Goal: Task Accomplishment & Management: Manage account settings

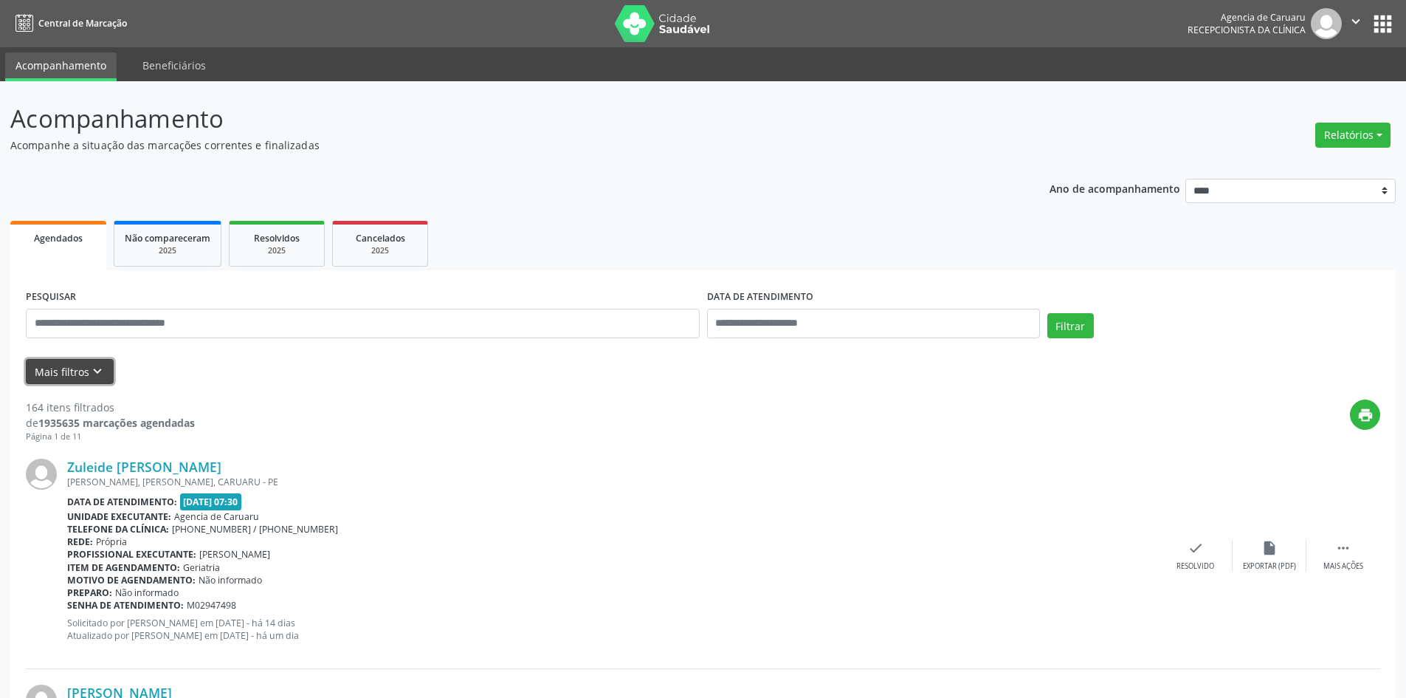
click at [89, 371] on icon "keyboard_arrow_down" at bounding box center [97, 371] width 16 height 16
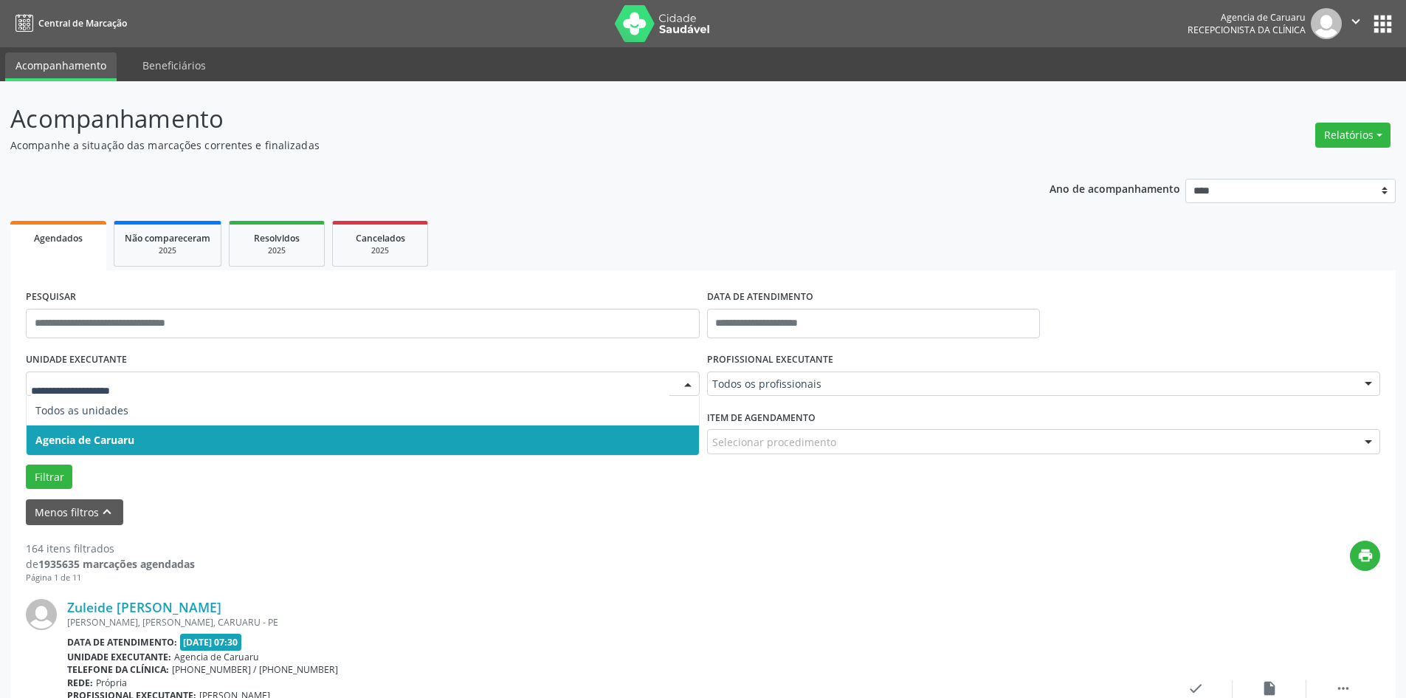
click at [122, 444] on span "Agencia de Caruaru" at bounding box center [84, 440] width 99 height 14
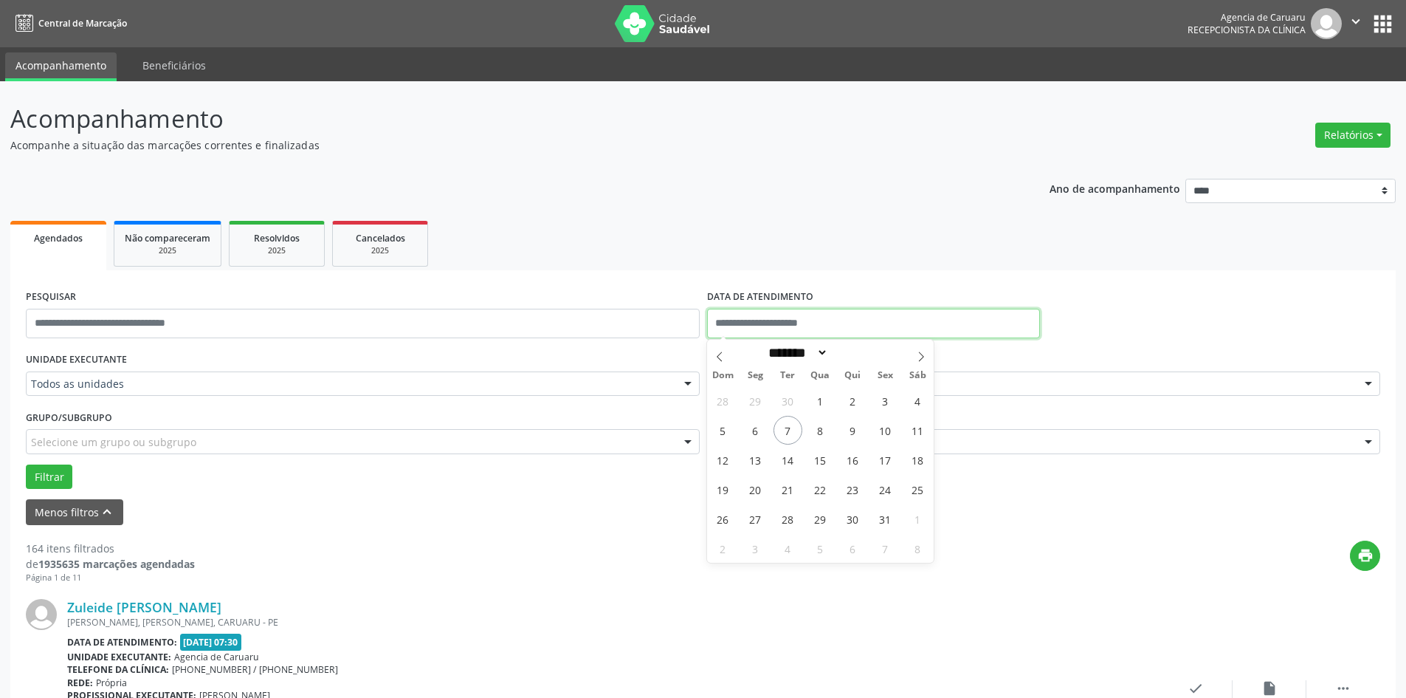
click at [859, 323] on input "text" at bounding box center [873, 324] width 333 height 30
click at [785, 435] on span "7" at bounding box center [788, 430] width 29 height 29
type input "**********"
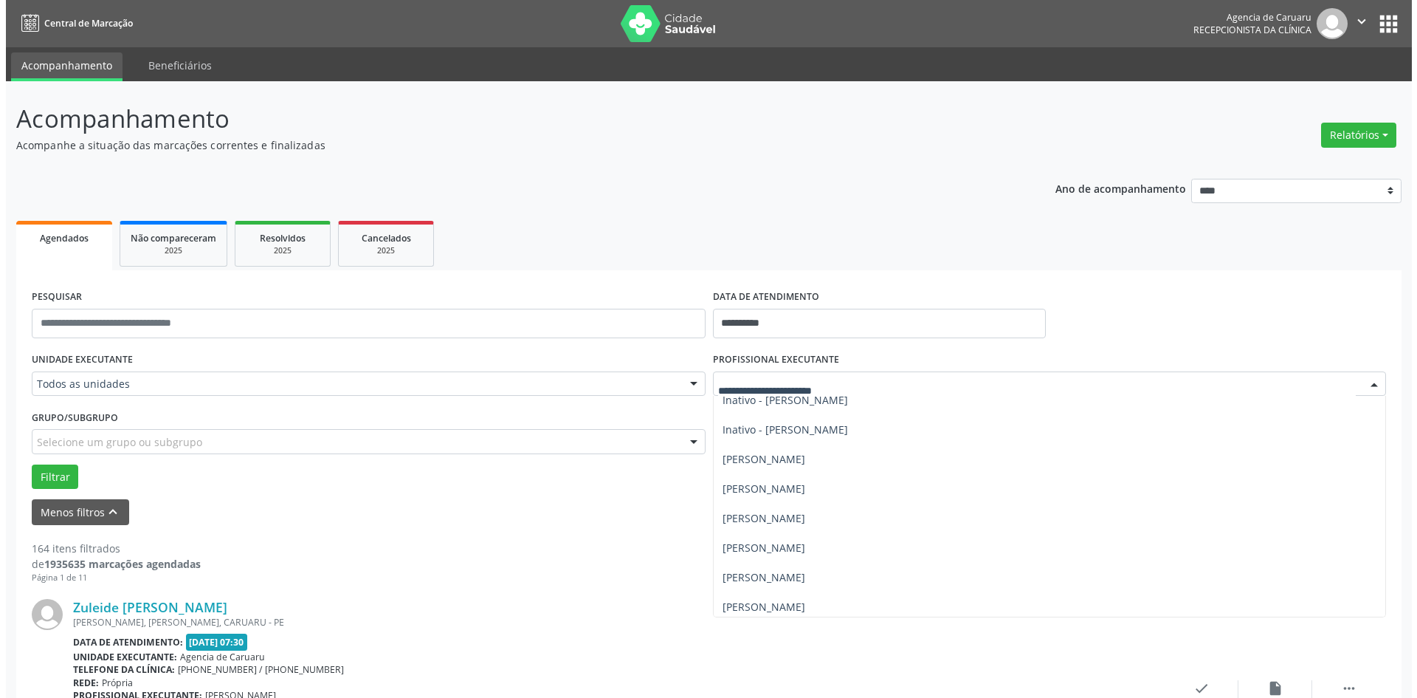
scroll to position [517, 0]
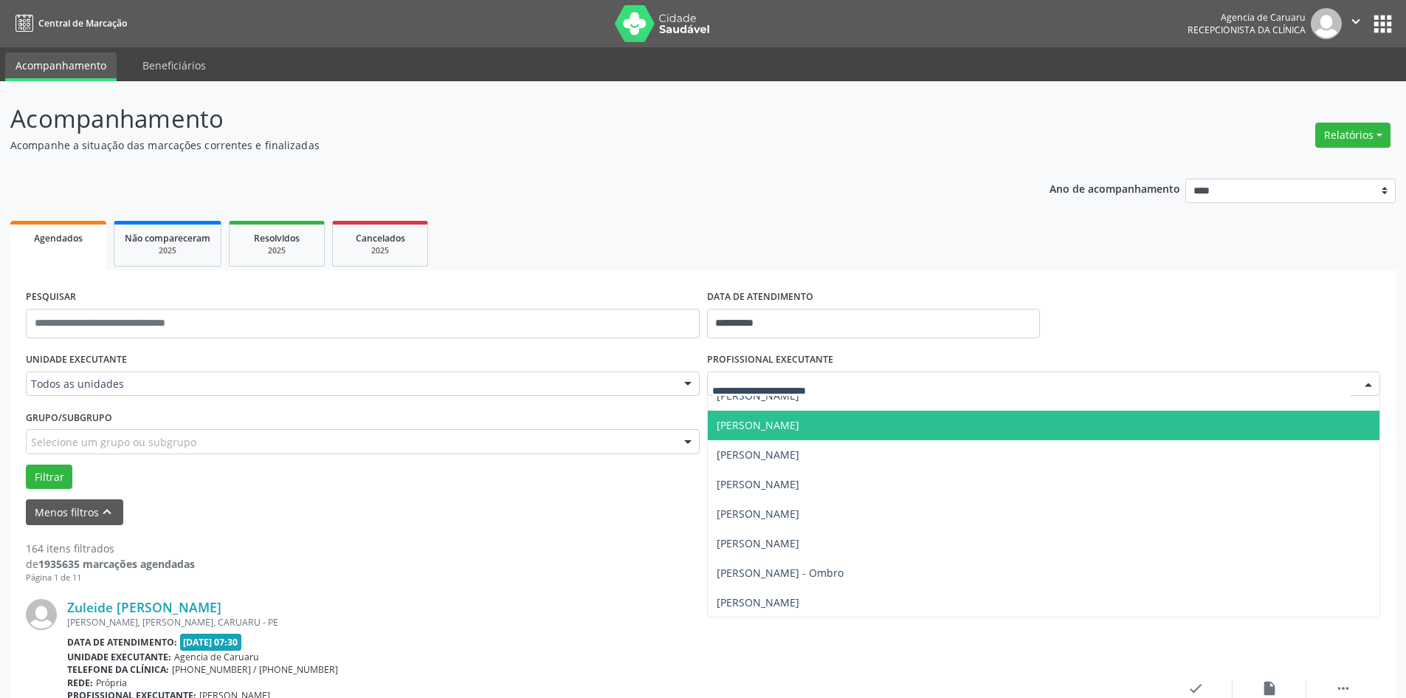
click at [799, 422] on span "[PERSON_NAME]" at bounding box center [758, 425] width 83 height 14
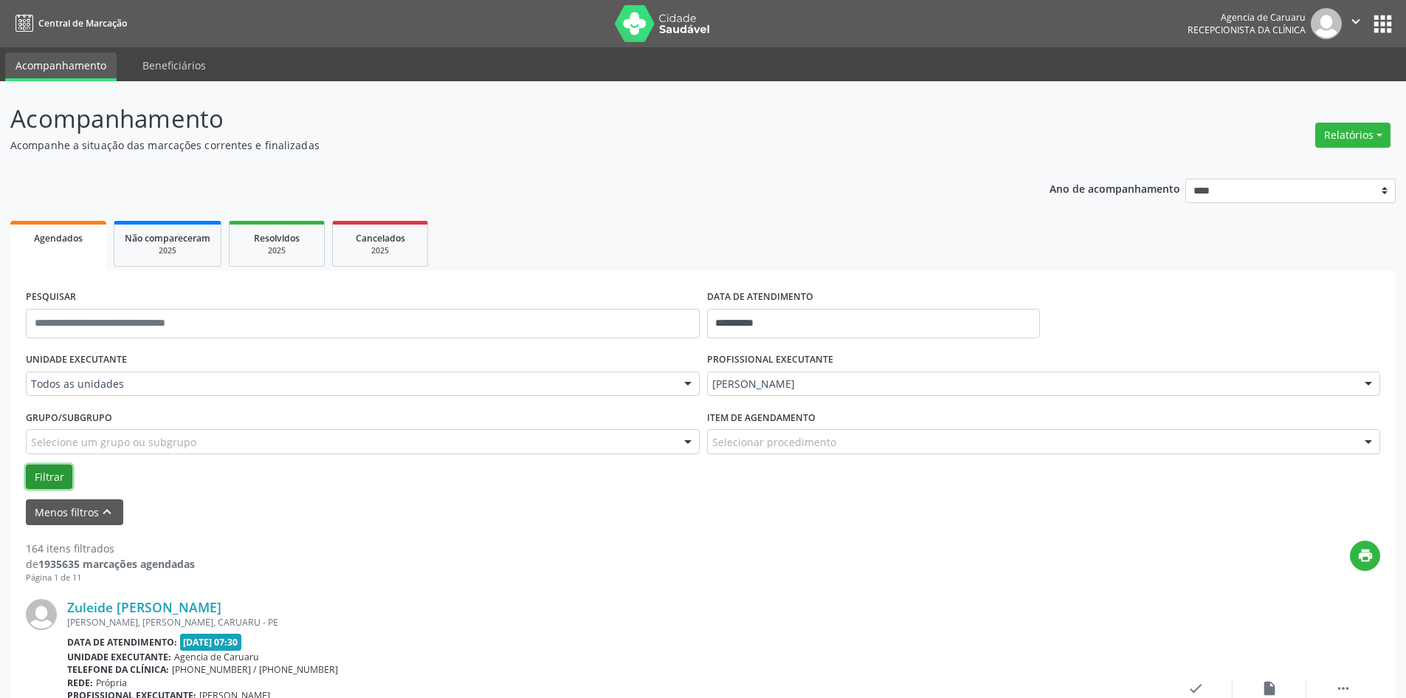
click at [61, 475] on button "Filtrar" at bounding box center [49, 476] width 47 height 25
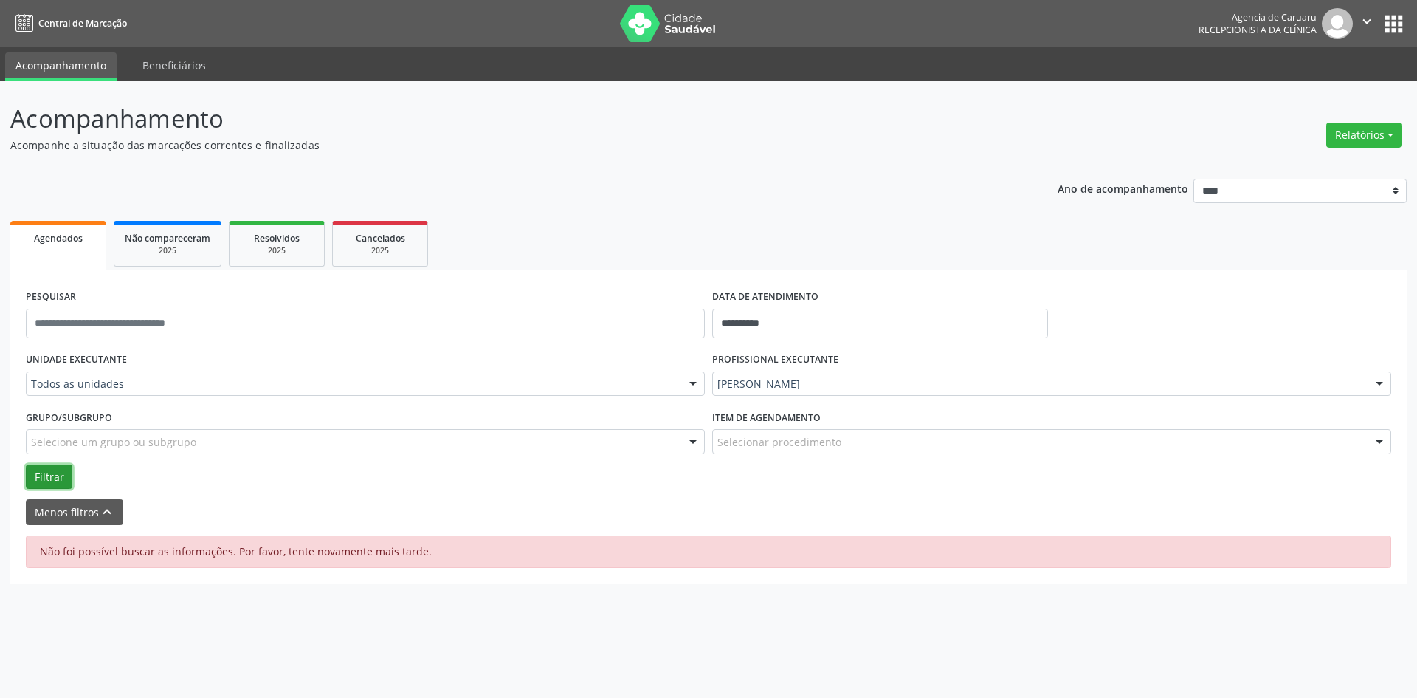
click at [56, 474] on button "Filtrar" at bounding box center [49, 476] width 47 height 25
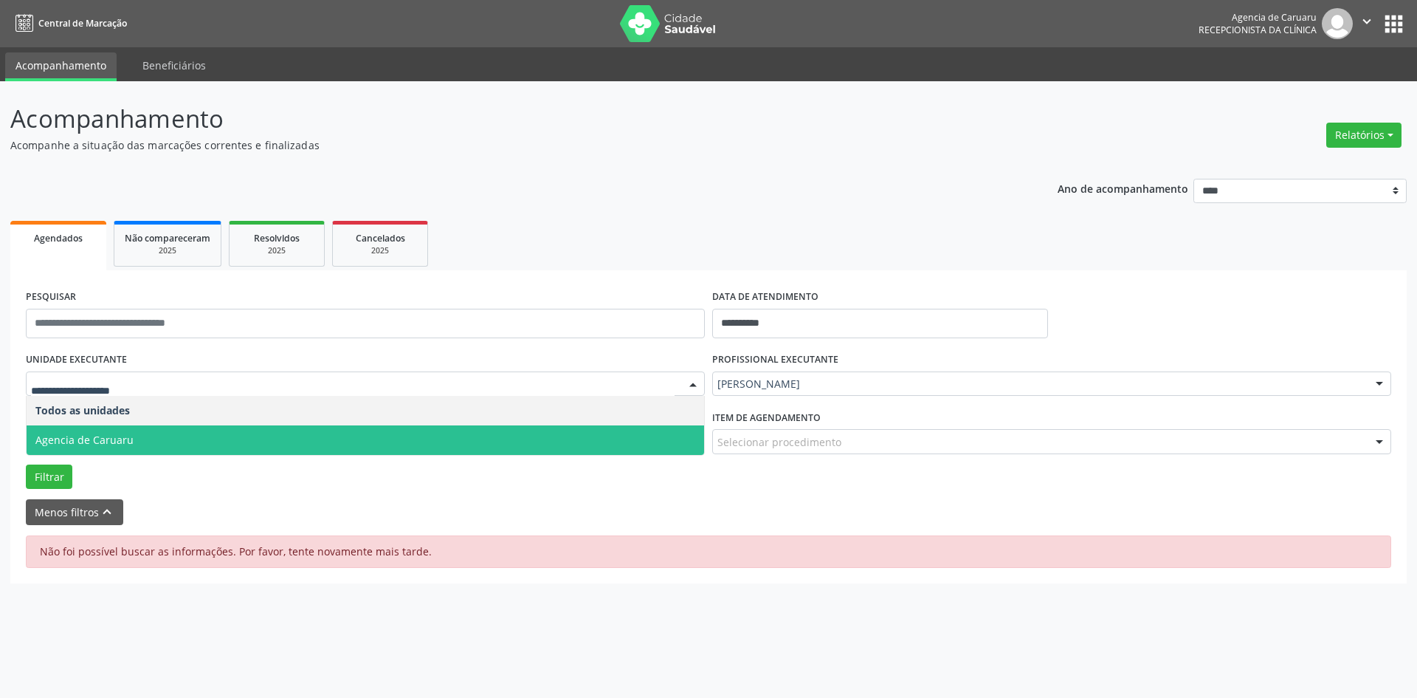
click at [82, 435] on span "Agencia de Caruaru" at bounding box center [84, 440] width 98 height 14
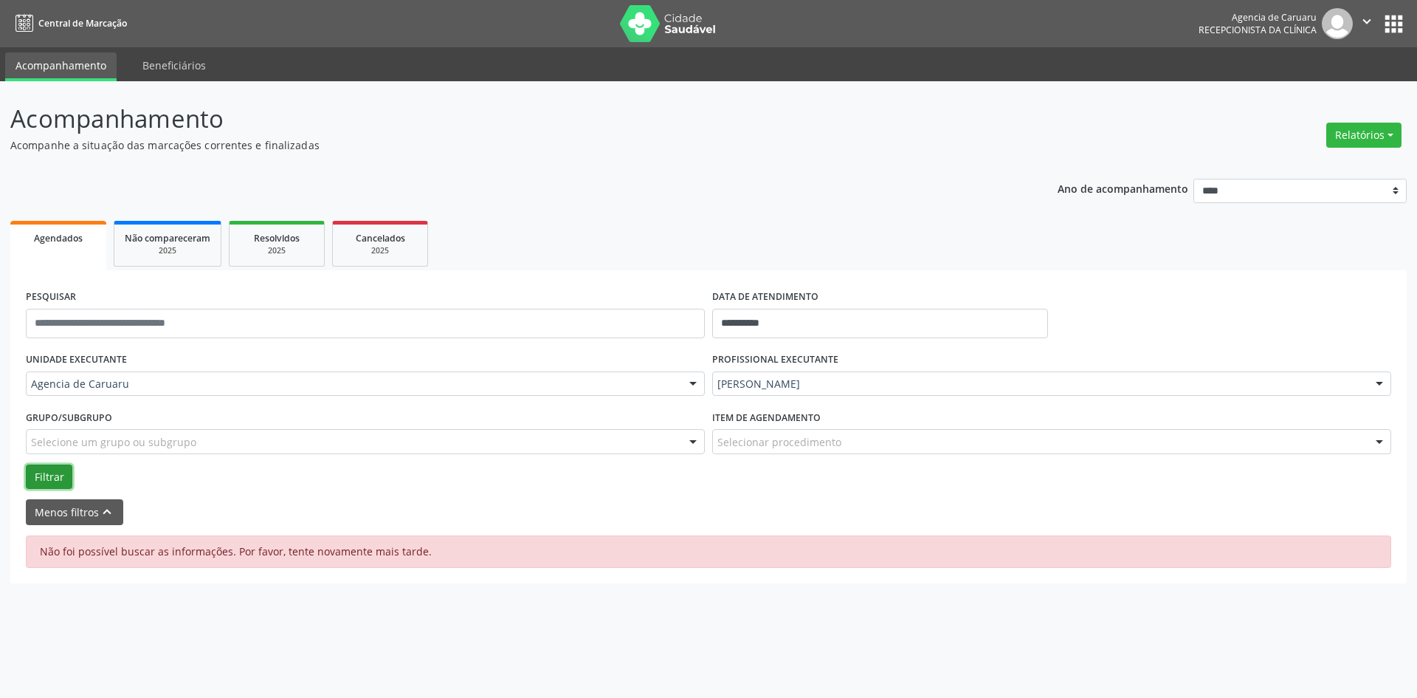
click at [53, 470] on button "Filtrar" at bounding box center [49, 476] width 47 height 25
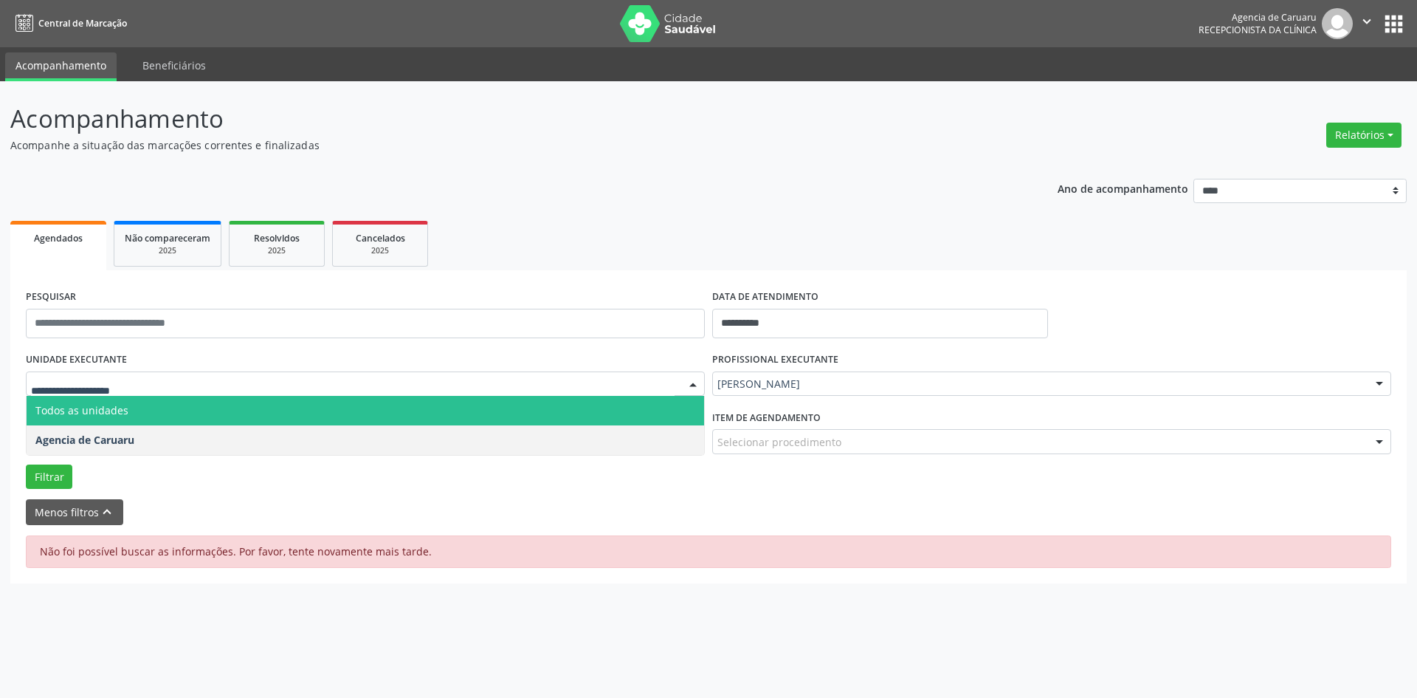
click at [244, 396] on span "Todos as unidades" at bounding box center [366, 411] width 678 height 30
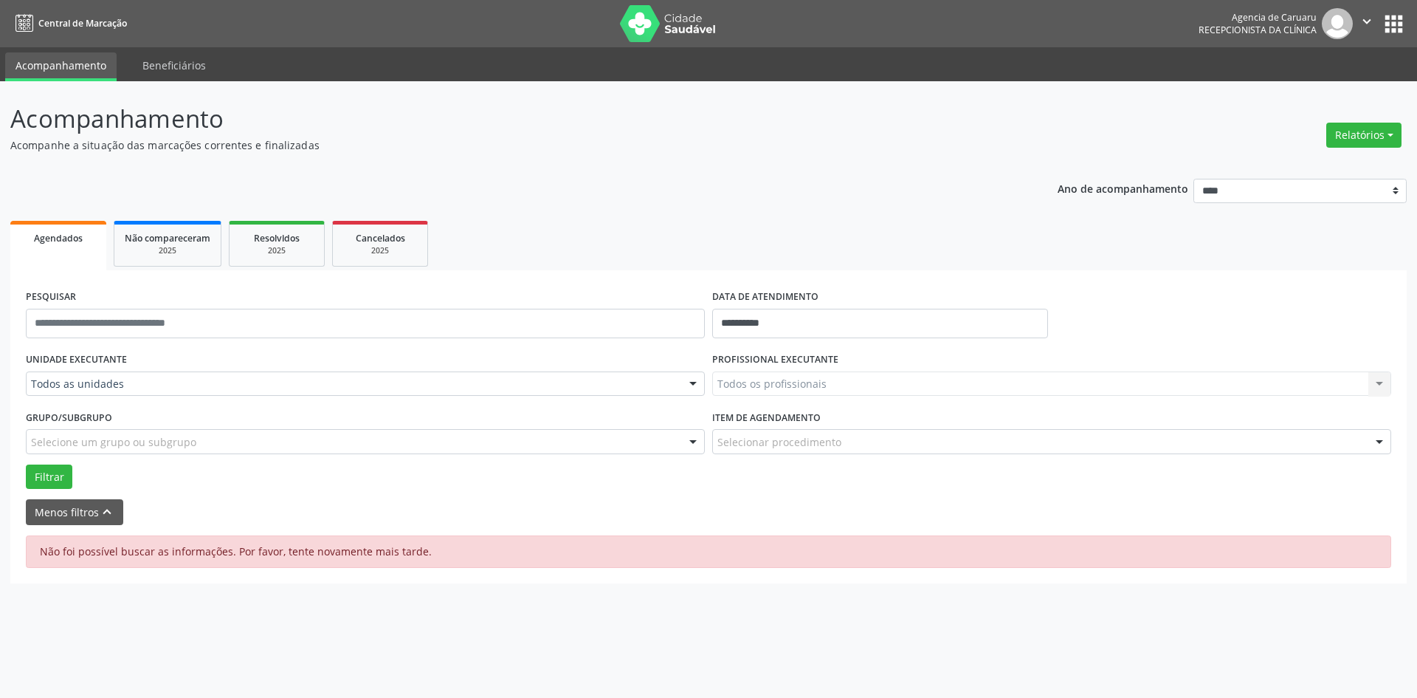
click at [241, 392] on div "Todos as unidades" at bounding box center [365, 383] width 679 height 25
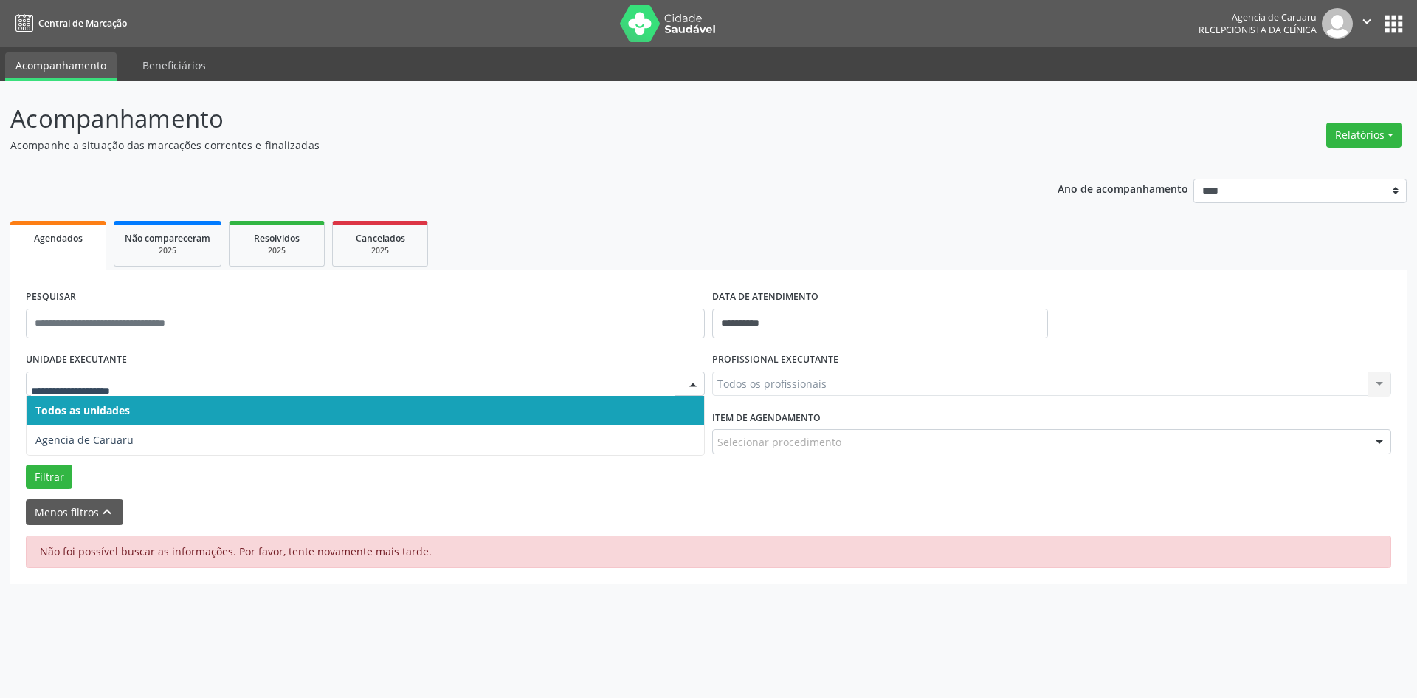
click at [810, 388] on div "Todos os profissionais Todos os profissionais [PERSON_NAME] [PERSON_NAME] [PERS…" at bounding box center [1051, 383] width 679 height 25
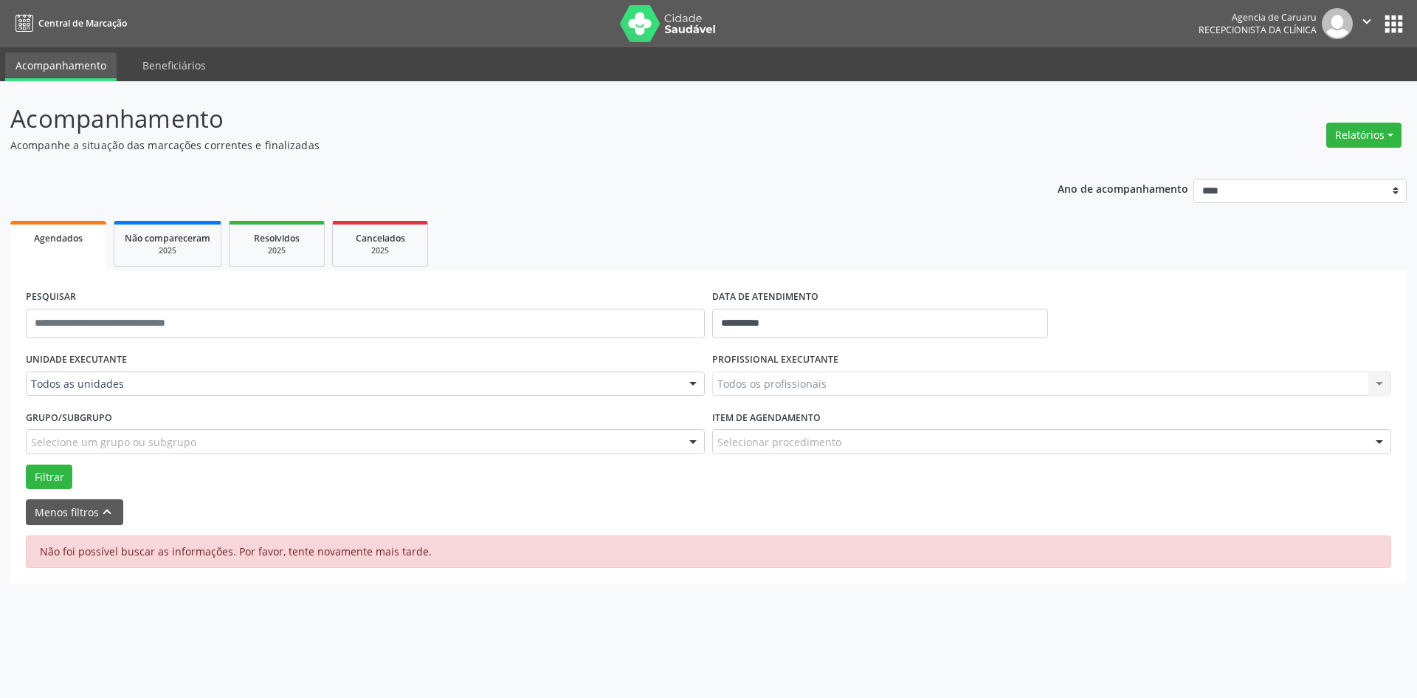
click at [810, 388] on div "Todos os profissionais Todos os profissionais [PERSON_NAME] [PERSON_NAME] [PERS…" at bounding box center [1051, 383] width 679 height 25
click at [794, 323] on input "**********" at bounding box center [880, 324] width 336 height 30
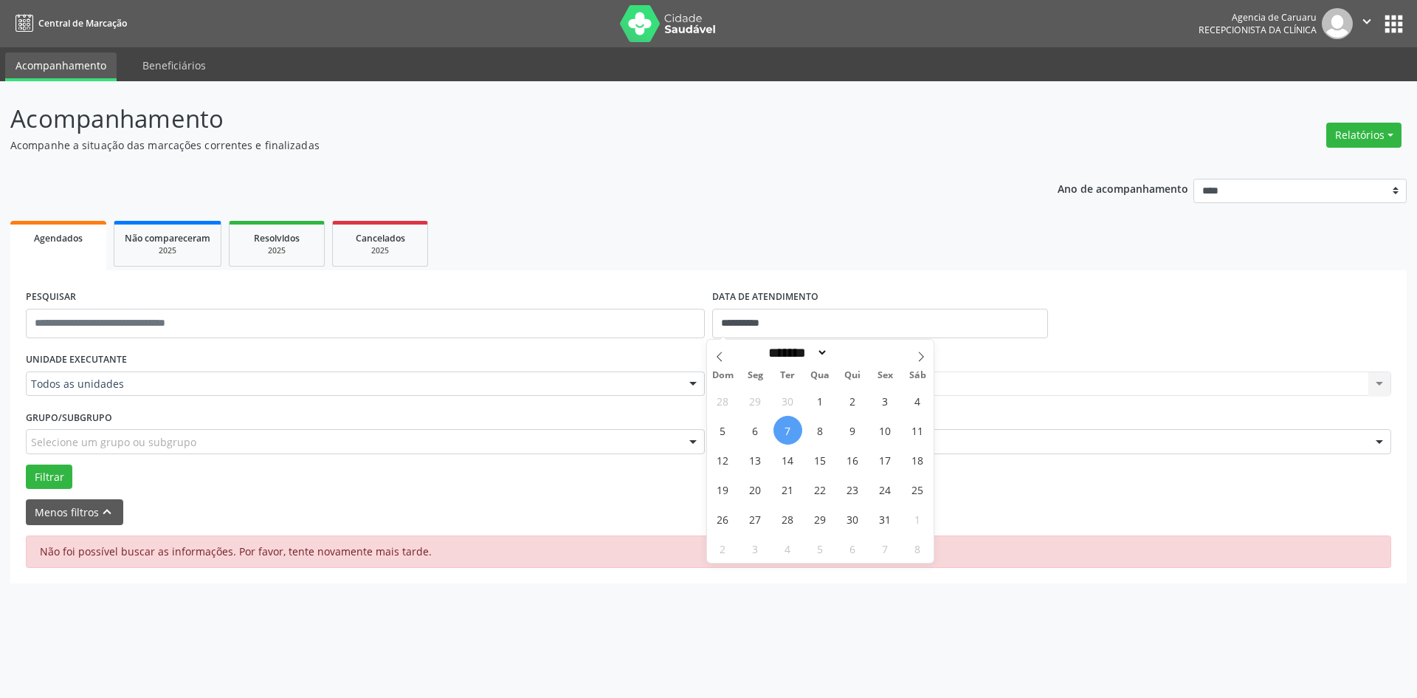
click at [794, 424] on span "7" at bounding box center [788, 430] width 29 height 29
type input "**********"
click at [794, 424] on span "7" at bounding box center [788, 430] width 29 height 29
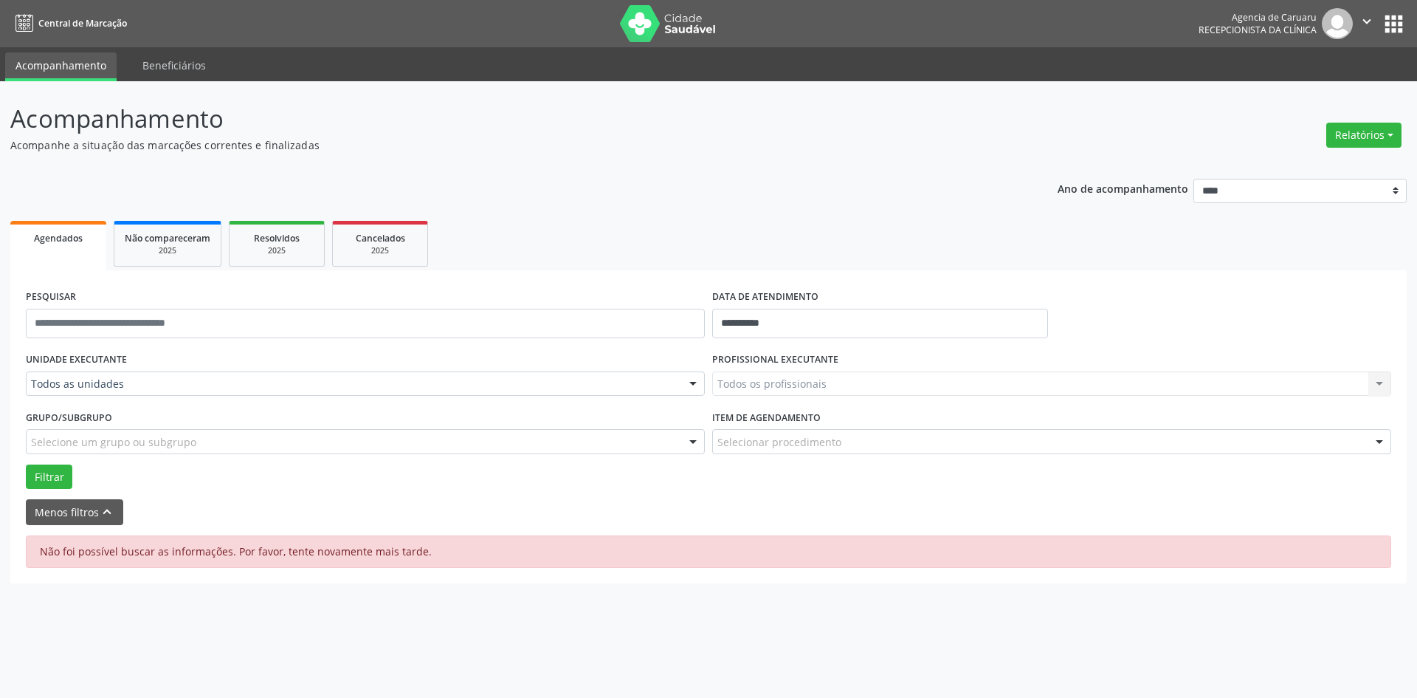
click at [956, 379] on div "Todos os profissionais Todos os profissionais [PERSON_NAME] [PERSON_NAME] [PERS…" at bounding box center [1051, 383] width 679 height 25
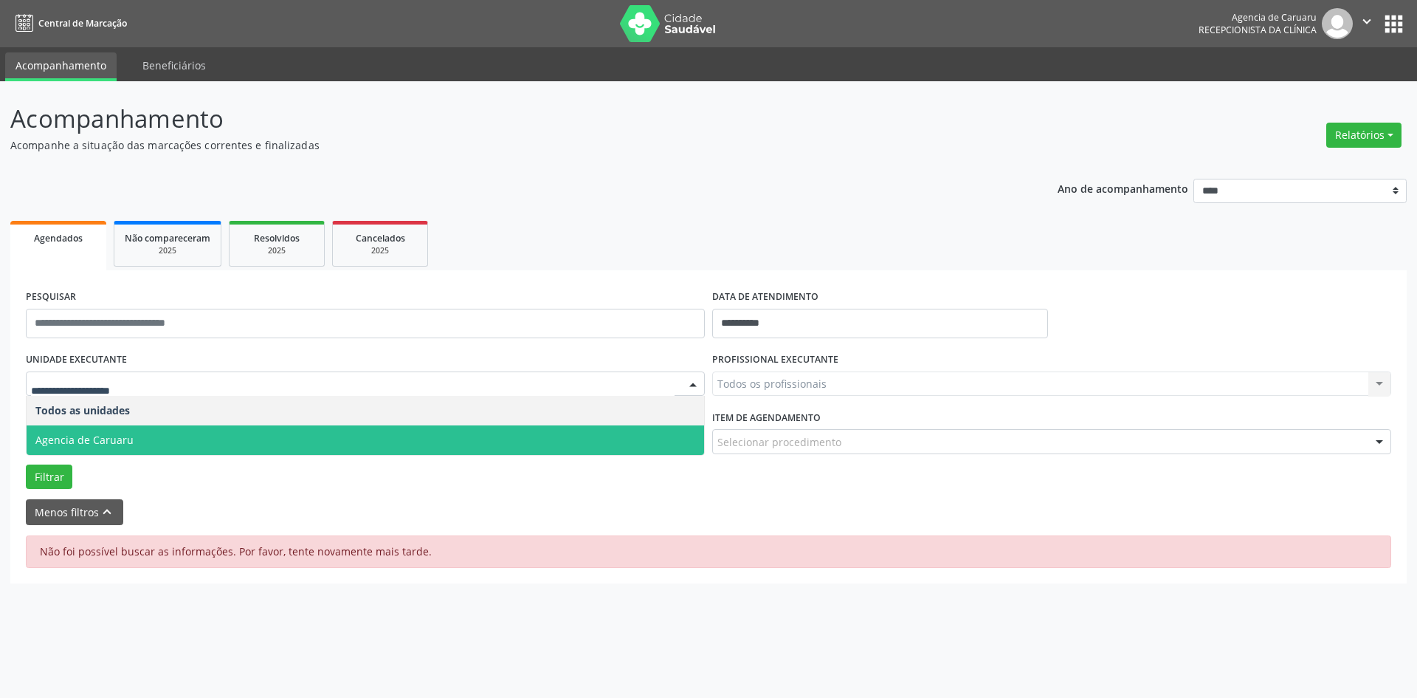
click at [86, 450] on span "Agencia de Caruaru" at bounding box center [366, 440] width 678 height 30
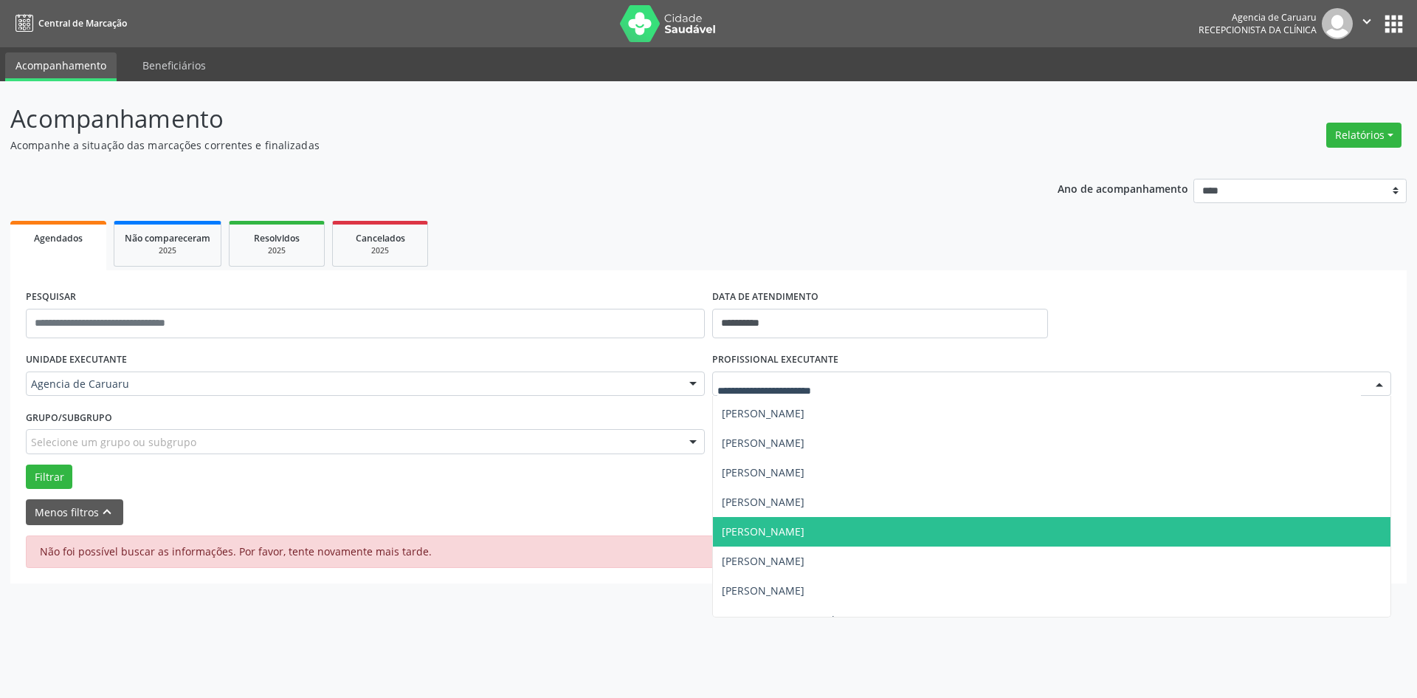
scroll to position [443, 0]
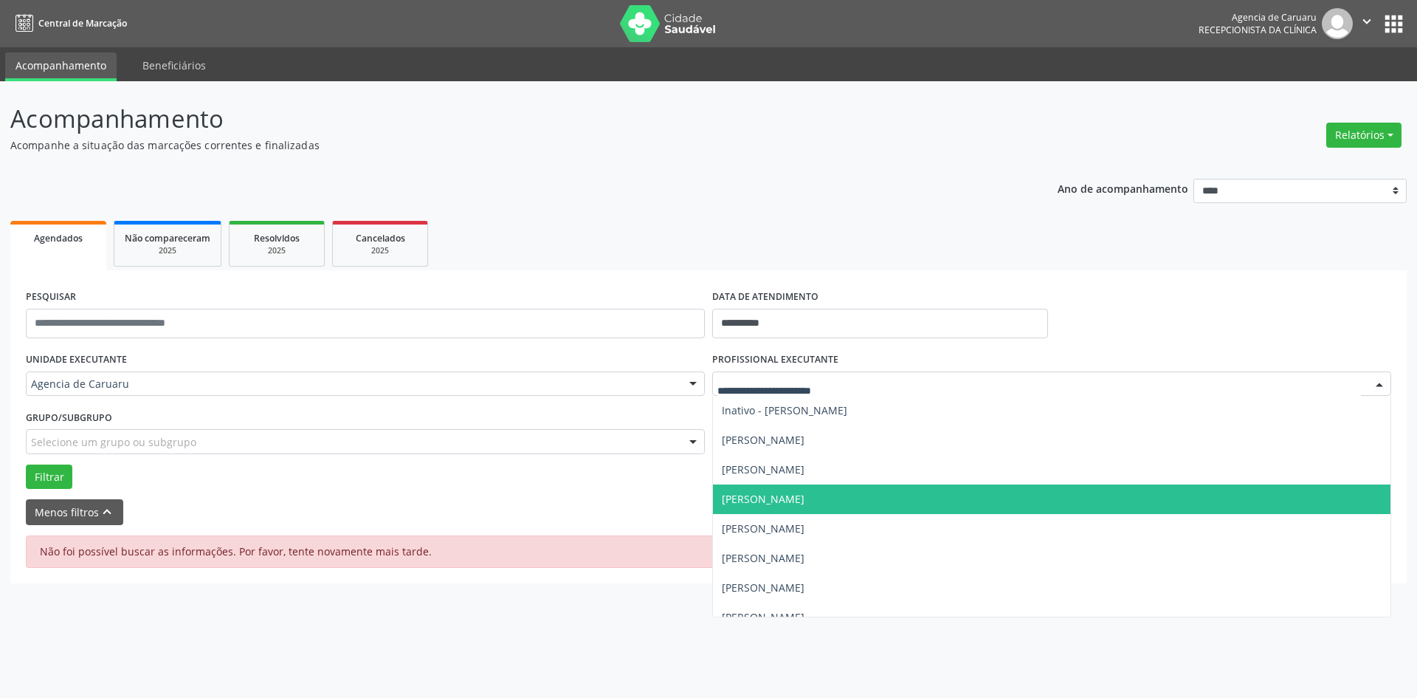
click at [762, 503] on span "[PERSON_NAME]" at bounding box center [763, 499] width 83 height 14
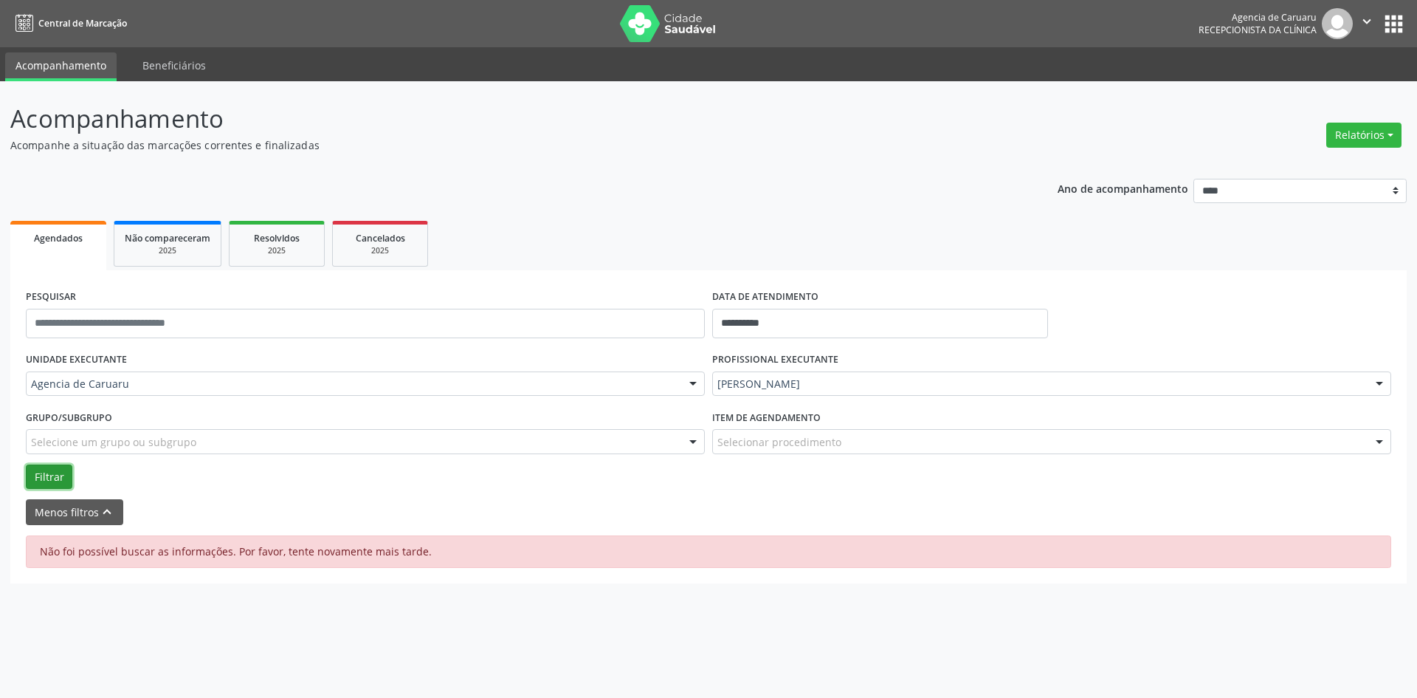
click at [52, 482] on button "Filtrar" at bounding box center [49, 476] width 47 height 25
click at [488, 238] on ul "Agendados Não compareceram 2025 Resolvidos 2025 Cancelados 2025" at bounding box center [708, 243] width 1397 height 53
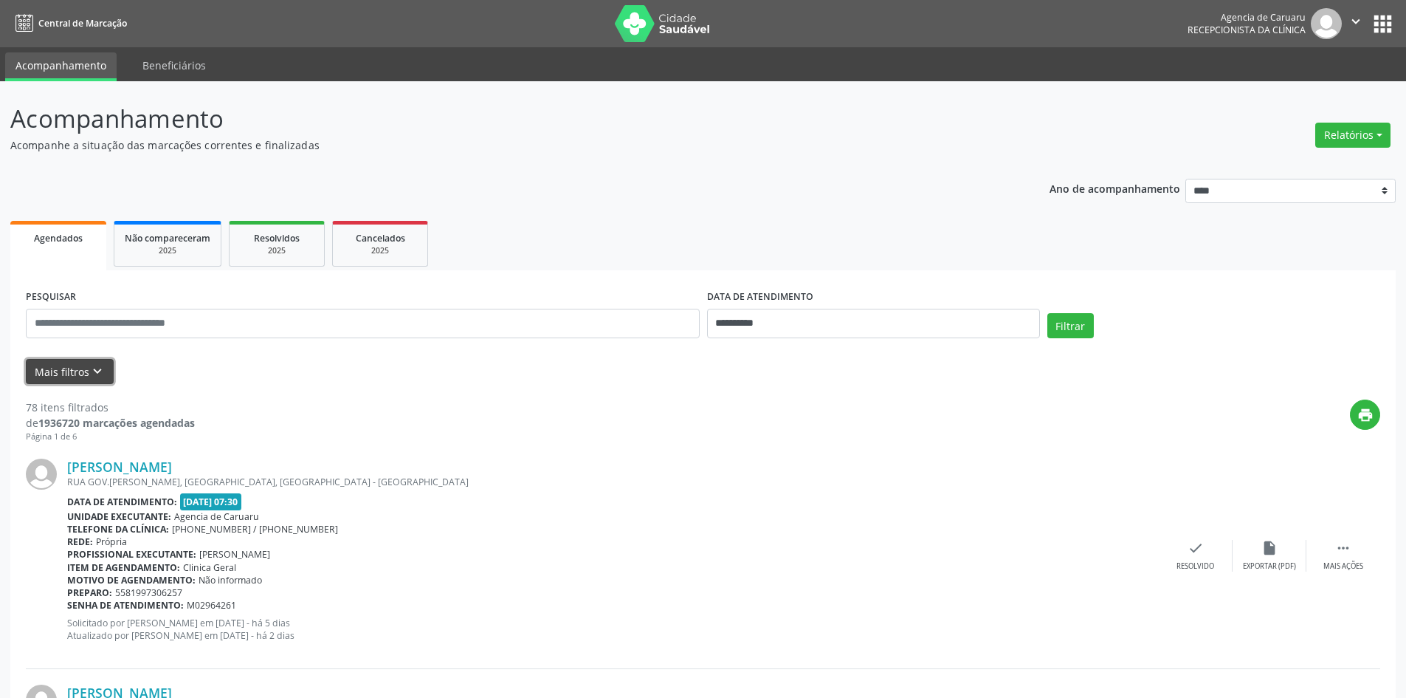
click at [69, 376] on button "Mais filtros keyboard_arrow_down" at bounding box center [70, 372] width 88 height 26
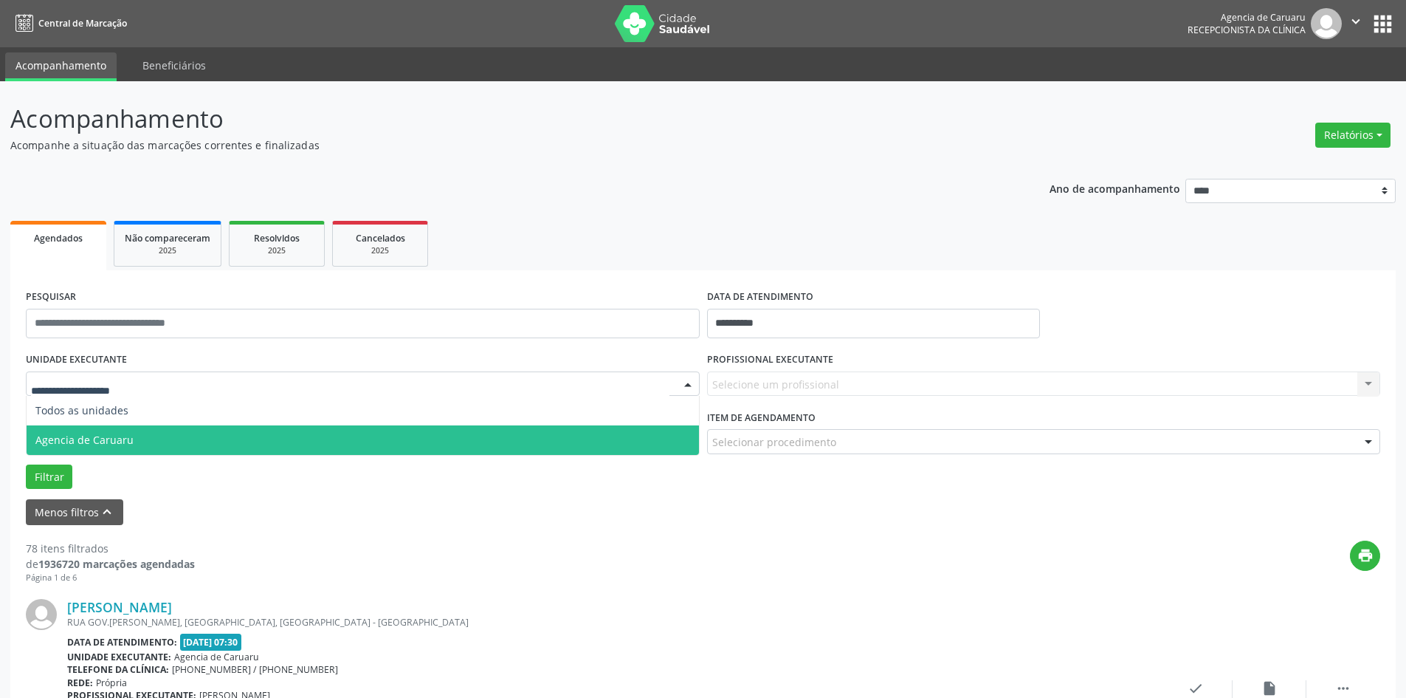
click at [83, 434] on span "Agencia de Caruaru" at bounding box center [84, 440] width 98 height 14
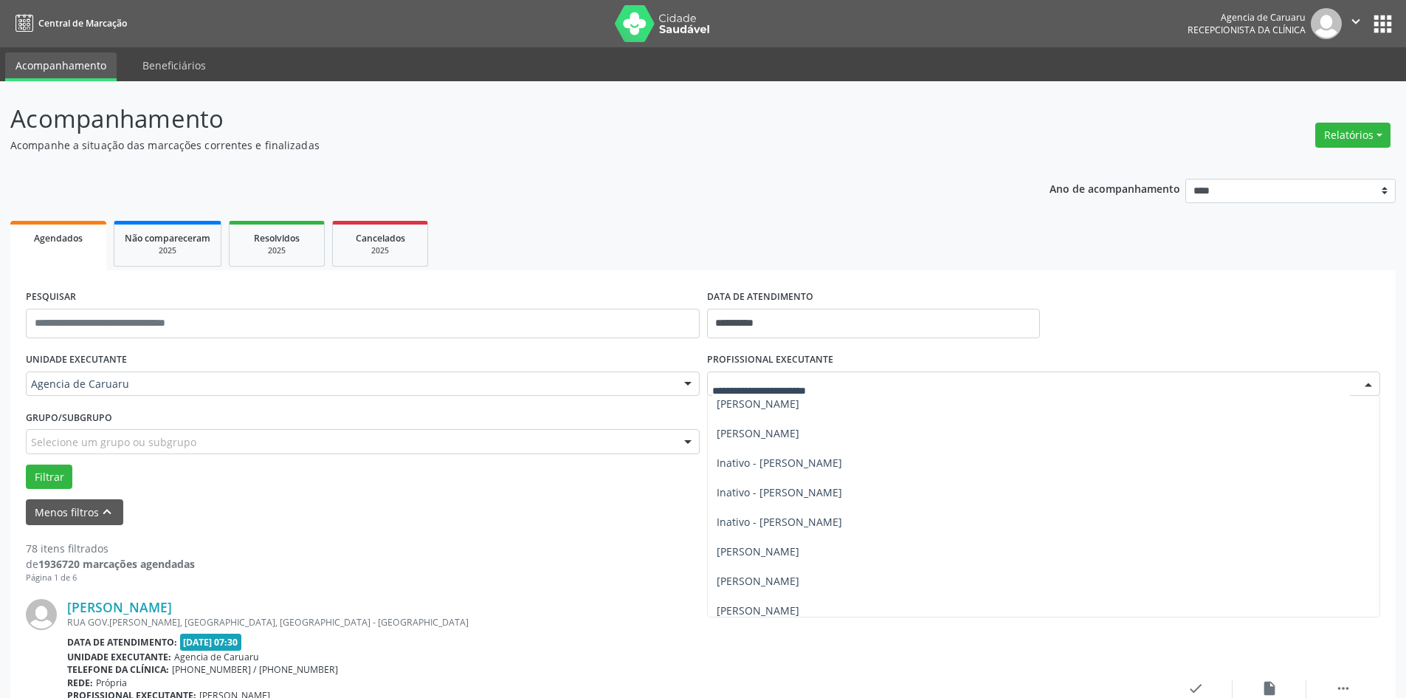
scroll to position [369, 0]
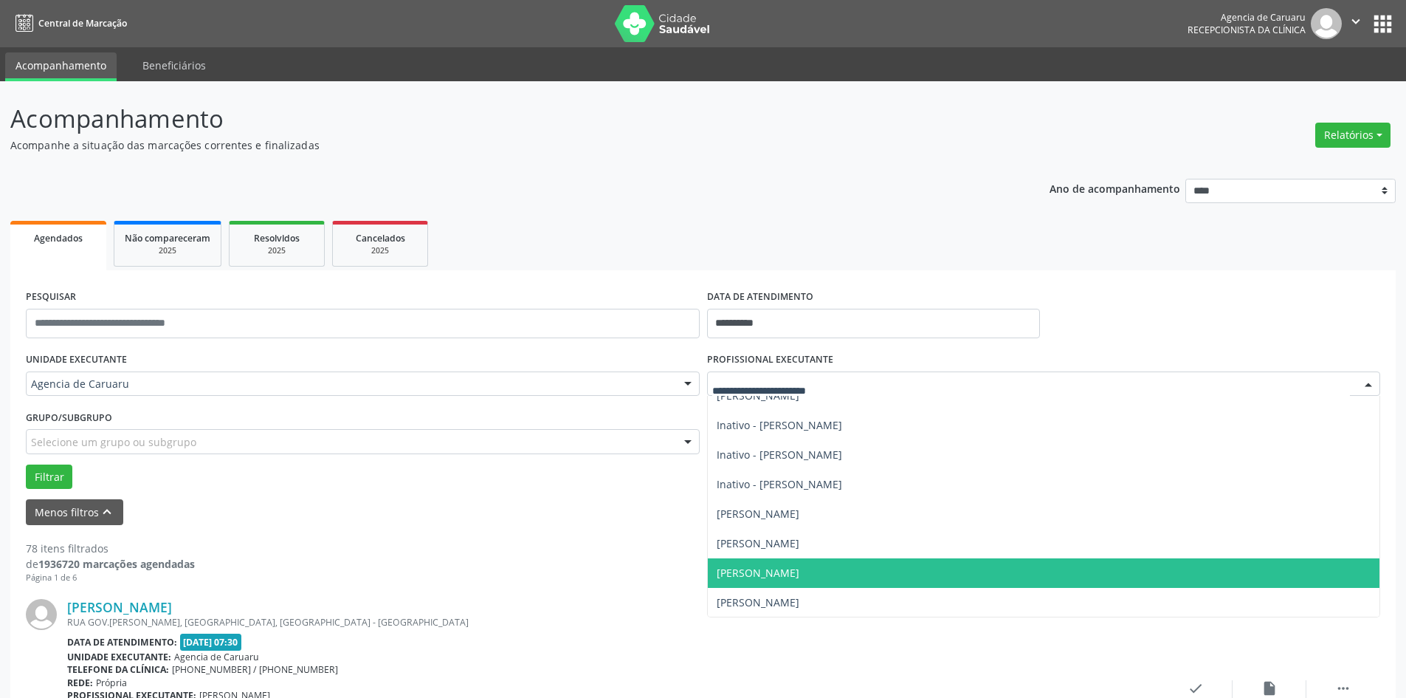
click at [826, 566] on span "[PERSON_NAME]" at bounding box center [1044, 573] width 672 height 30
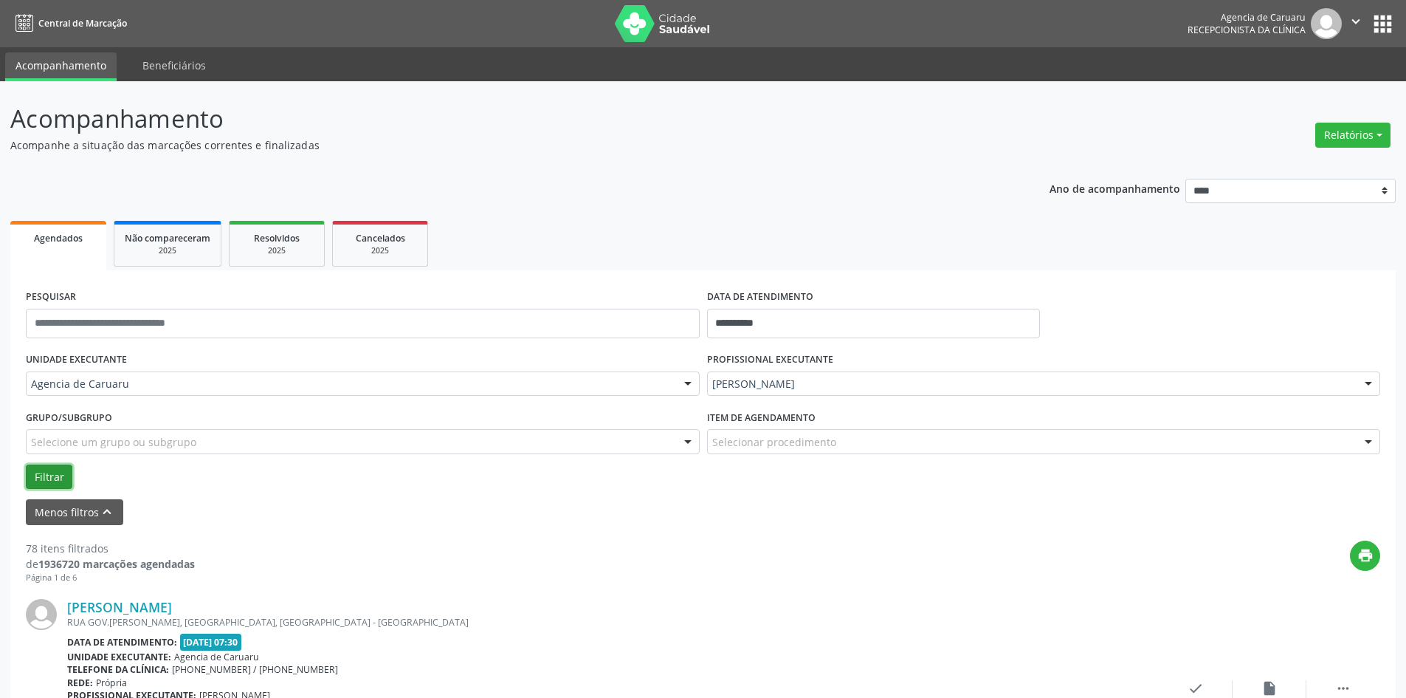
click at [53, 483] on button "Filtrar" at bounding box center [49, 476] width 47 height 25
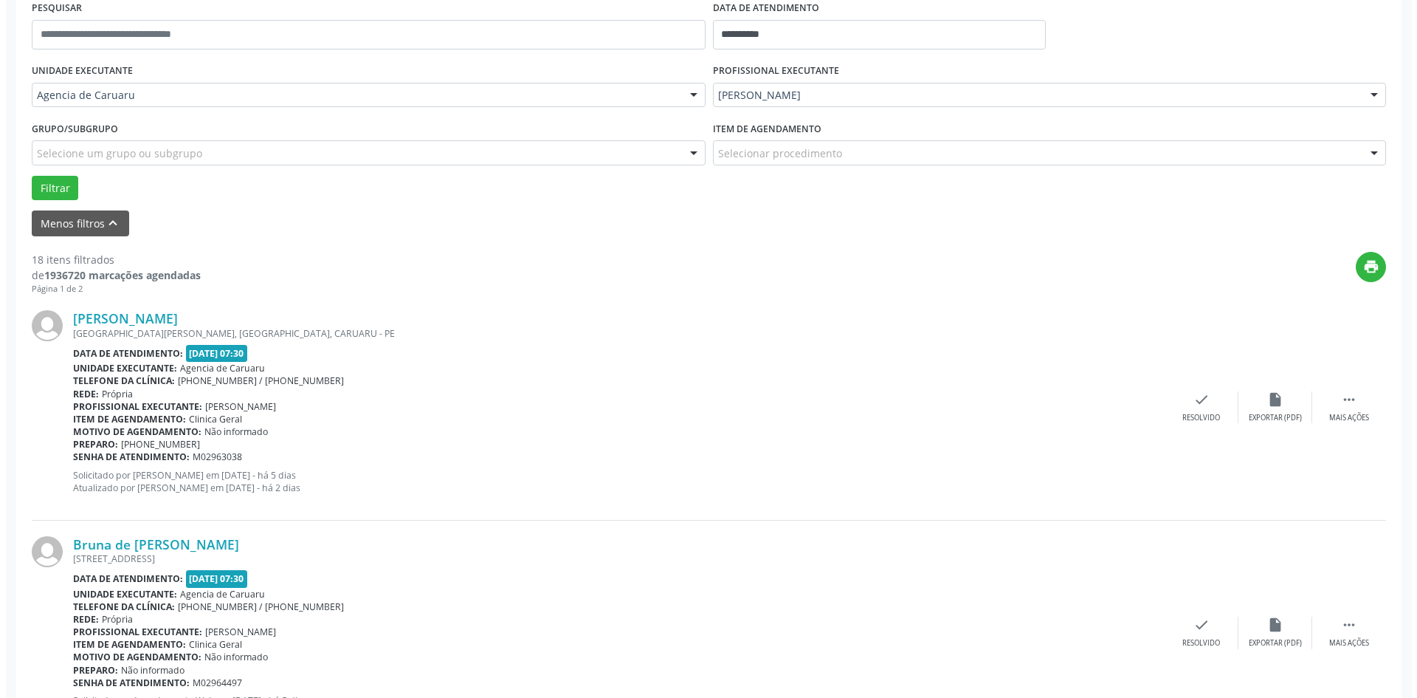
scroll to position [295, 0]
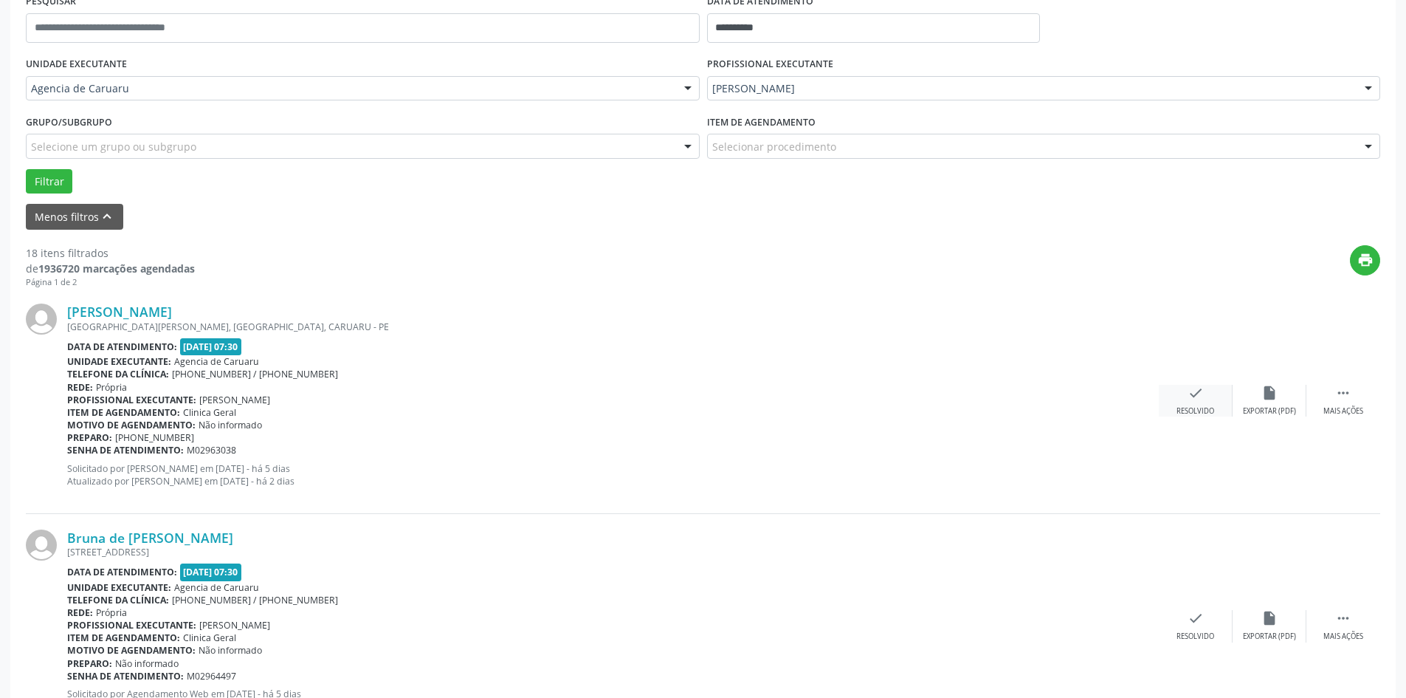
click at [1193, 402] on div "check Resolvido" at bounding box center [1196, 401] width 74 height 32
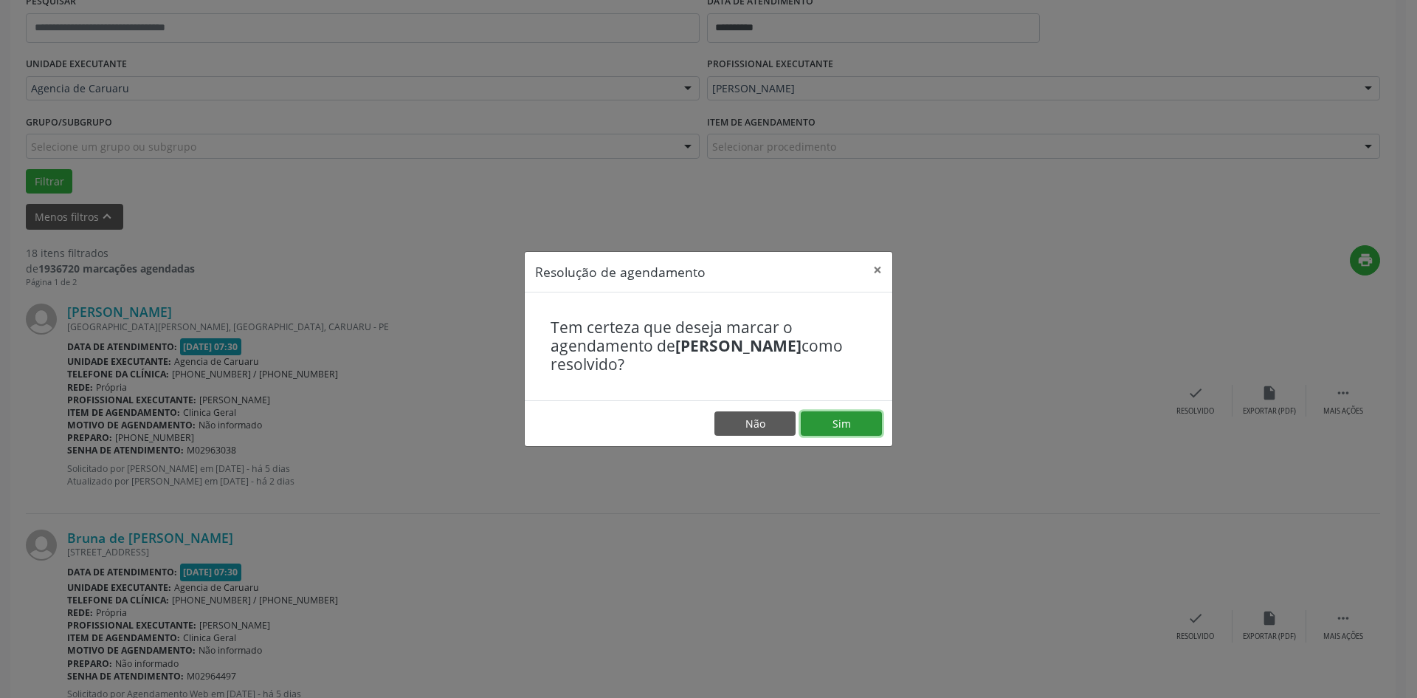
click at [820, 419] on button "Sim" at bounding box center [841, 423] width 81 height 25
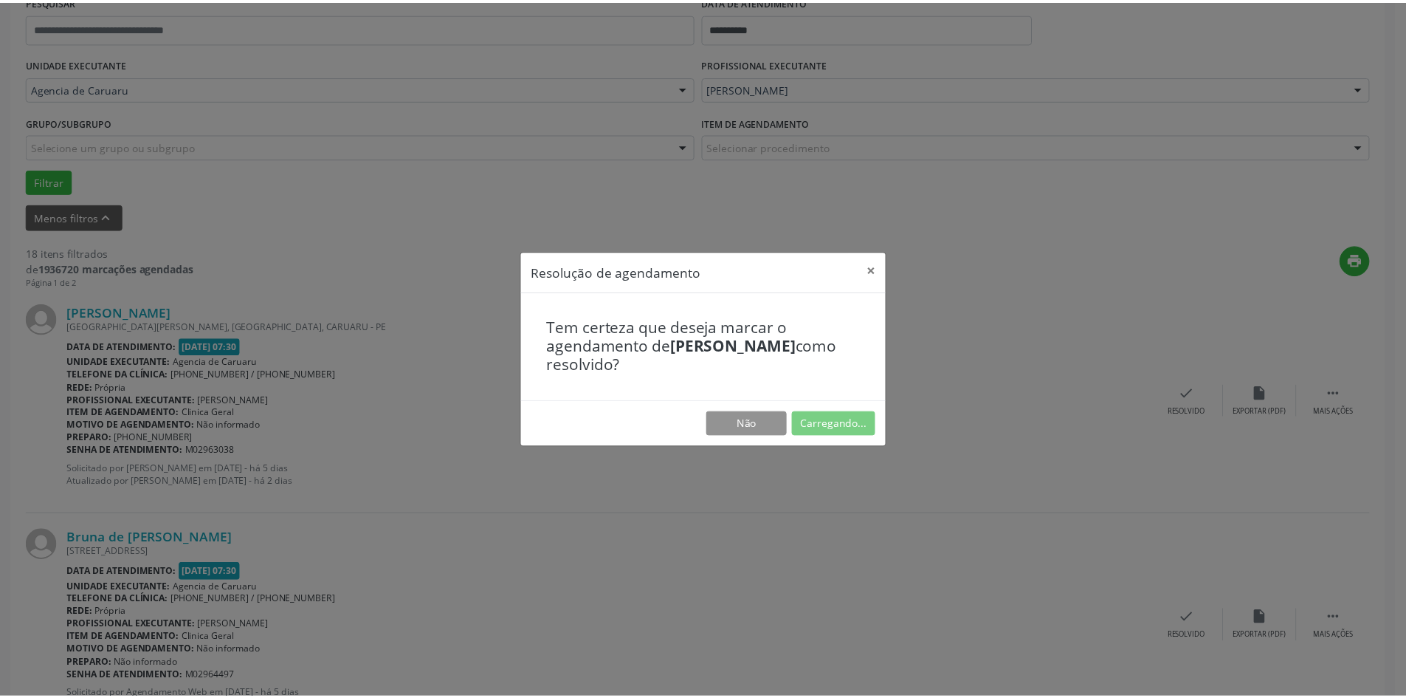
scroll to position [0, 0]
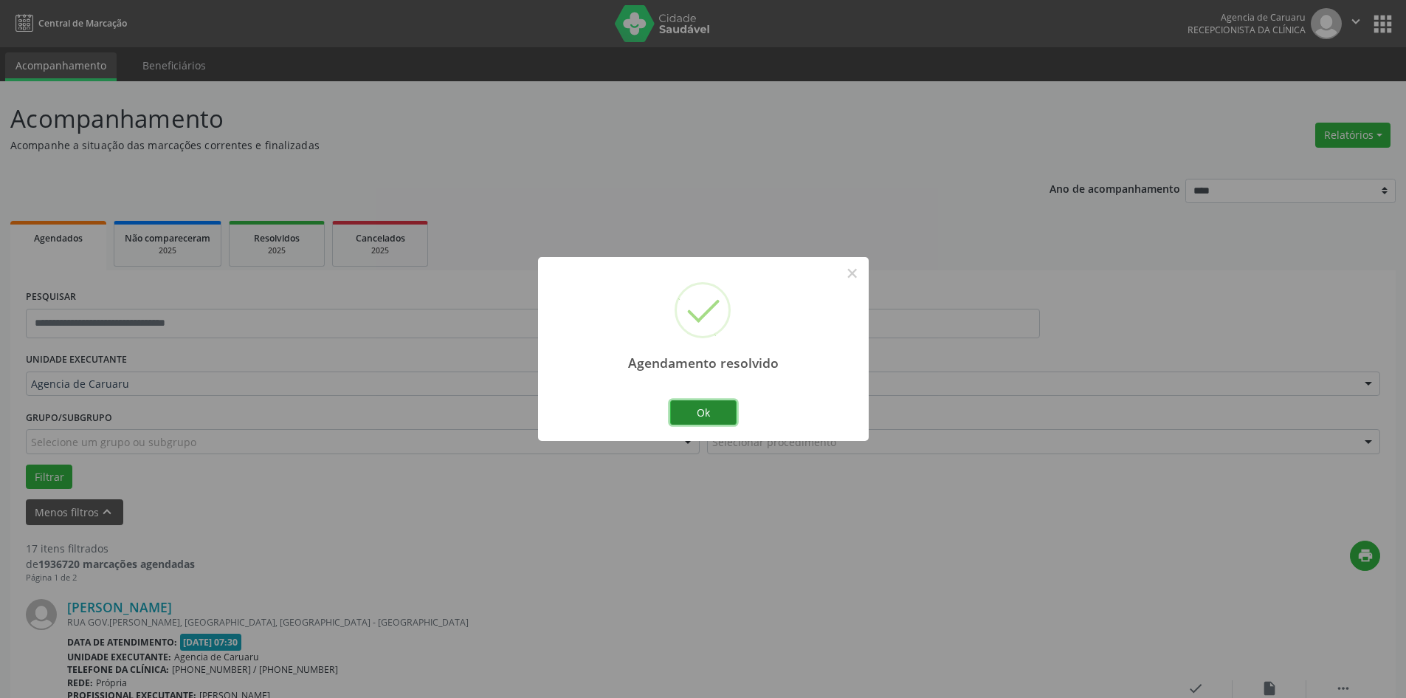
click at [715, 416] on button "Ok" at bounding box center [703, 412] width 66 height 25
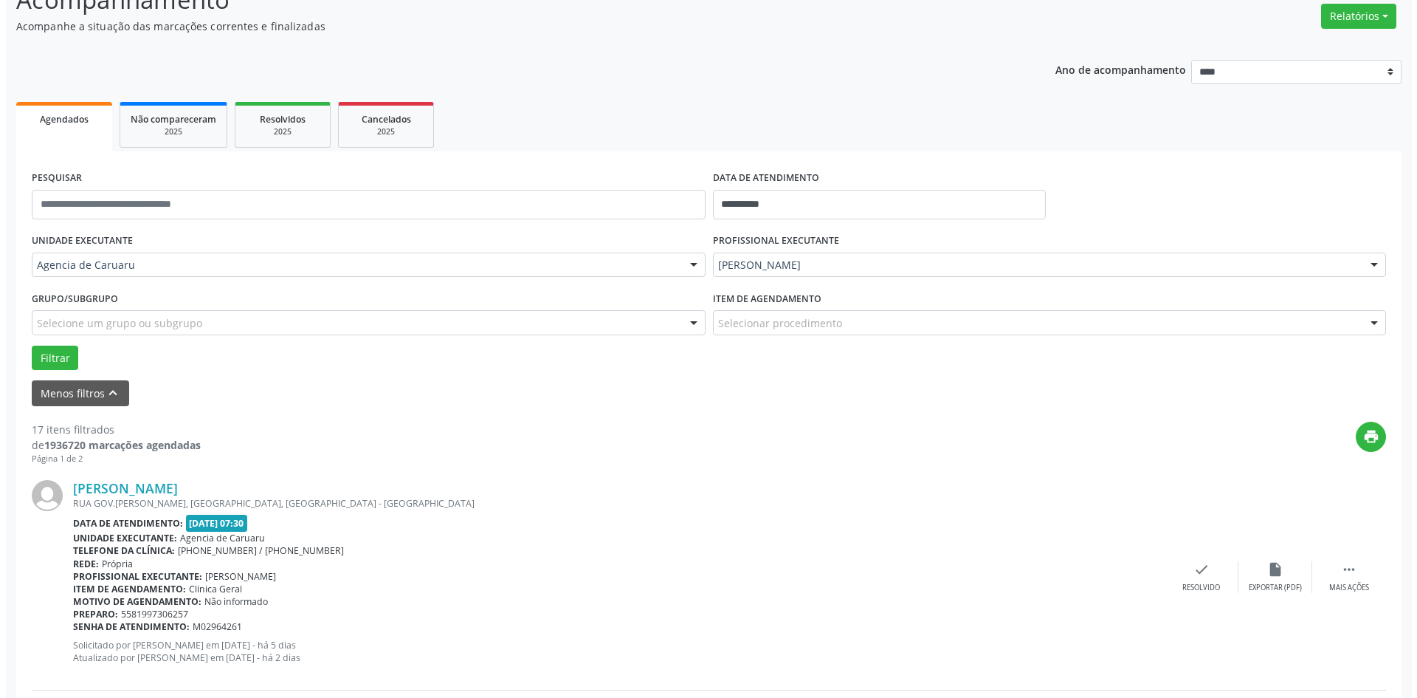
scroll to position [148, 0]
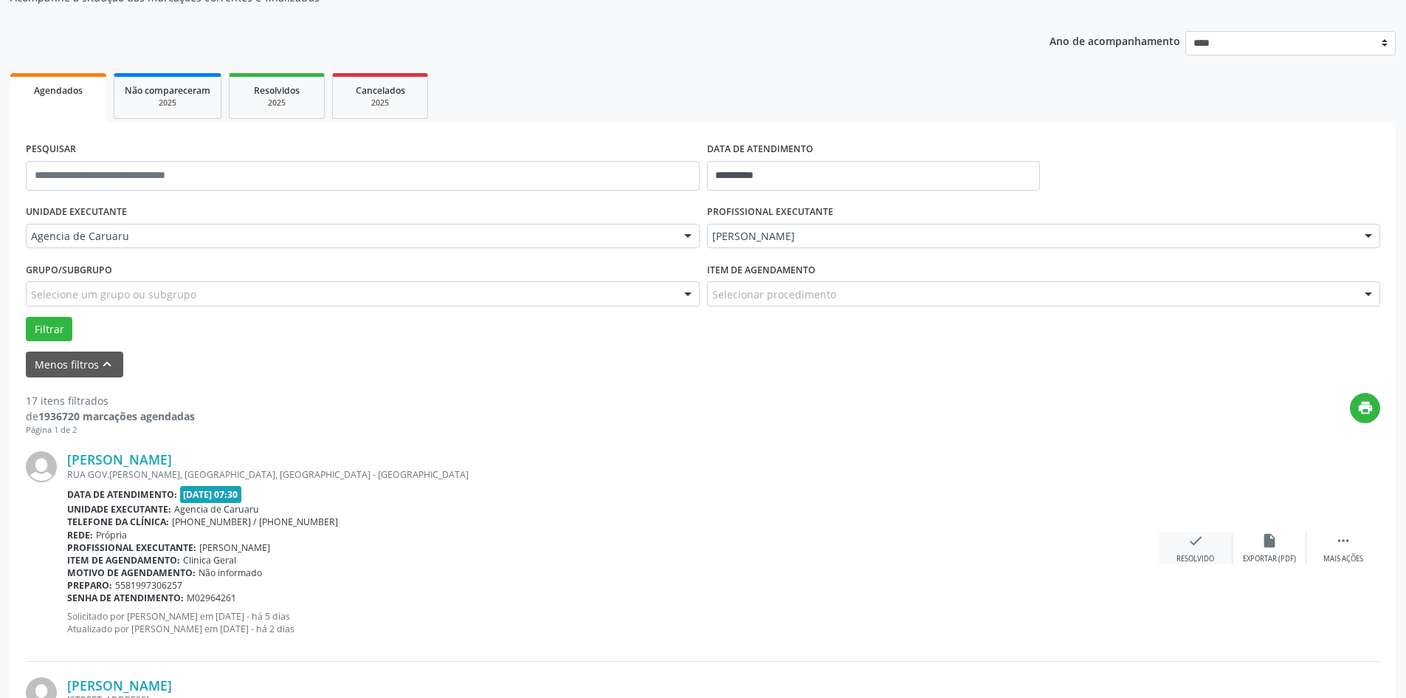
click at [1204, 553] on div "check Resolvido" at bounding box center [1196, 548] width 74 height 32
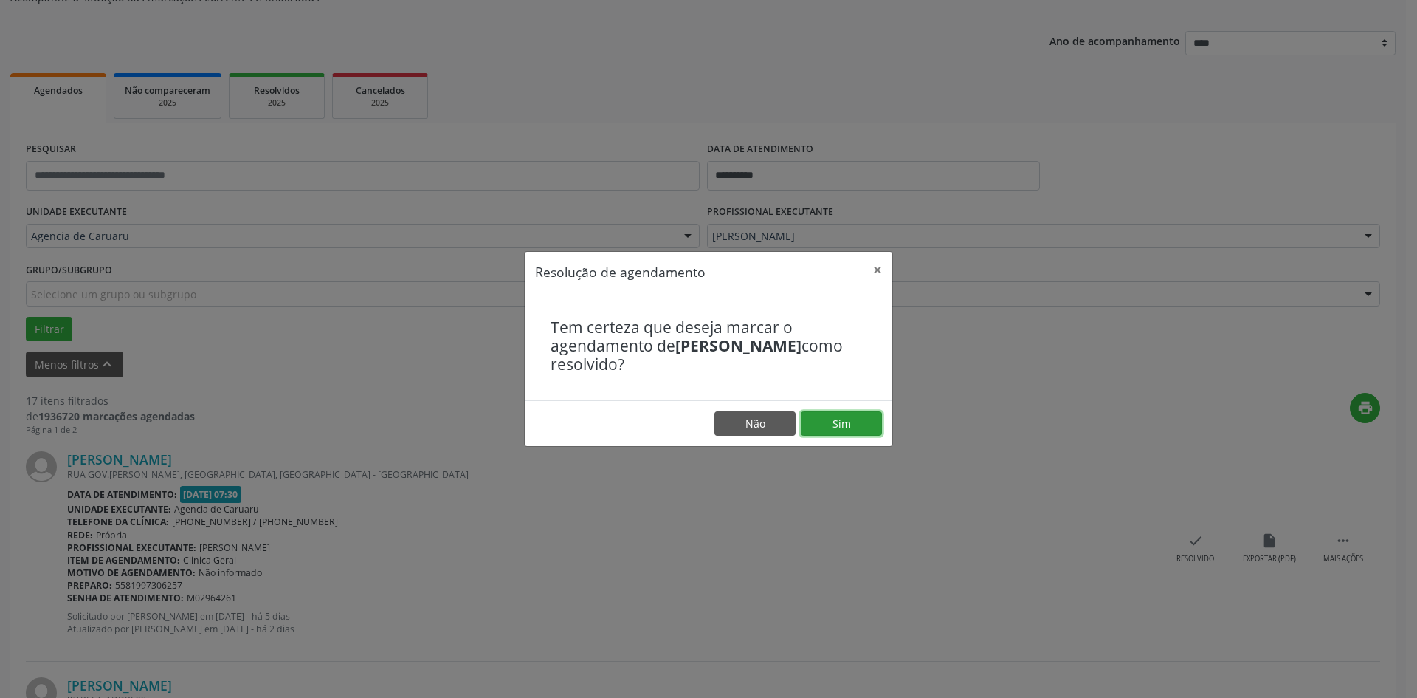
click at [819, 426] on button "Sim" at bounding box center [841, 423] width 81 height 25
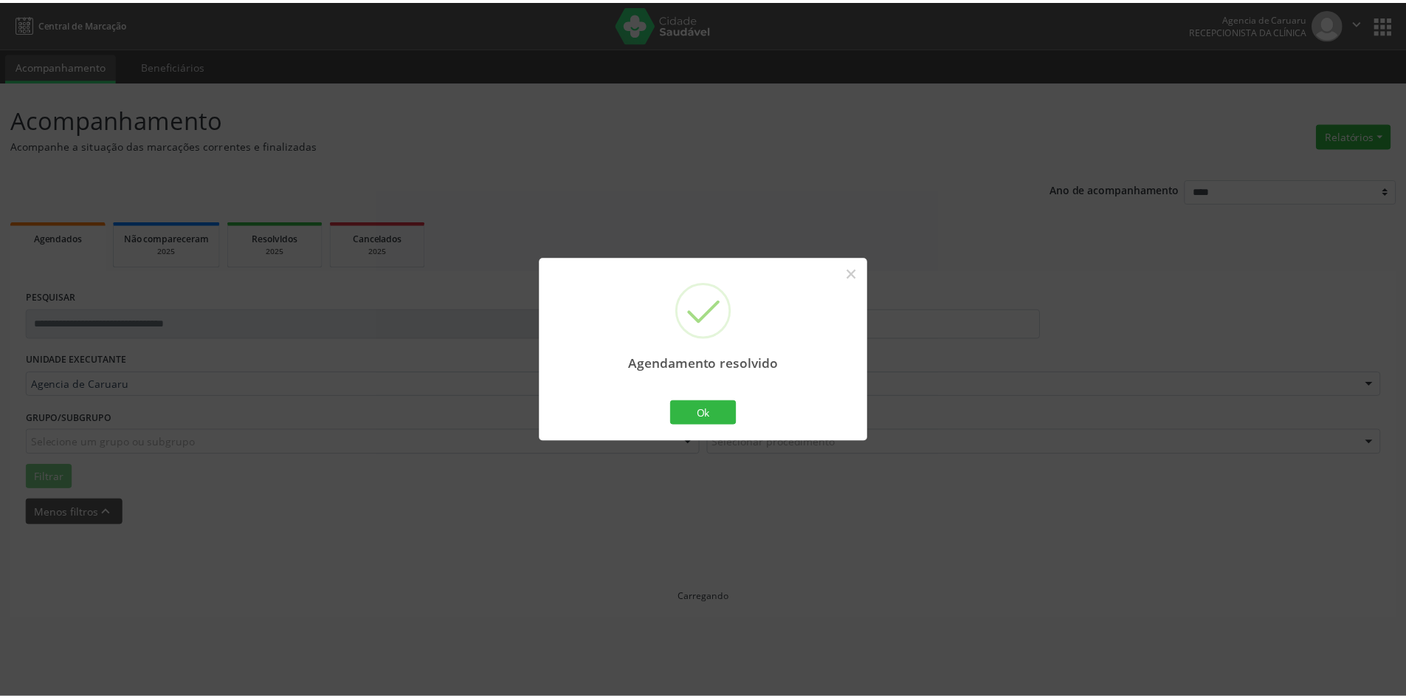
scroll to position [0, 0]
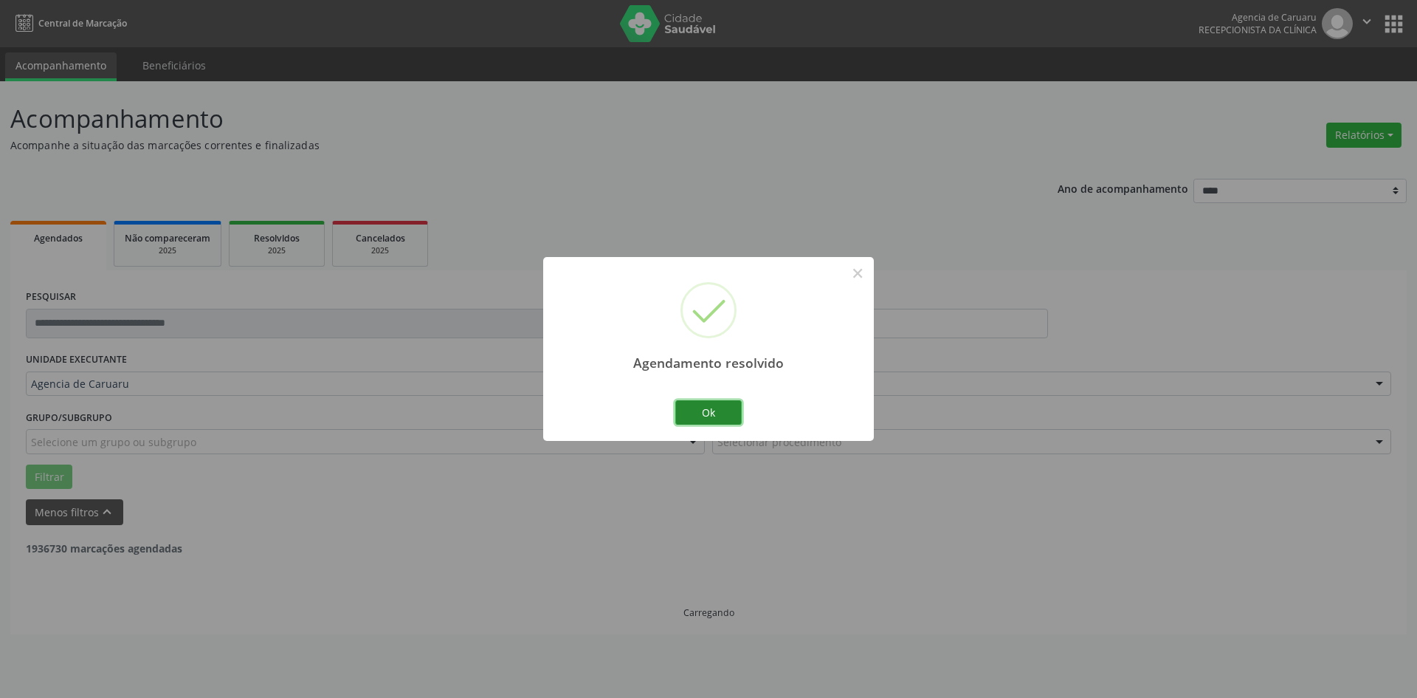
click at [698, 402] on button "Ok" at bounding box center [708, 412] width 66 height 25
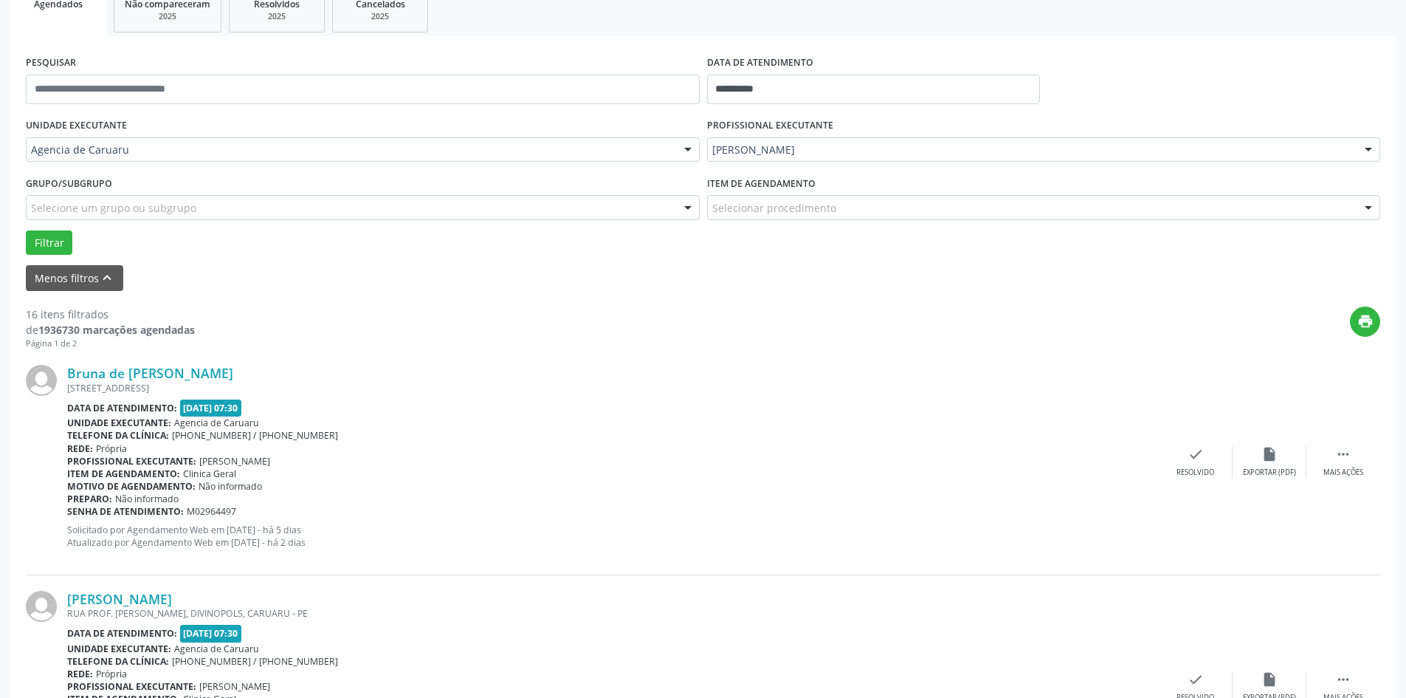
scroll to position [295, 0]
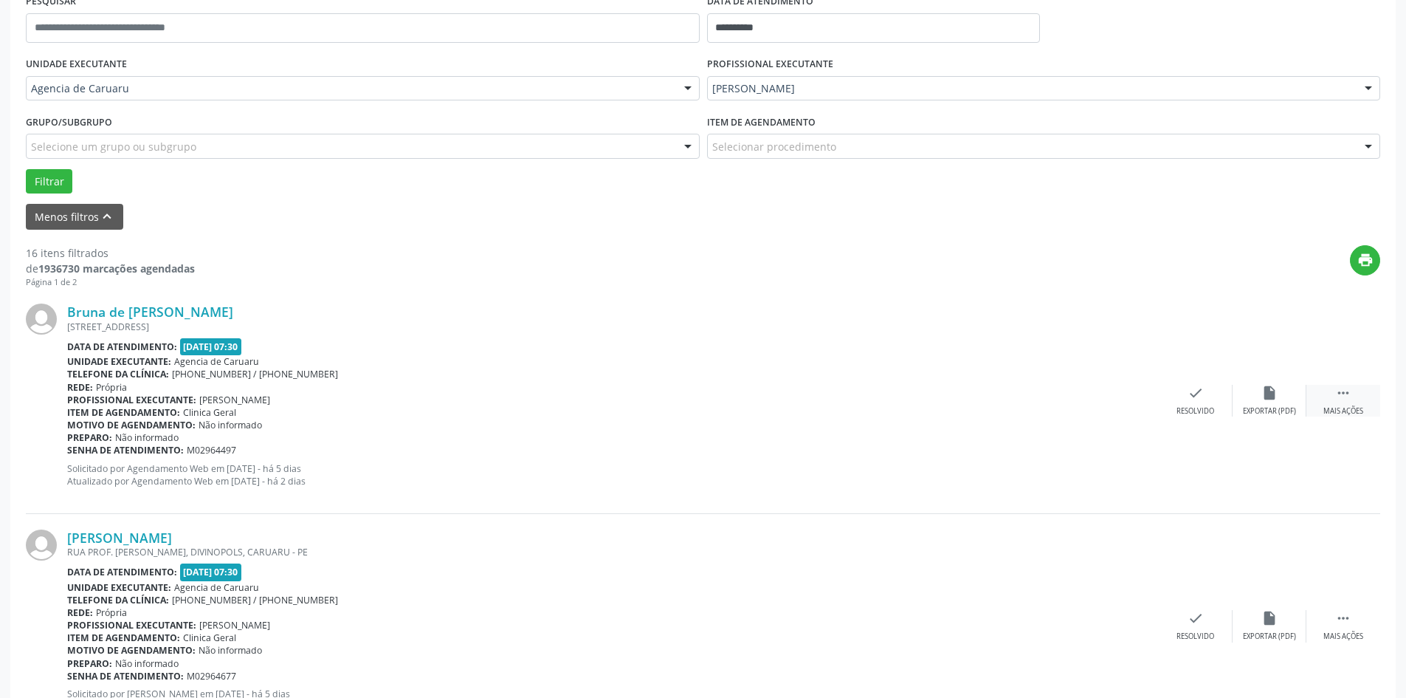
click at [1338, 407] on div "Mais ações" at bounding box center [1343, 411] width 40 height 10
click at [1264, 406] on div "Não compareceu" at bounding box center [1269, 411] width 63 height 10
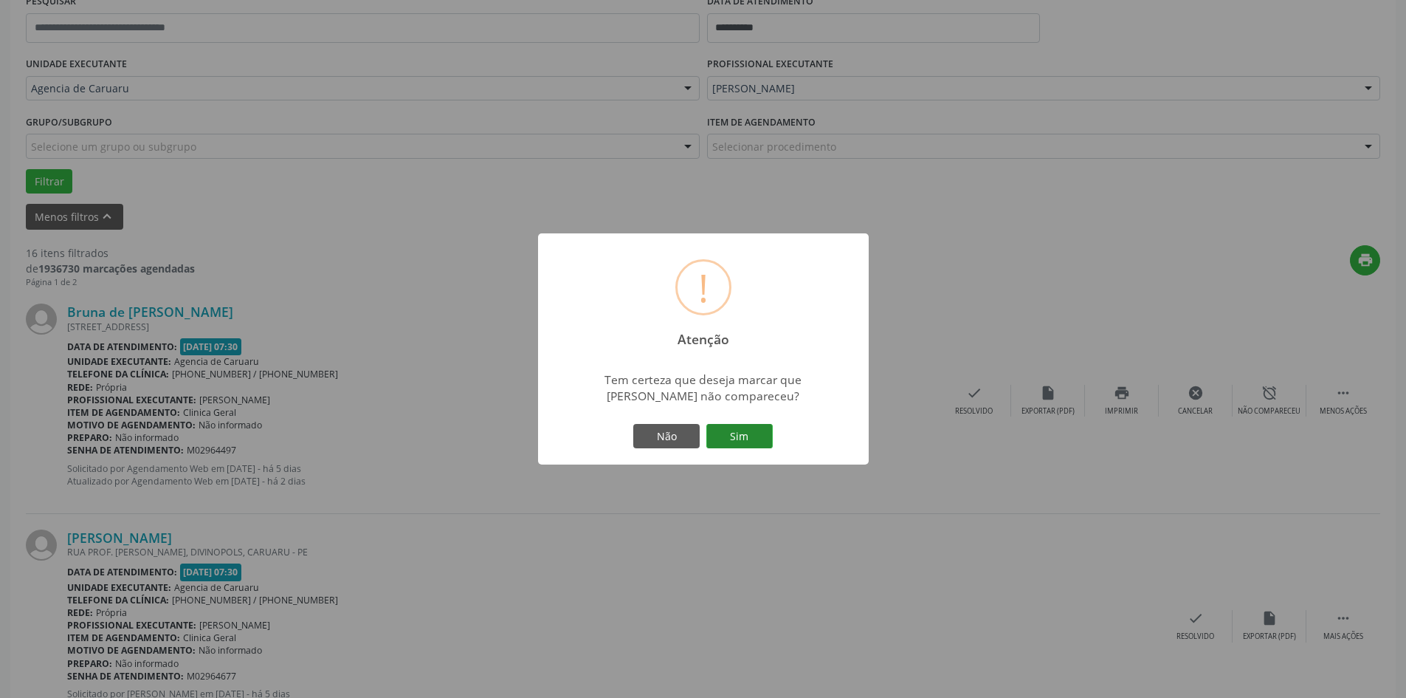
click at [749, 430] on button "Sim" at bounding box center [739, 436] width 66 height 25
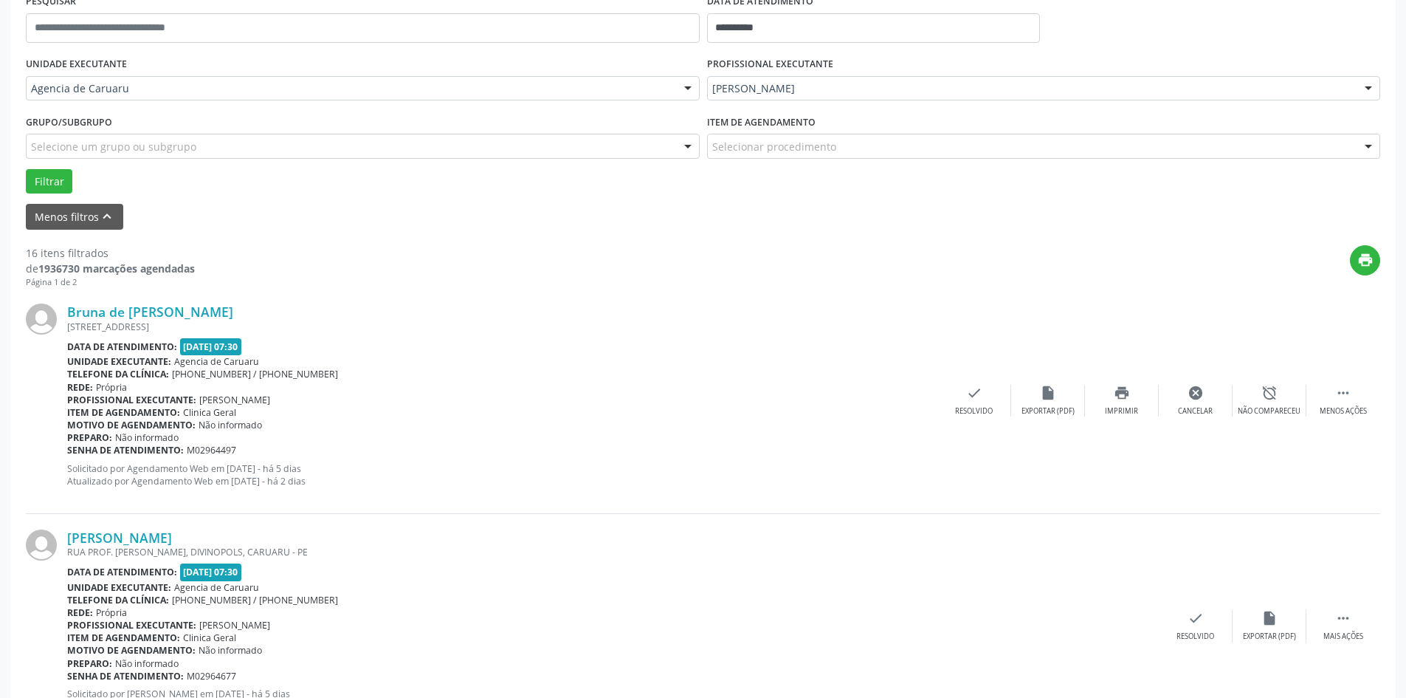
scroll to position [0, 0]
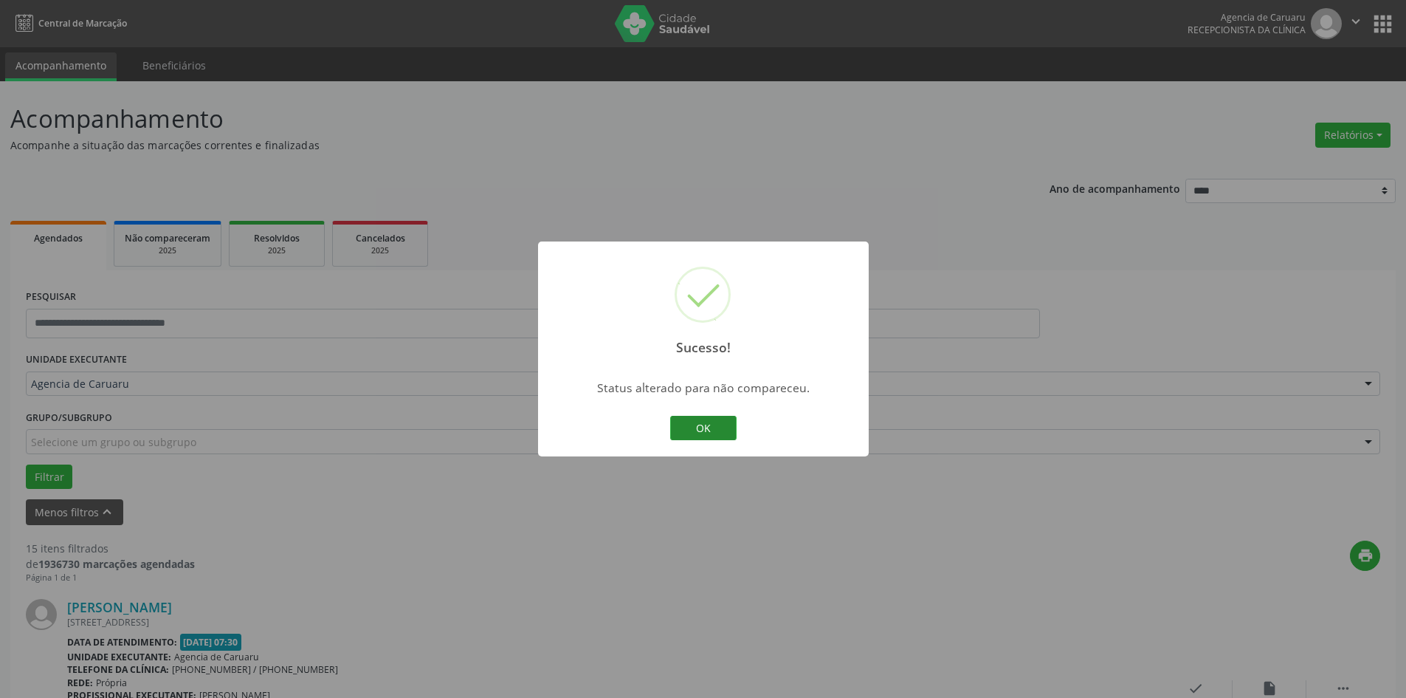
click at [718, 431] on button "OK" at bounding box center [703, 428] width 66 height 25
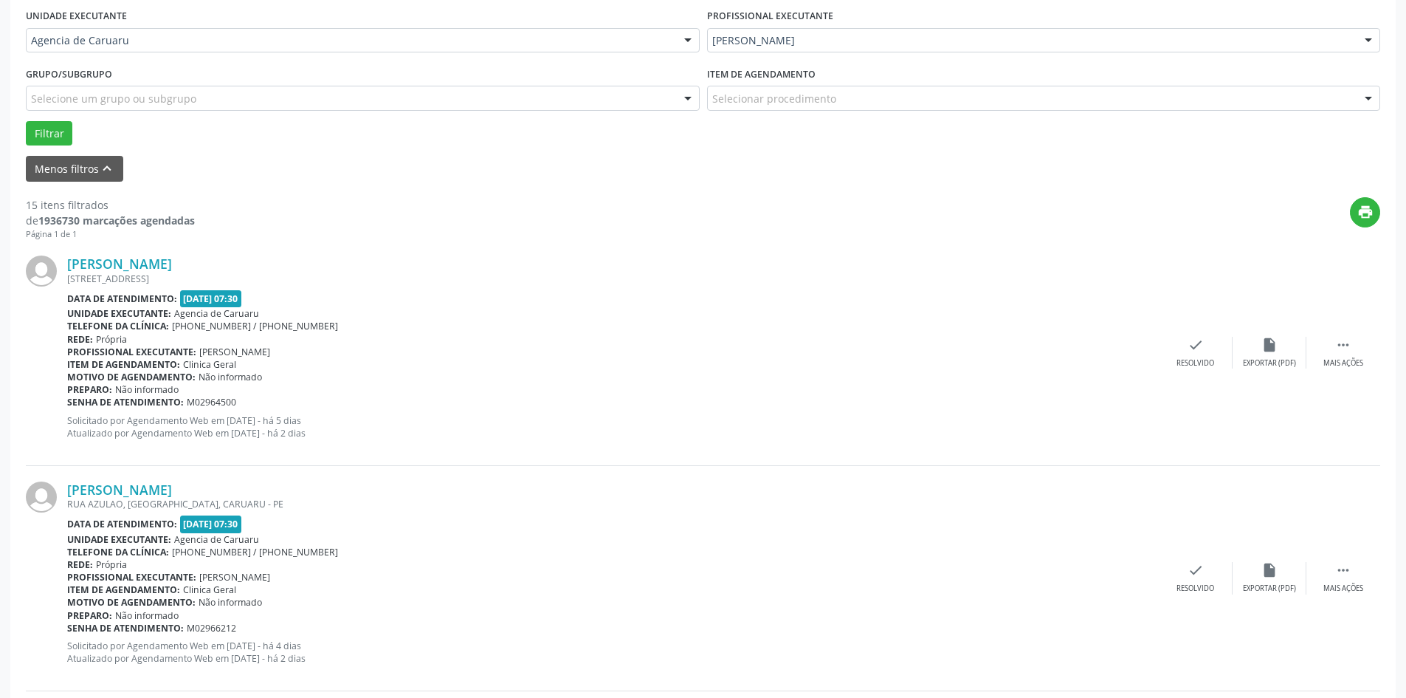
scroll to position [369, 0]
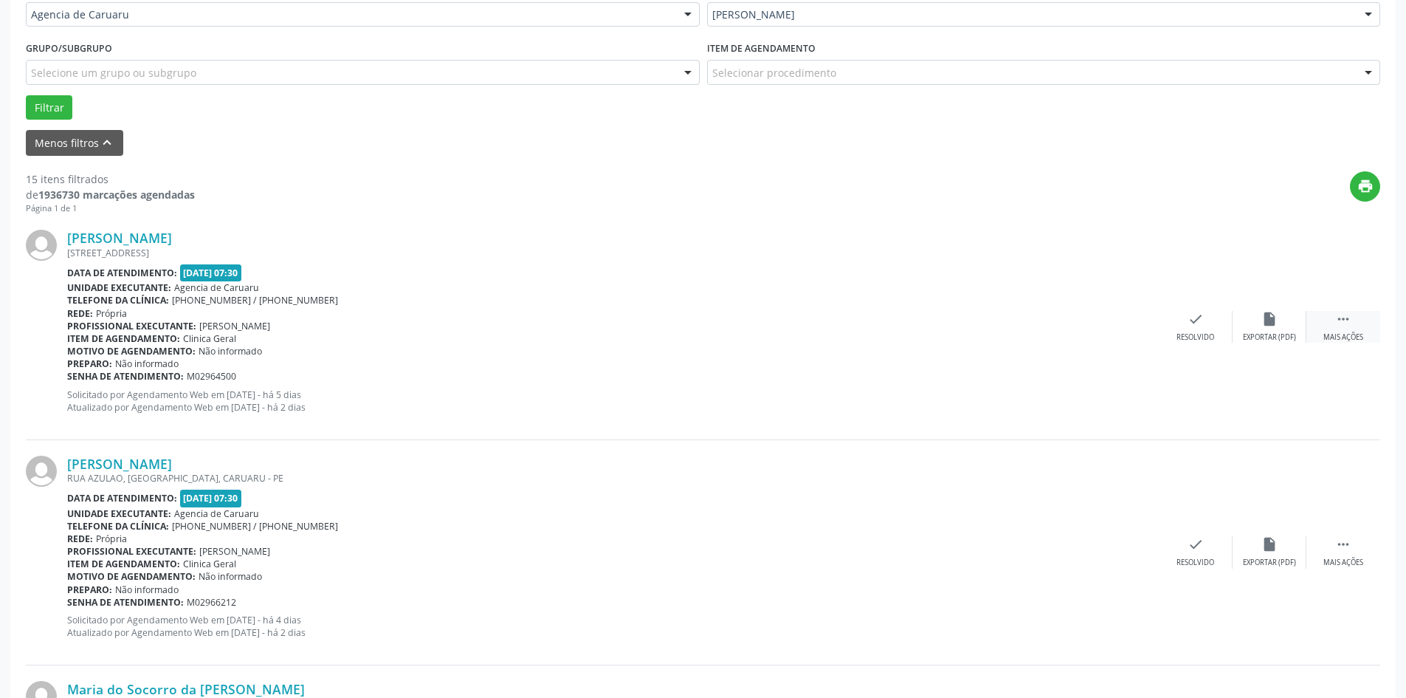
click at [1329, 333] on div "Mais ações" at bounding box center [1343, 337] width 40 height 10
click at [1257, 328] on div "alarm_off Não compareceu" at bounding box center [1270, 327] width 74 height 32
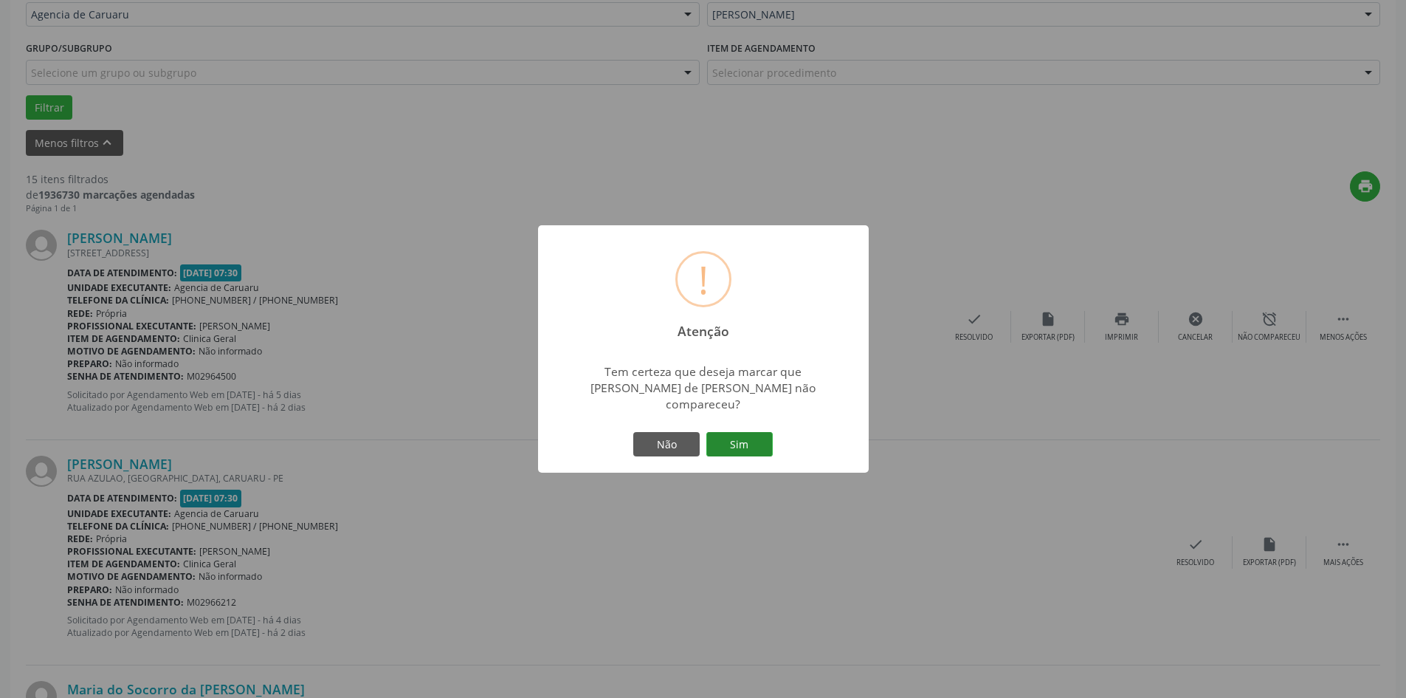
click at [755, 441] on button "Sim" at bounding box center [739, 444] width 66 height 25
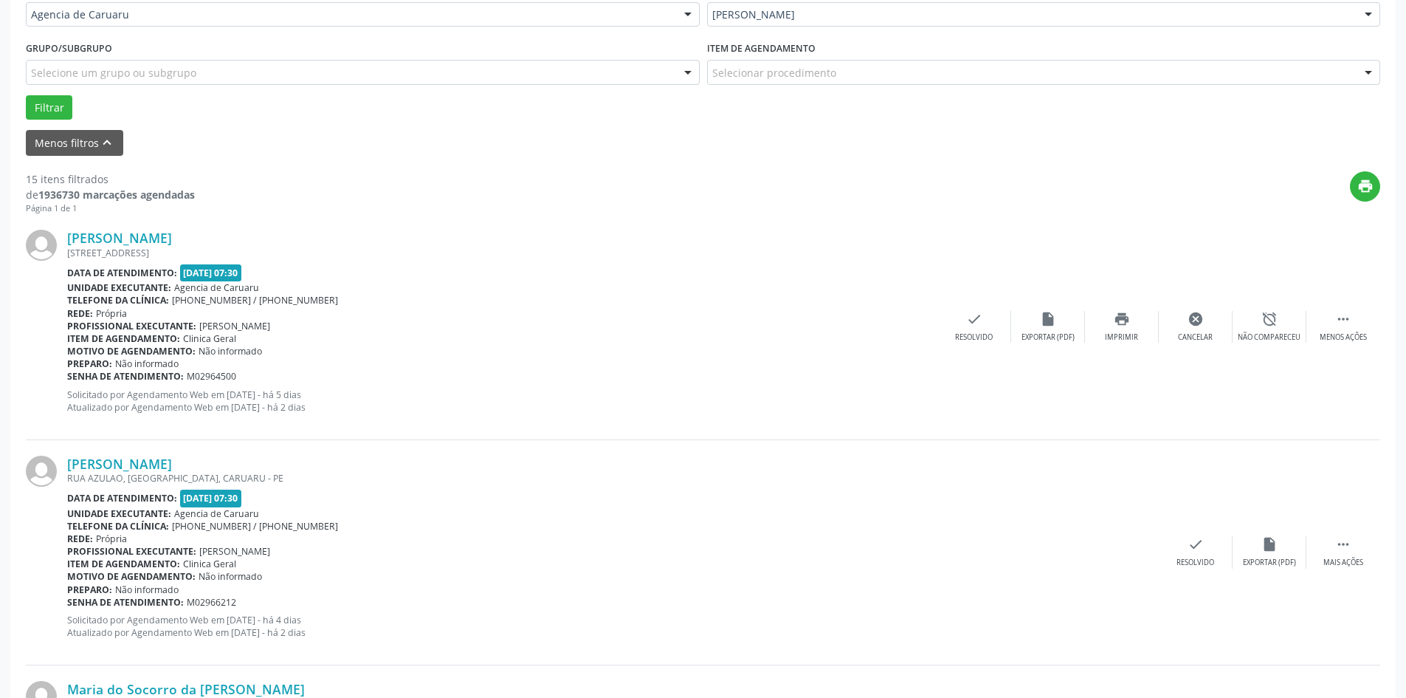
scroll to position [0, 0]
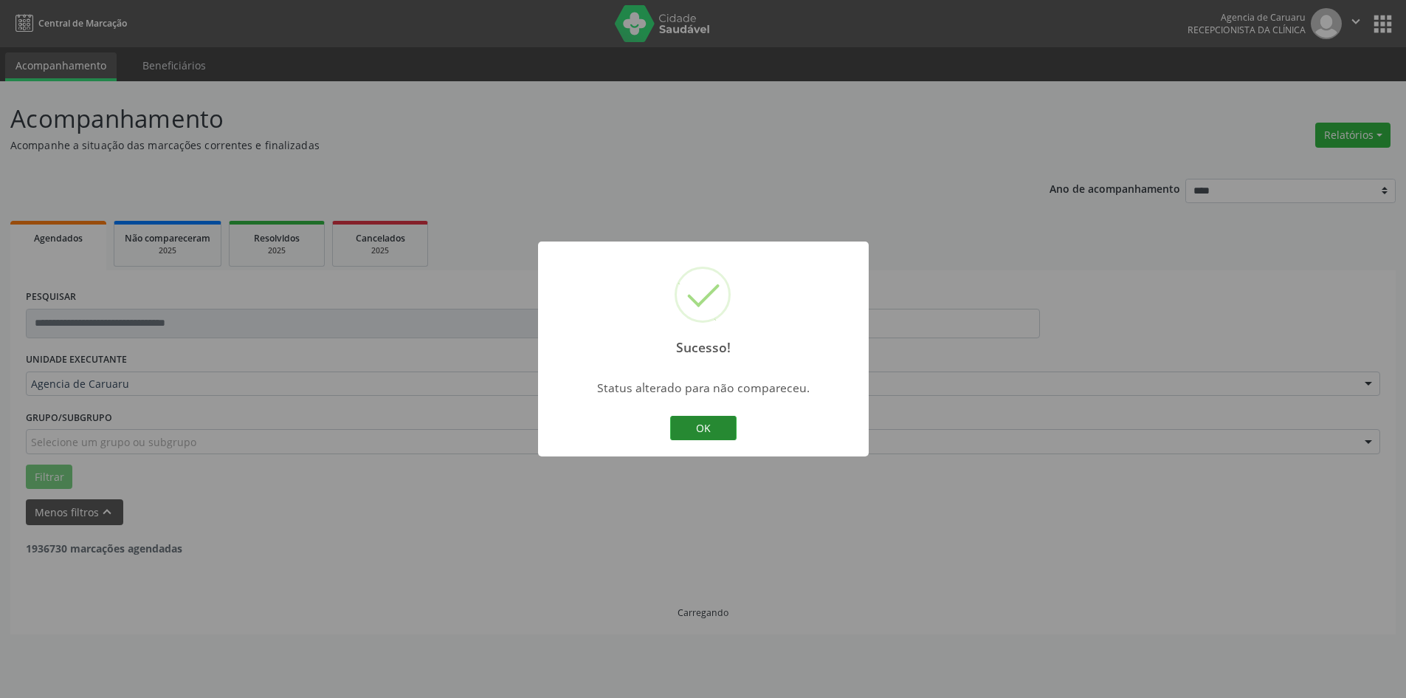
click at [727, 430] on button "OK" at bounding box center [703, 428] width 66 height 25
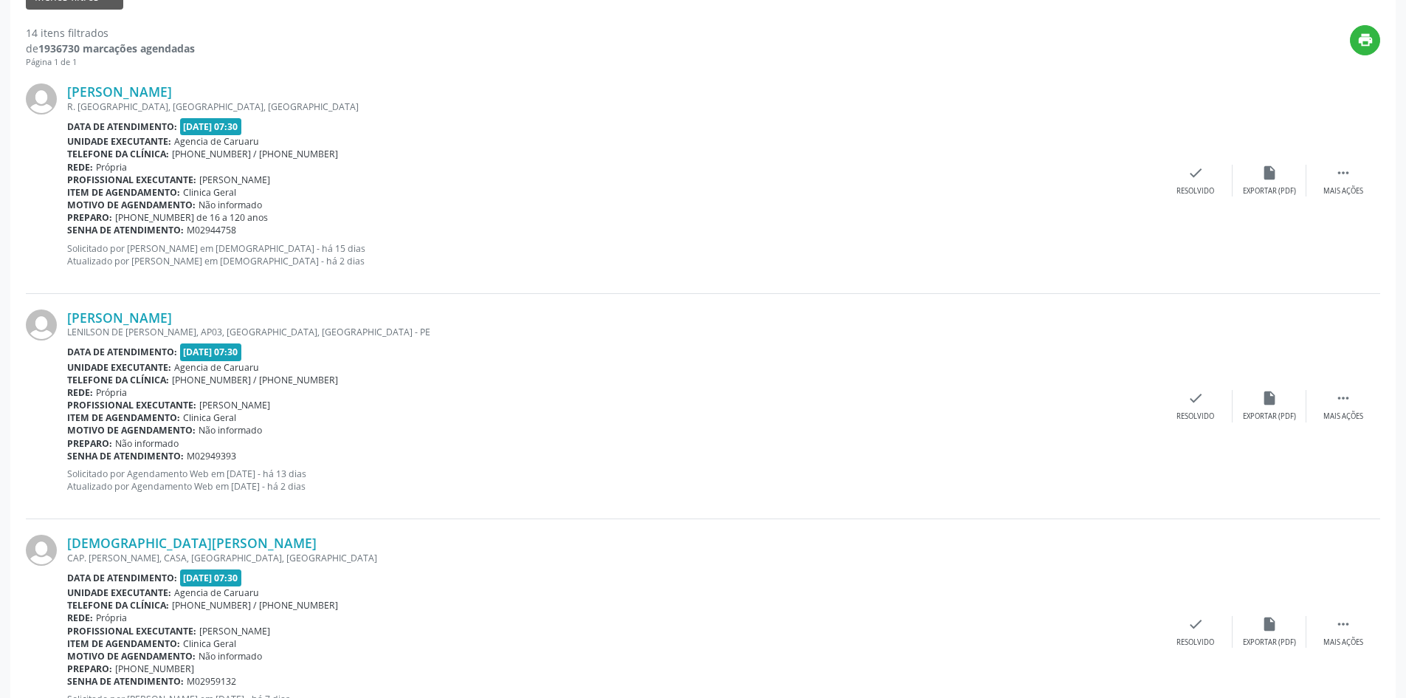
scroll to position [517, 0]
click at [1323, 173] on div " Mais ações" at bounding box center [1344, 179] width 74 height 32
click at [1252, 180] on div "alarm_off Não compareceu" at bounding box center [1270, 179] width 74 height 32
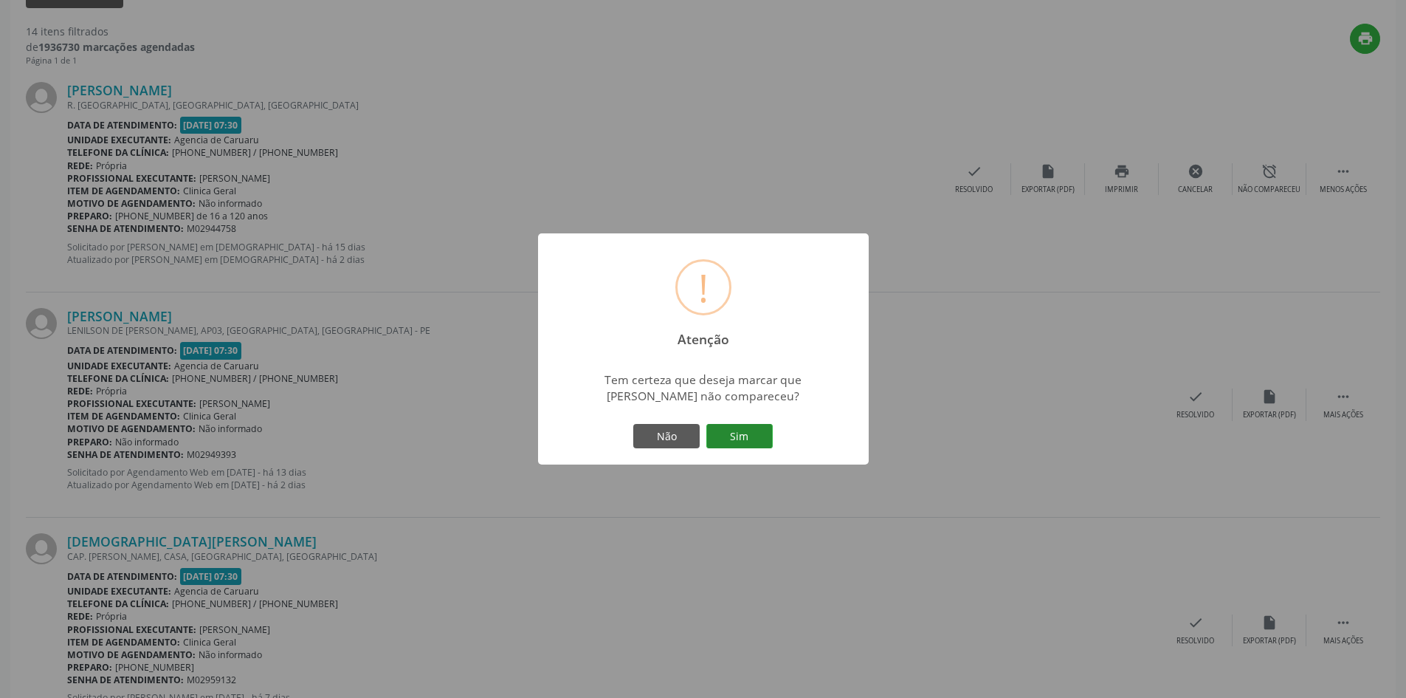
click at [737, 436] on button "Sim" at bounding box center [739, 436] width 66 height 25
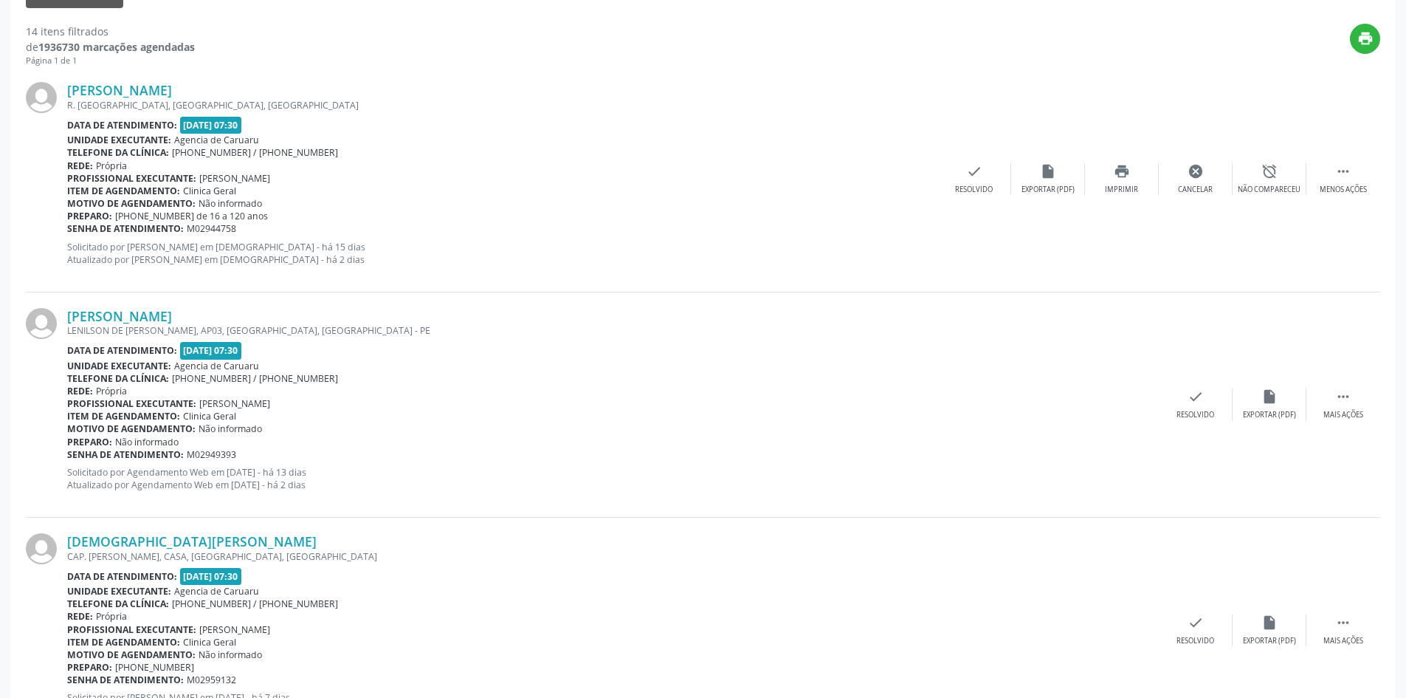
scroll to position [0, 0]
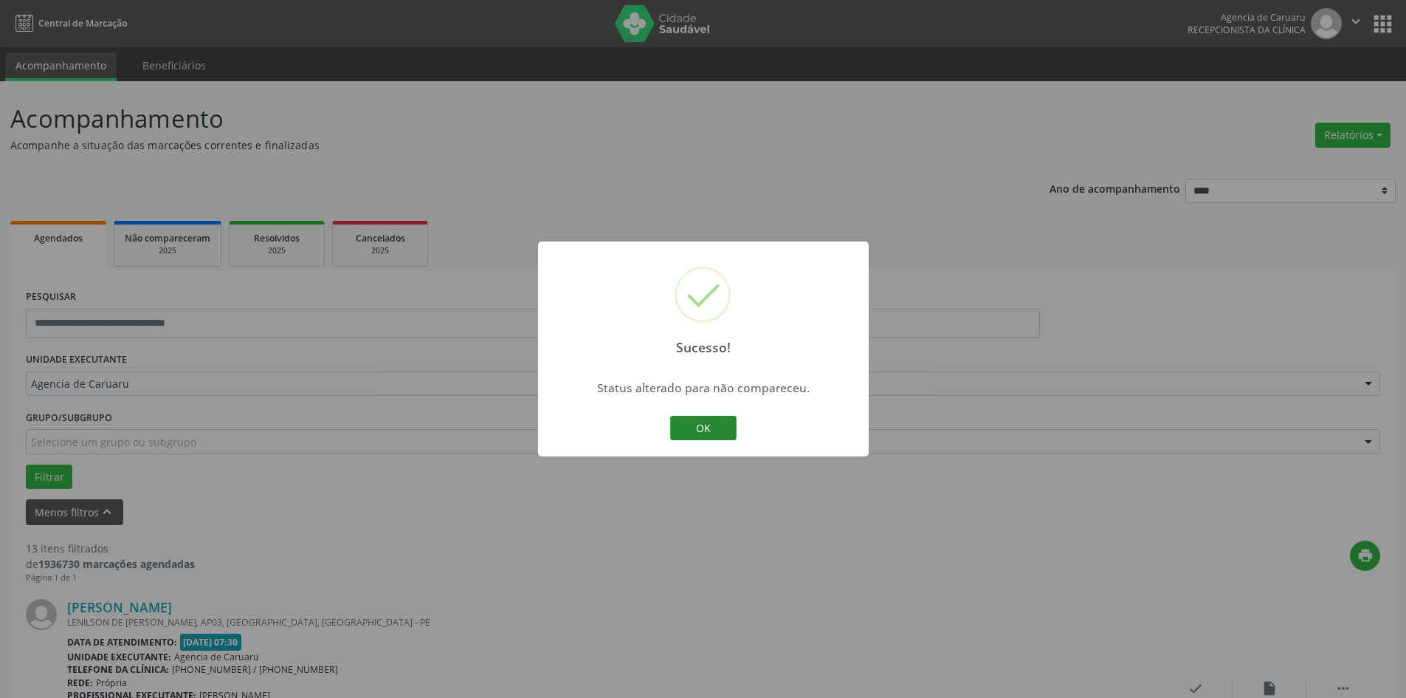
click at [726, 432] on button "OK" at bounding box center [703, 428] width 66 height 25
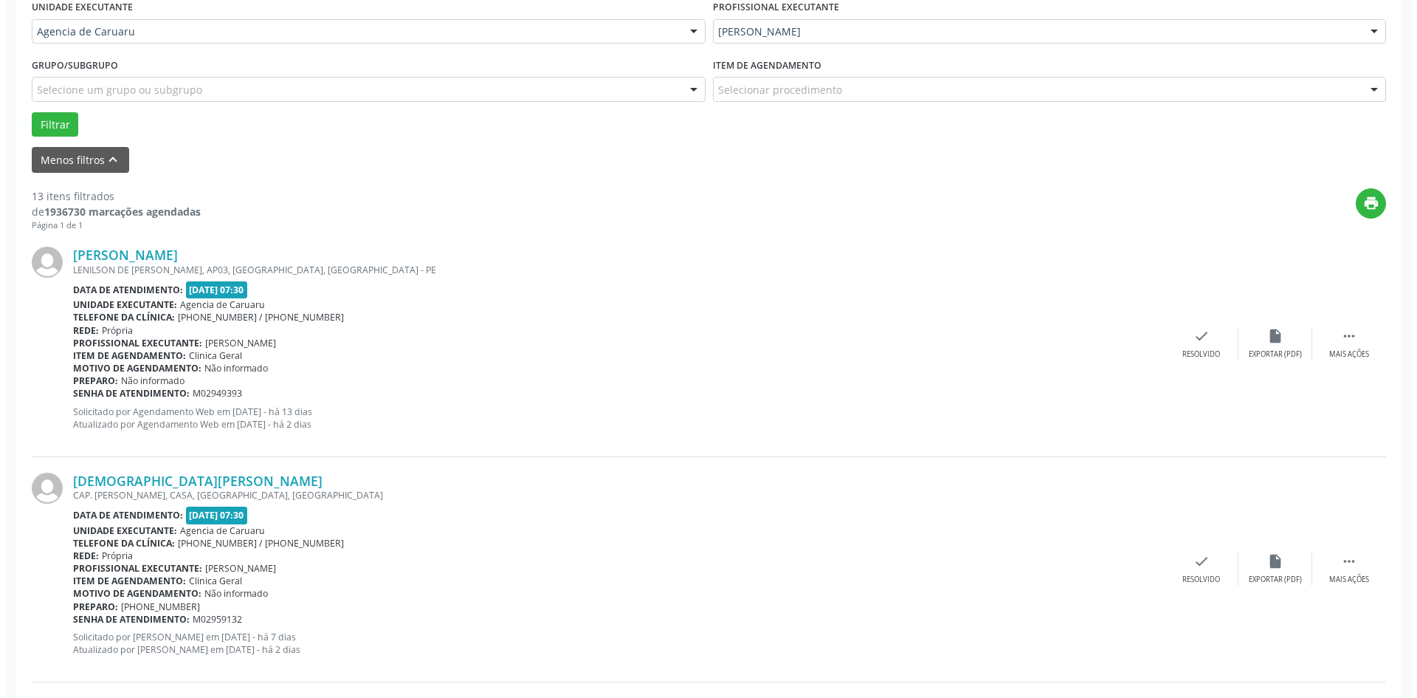
scroll to position [369, 0]
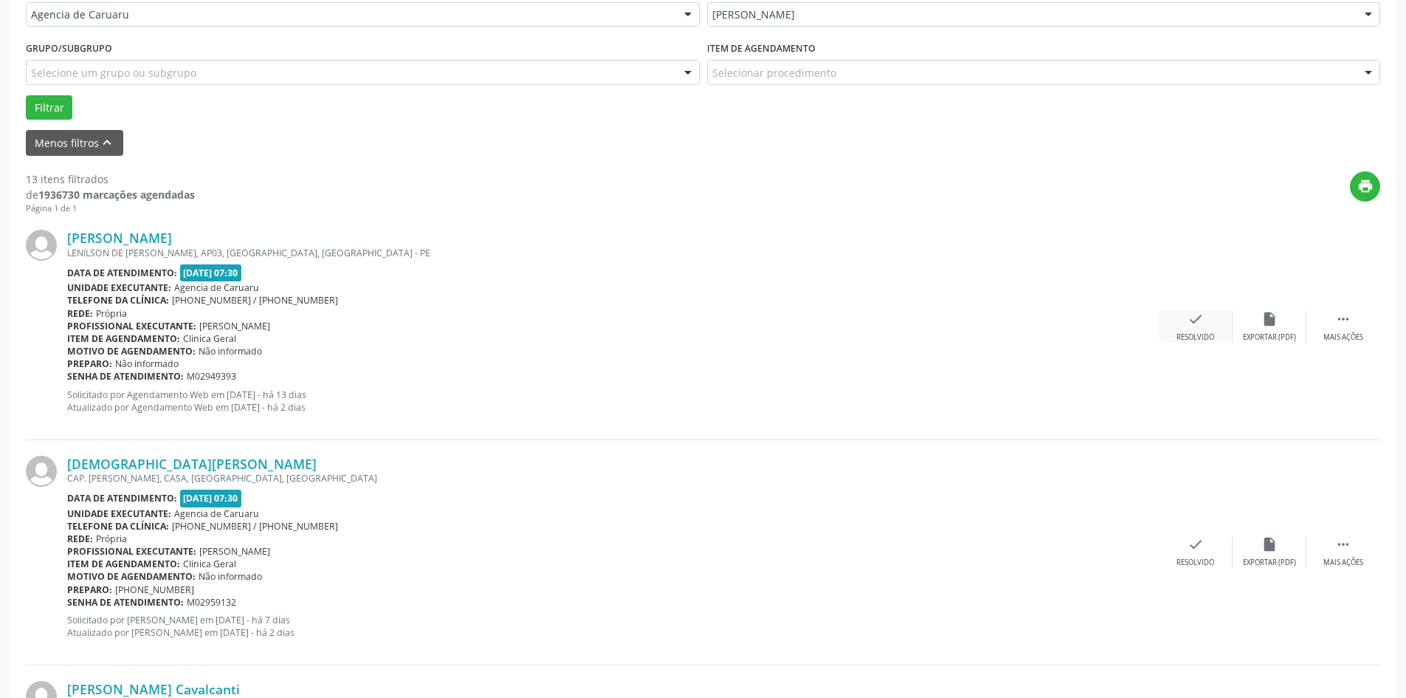
click at [1194, 335] on div "Resolvido" at bounding box center [1196, 337] width 38 height 10
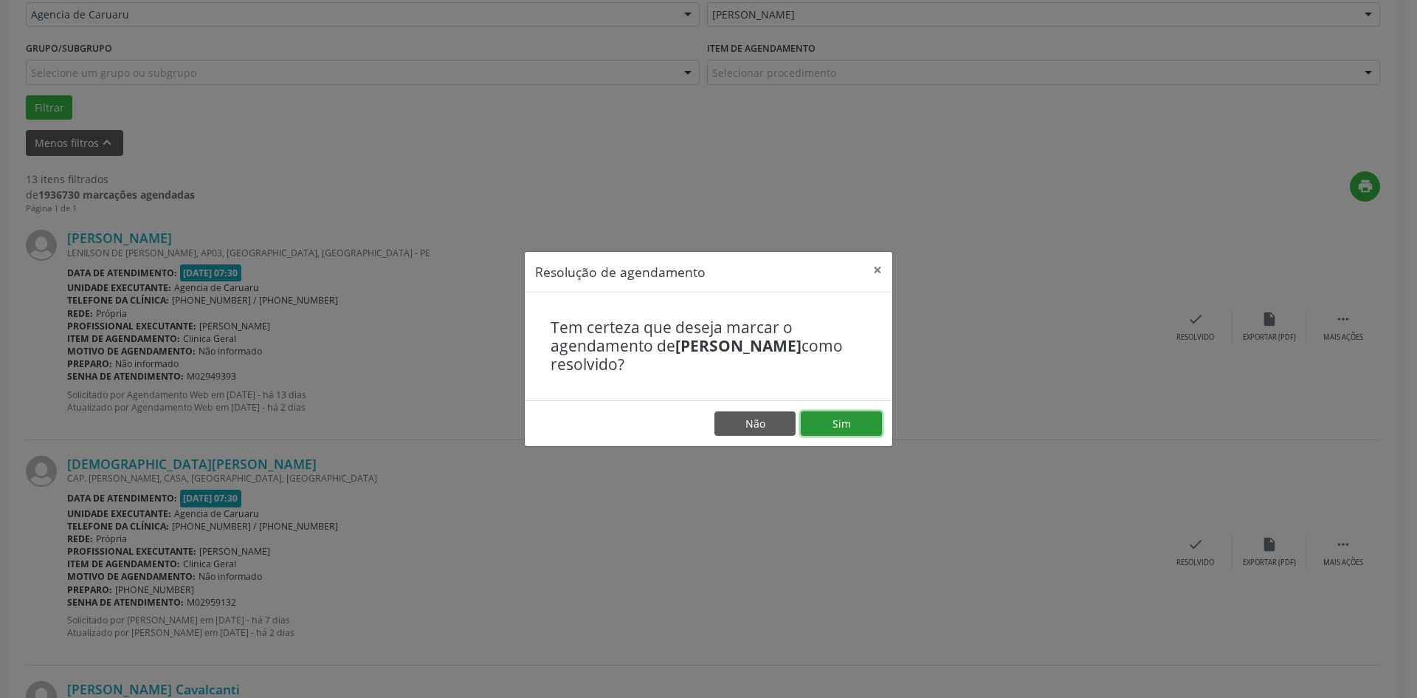
click at [828, 427] on button "Sim" at bounding box center [841, 423] width 81 height 25
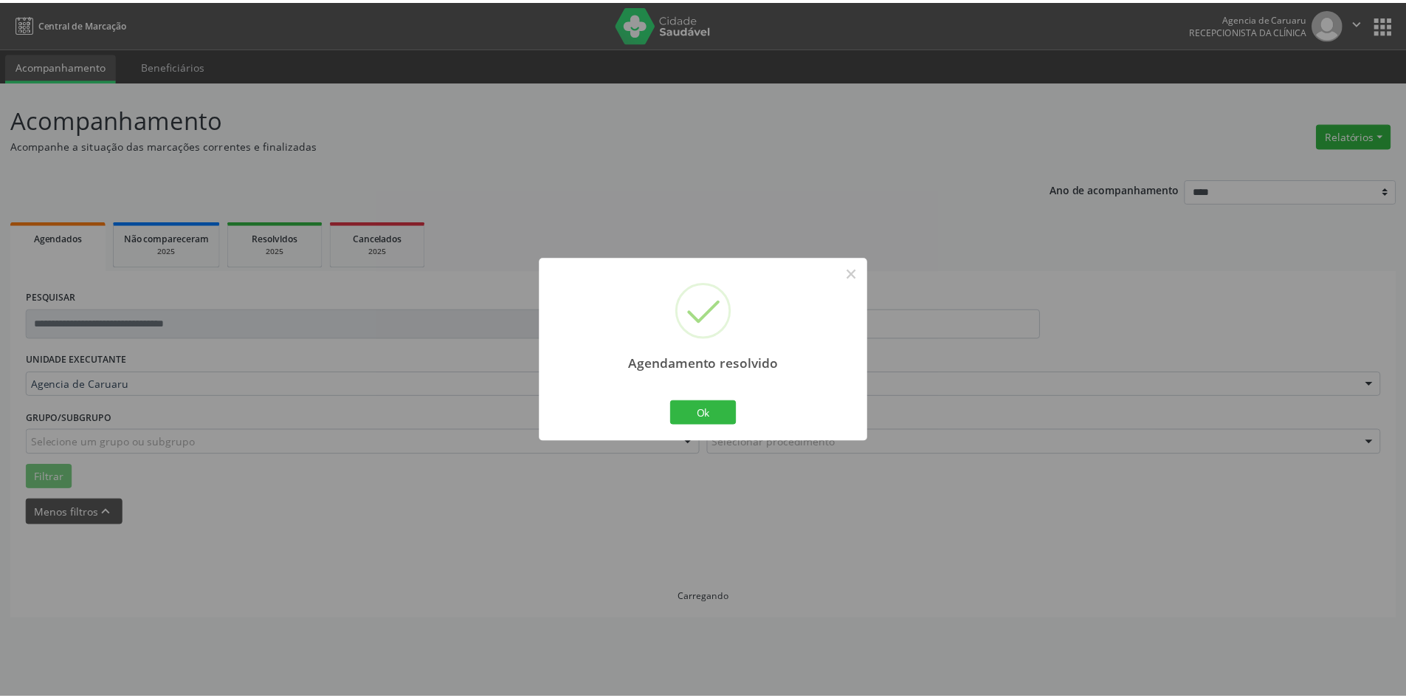
scroll to position [0, 0]
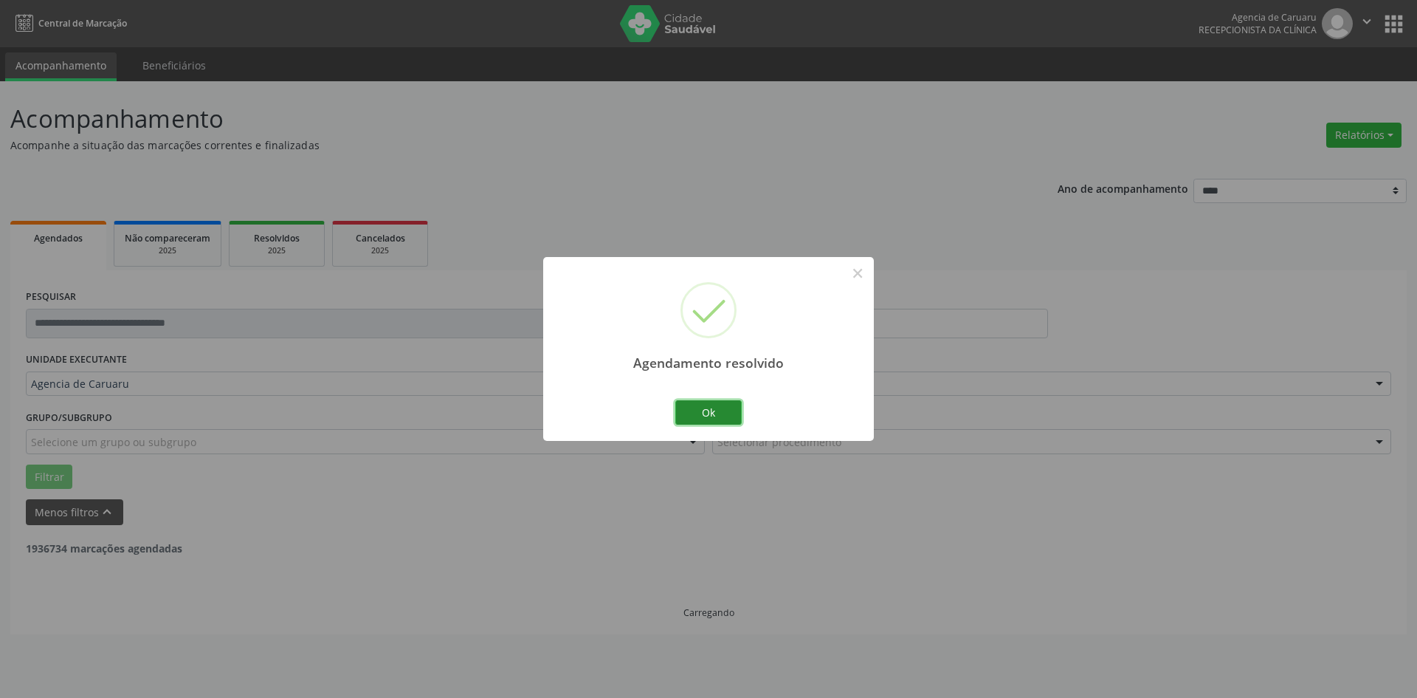
click at [720, 416] on button "Ok" at bounding box center [708, 412] width 66 height 25
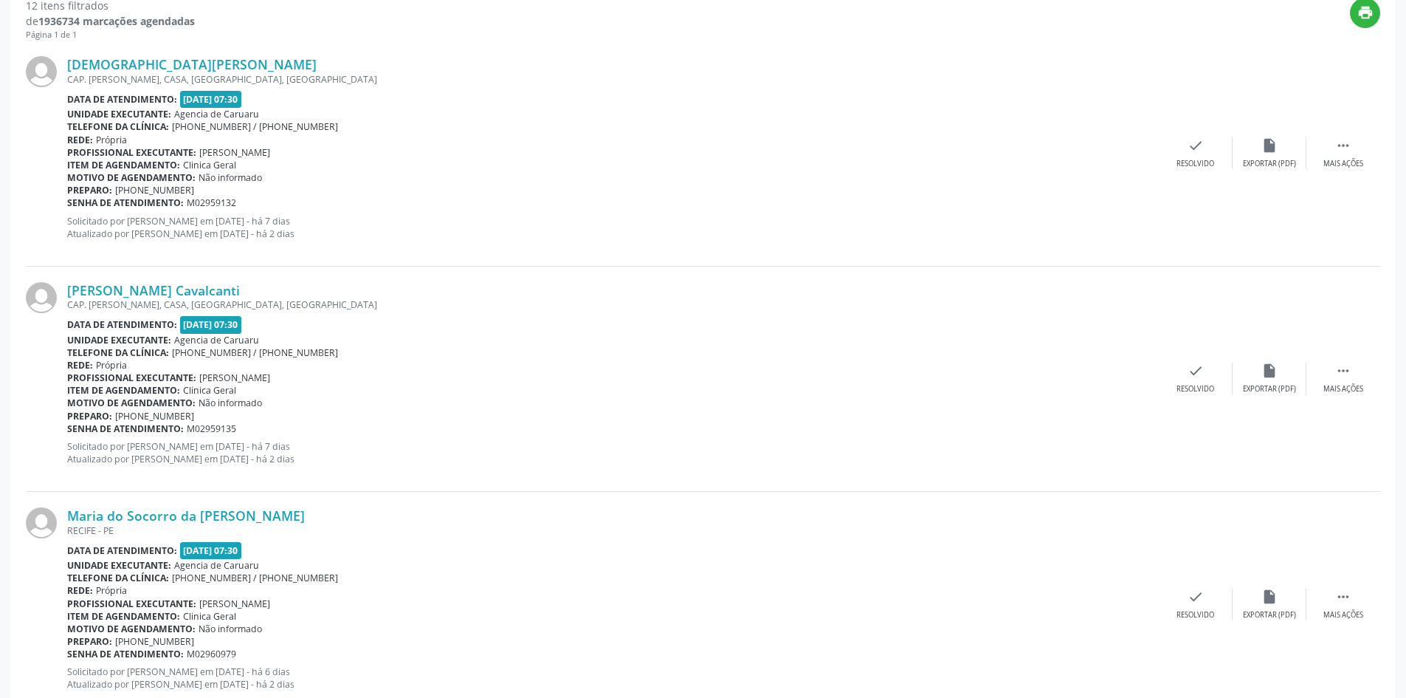
scroll to position [517, 0]
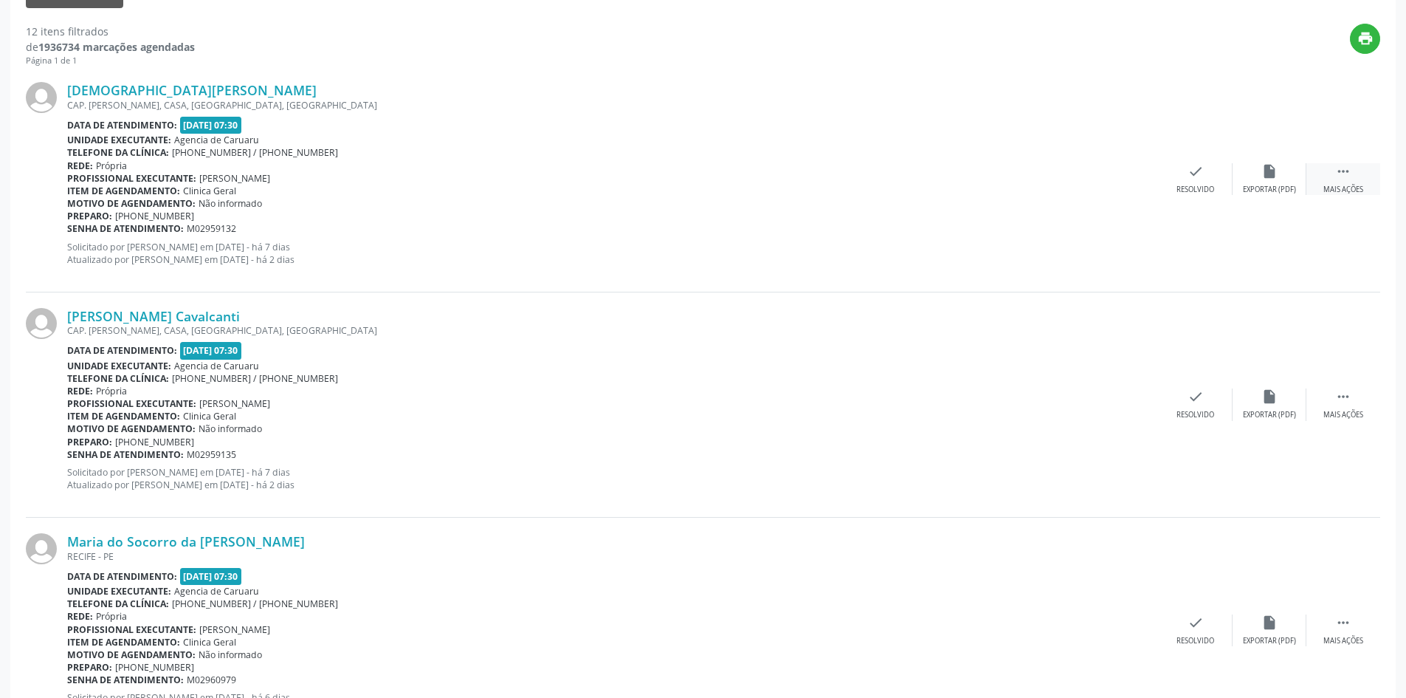
click at [1342, 177] on icon "" at bounding box center [1343, 171] width 16 height 16
click at [1278, 184] on div "alarm_off Não compareceu" at bounding box center [1270, 179] width 74 height 32
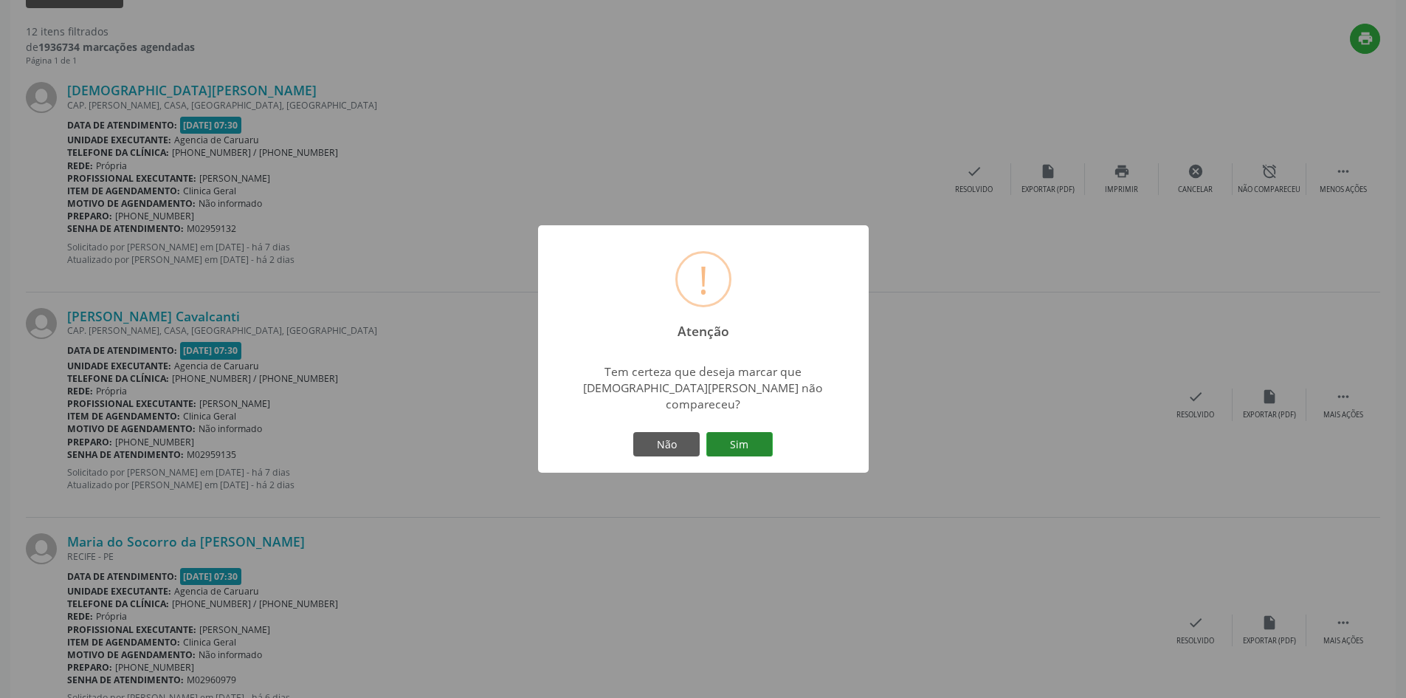
click at [743, 432] on button "Sim" at bounding box center [739, 444] width 66 height 25
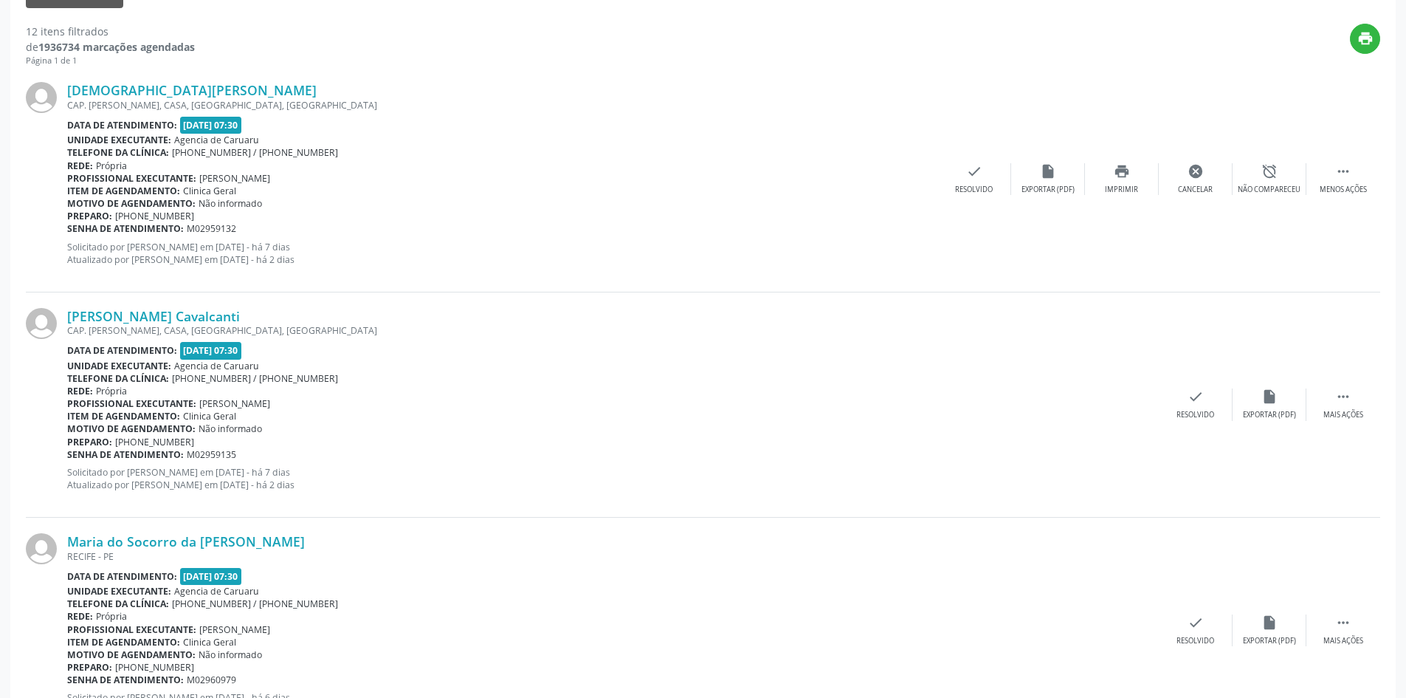
scroll to position [0, 0]
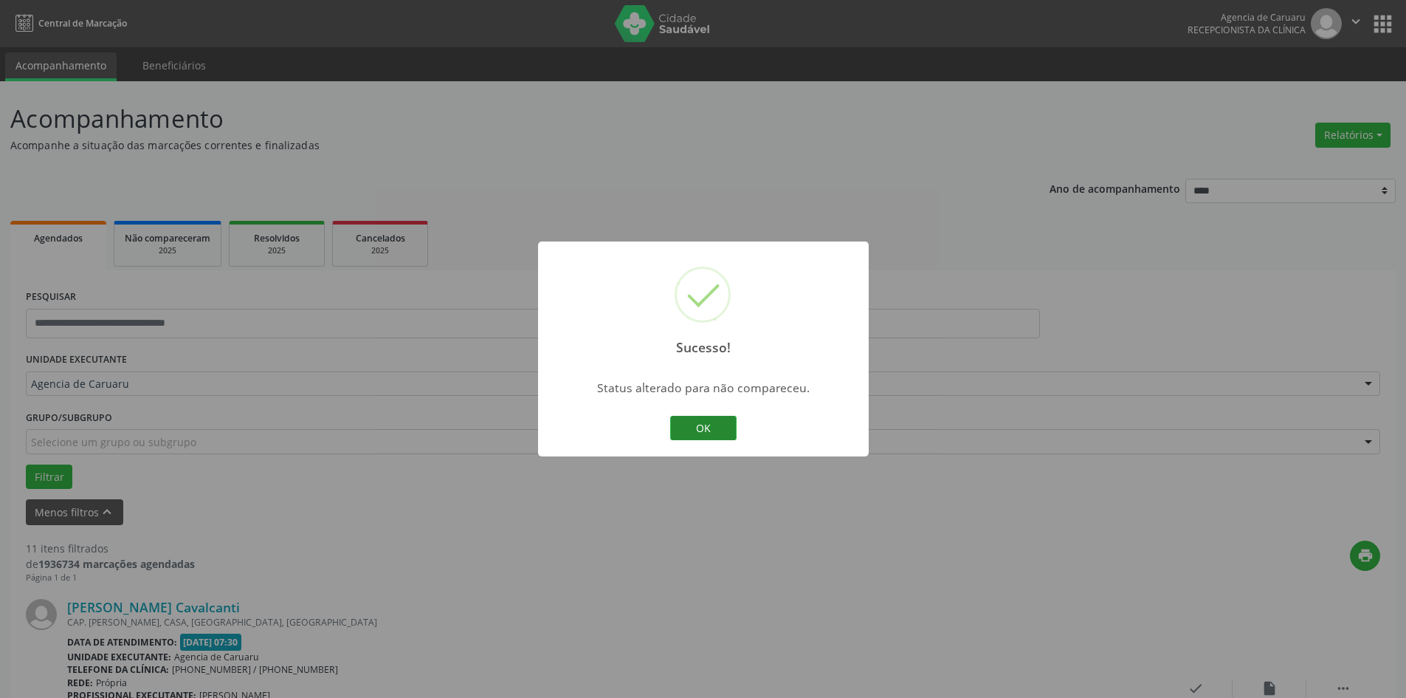
click at [675, 427] on button "OK" at bounding box center [703, 428] width 66 height 25
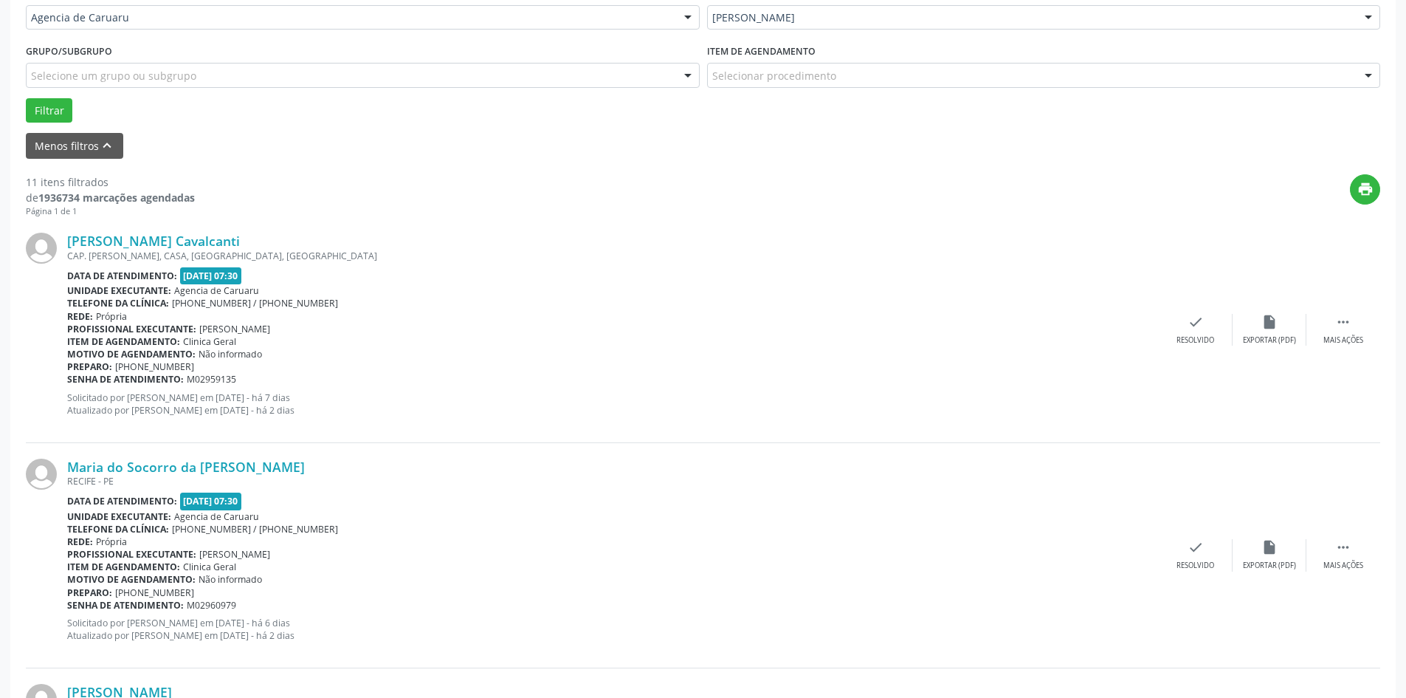
scroll to position [369, 0]
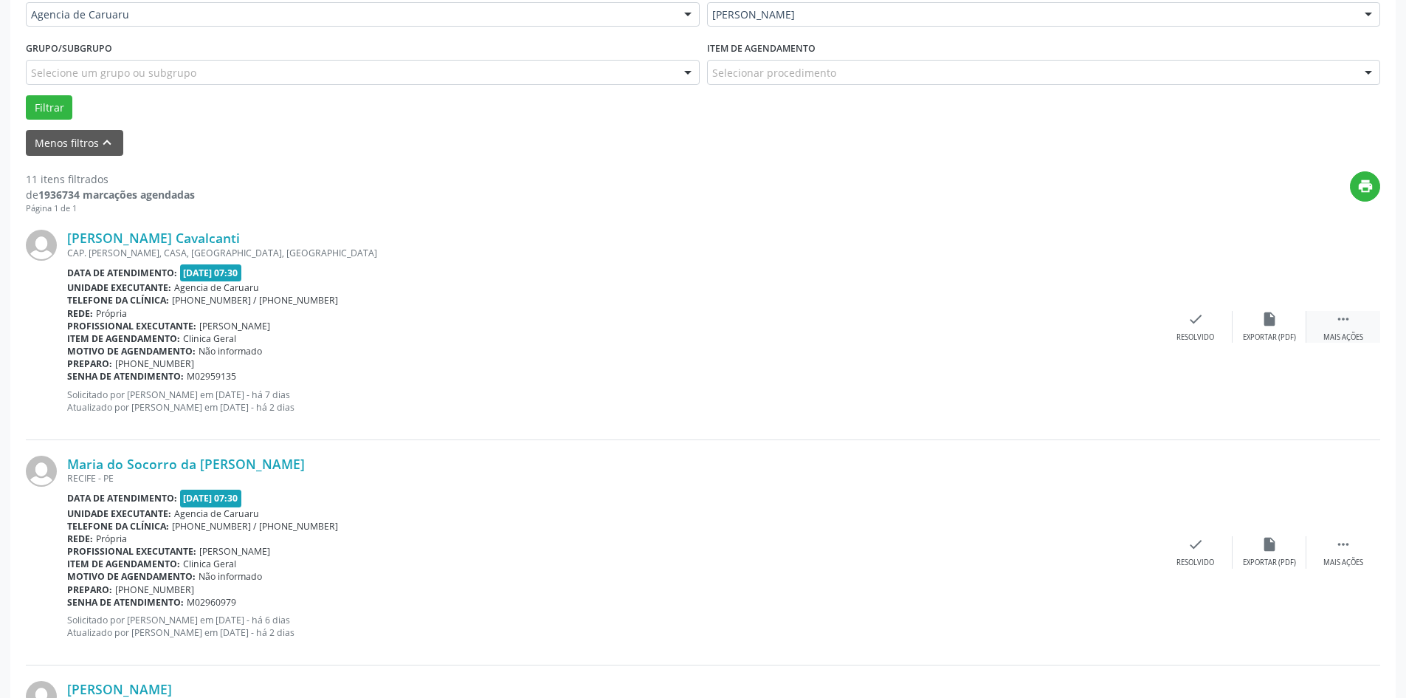
click at [1350, 327] on icon "" at bounding box center [1343, 319] width 16 height 16
click at [1236, 332] on div "alarm_off Não compareceu" at bounding box center [1270, 327] width 74 height 32
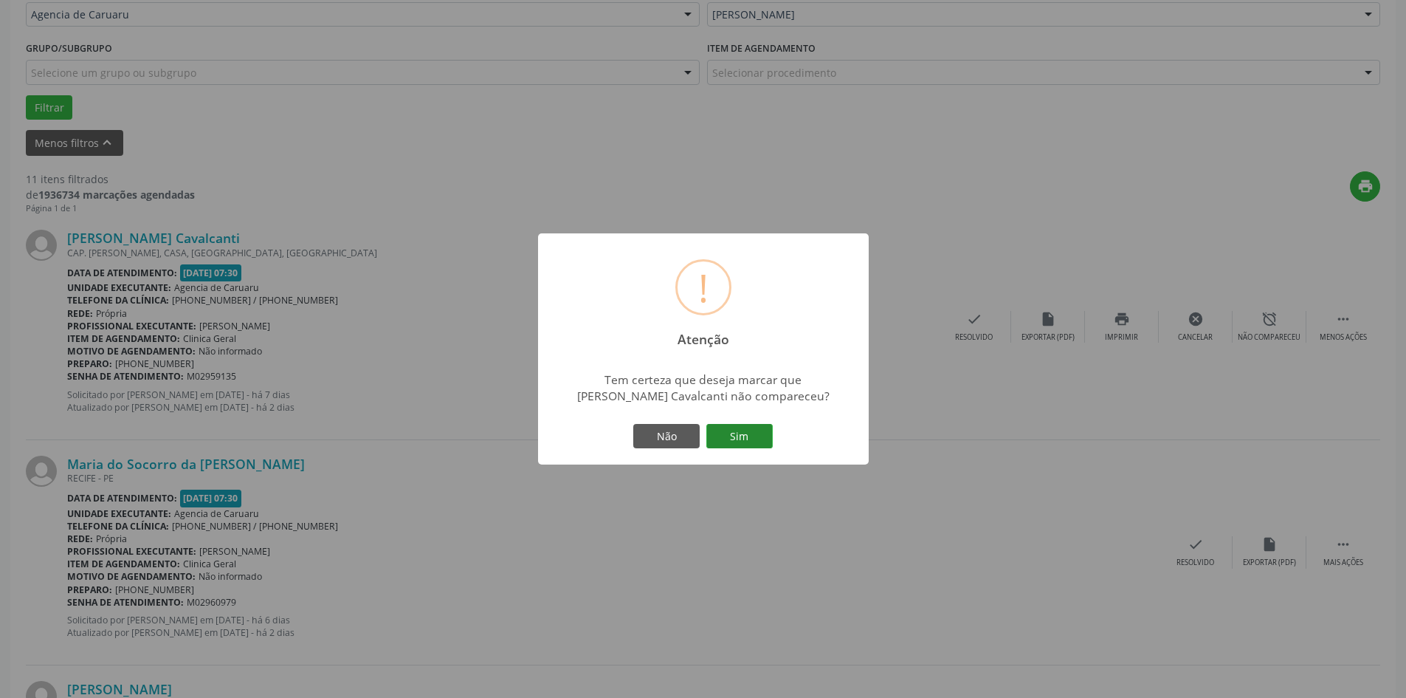
click at [723, 438] on button "Sim" at bounding box center [739, 436] width 66 height 25
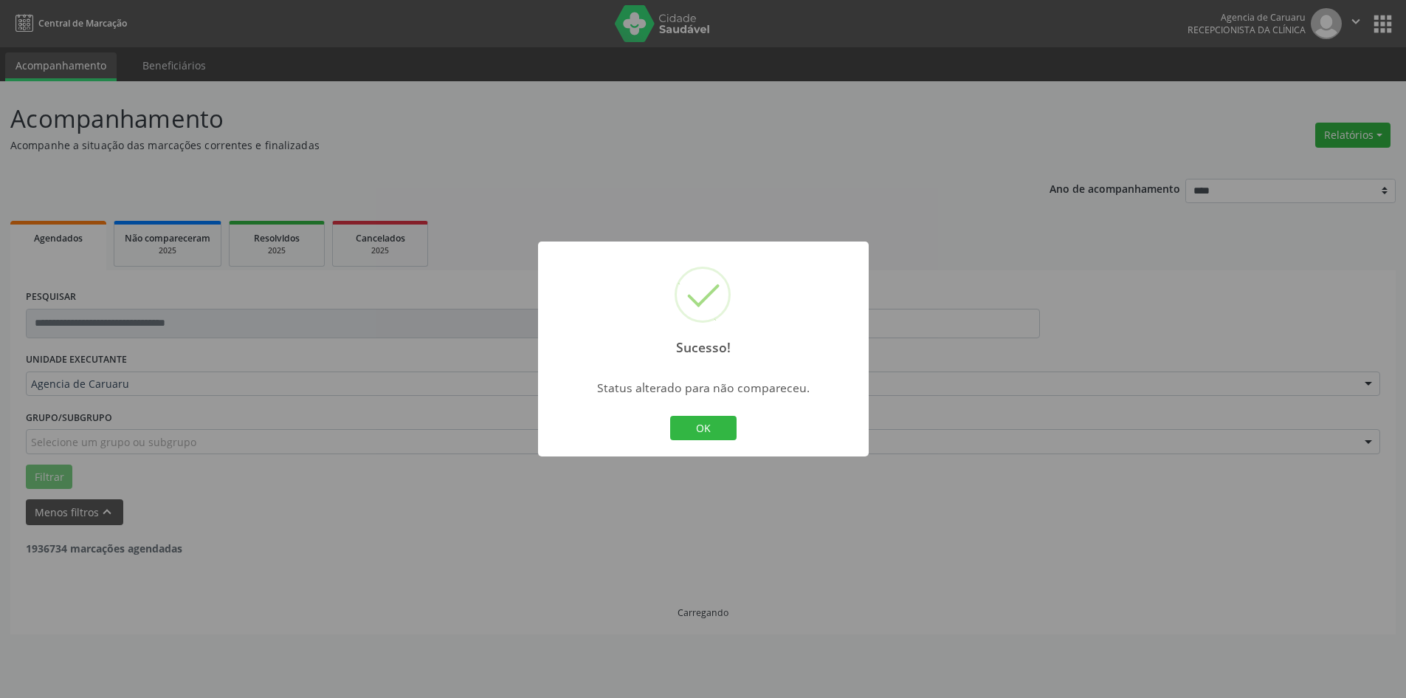
scroll to position [0, 0]
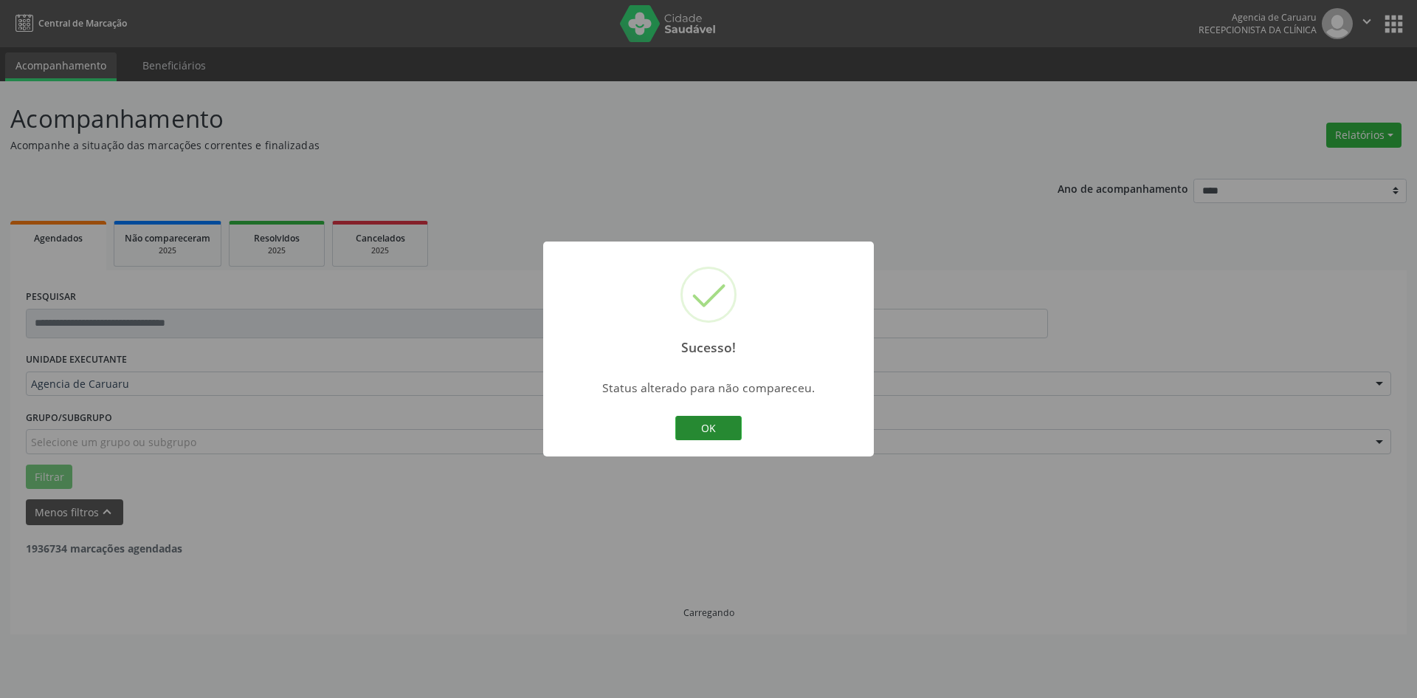
click at [726, 432] on button "OK" at bounding box center [708, 428] width 66 height 25
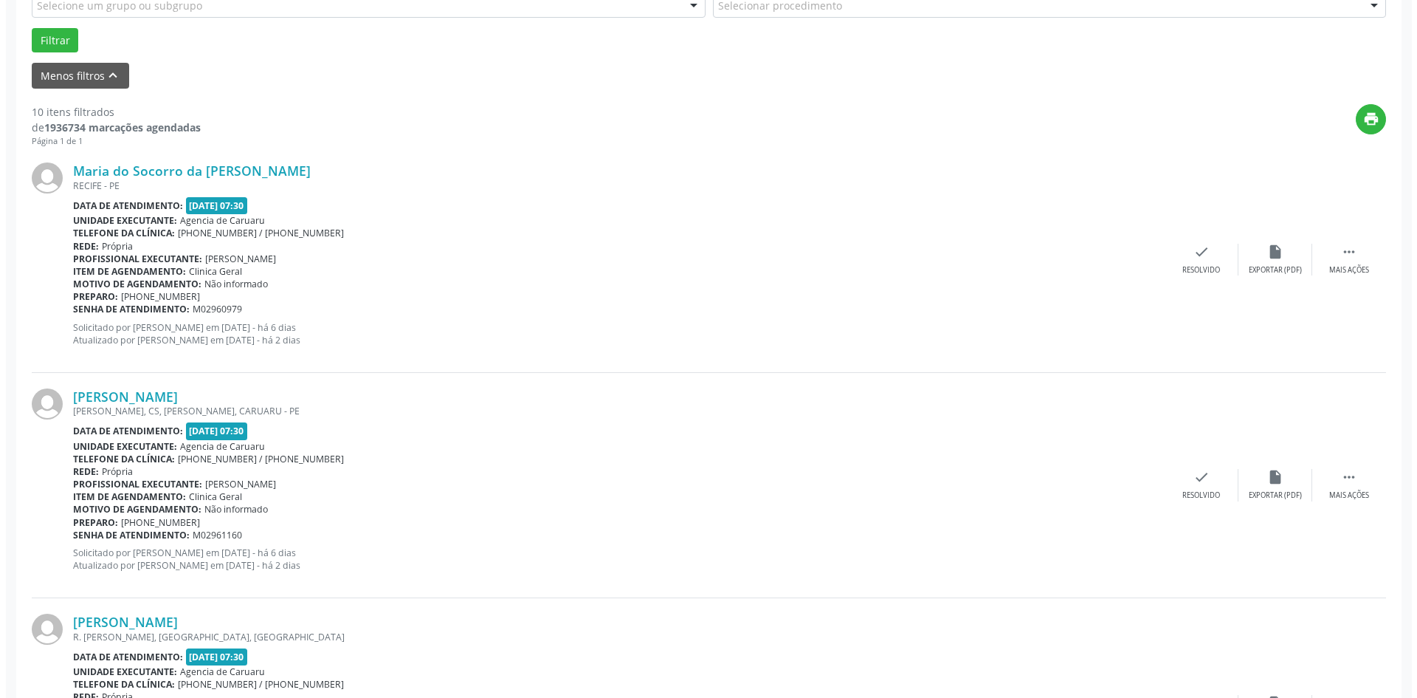
scroll to position [443, 0]
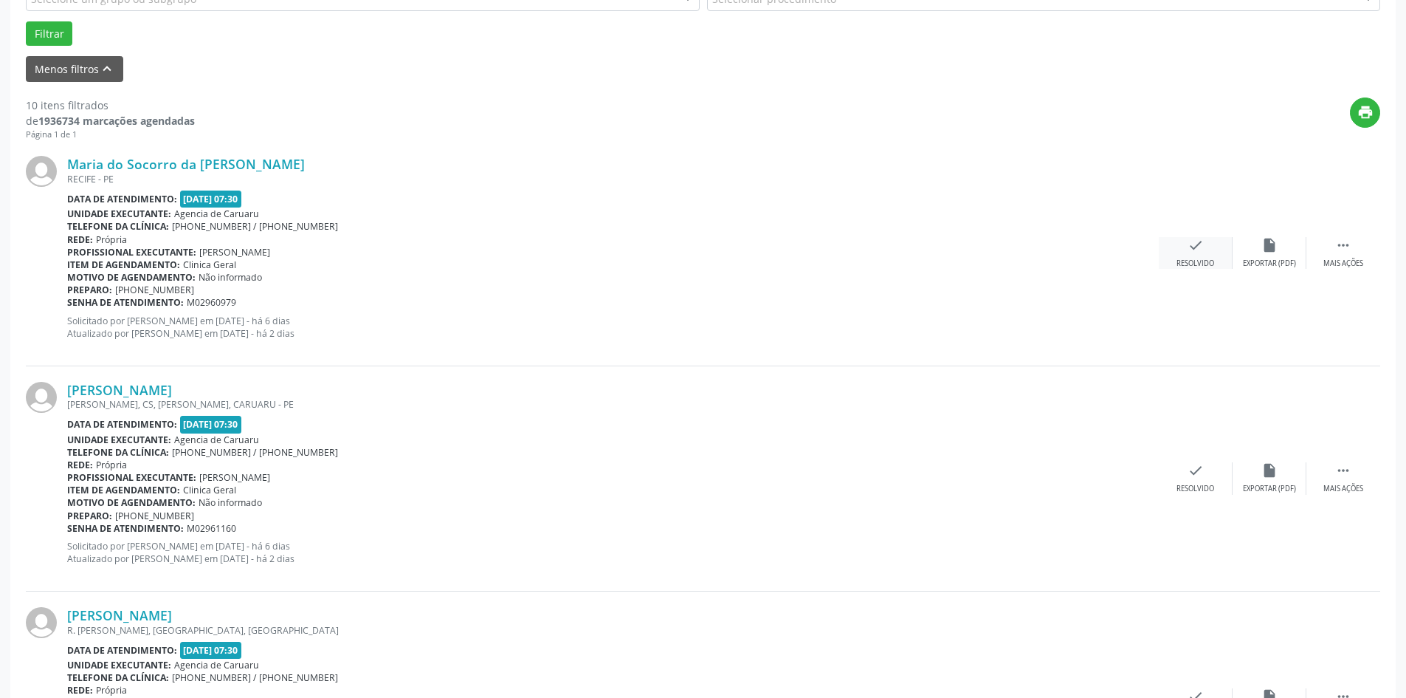
click at [1194, 244] on icon "check" at bounding box center [1196, 245] width 16 height 16
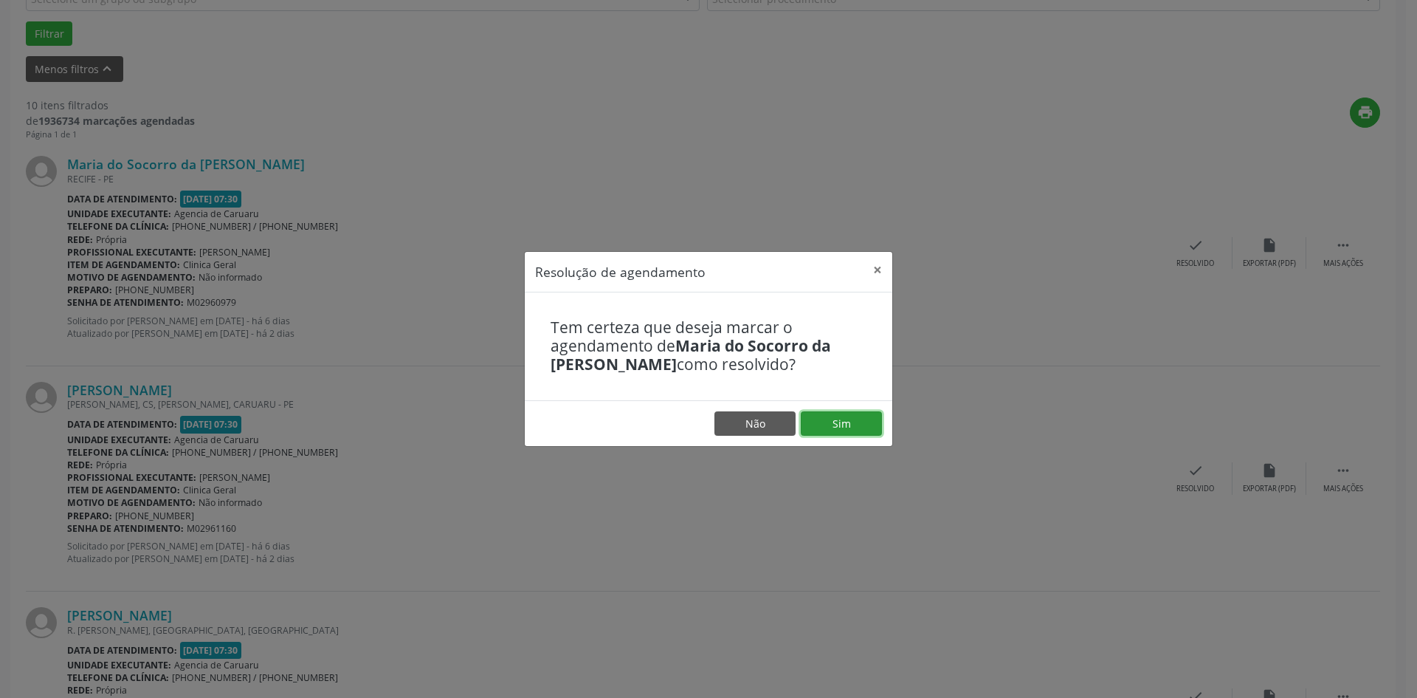
click at [828, 420] on button "Sim" at bounding box center [841, 423] width 81 height 25
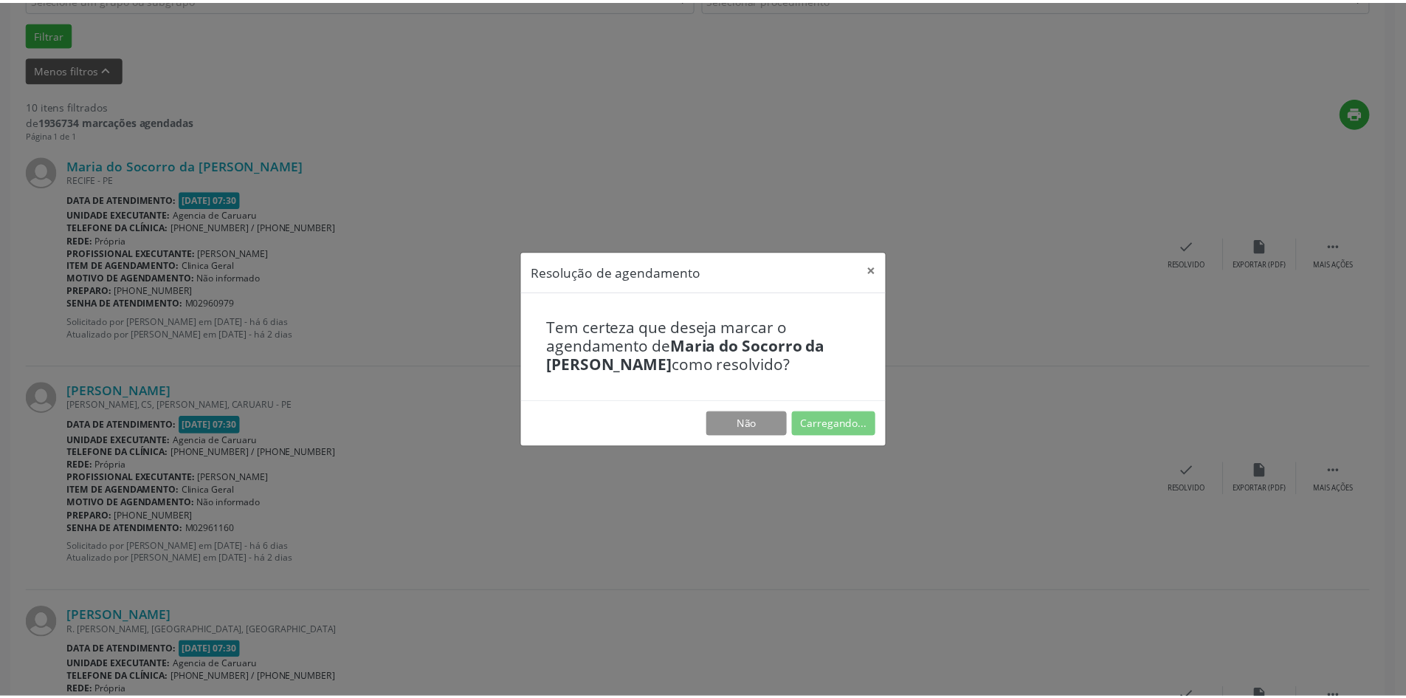
scroll to position [0, 0]
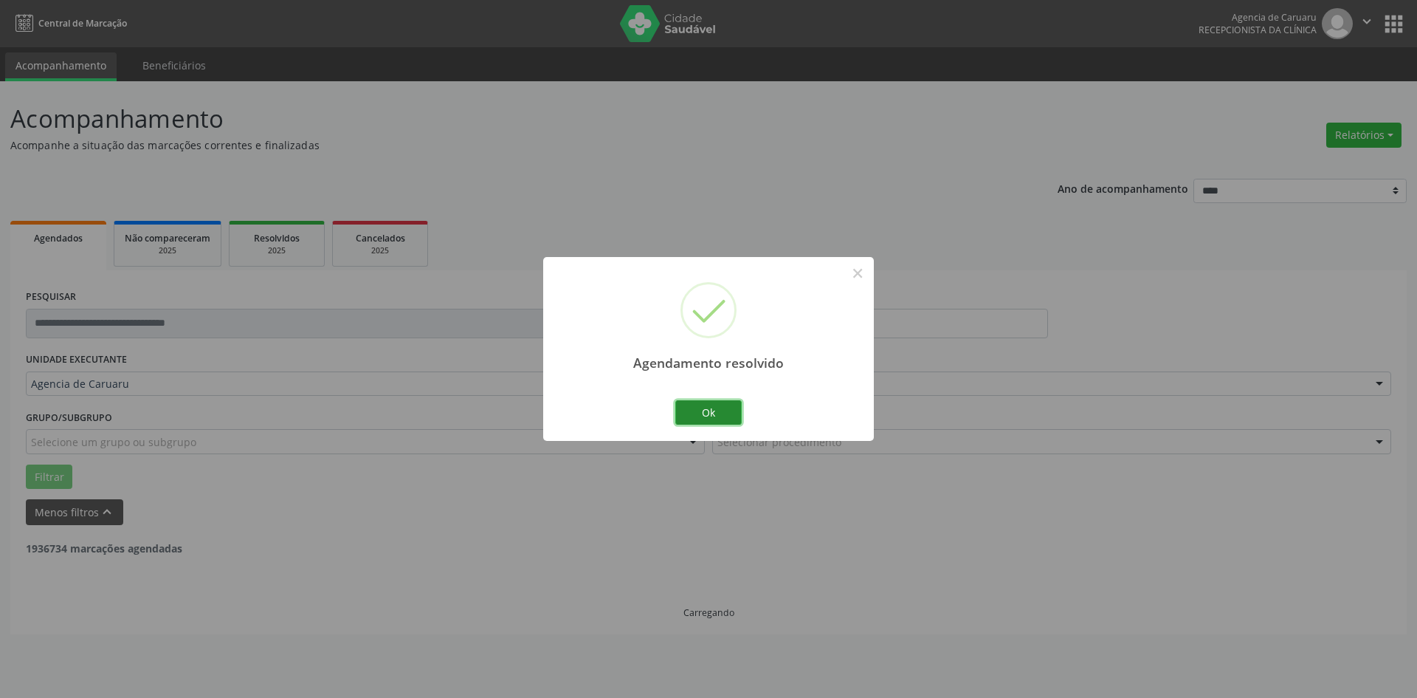
click at [714, 417] on button "Ok" at bounding box center [708, 412] width 66 height 25
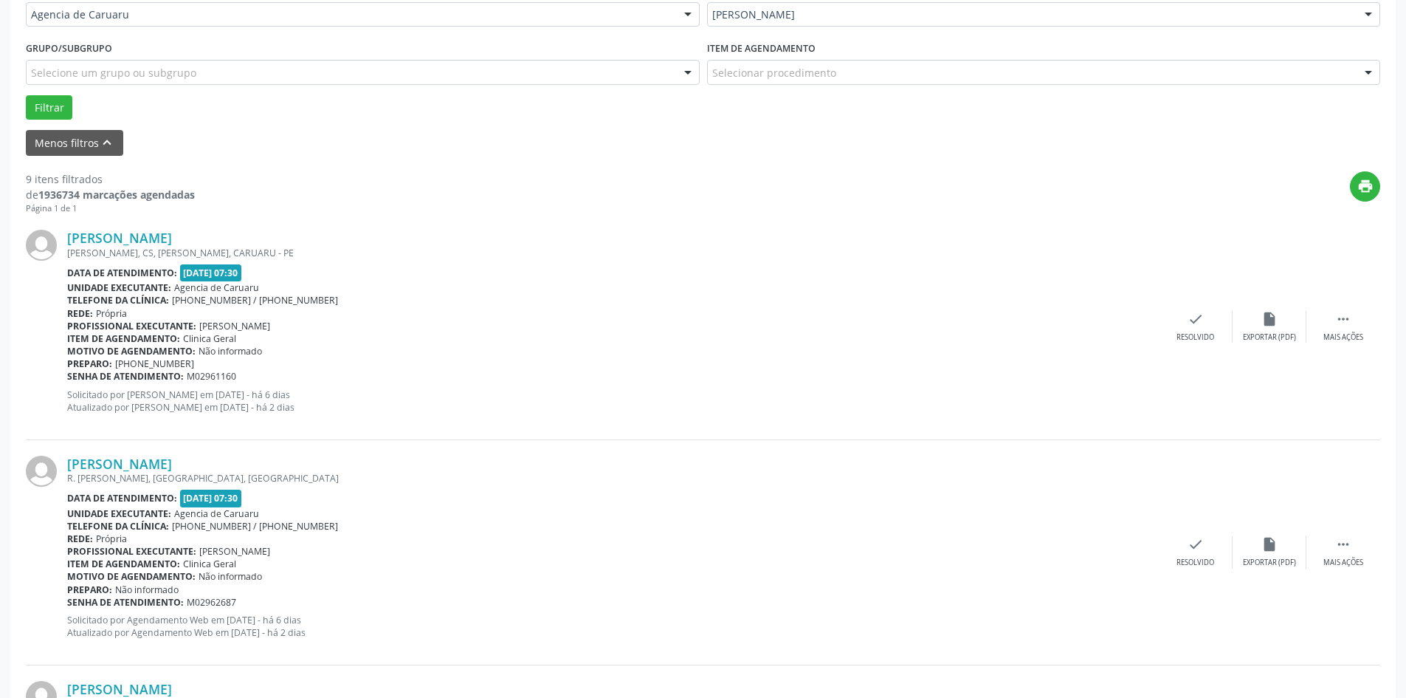
scroll to position [443, 0]
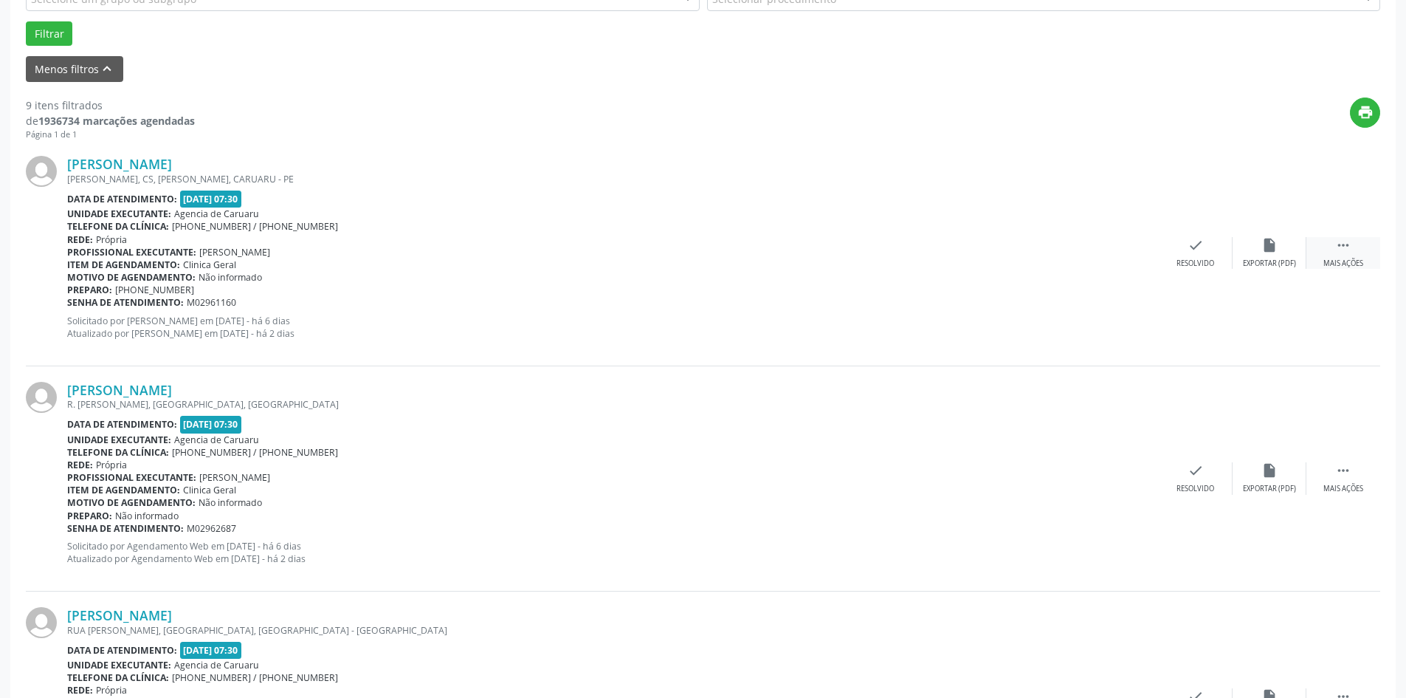
click at [1345, 259] on div "Mais ações" at bounding box center [1343, 263] width 40 height 10
click at [1263, 257] on div "alarm_off Não compareceu" at bounding box center [1270, 253] width 74 height 32
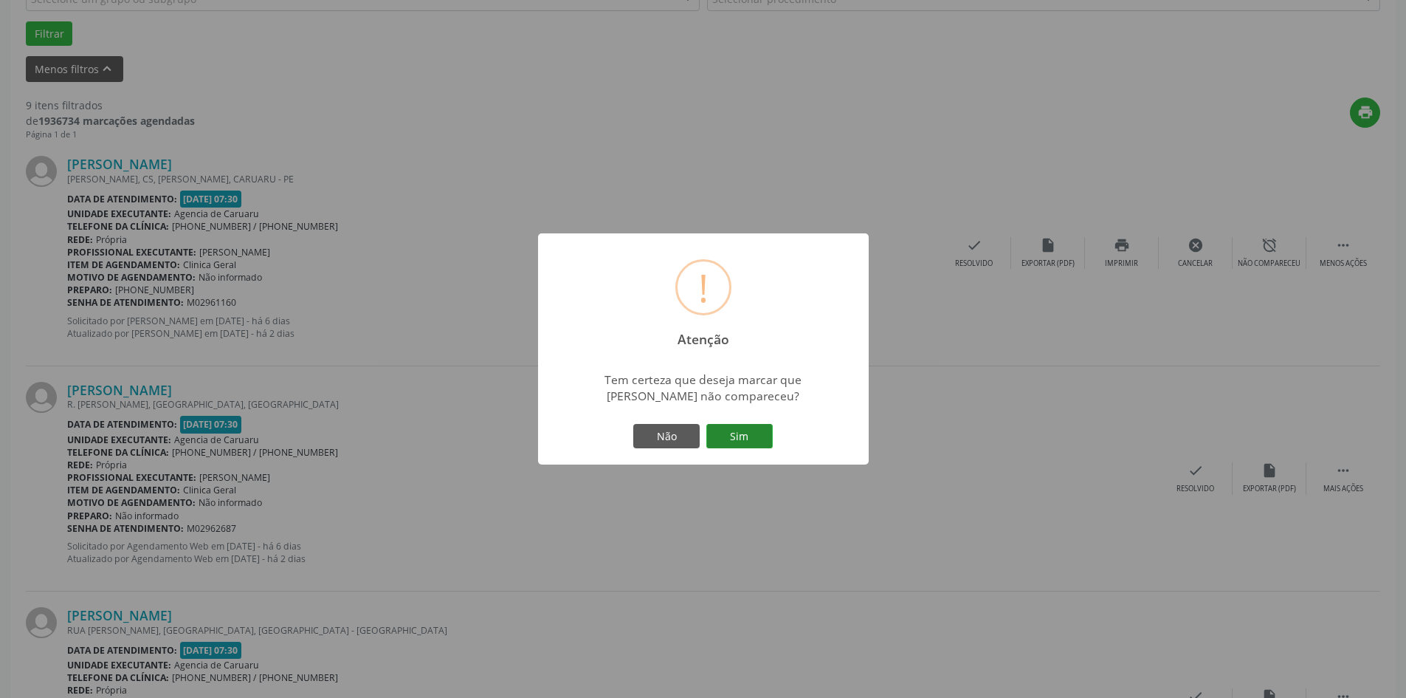
click at [751, 438] on button "Sim" at bounding box center [739, 436] width 66 height 25
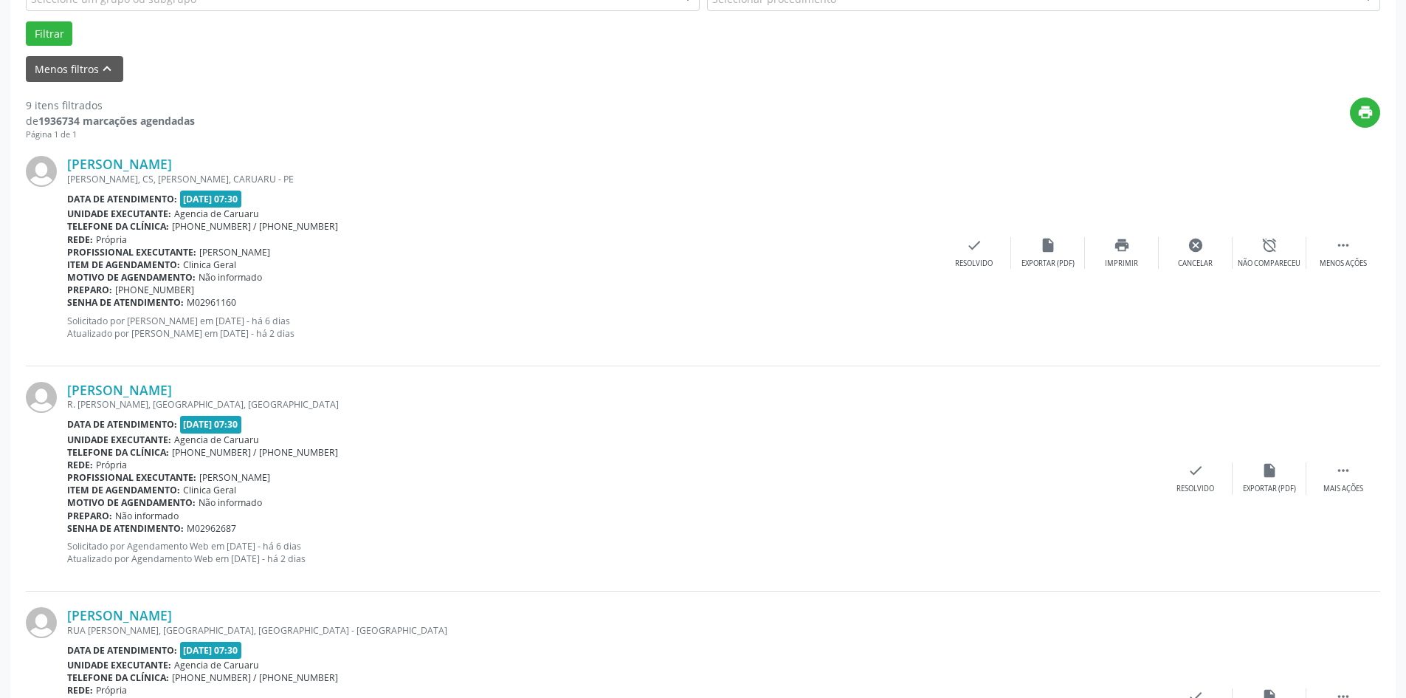
scroll to position [0, 0]
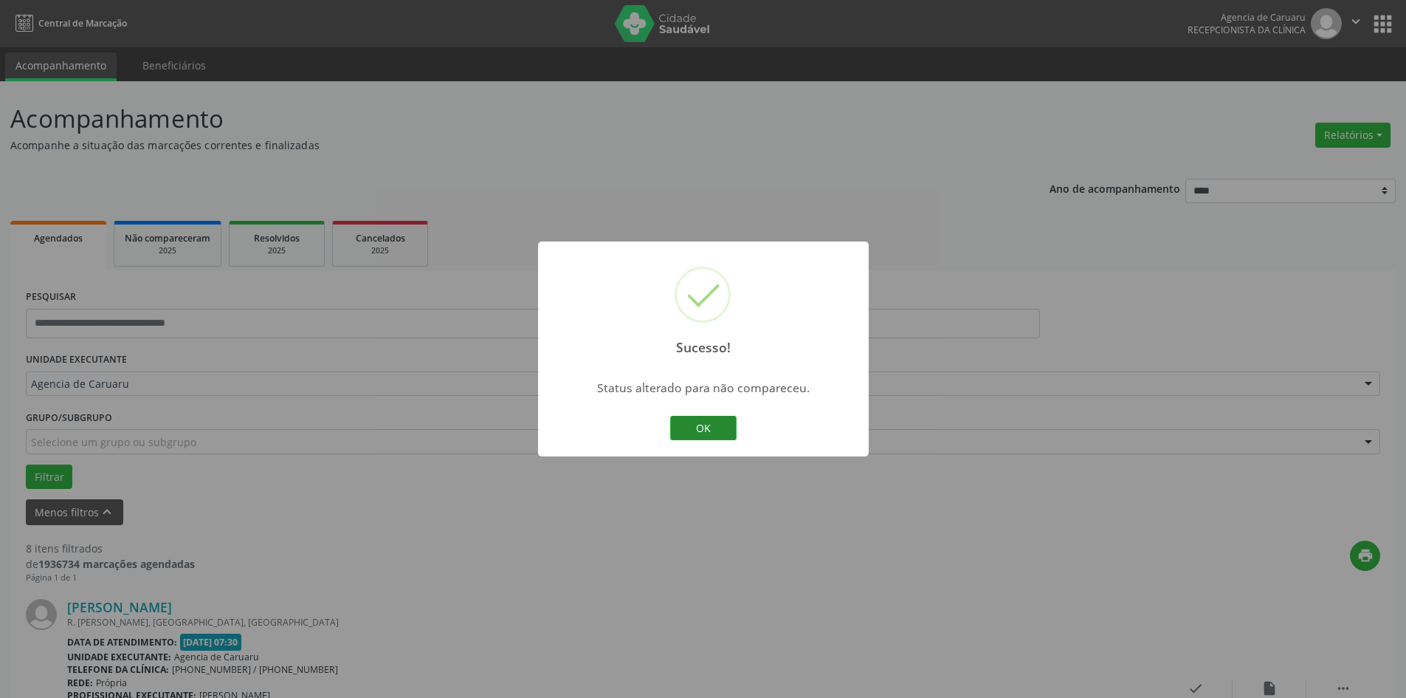
click at [691, 422] on button "OK" at bounding box center [703, 428] width 66 height 25
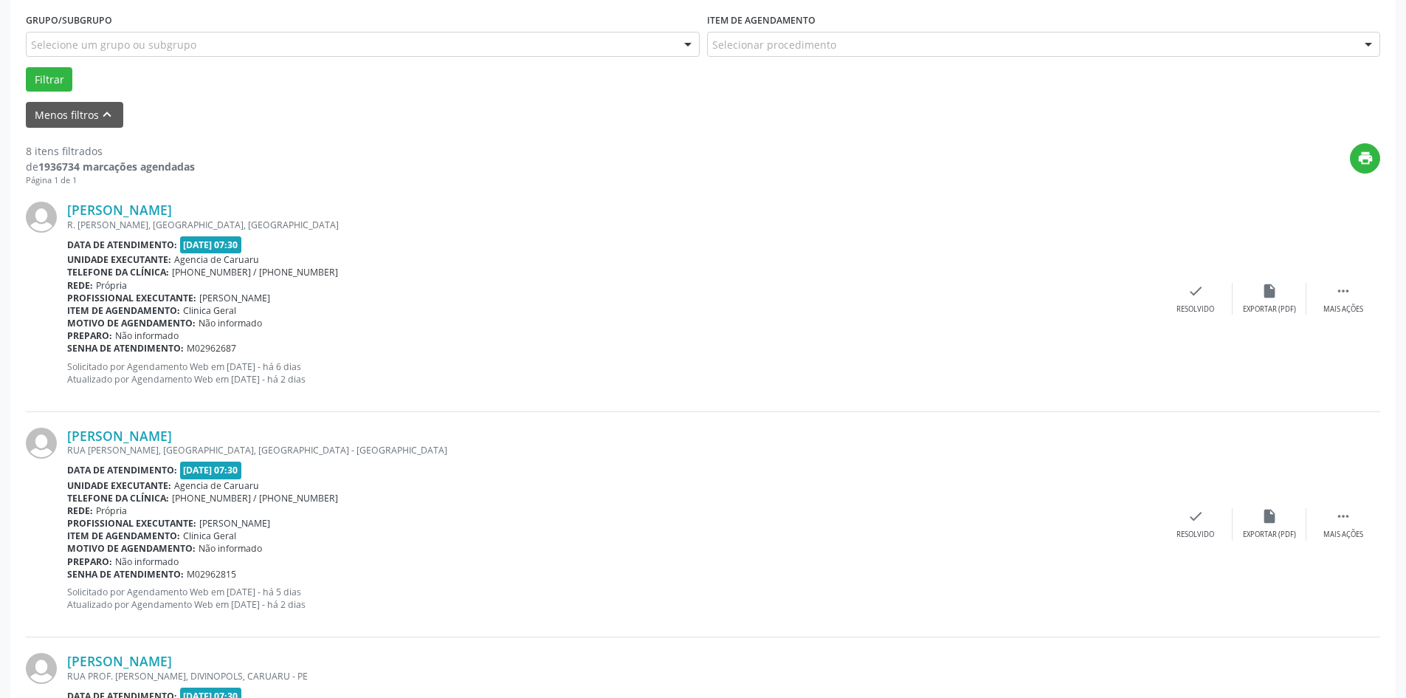
scroll to position [443, 0]
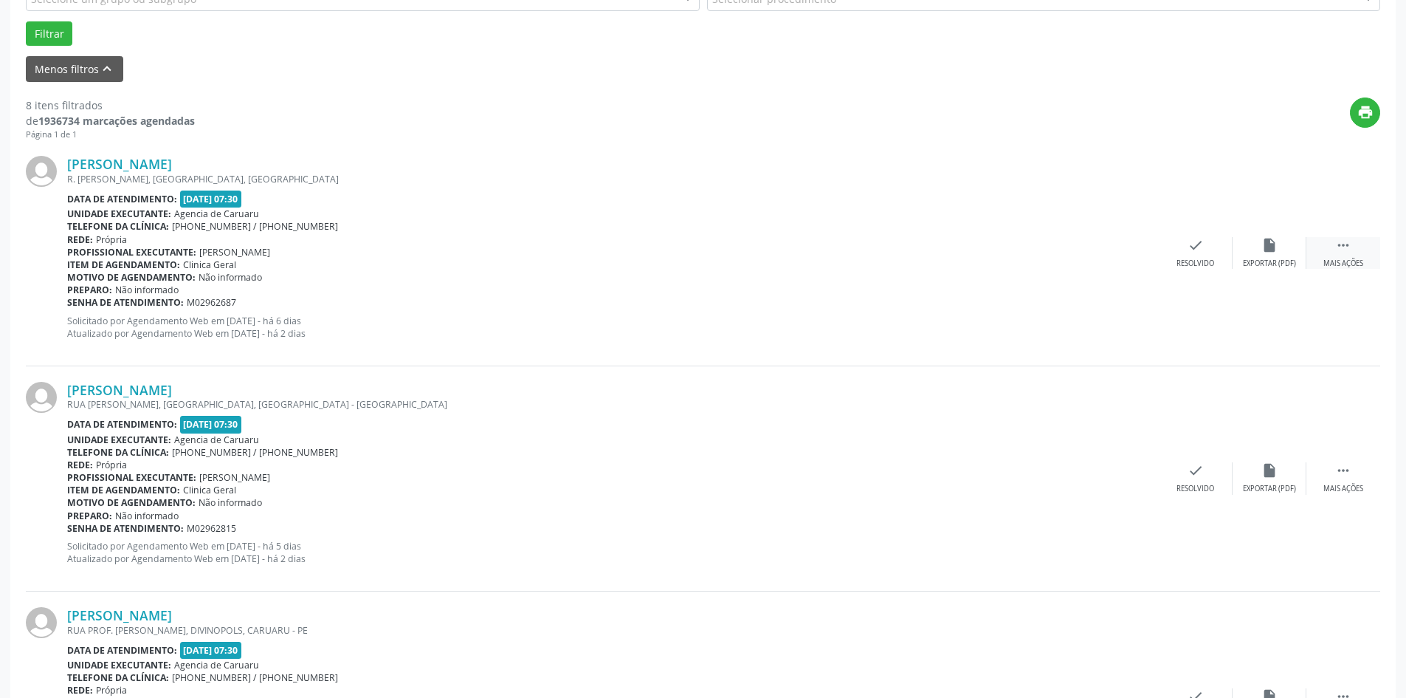
click at [1354, 255] on div " Mais ações" at bounding box center [1344, 253] width 74 height 32
click at [1271, 252] on icon "alarm_off" at bounding box center [1269, 245] width 16 height 16
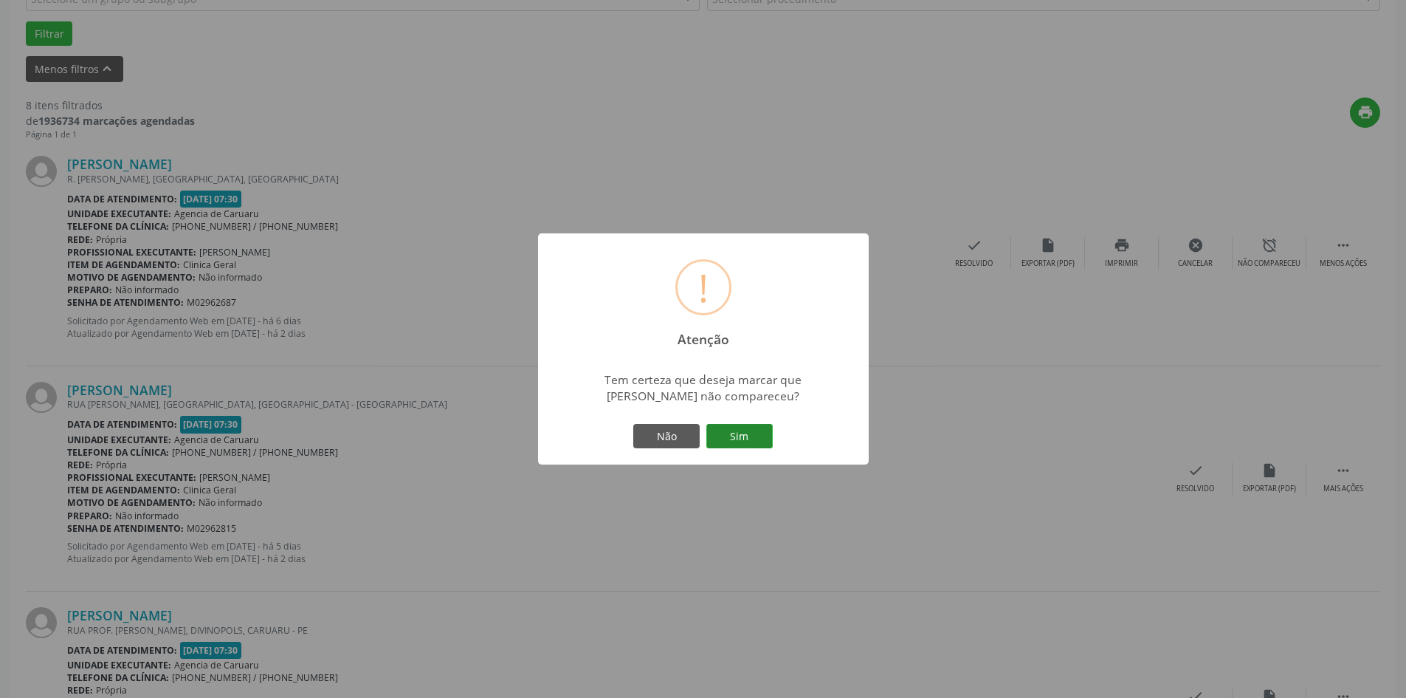
click at [734, 437] on button "Sim" at bounding box center [739, 436] width 66 height 25
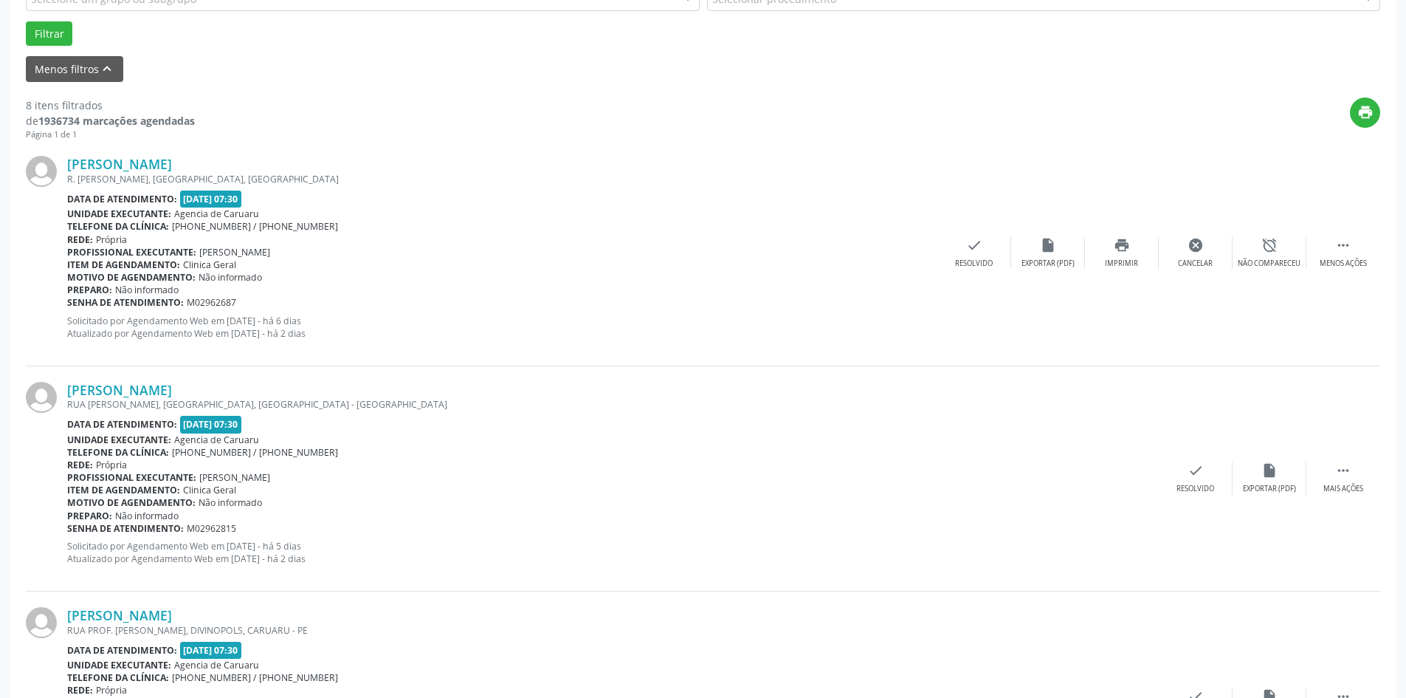
scroll to position [0, 0]
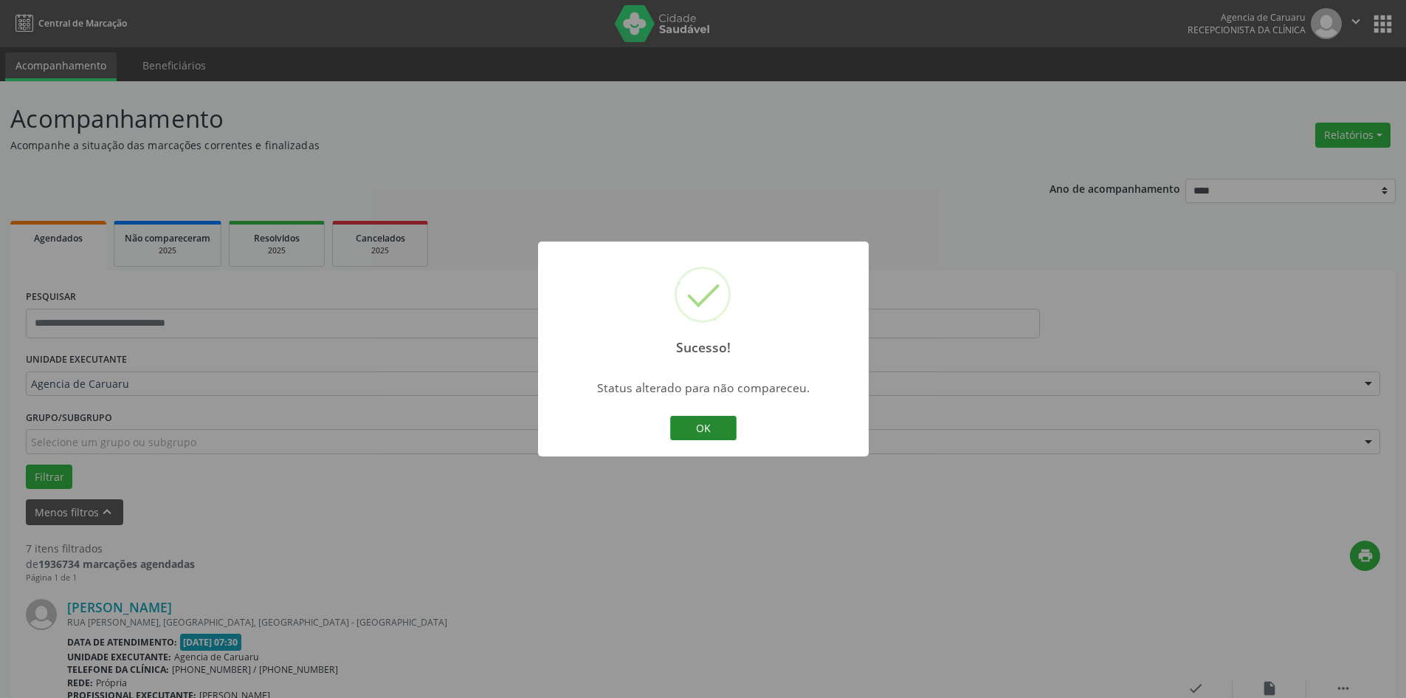
click at [732, 427] on button "OK" at bounding box center [703, 428] width 66 height 25
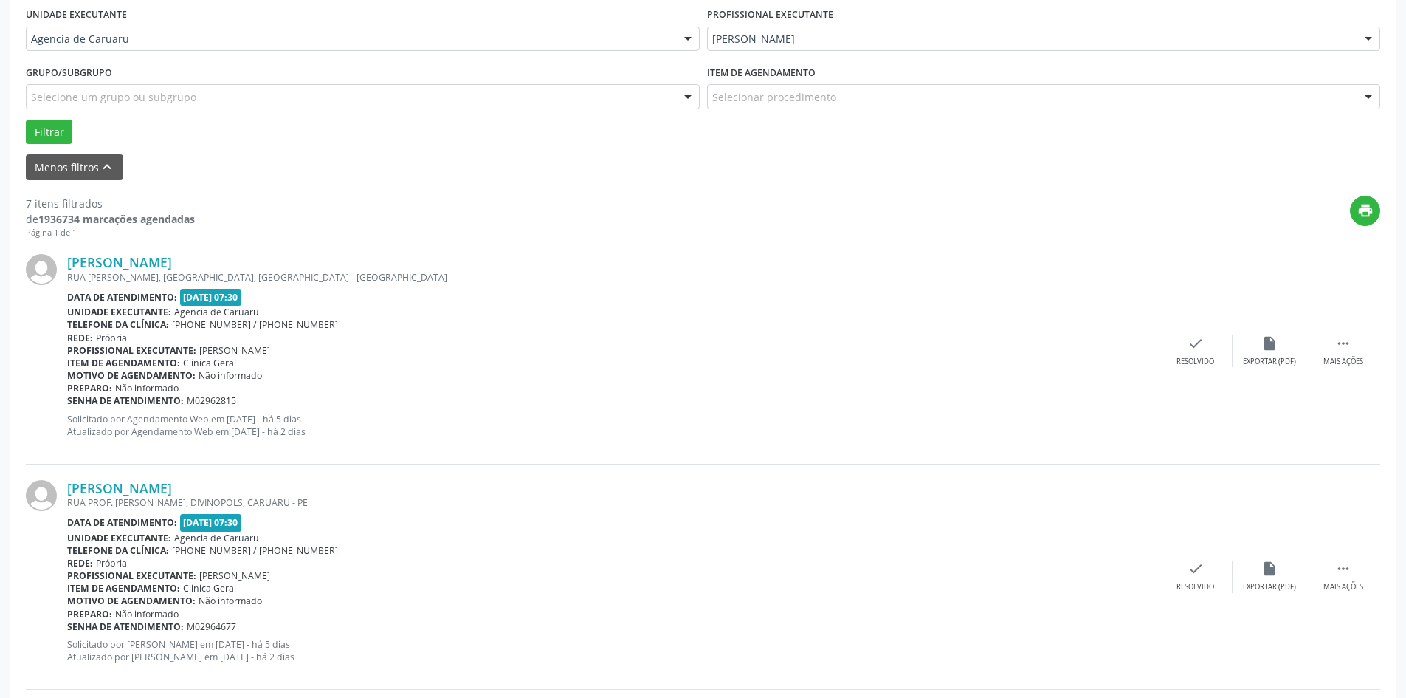
scroll to position [369, 0]
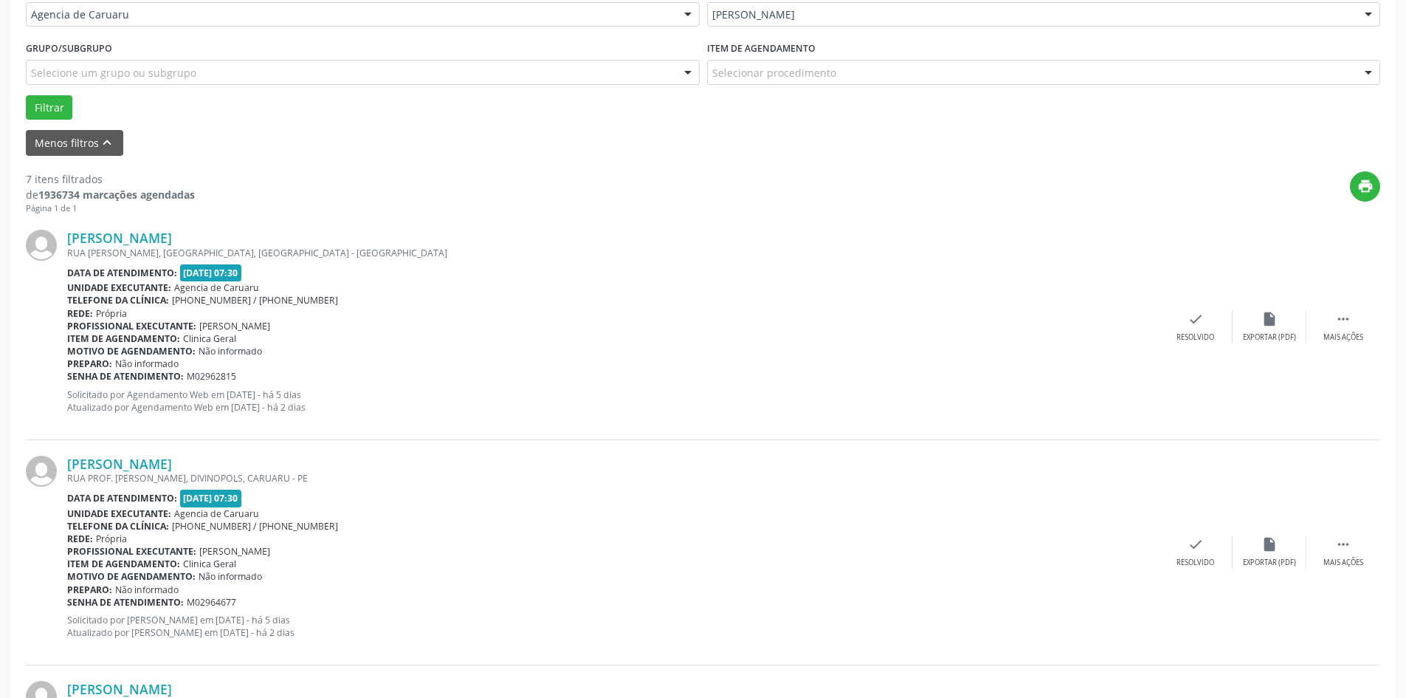
drag, startPoint x: 1352, startPoint y: 324, endPoint x: 1298, endPoint y: 351, distance: 60.1
click at [1352, 325] on div " Mais ações" at bounding box center [1344, 327] width 74 height 32
click at [1256, 333] on div "Não compareceu" at bounding box center [1269, 337] width 63 height 10
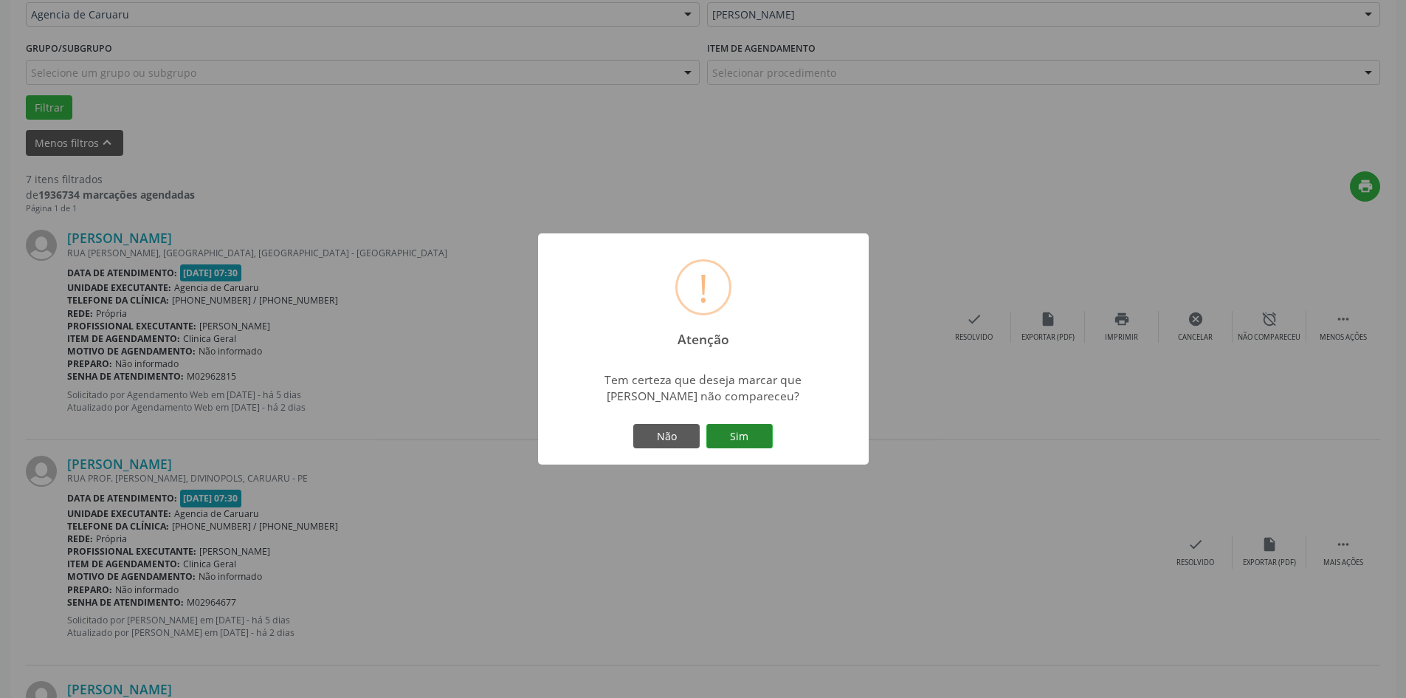
click at [719, 439] on button "Sim" at bounding box center [739, 436] width 66 height 25
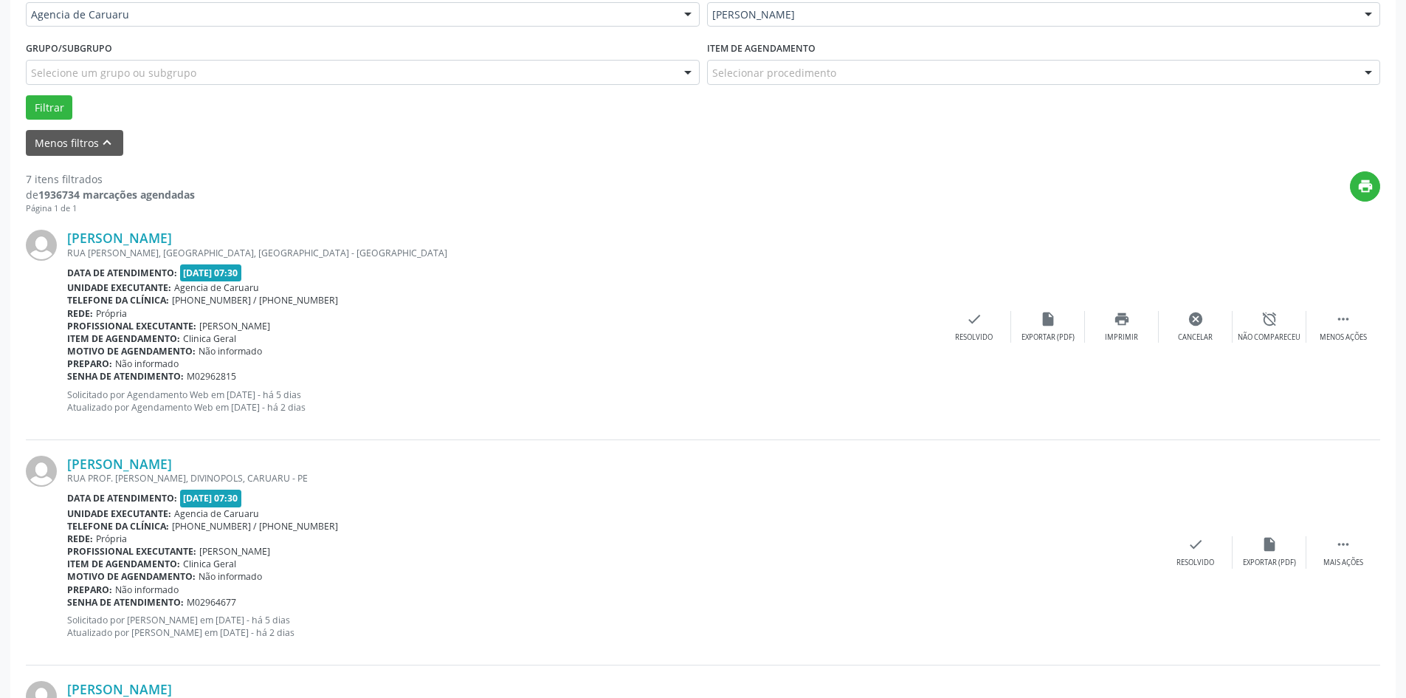
scroll to position [0, 0]
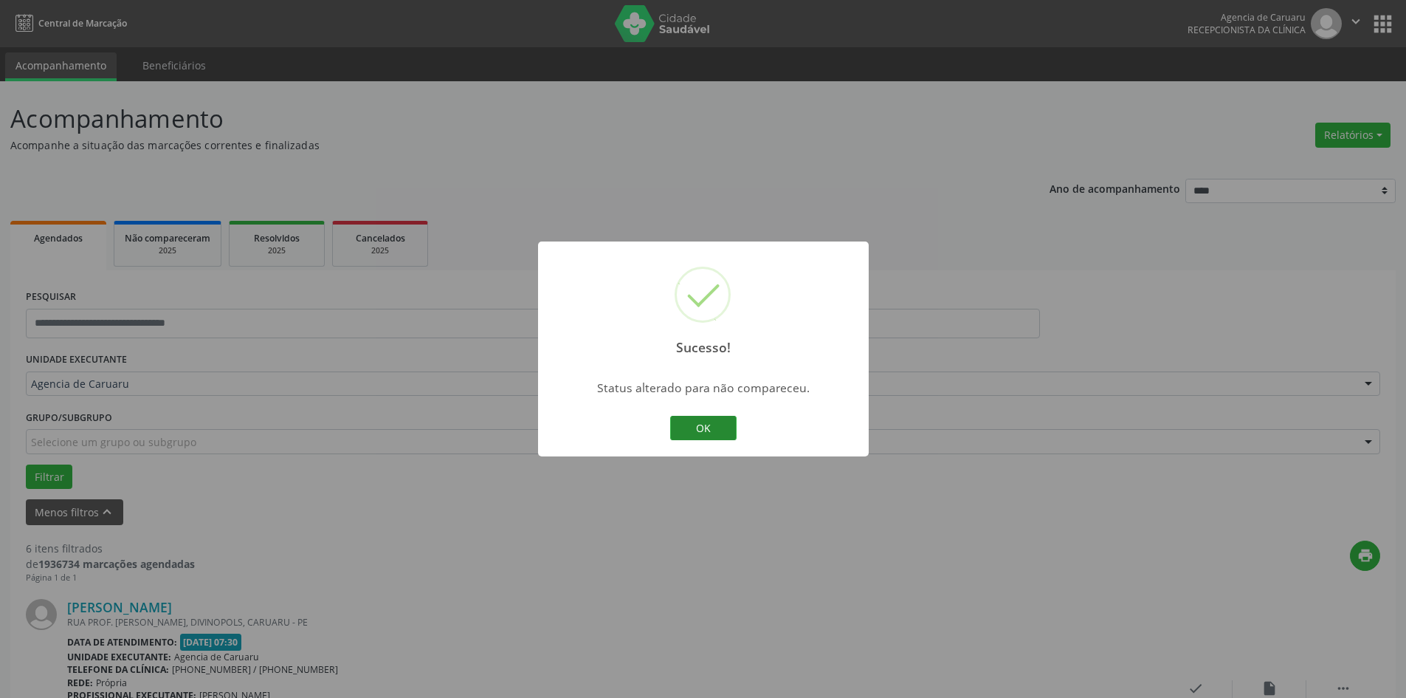
click at [687, 423] on button "OK" at bounding box center [703, 428] width 66 height 25
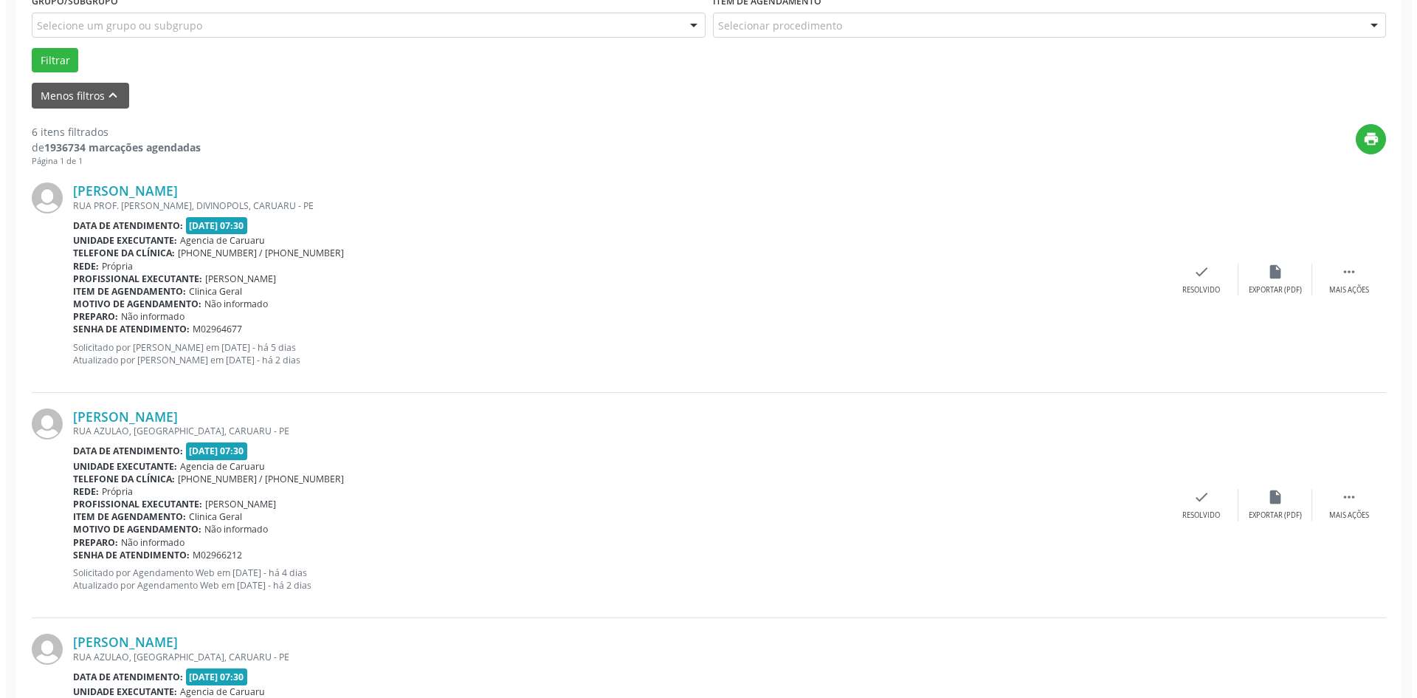
scroll to position [443, 0]
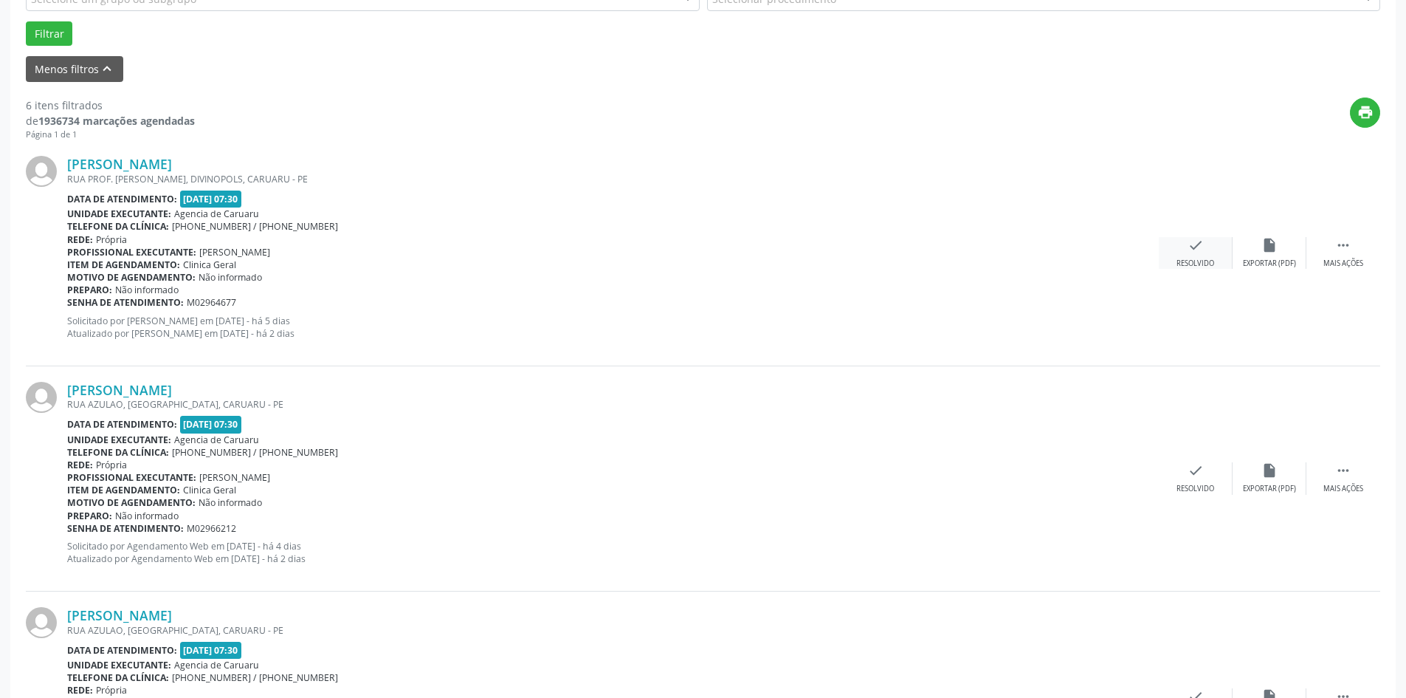
click at [1202, 261] on div "Resolvido" at bounding box center [1196, 263] width 38 height 10
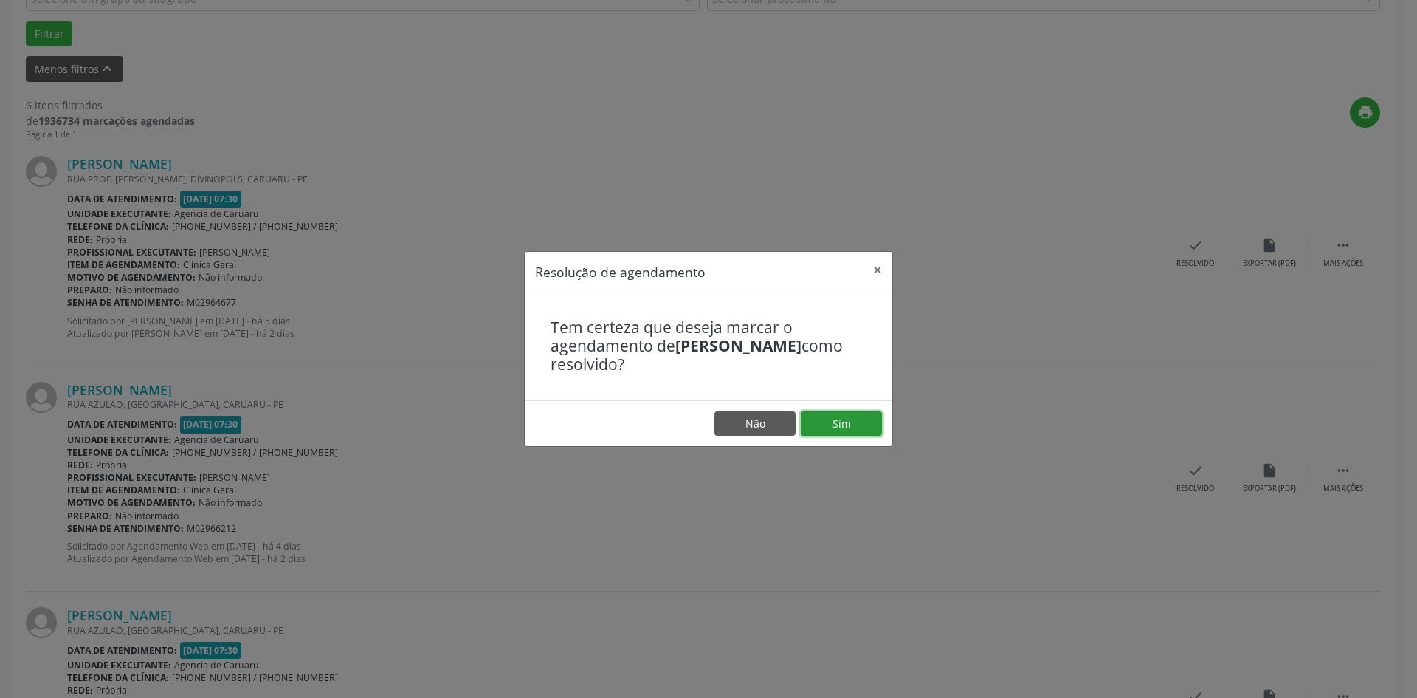
click at [841, 427] on button "Sim" at bounding box center [841, 423] width 81 height 25
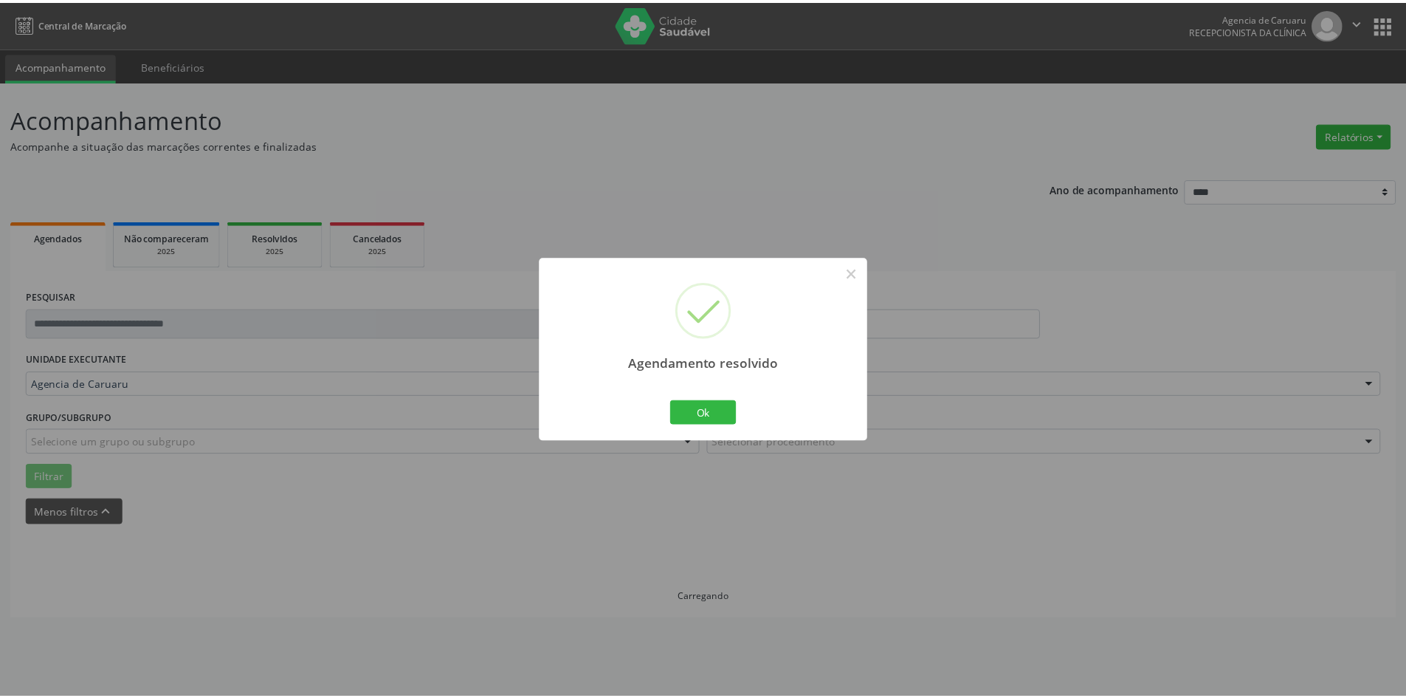
scroll to position [0, 0]
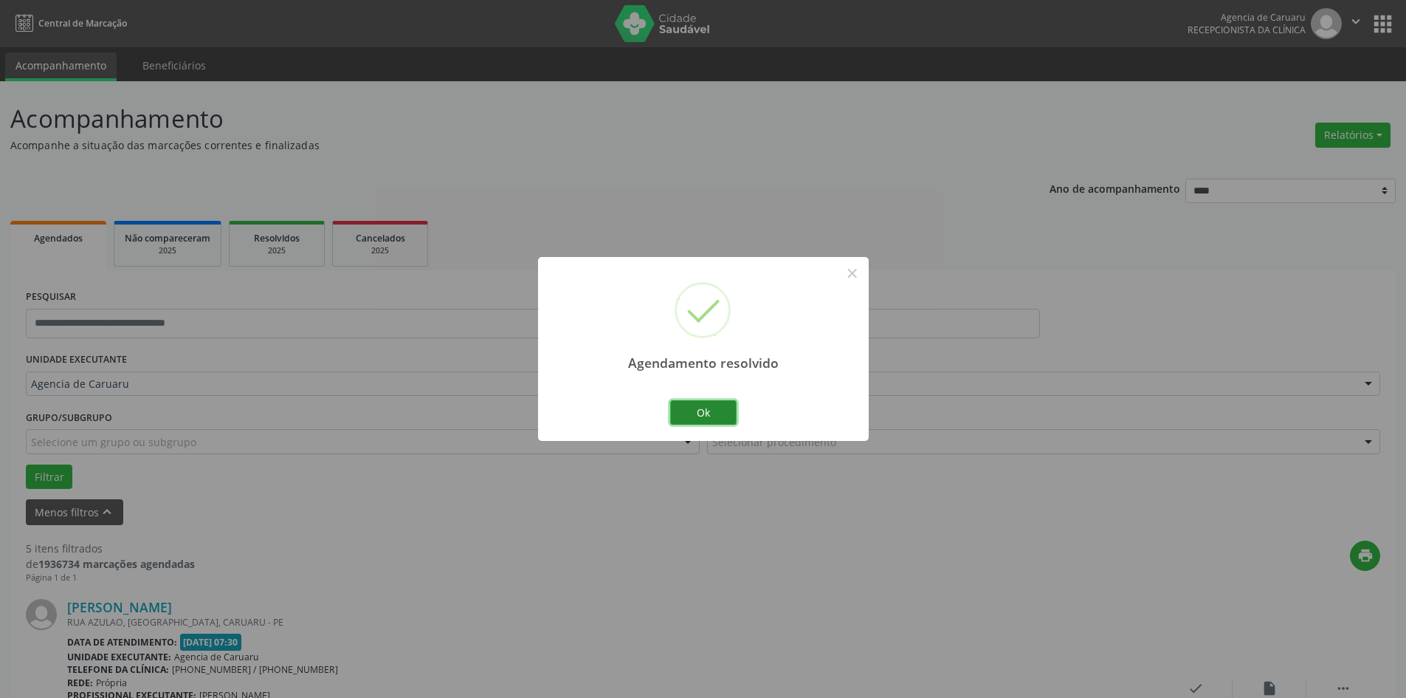
click at [725, 416] on button "Ok" at bounding box center [703, 412] width 66 height 25
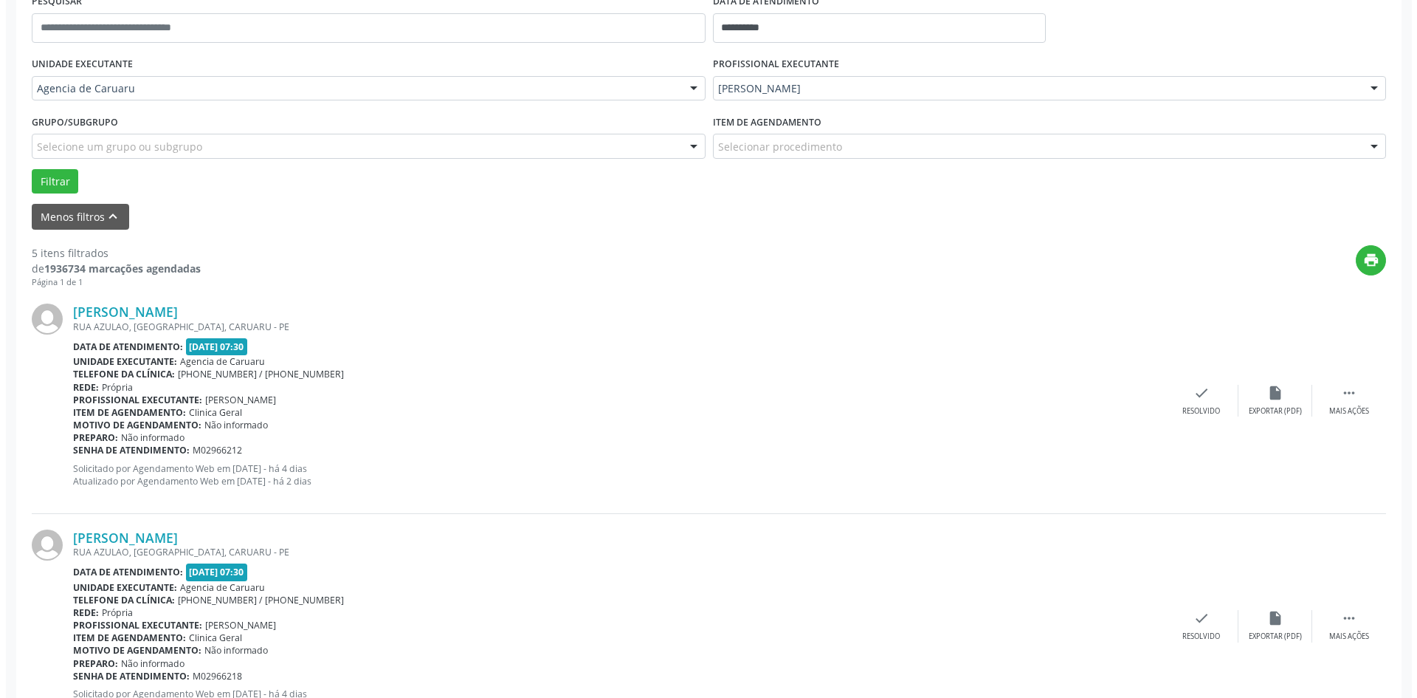
scroll to position [369, 0]
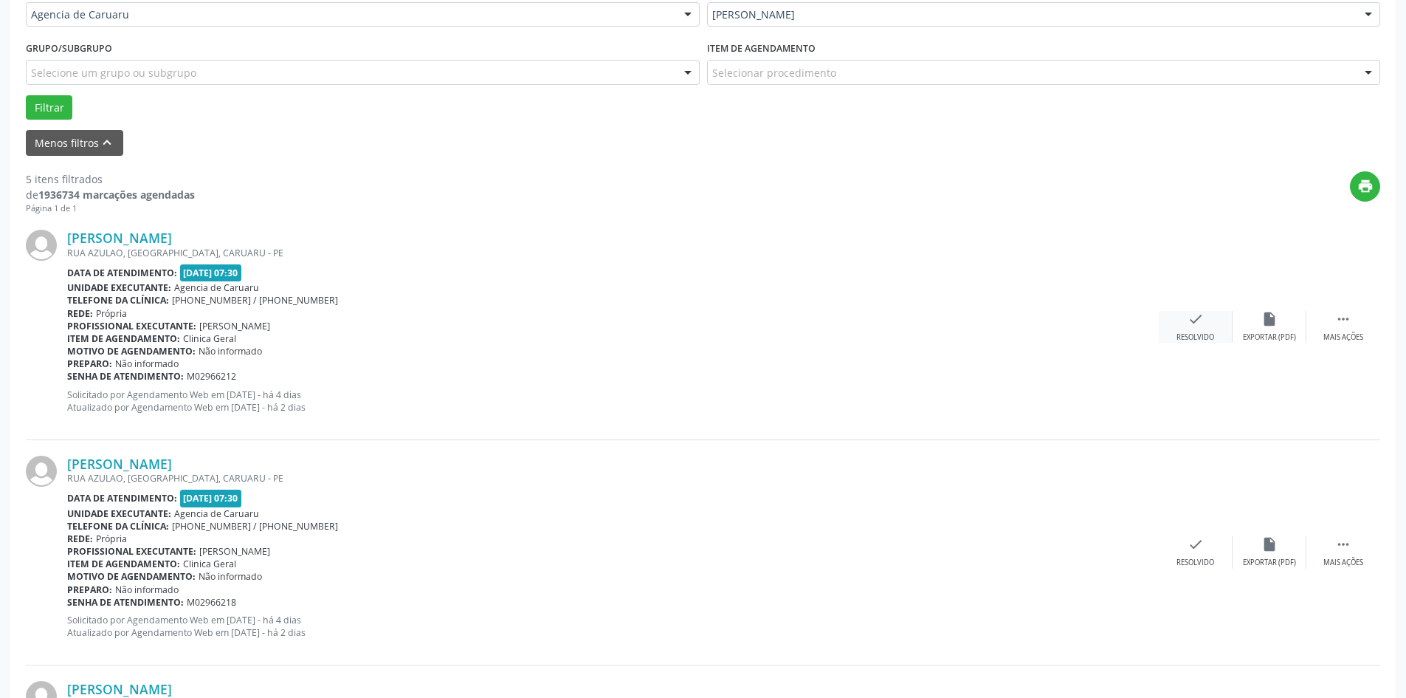
click at [1207, 323] on div "check Resolvido" at bounding box center [1196, 327] width 74 height 32
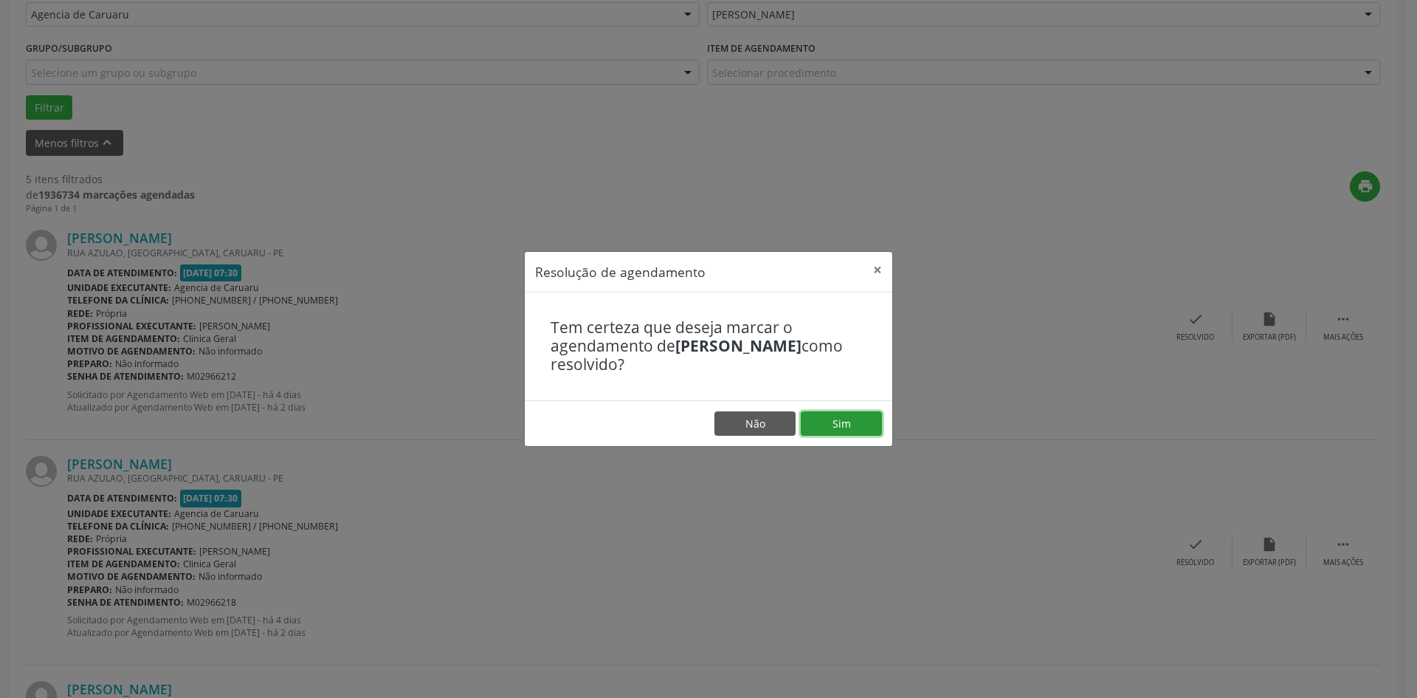
click at [825, 417] on button "Sim" at bounding box center [841, 423] width 81 height 25
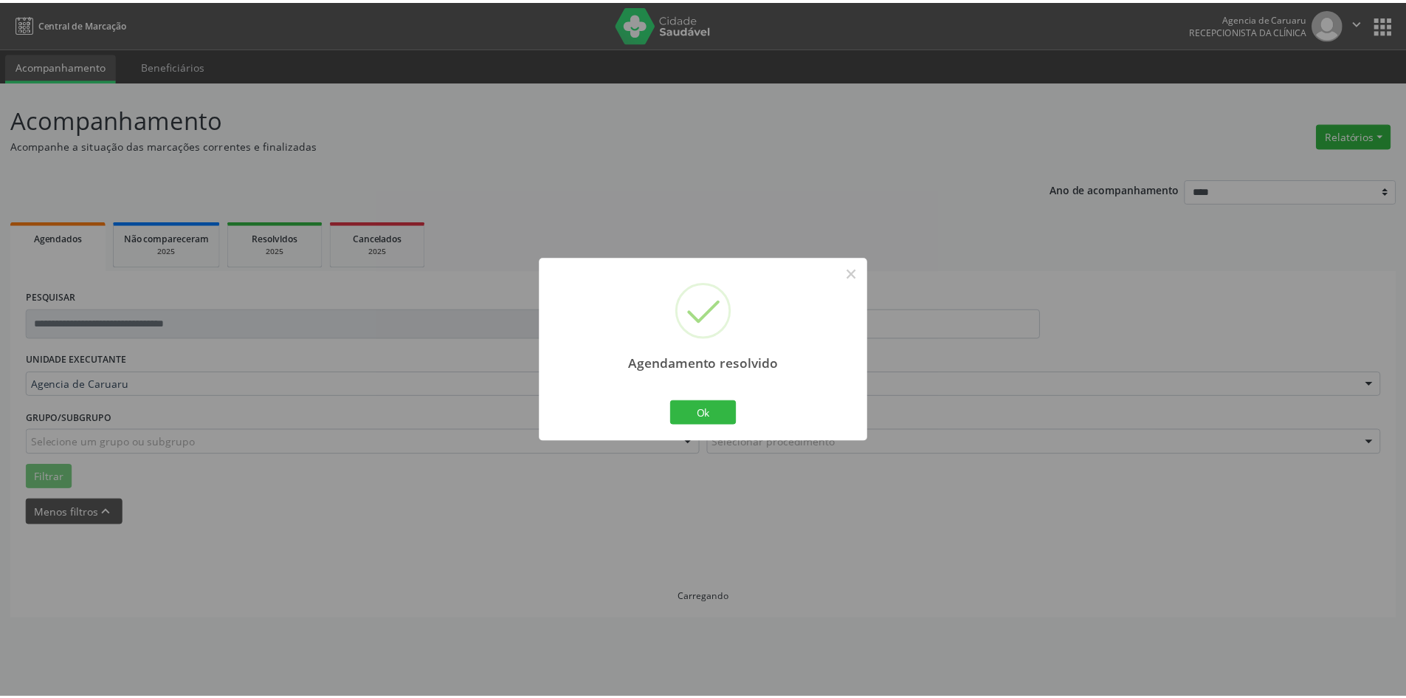
scroll to position [0, 0]
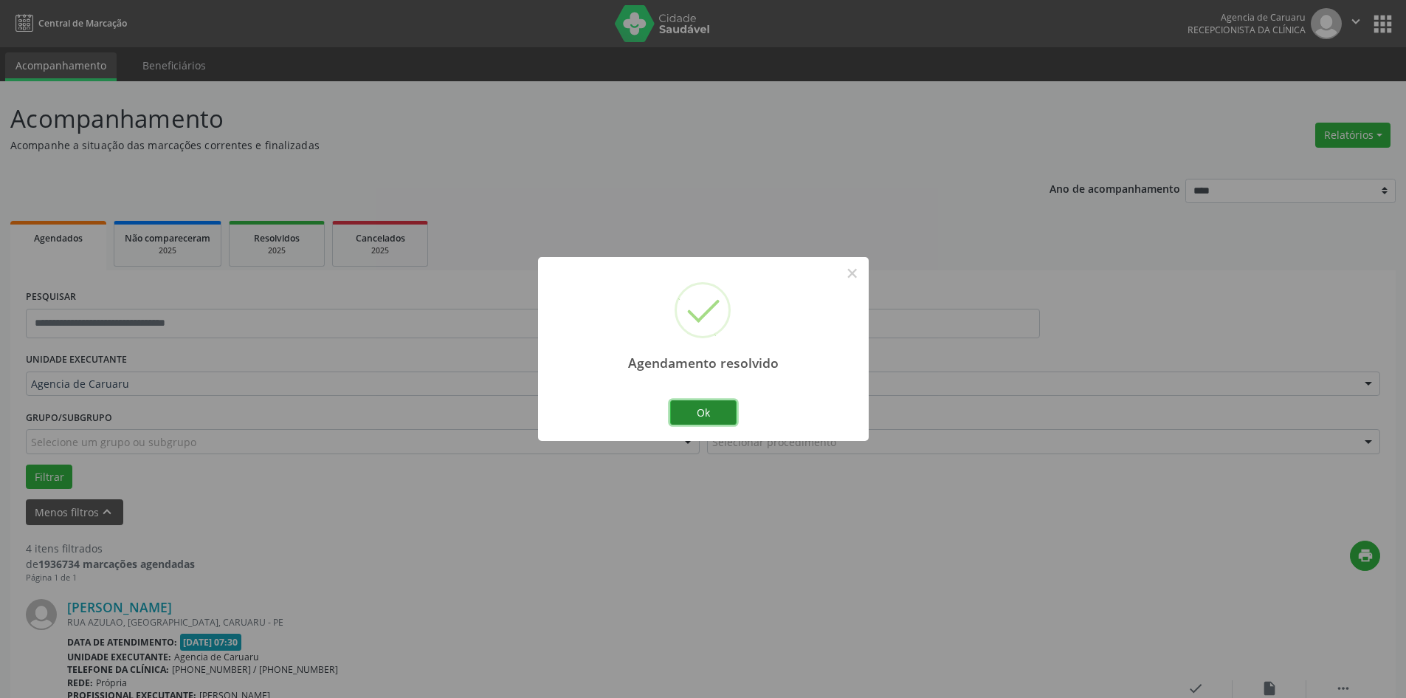
click at [721, 411] on button "Ok" at bounding box center [703, 412] width 66 height 25
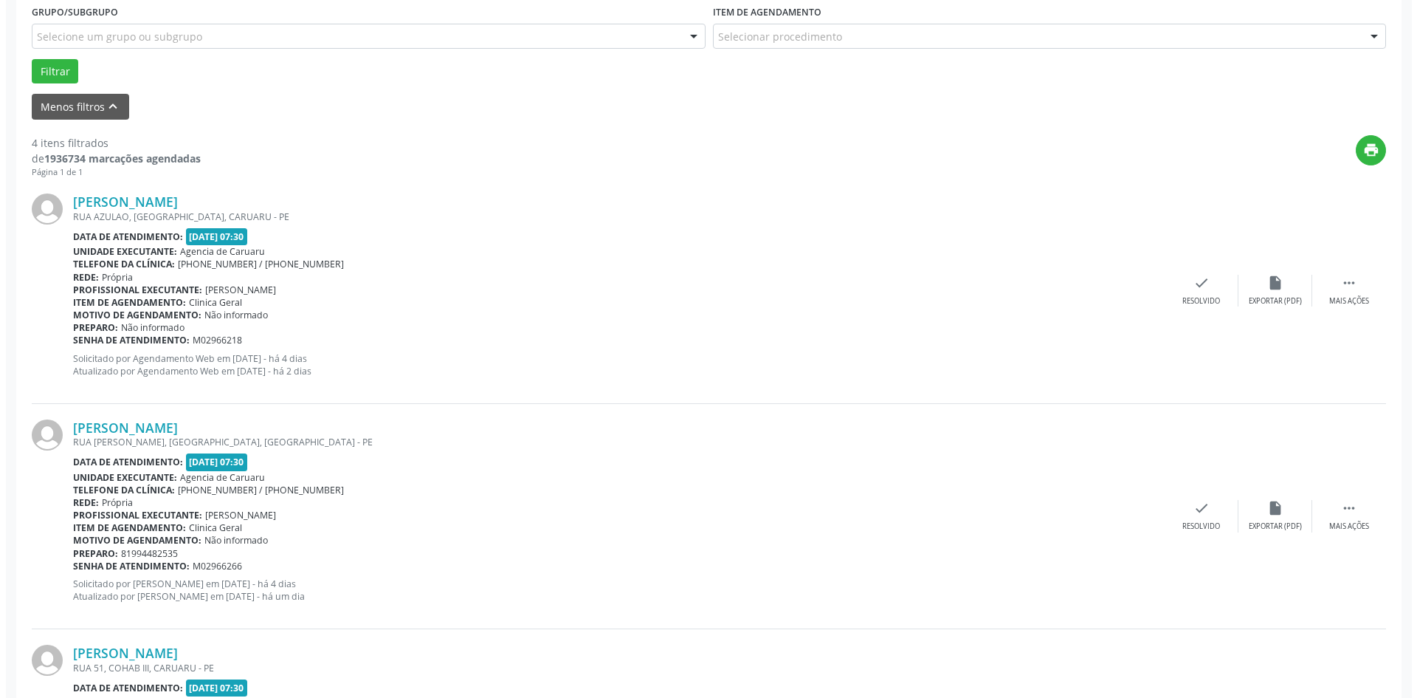
scroll to position [443, 0]
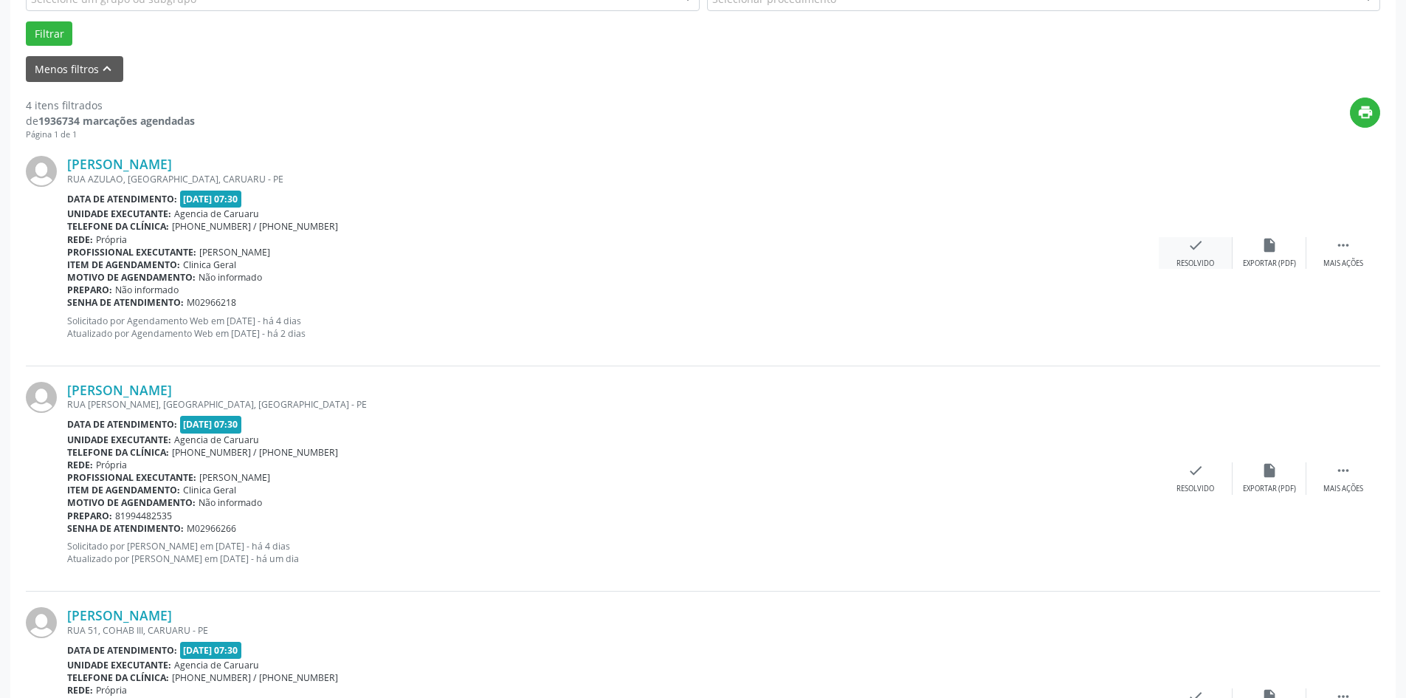
click at [1197, 257] on div "check Resolvido" at bounding box center [1196, 253] width 74 height 32
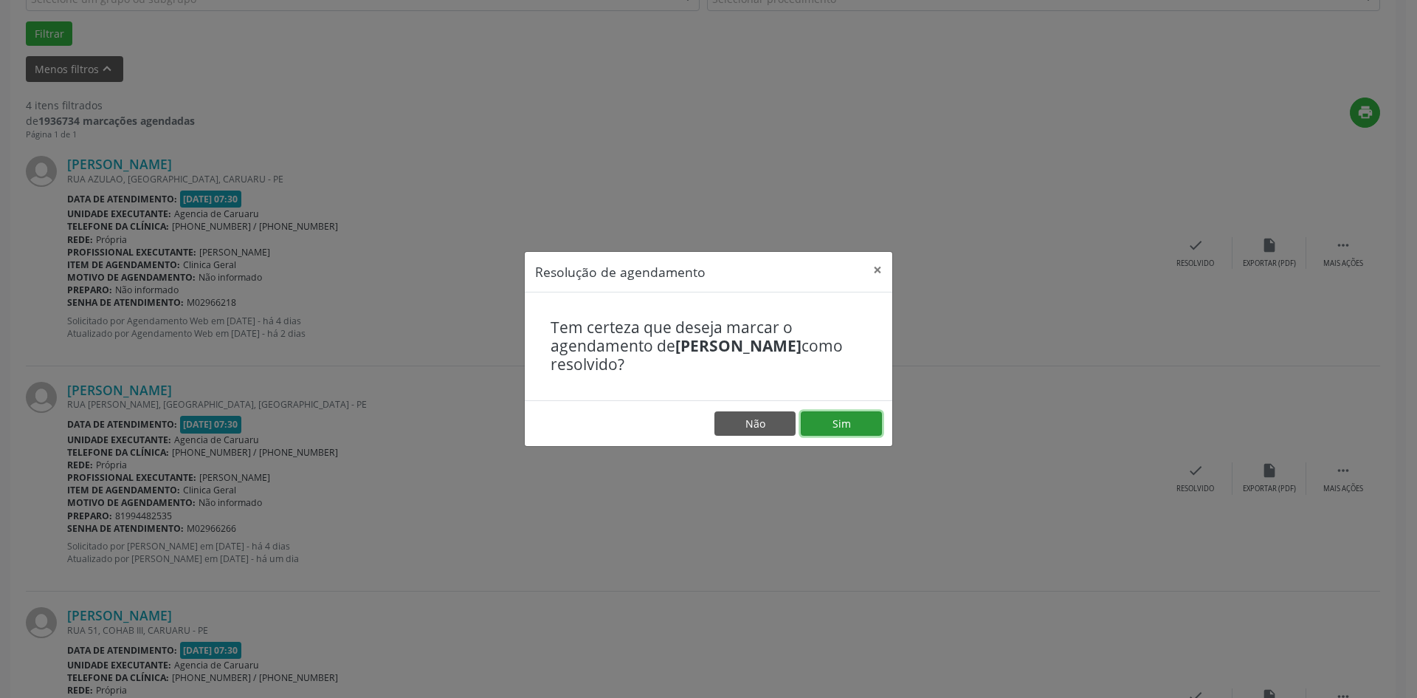
click at [864, 424] on button "Sim" at bounding box center [841, 423] width 81 height 25
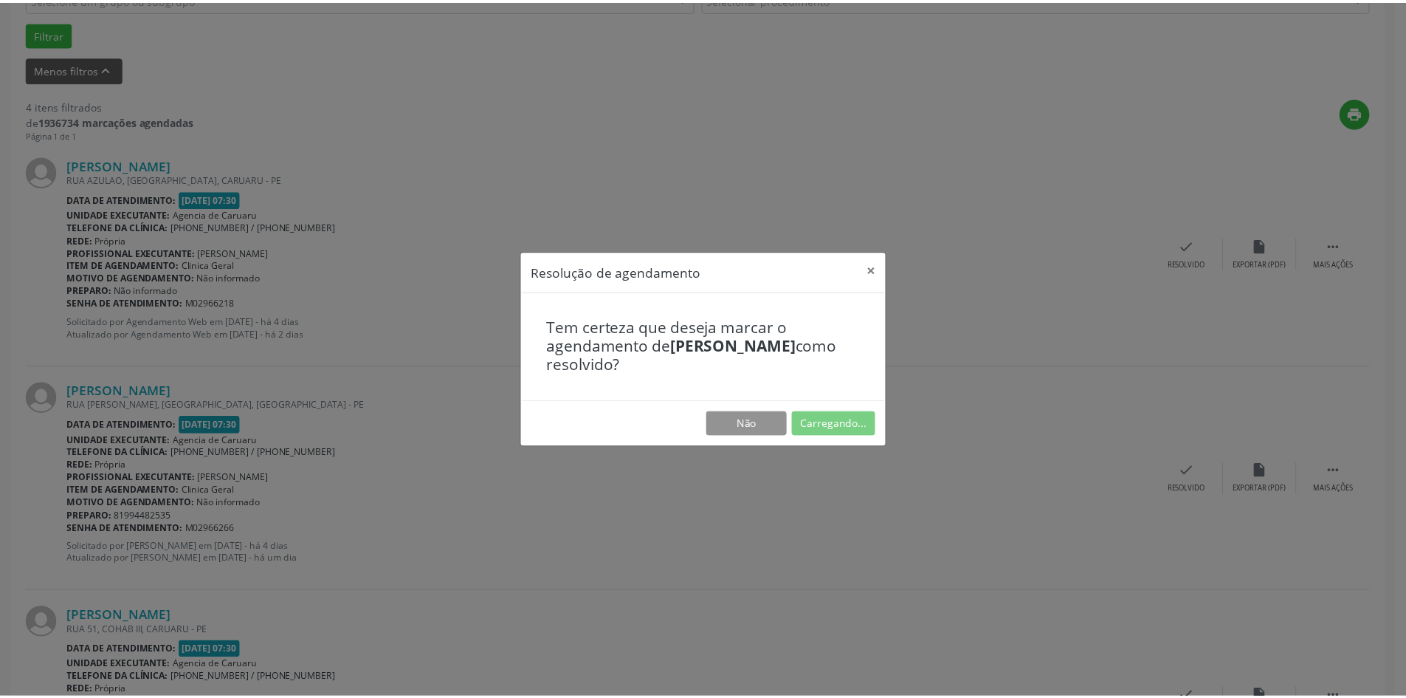
scroll to position [0, 0]
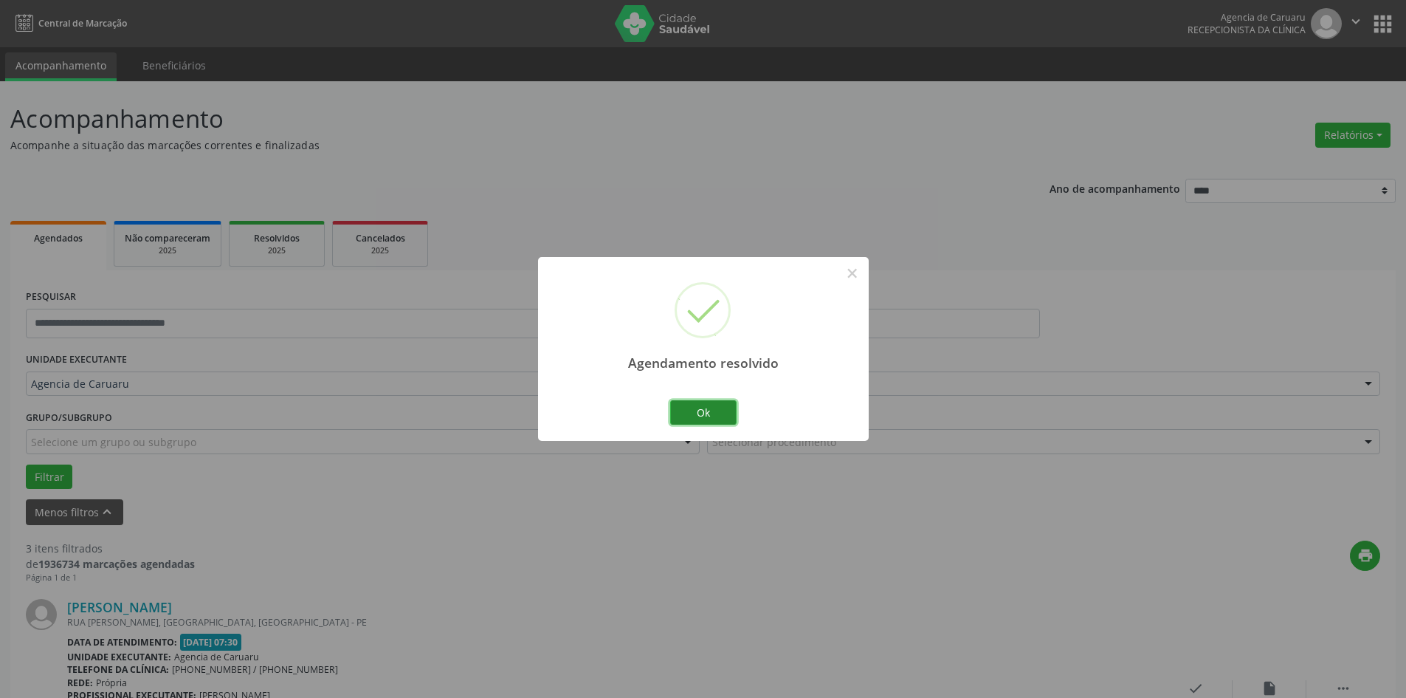
click at [695, 411] on button "Ok" at bounding box center [703, 412] width 66 height 25
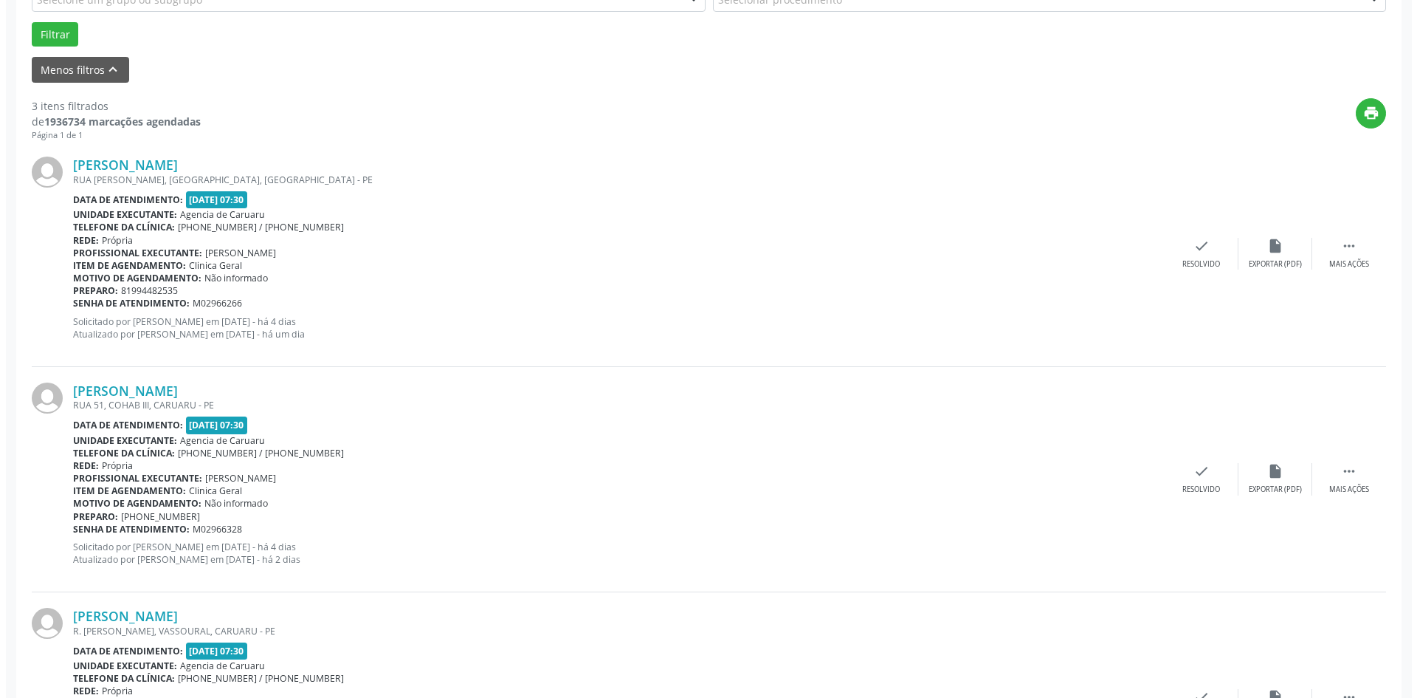
scroll to position [443, 0]
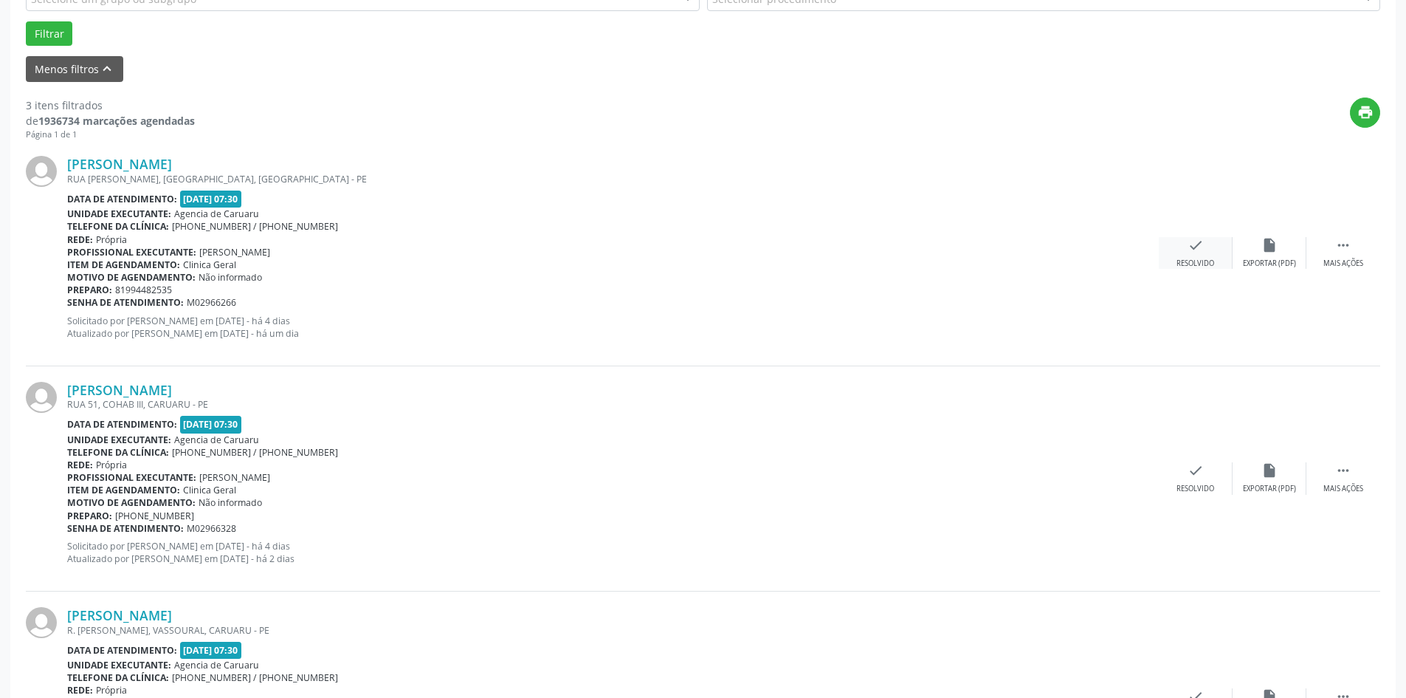
click at [1192, 252] on icon "check" at bounding box center [1196, 245] width 16 height 16
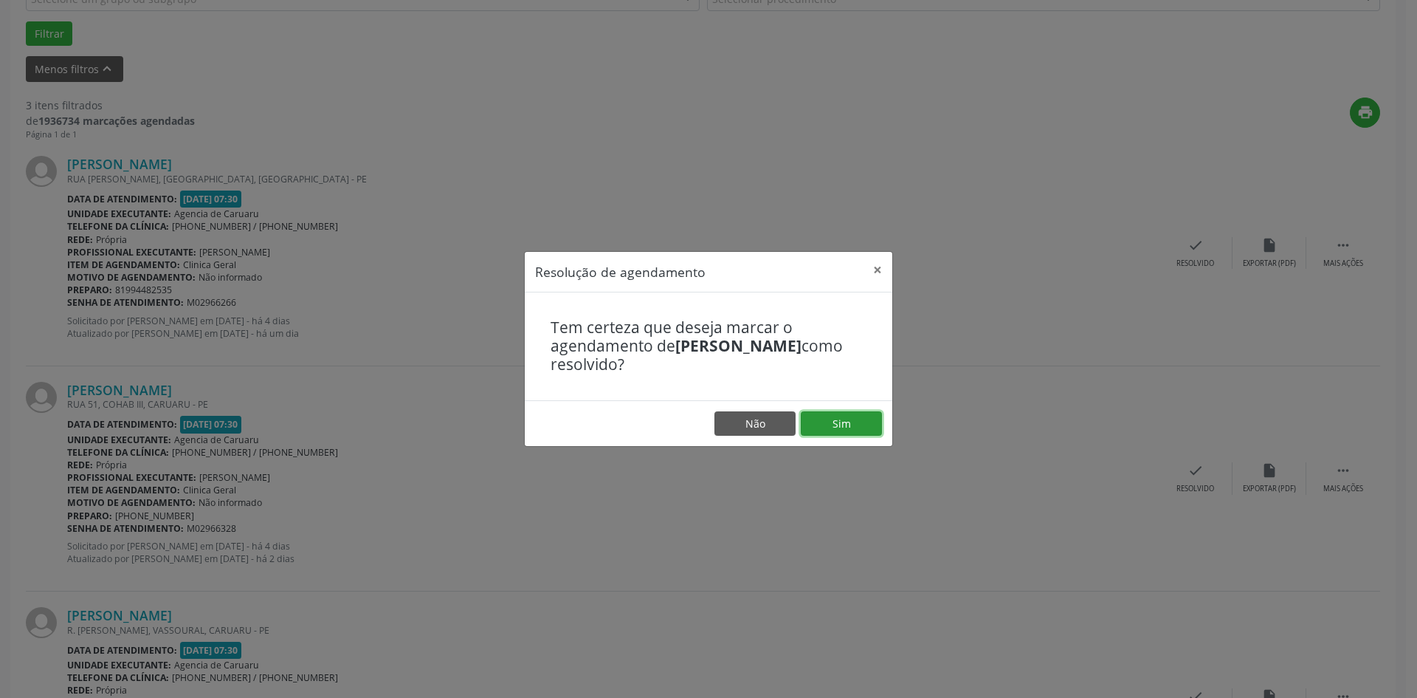
click at [839, 418] on button "Sim" at bounding box center [841, 423] width 81 height 25
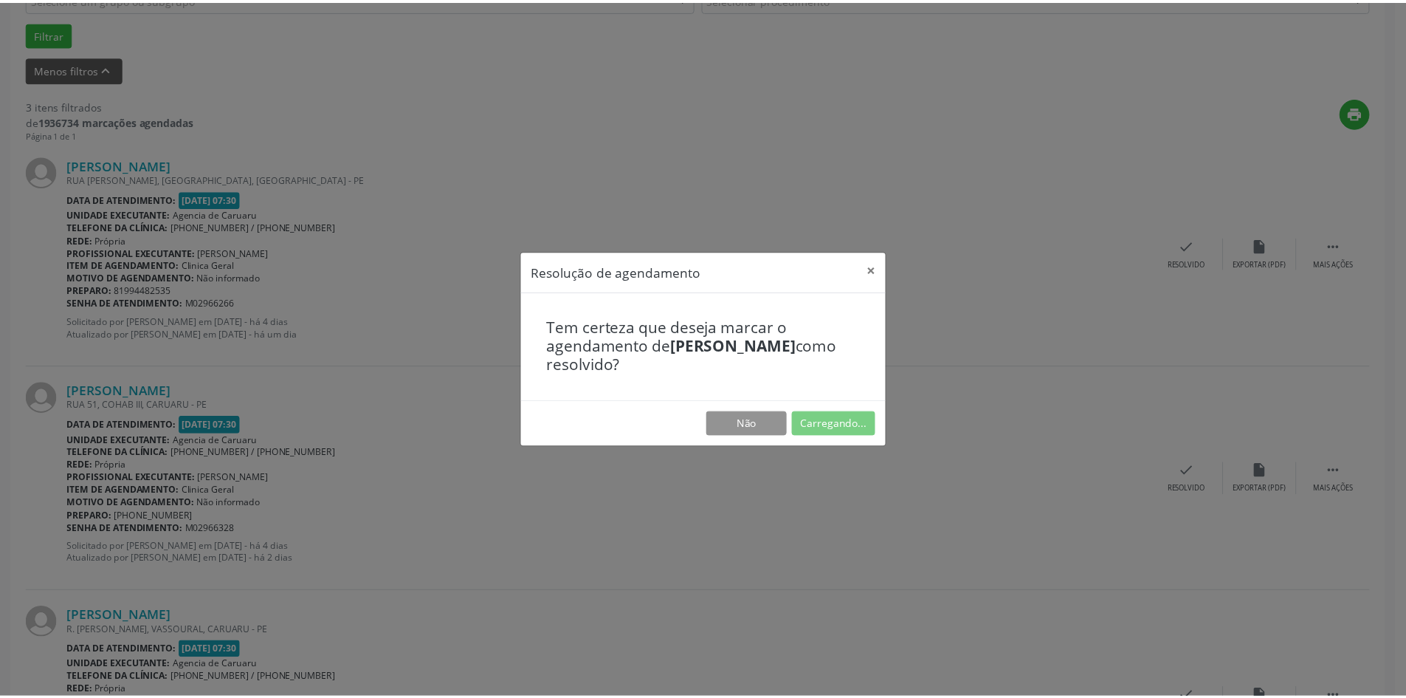
scroll to position [0, 0]
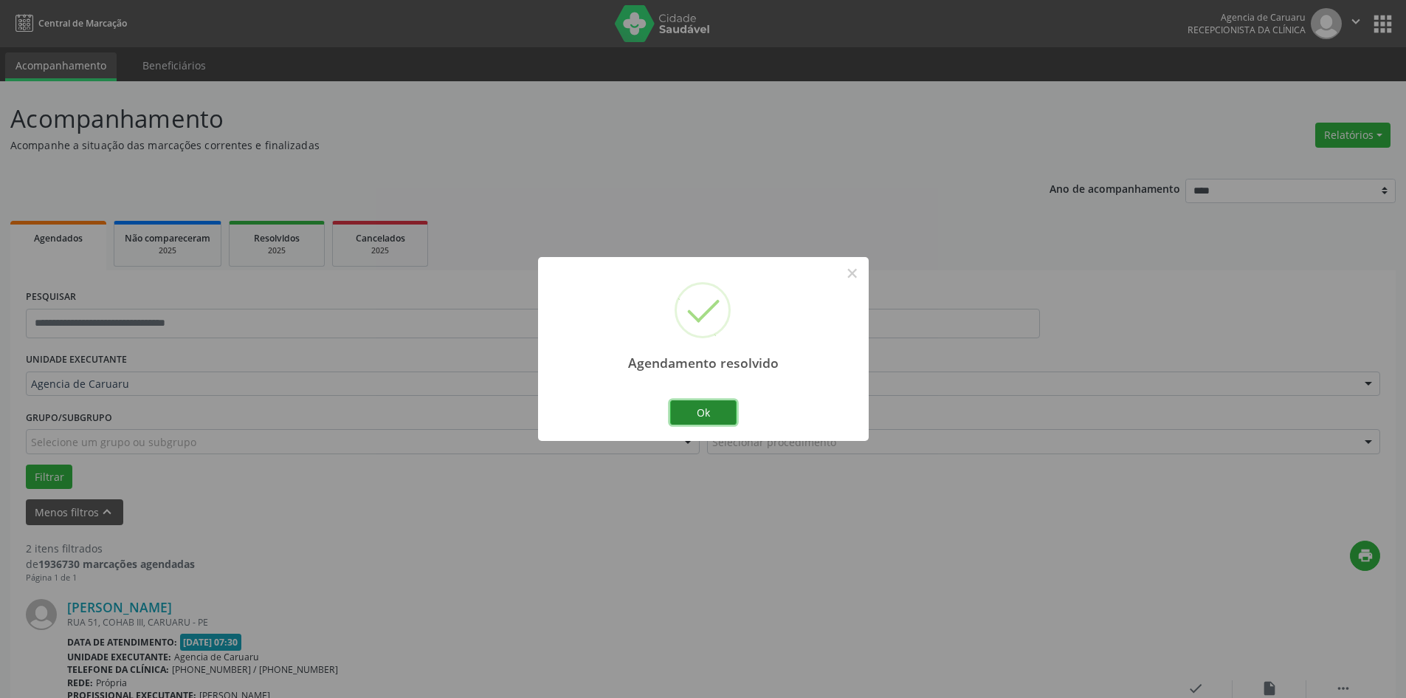
click at [709, 410] on button "Ok" at bounding box center [703, 412] width 66 height 25
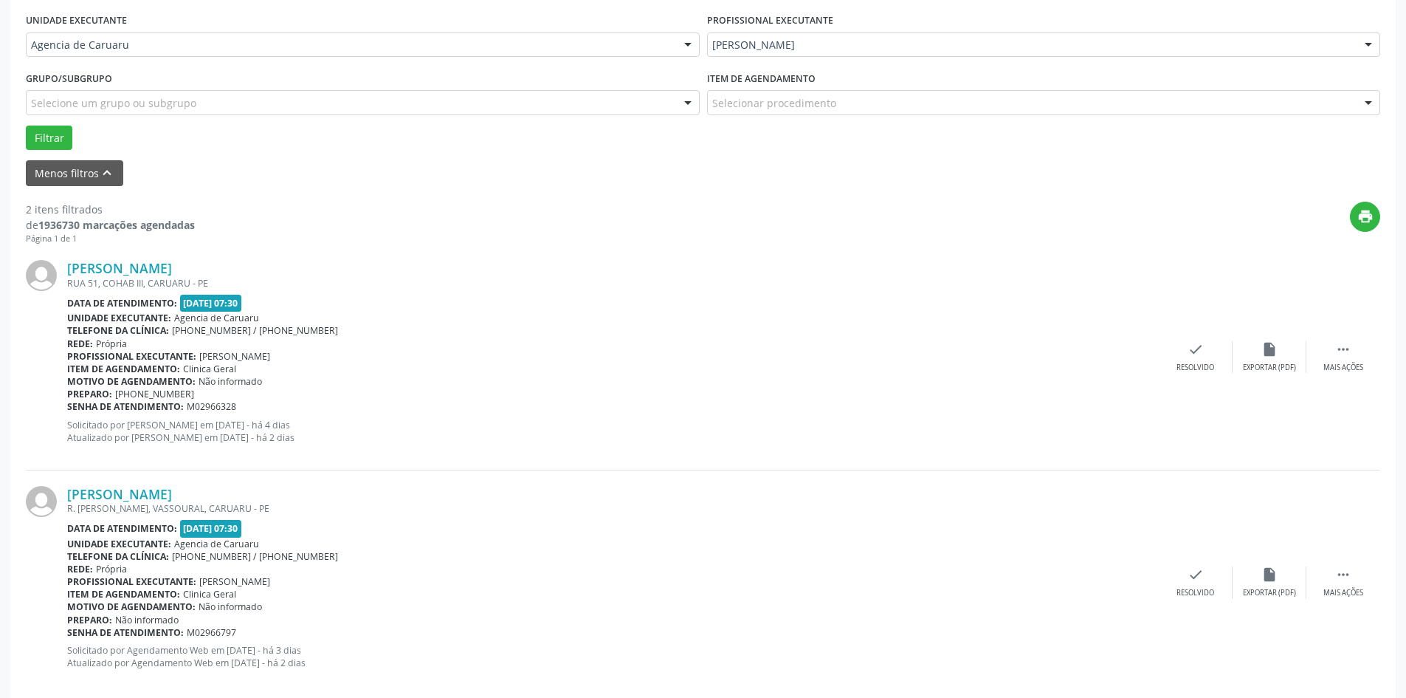
scroll to position [362, 0]
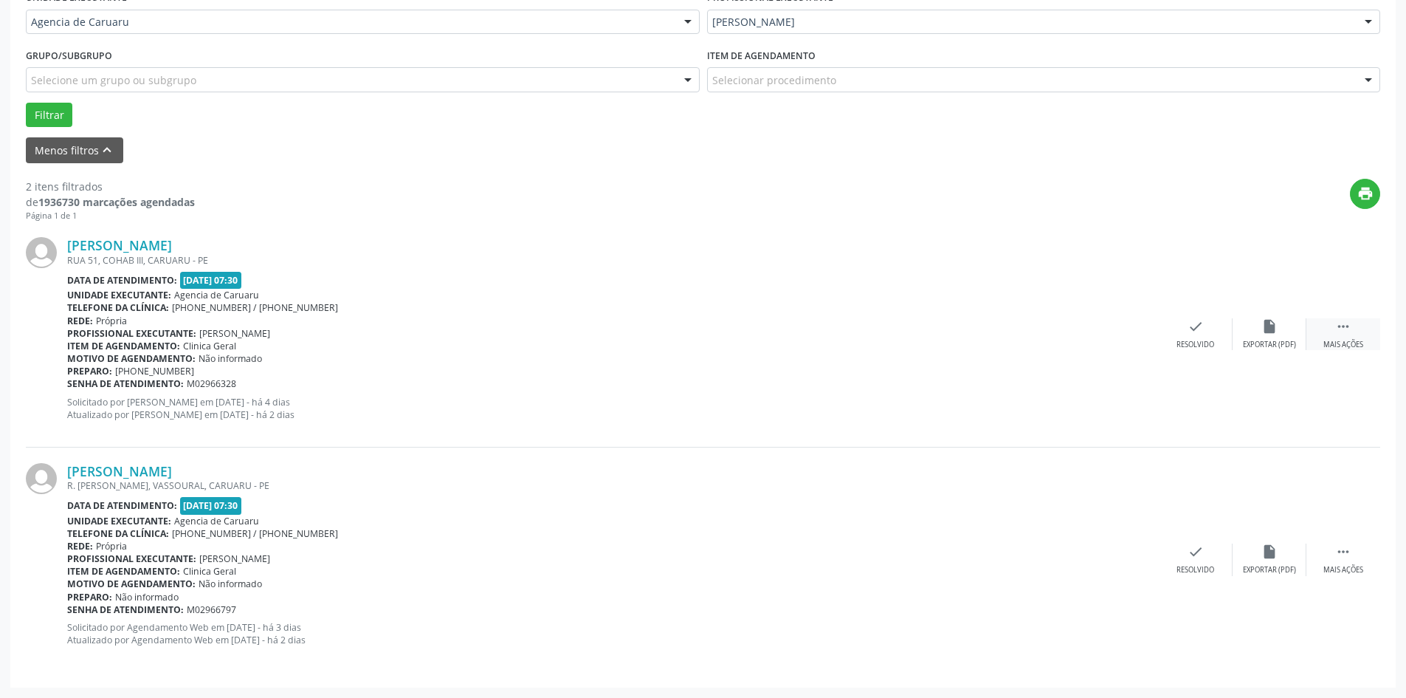
click at [1333, 331] on div " Mais ações" at bounding box center [1344, 334] width 74 height 32
click at [1253, 345] on div "Não compareceu" at bounding box center [1269, 345] width 63 height 10
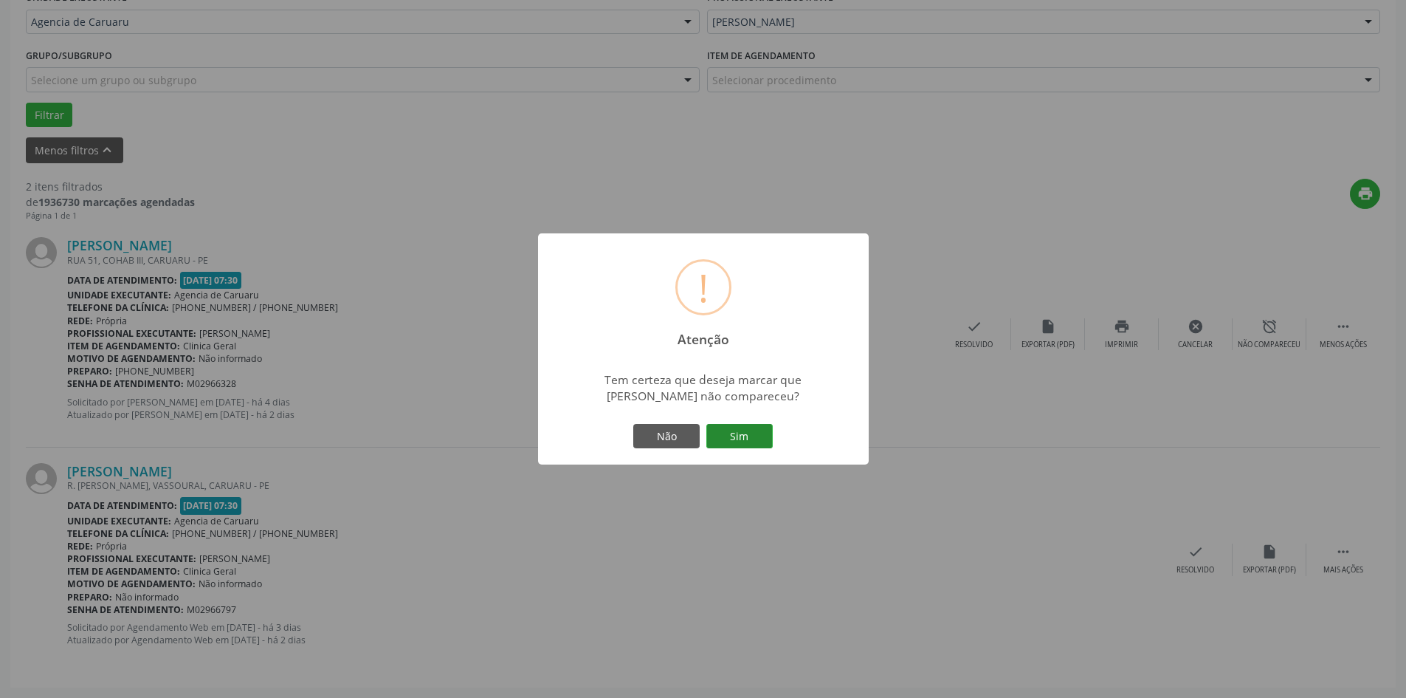
click at [730, 441] on button "Sim" at bounding box center [739, 436] width 66 height 25
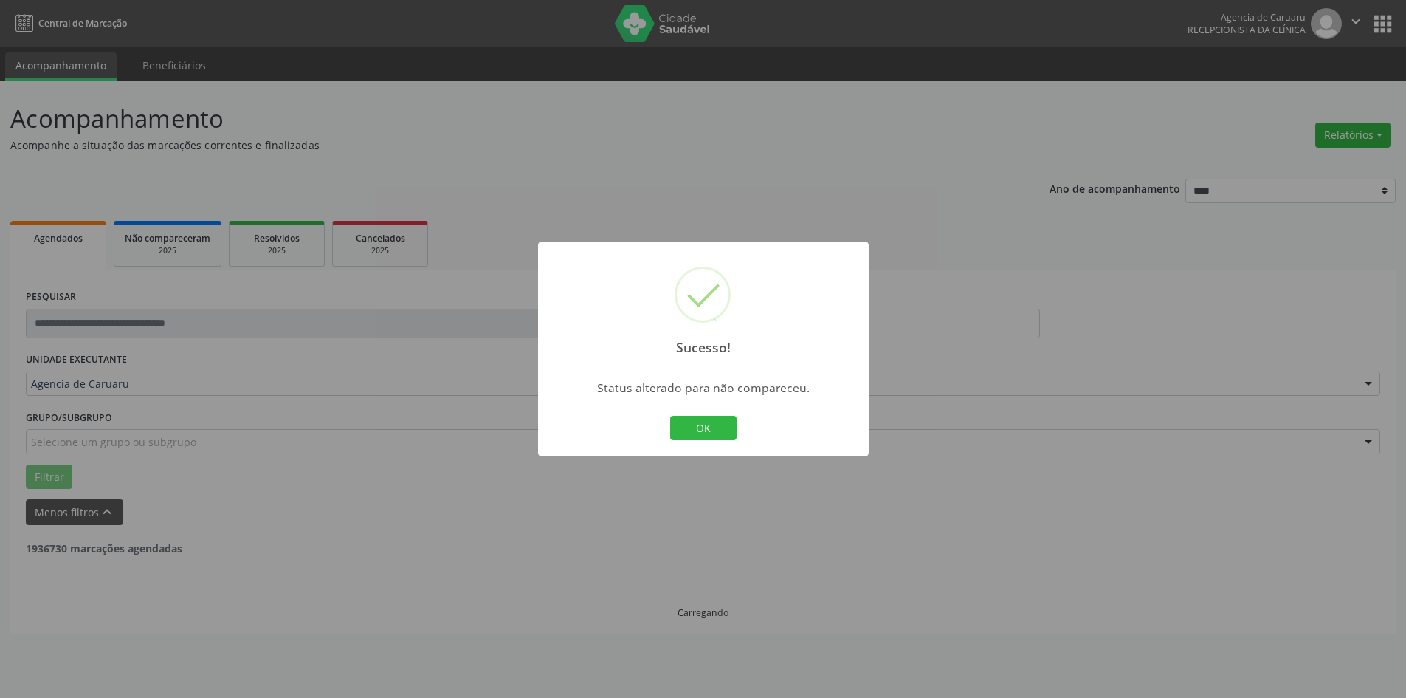
scroll to position [0, 0]
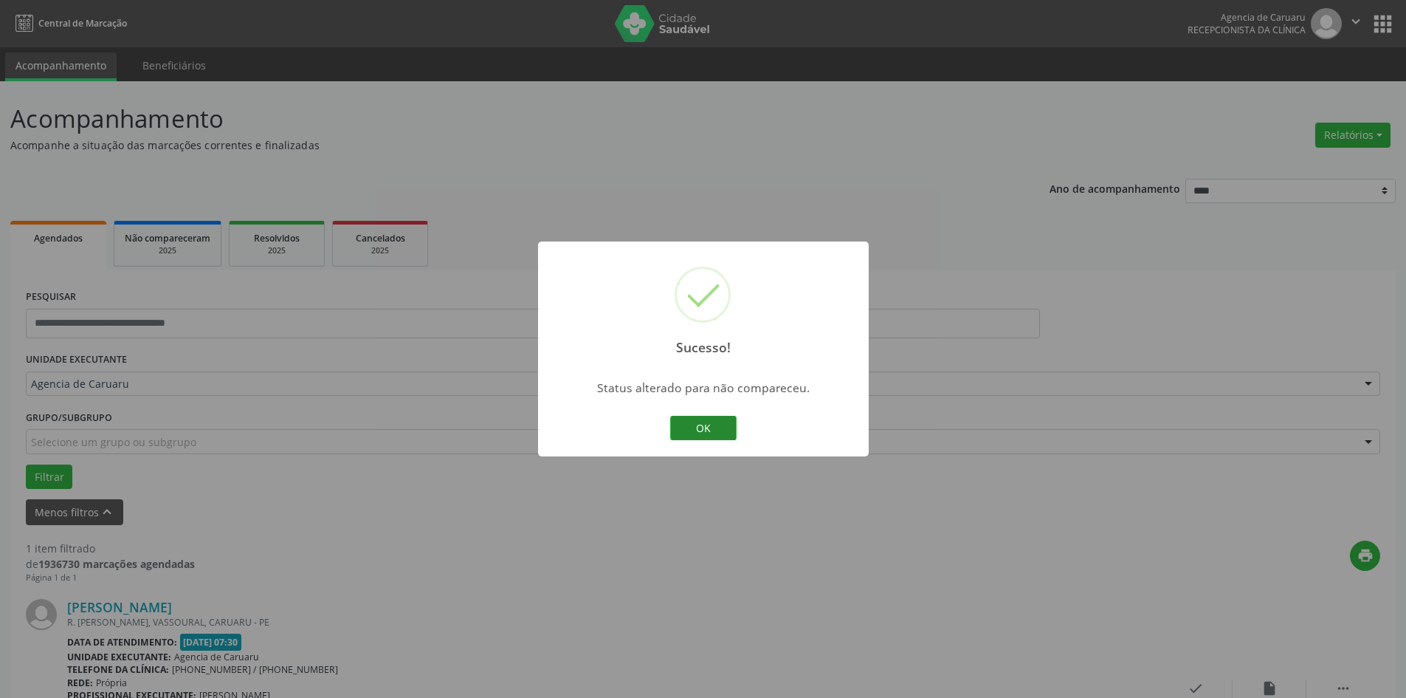
click at [720, 433] on button "OK" at bounding box center [703, 428] width 66 height 25
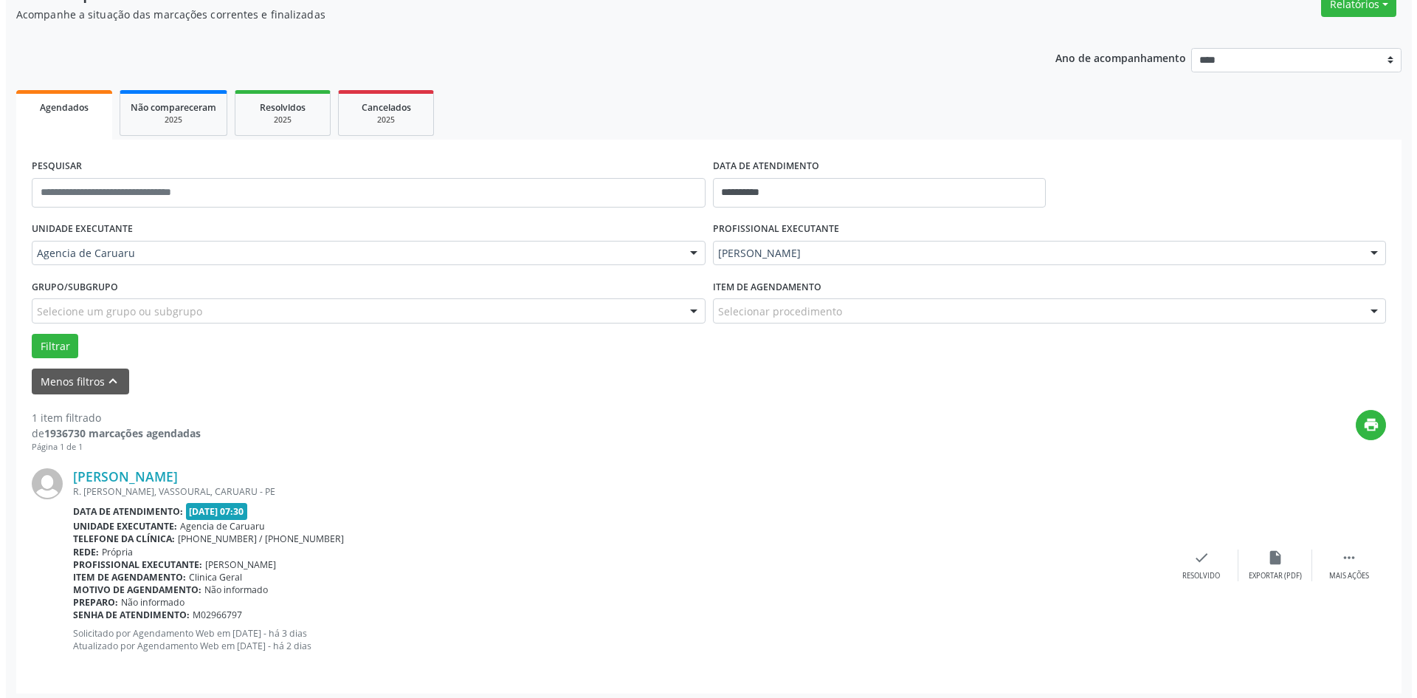
scroll to position [137, 0]
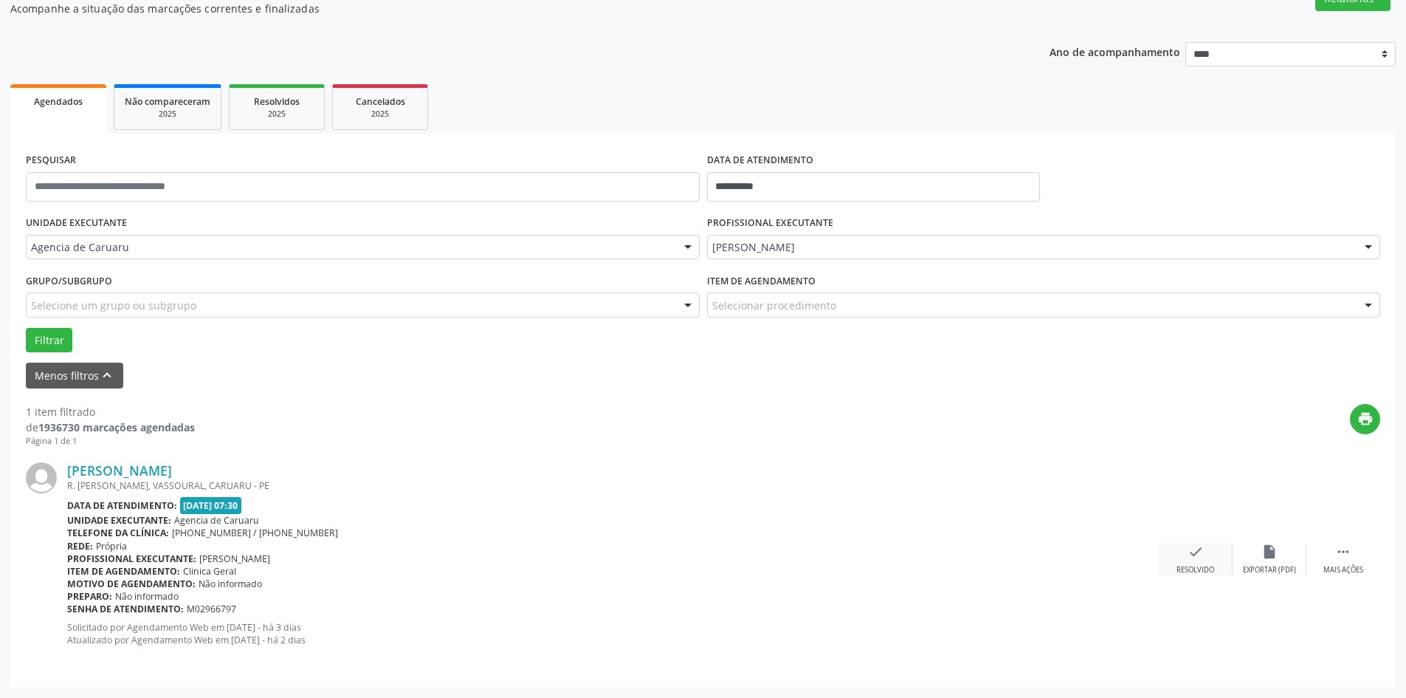
click at [1185, 560] on div "check Resolvido" at bounding box center [1196, 559] width 74 height 32
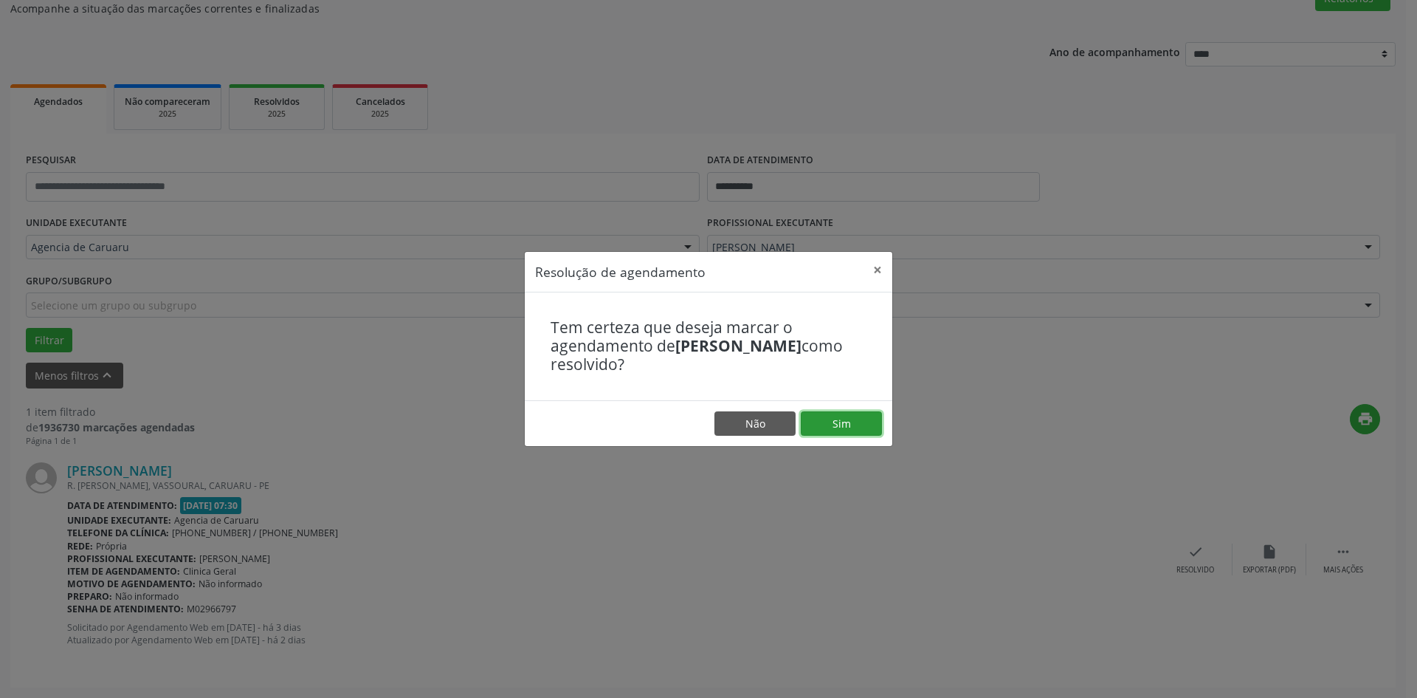
click at [867, 430] on button "Sim" at bounding box center [841, 423] width 81 height 25
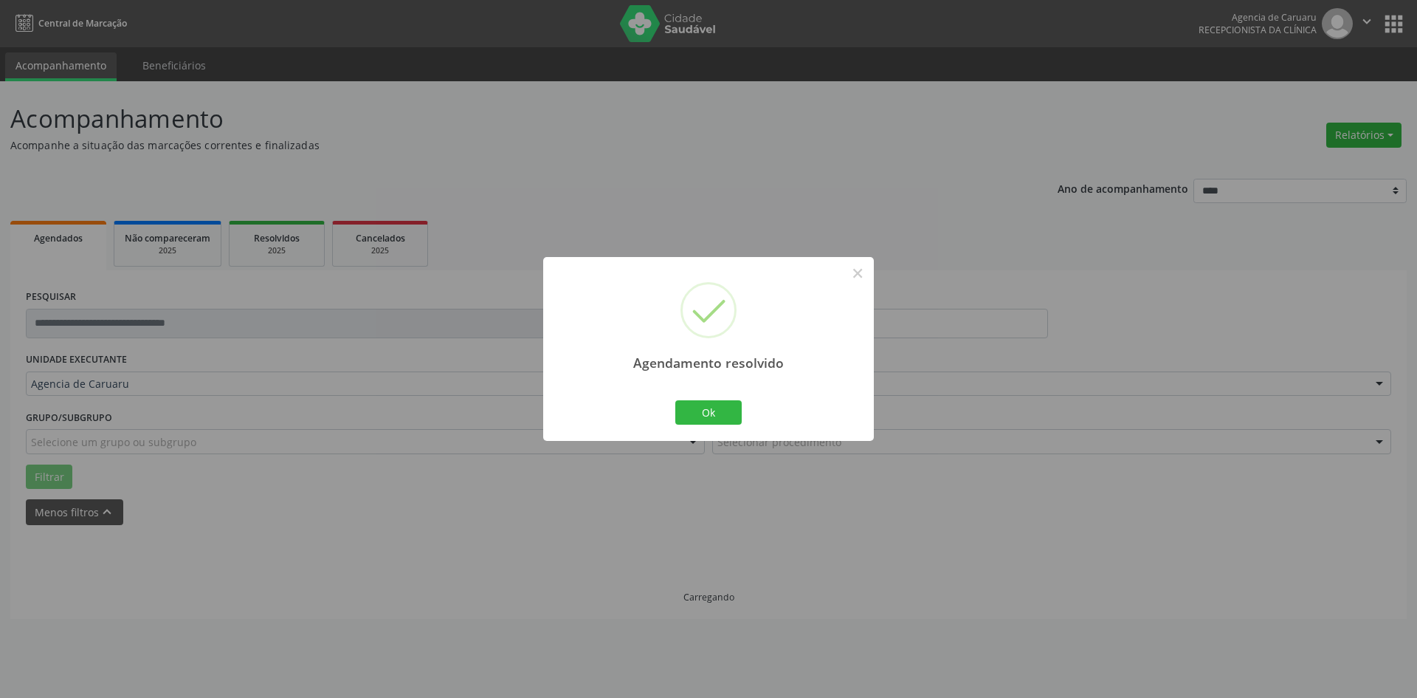
scroll to position [0, 0]
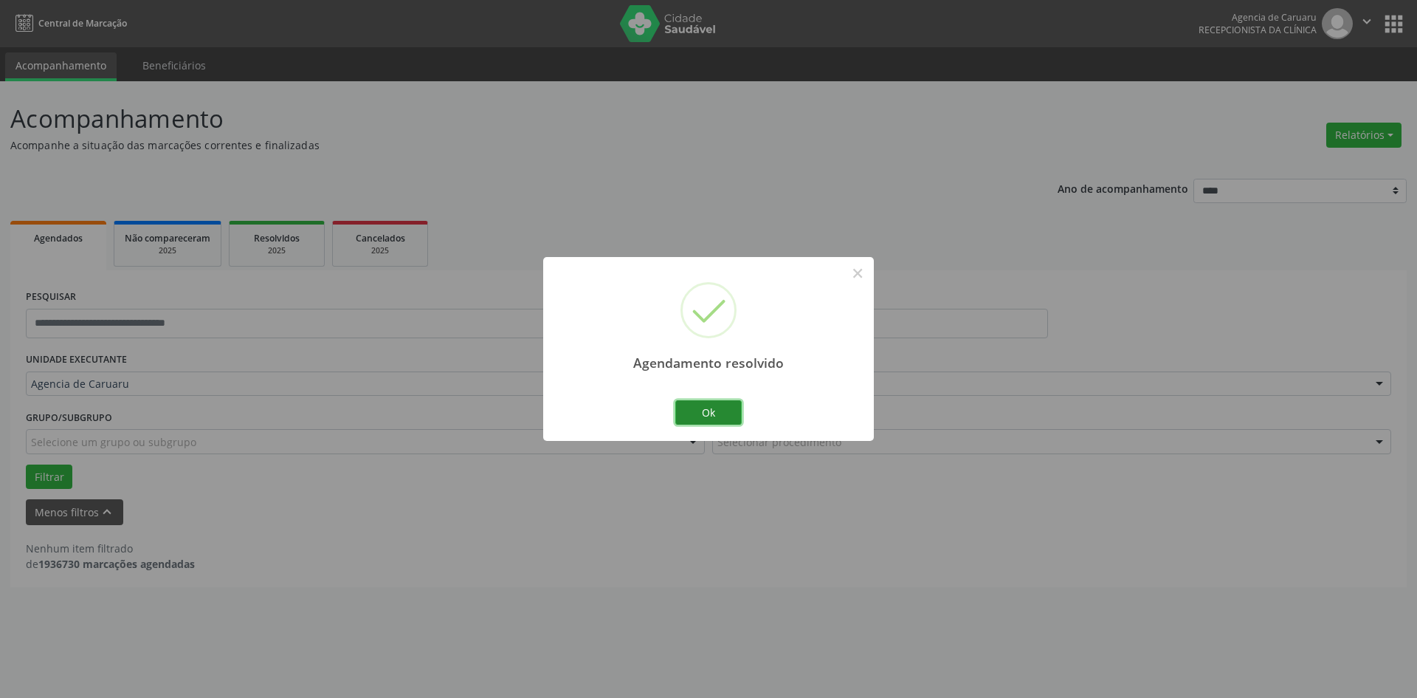
click at [694, 412] on button "Ok" at bounding box center [708, 412] width 66 height 25
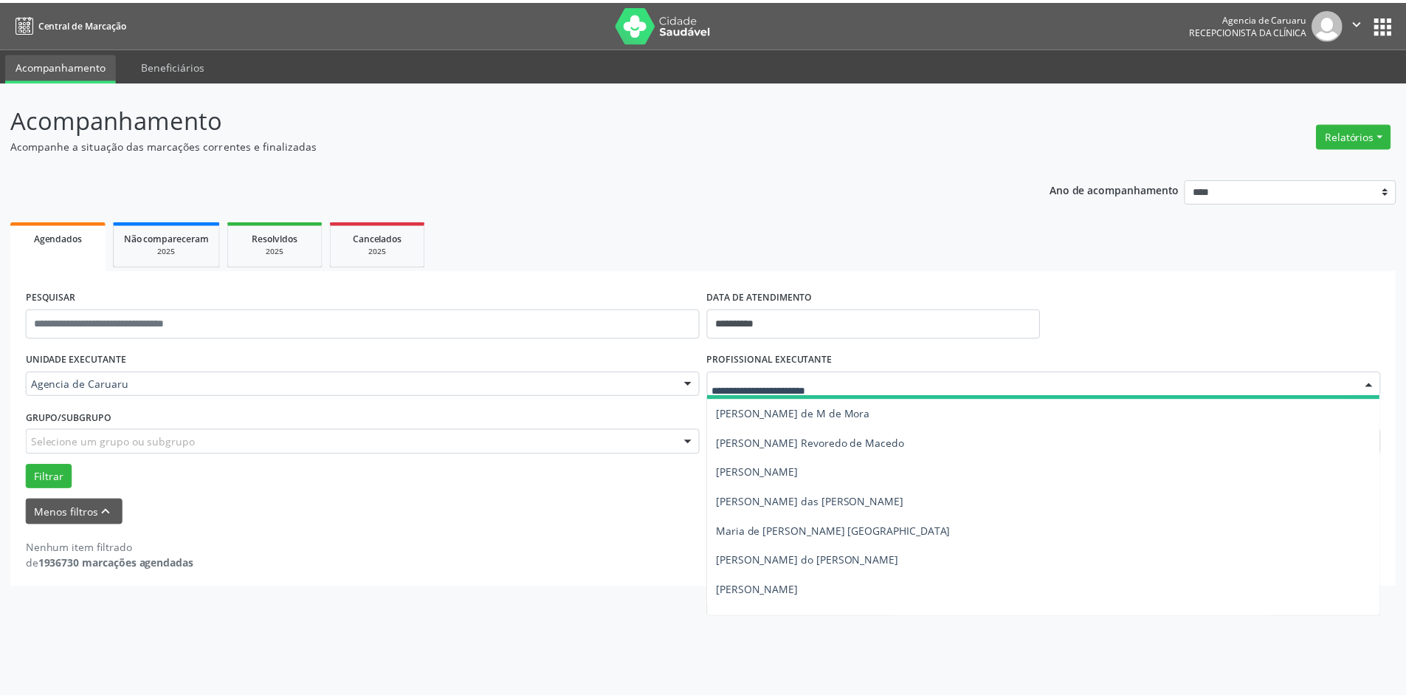
scroll to position [931, 0]
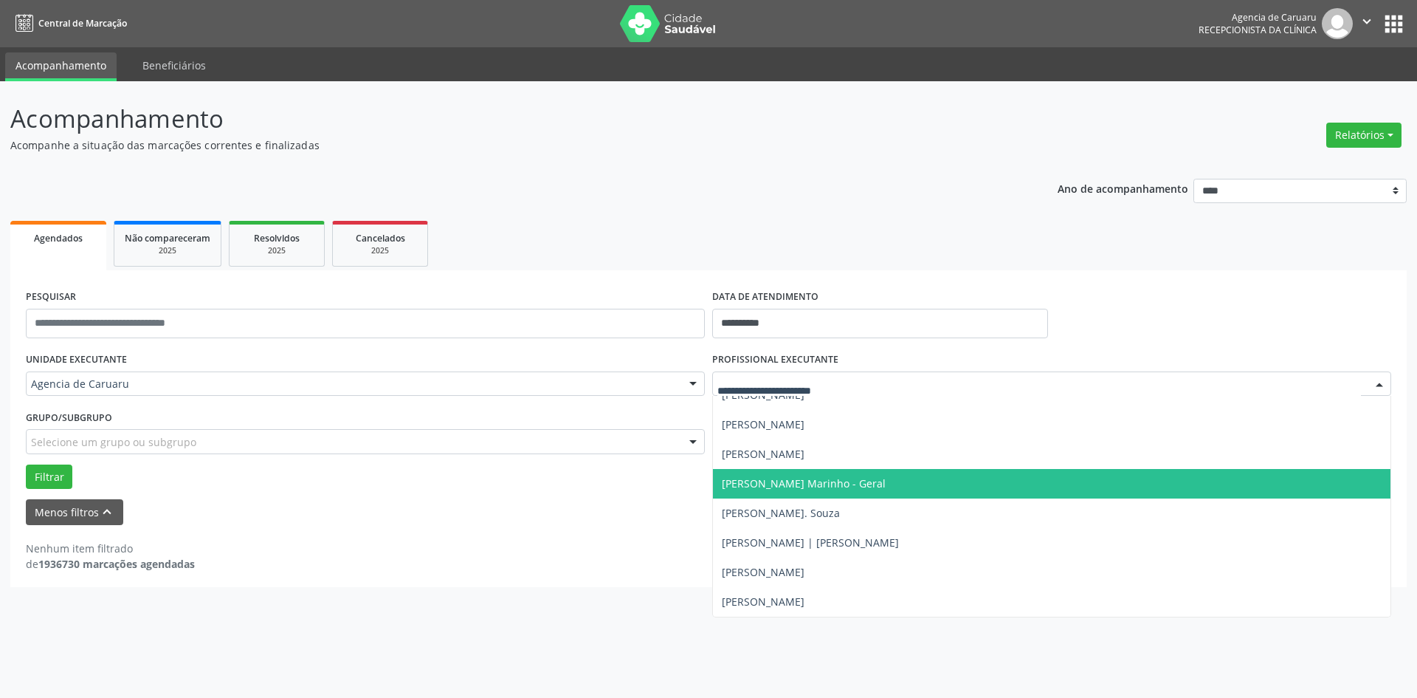
click at [805, 492] on span "[PERSON_NAME] Marinho - Geral" at bounding box center [1052, 484] width 678 height 30
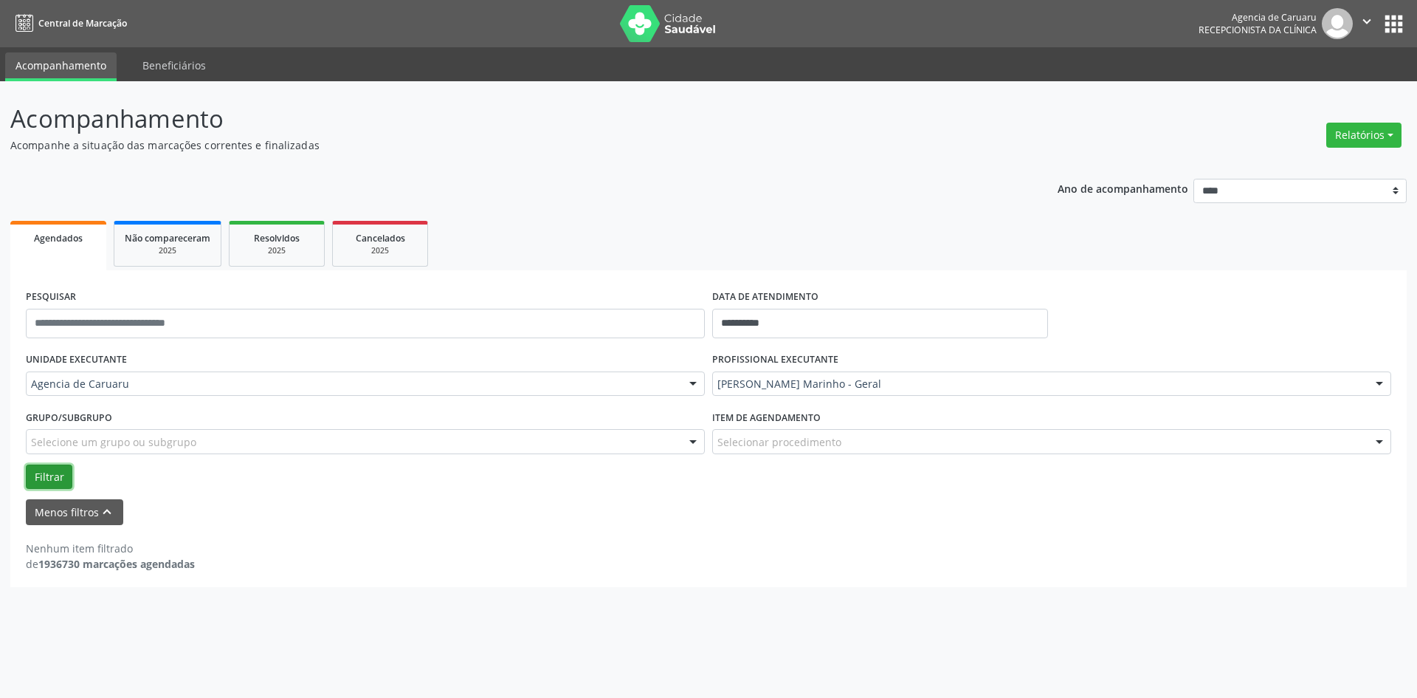
click at [52, 470] on button "Filtrar" at bounding box center [49, 476] width 47 height 25
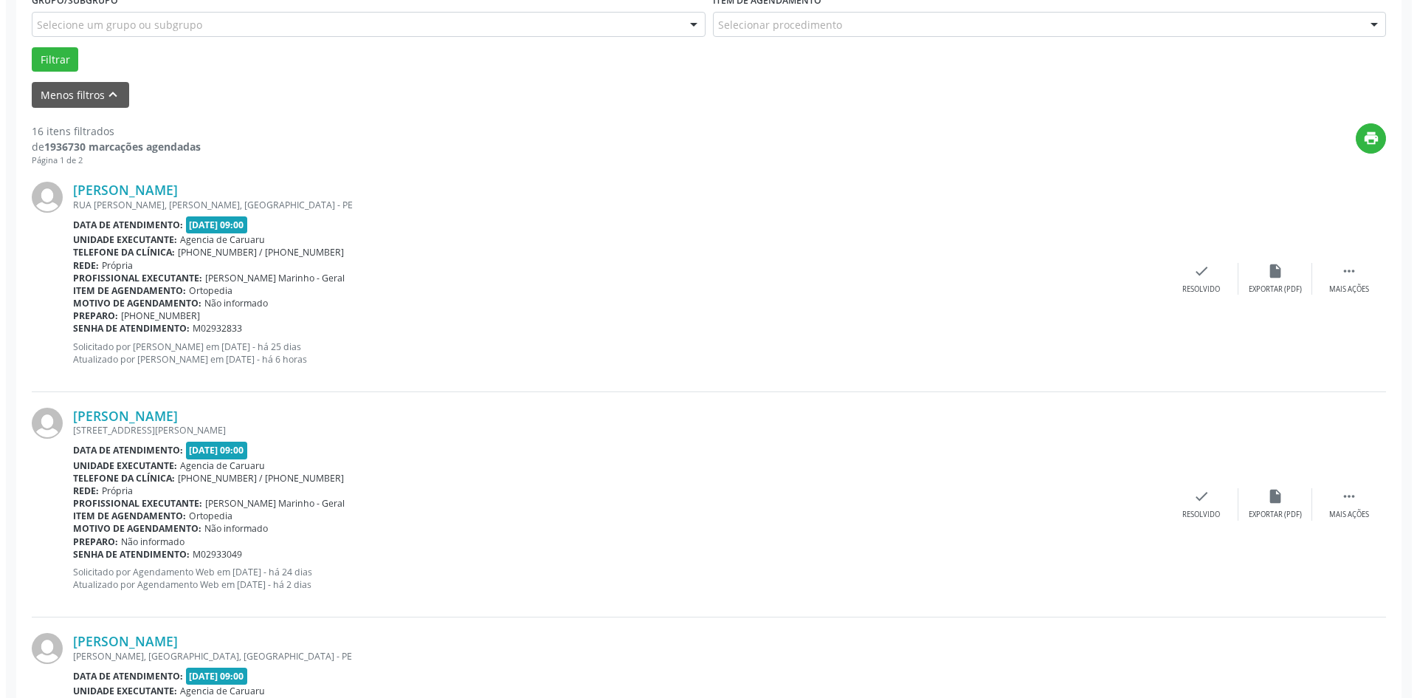
scroll to position [443, 0]
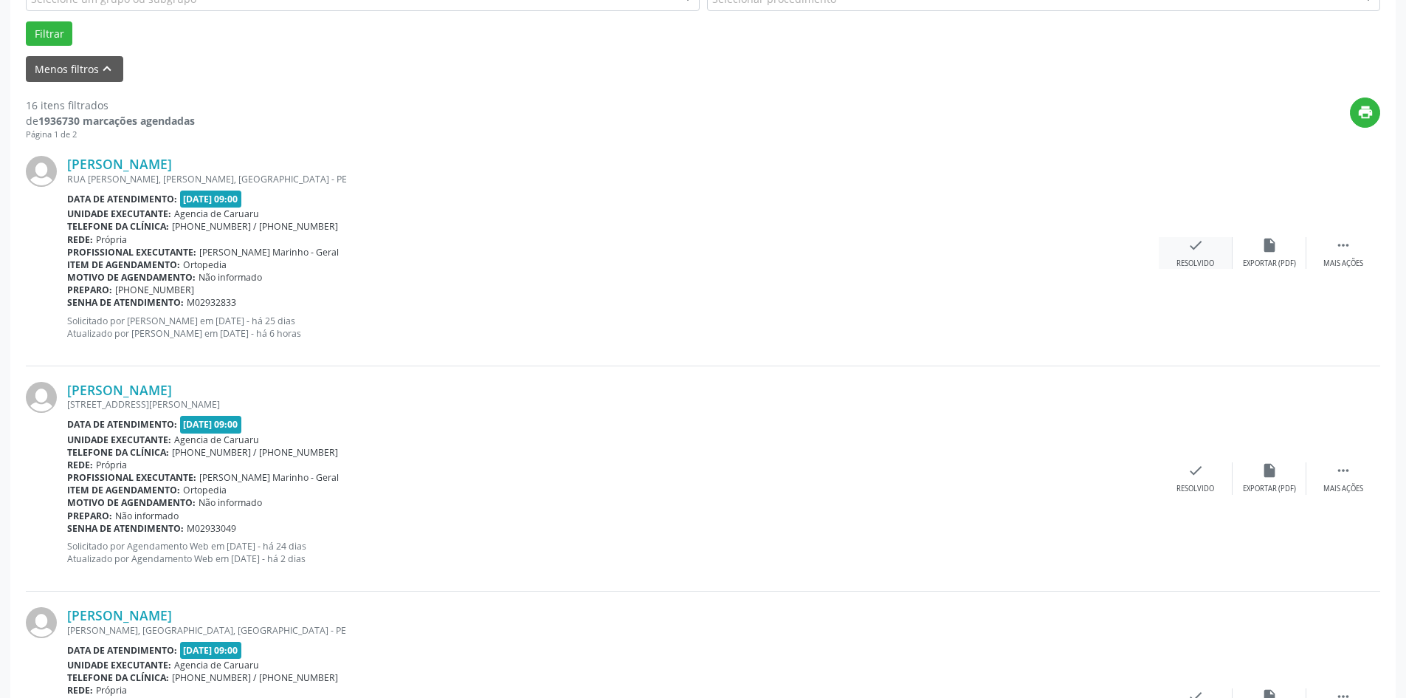
click at [1205, 255] on div "check Resolvido" at bounding box center [1196, 253] width 74 height 32
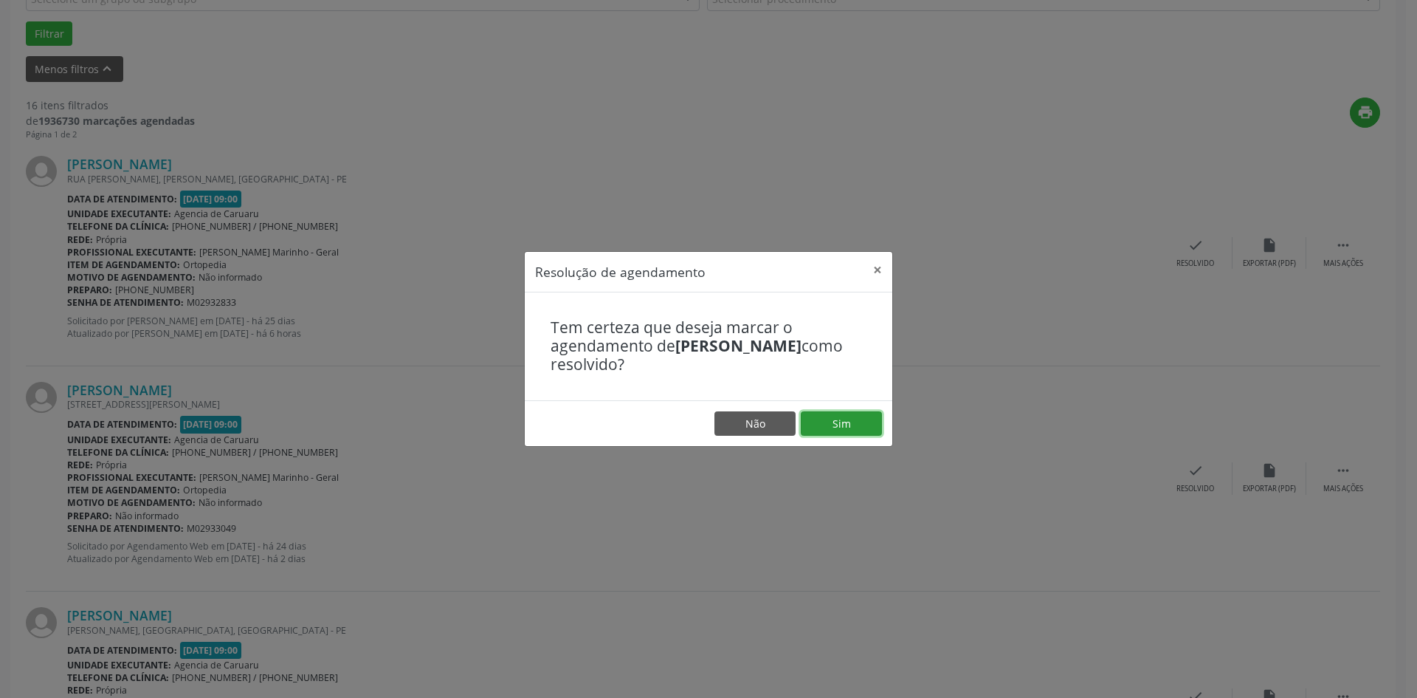
click at [837, 428] on button "Sim" at bounding box center [841, 423] width 81 height 25
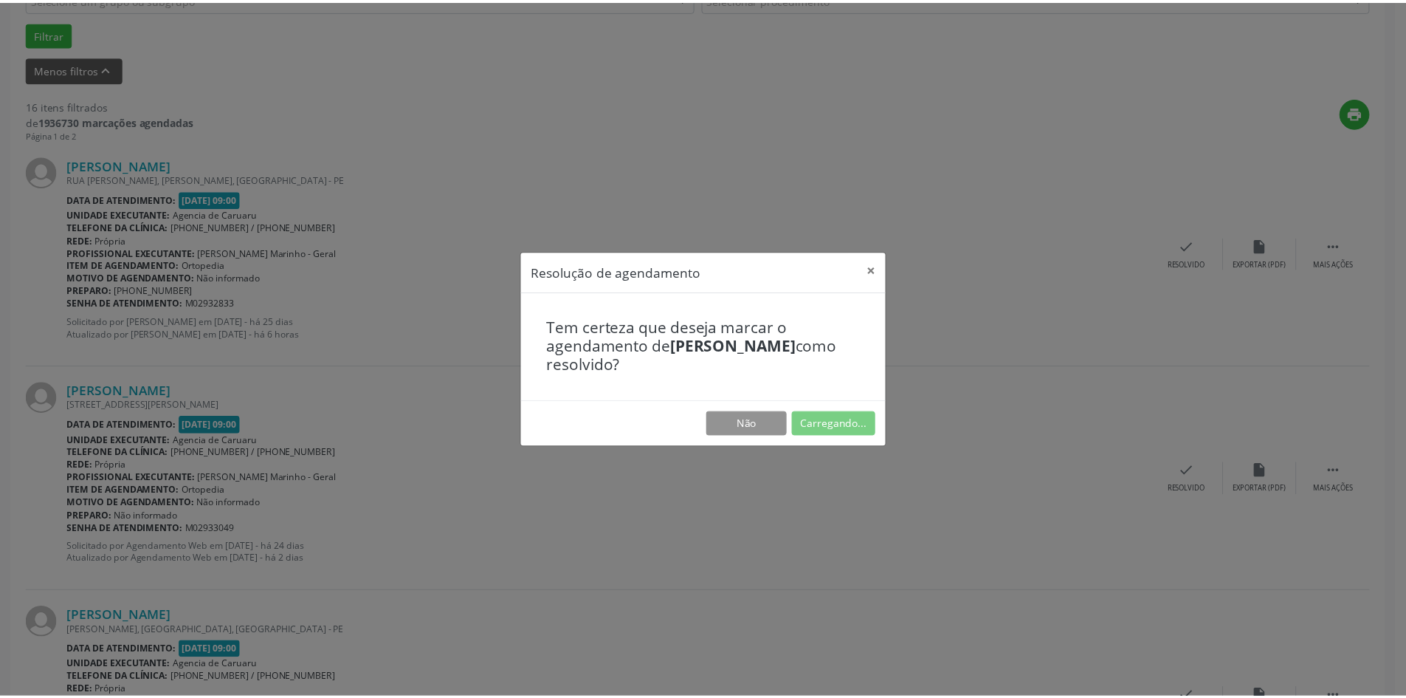
scroll to position [0, 0]
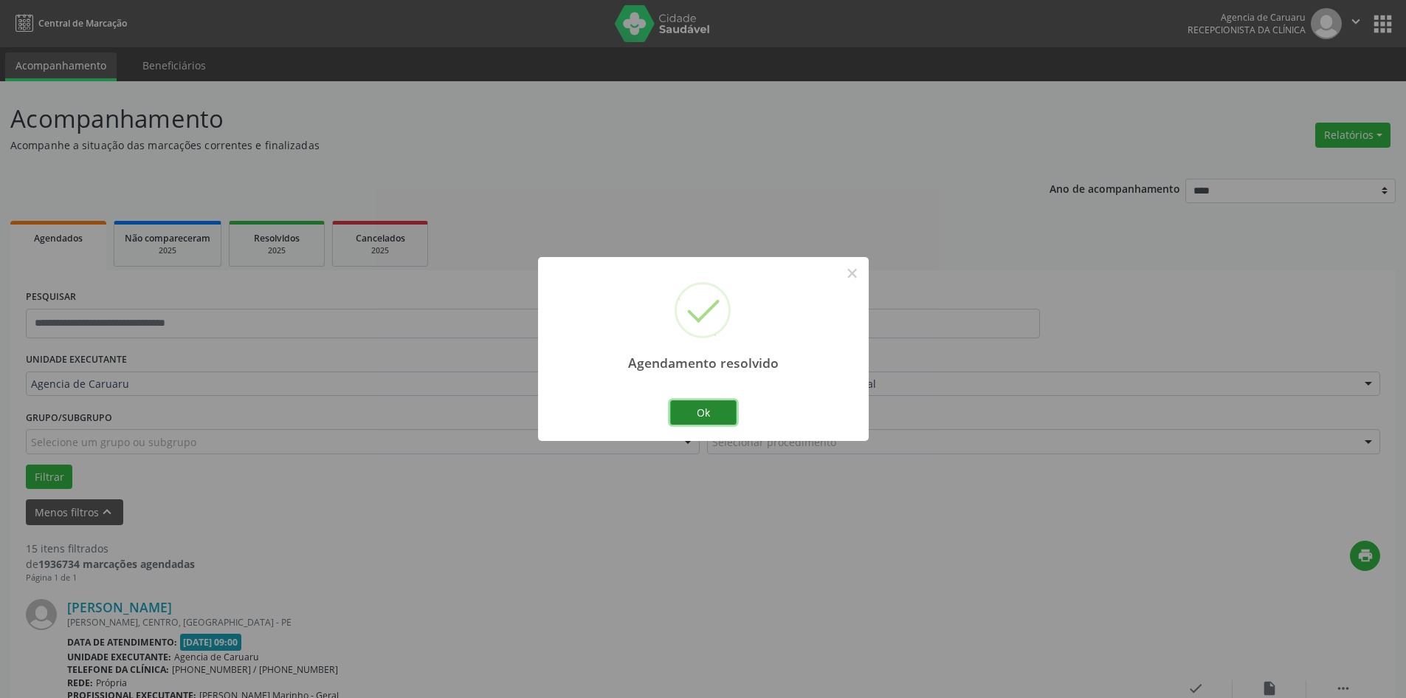
click at [721, 417] on button "Ok" at bounding box center [703, 412] width 66 height 25
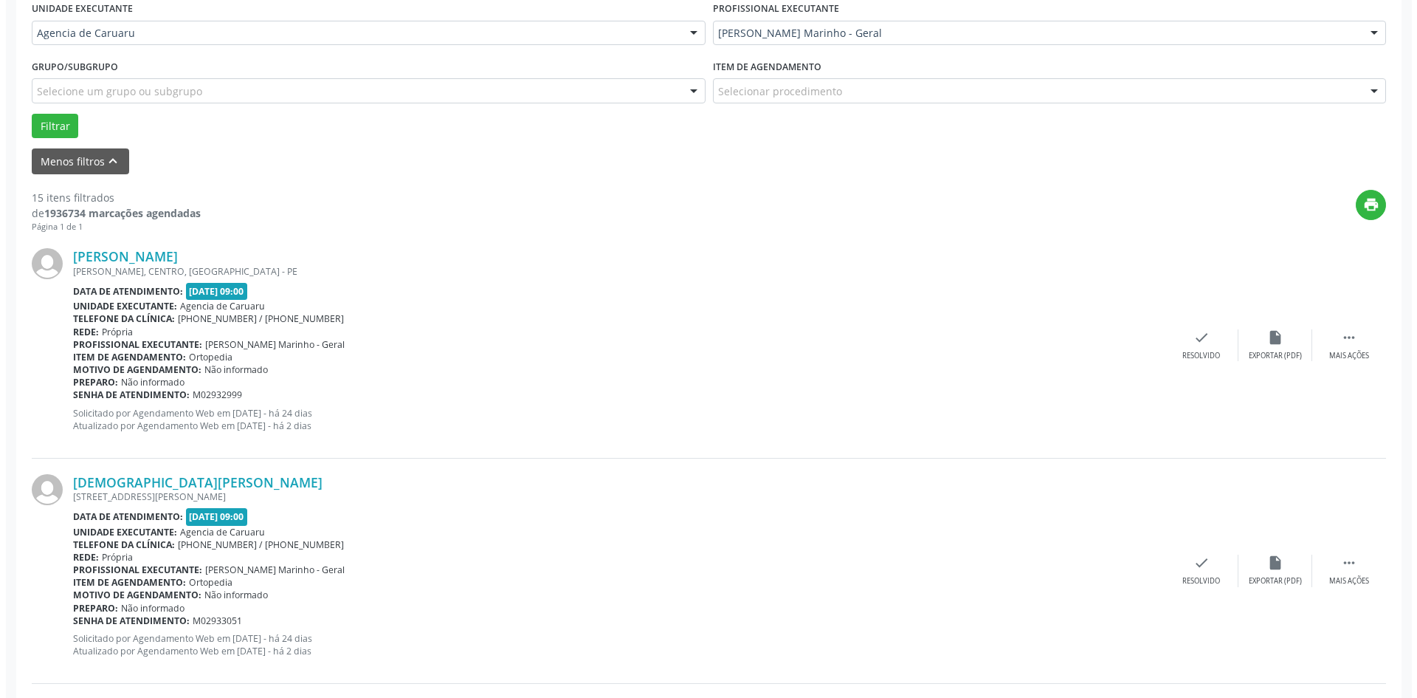
scroll to position [369, 0]
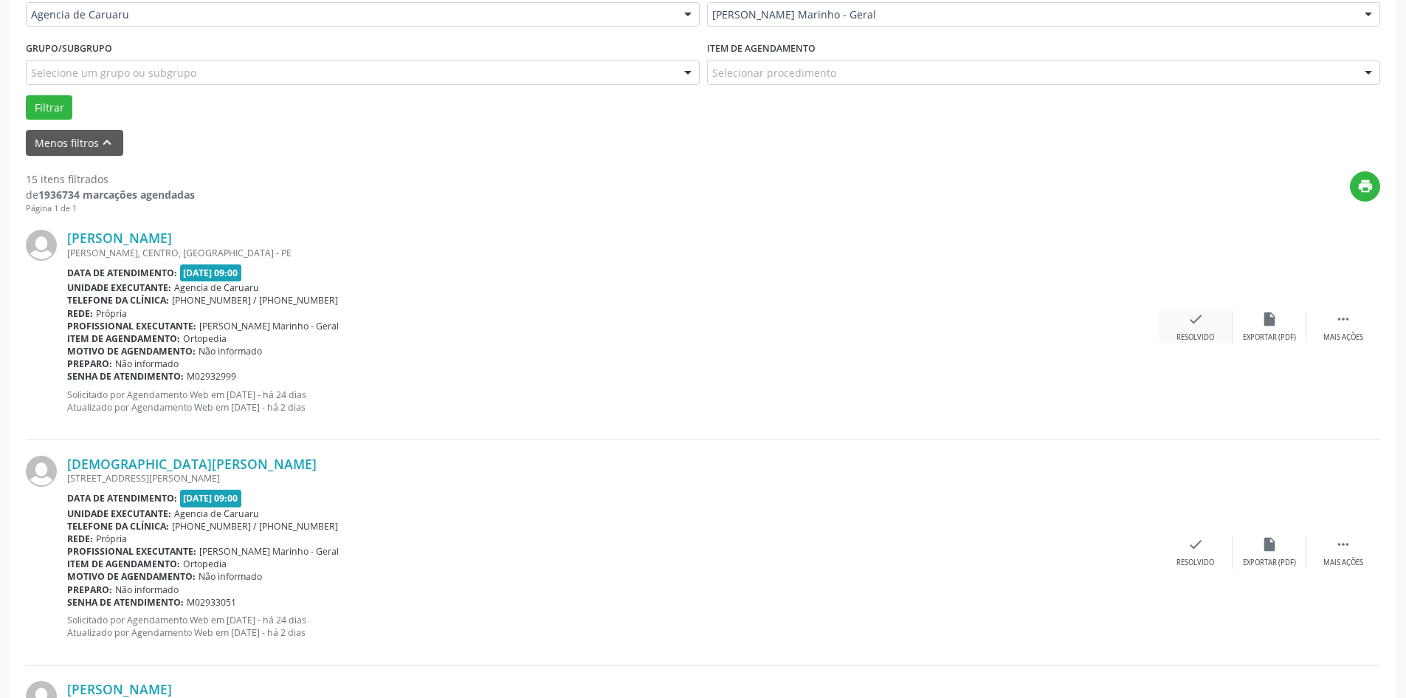
click at [1191, 324] on icon "check" at bounding box center [1196, 319] width 16 height 16
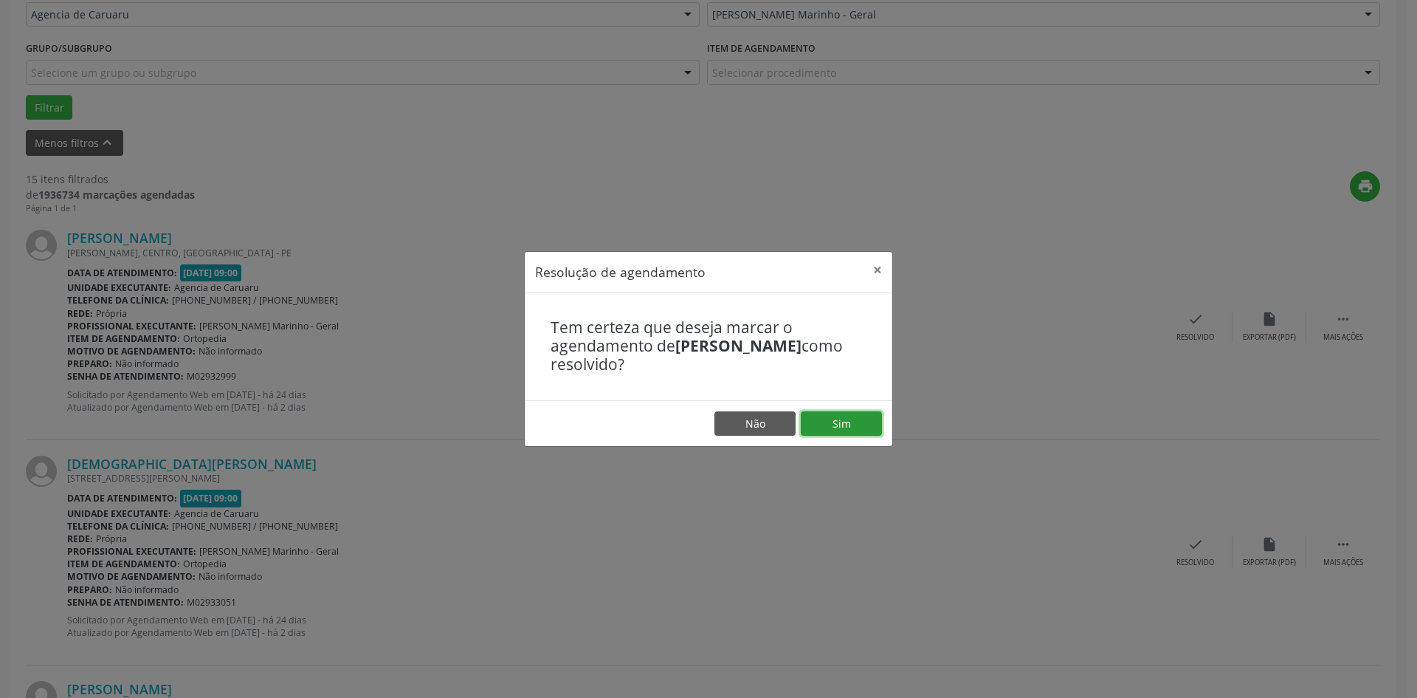
click at [866, 416] on button "Sim" at bounding box center [841, 423] width 81 height 25
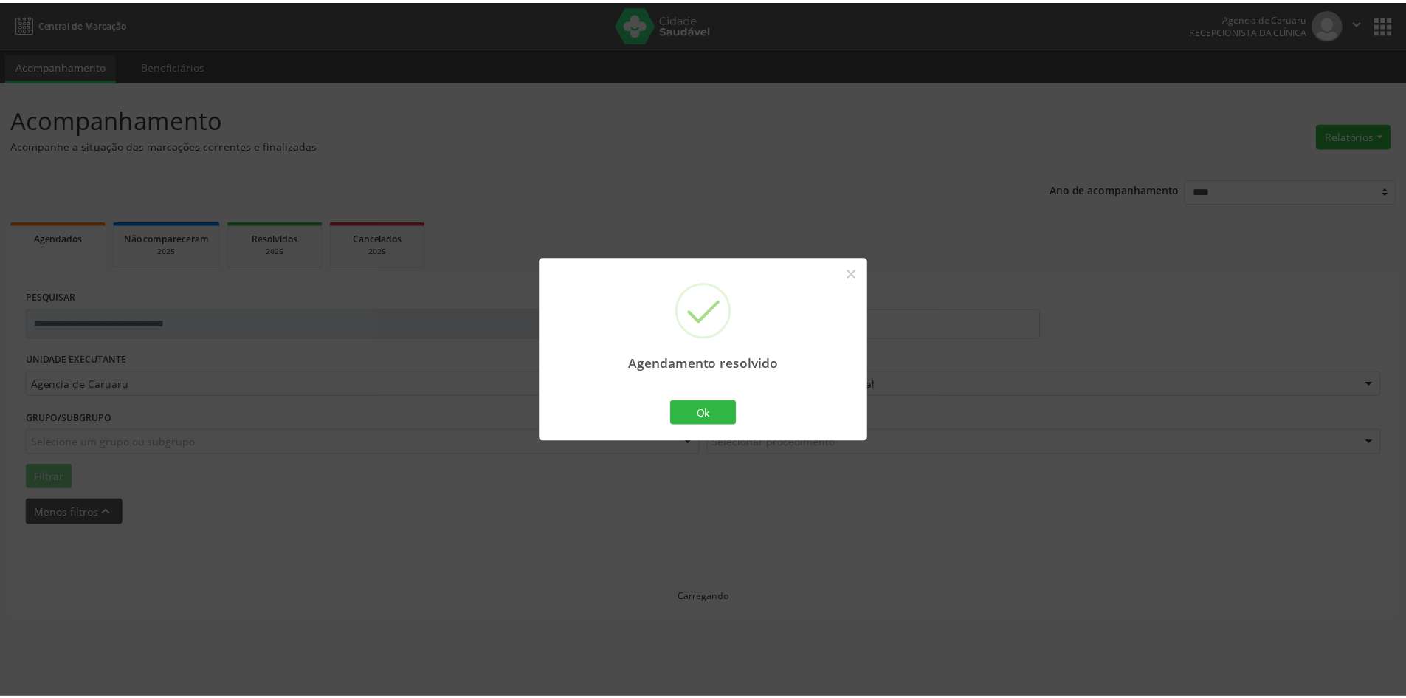
scroll to position [0, 0]
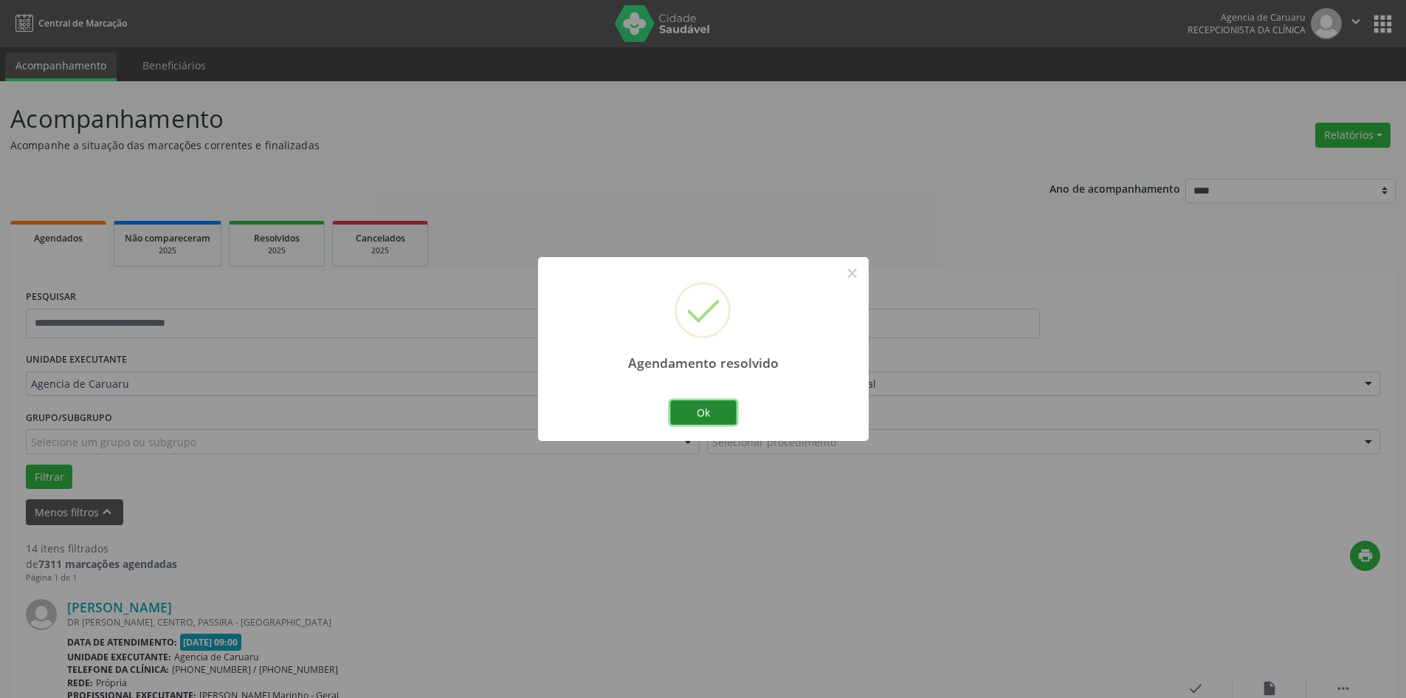
click at [717, 419] on button "Ok" at bounding box center [703, 412] width 66 height 25
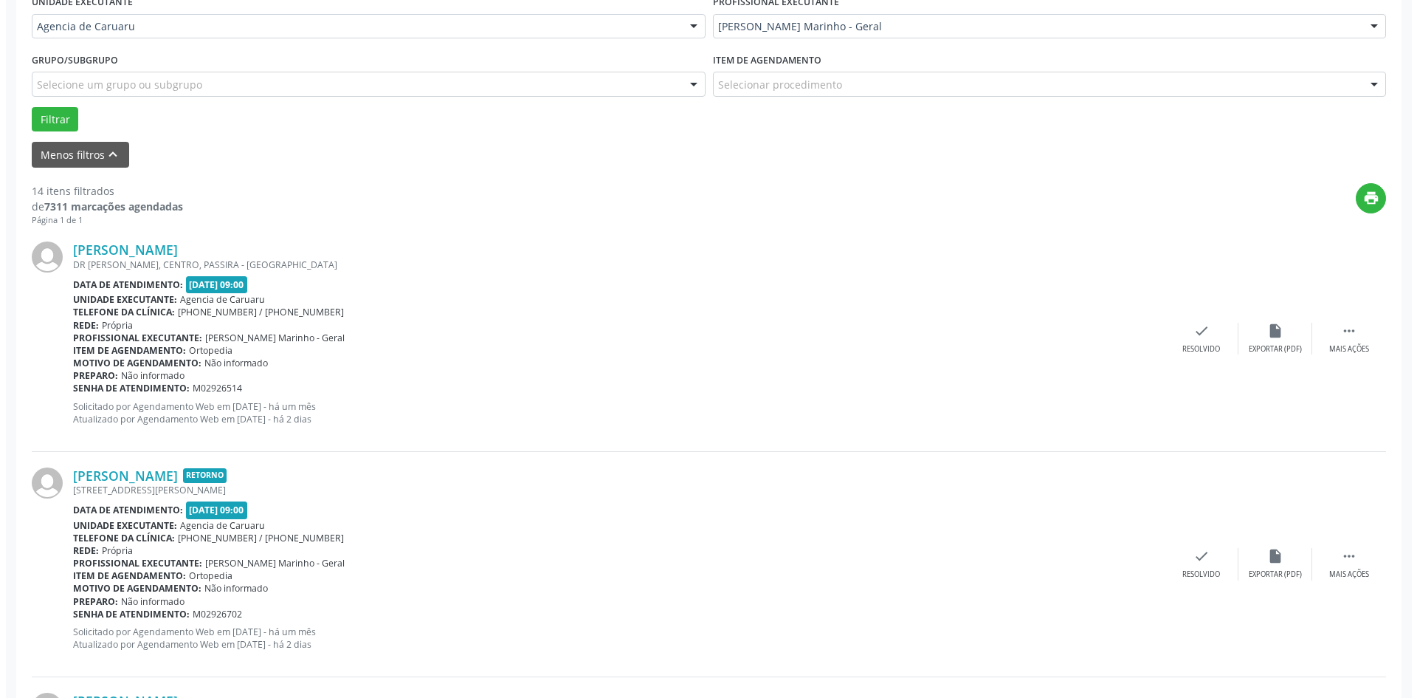
scroll to position [369, 0]
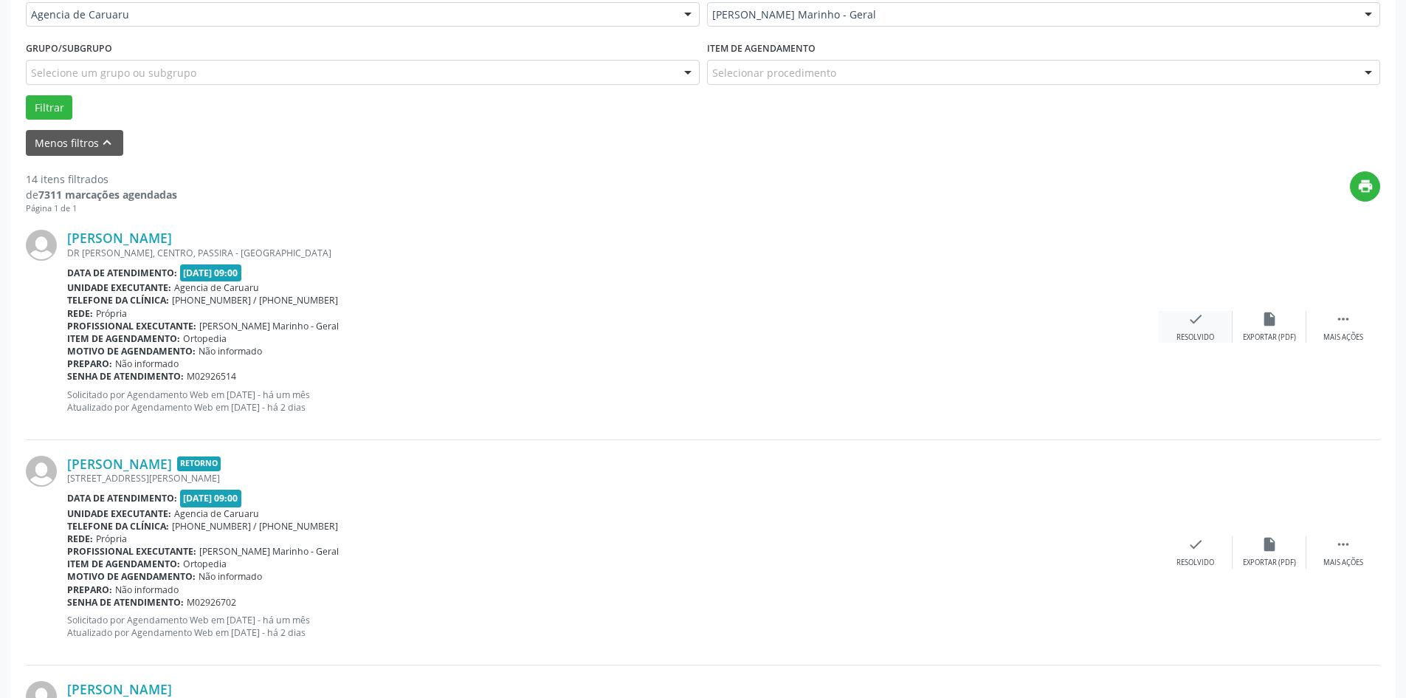
click at [1203, 320] on icon "check" at bounding box center [1196, 319] width 16 height 16
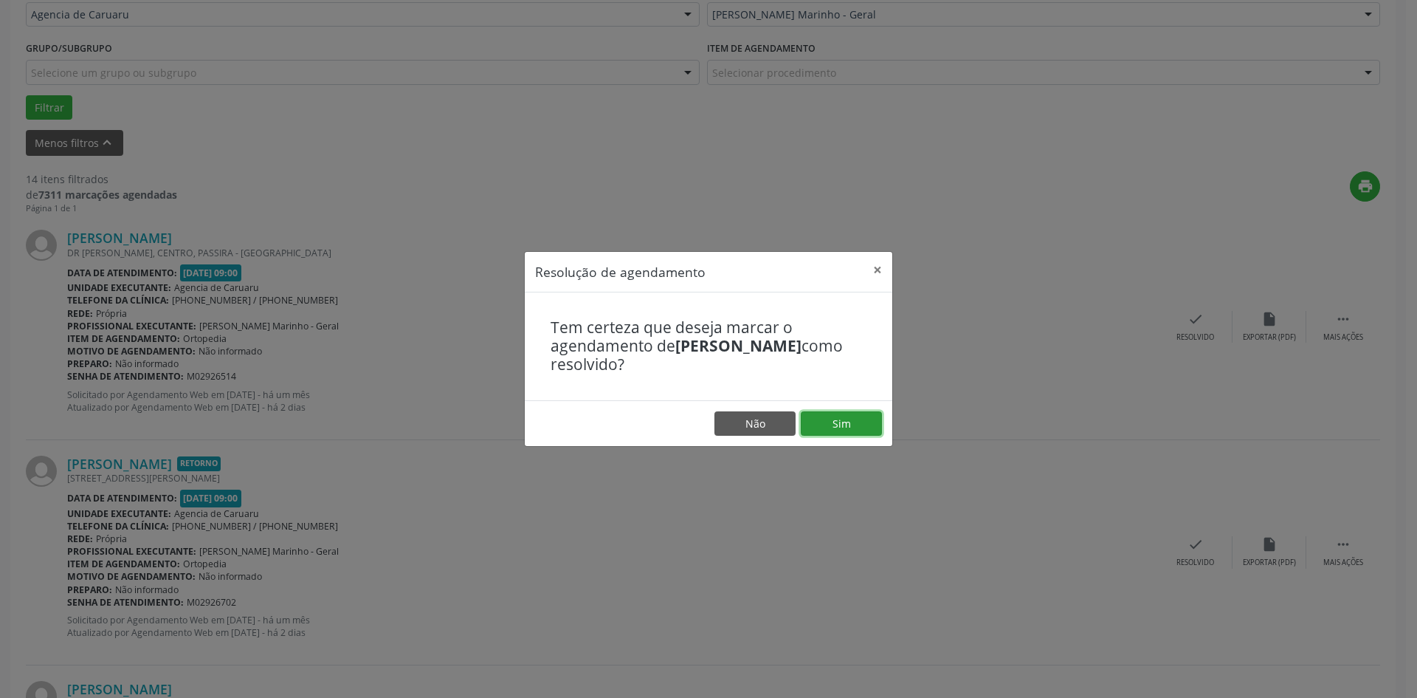
click at [838, 426] on button "Sim" at bounding box center [841, 423] width 81 height 25
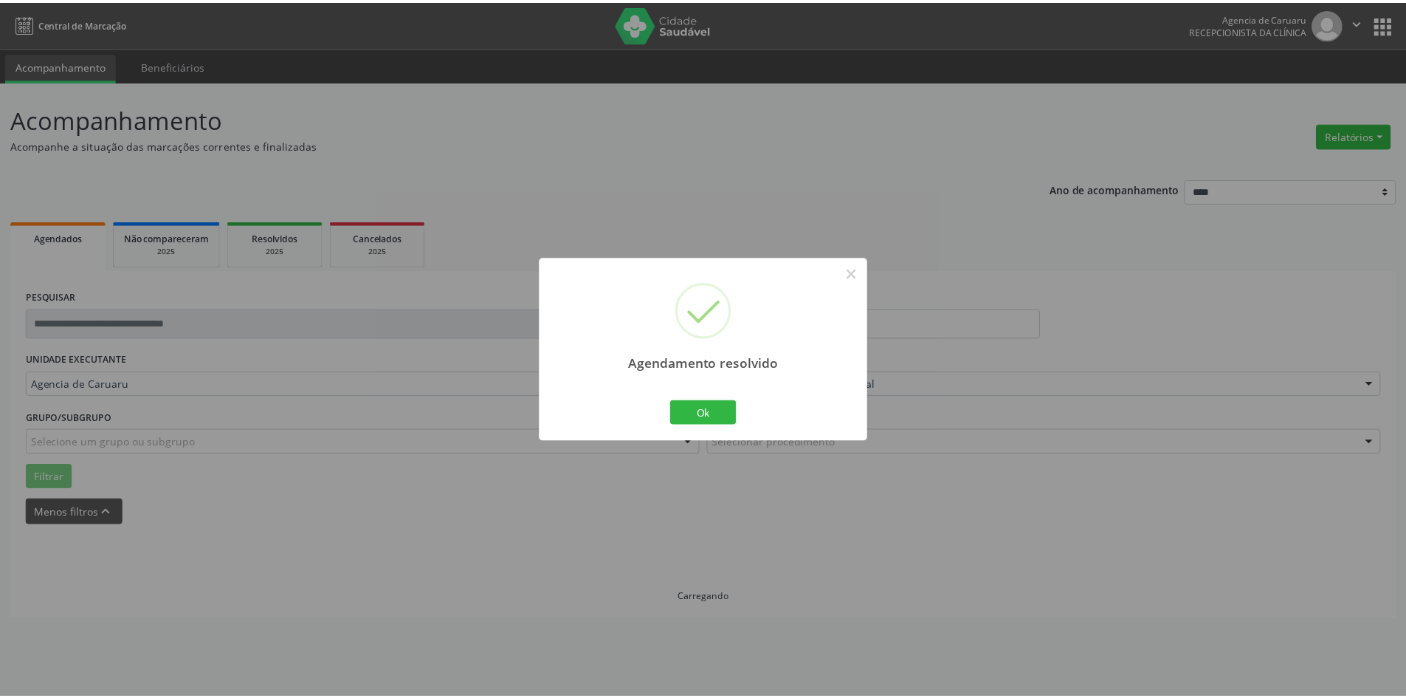
scroll to position [0, 0]
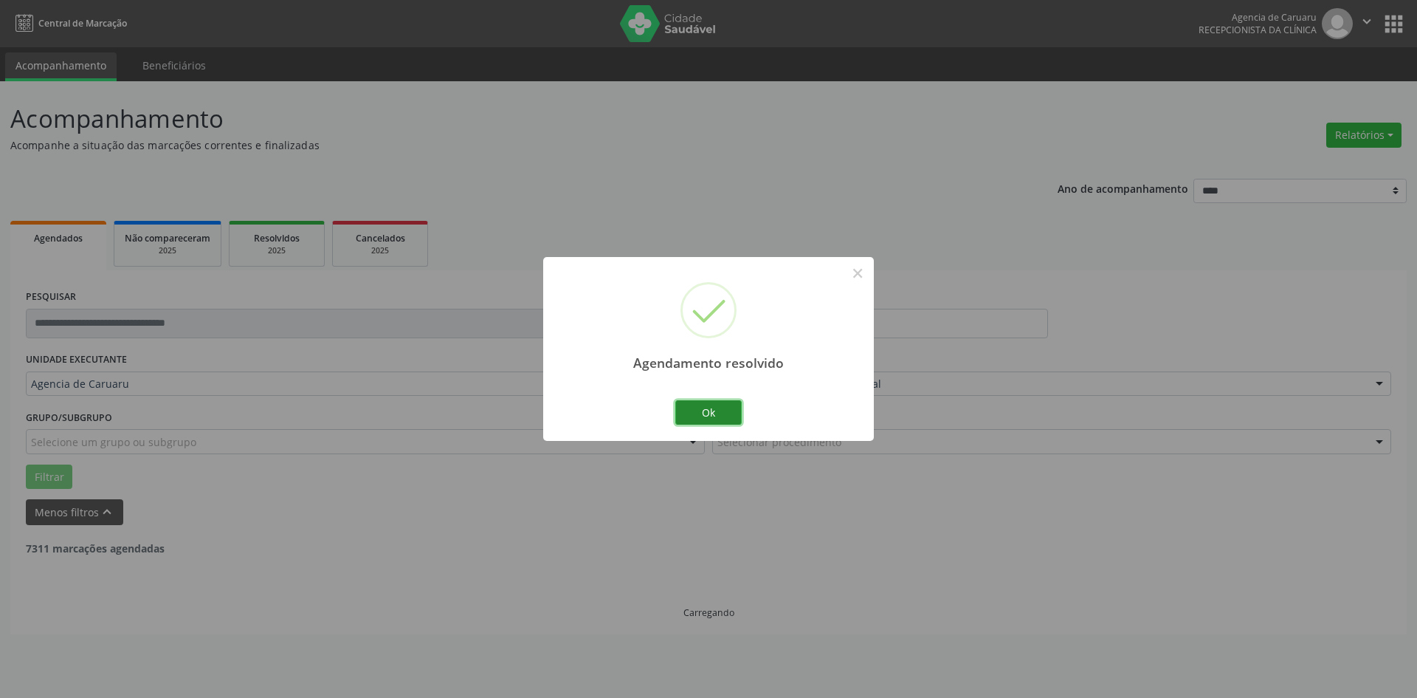
click at [732, 414] on button "Ok" at bounding box center [708, 412] width 66 height 25
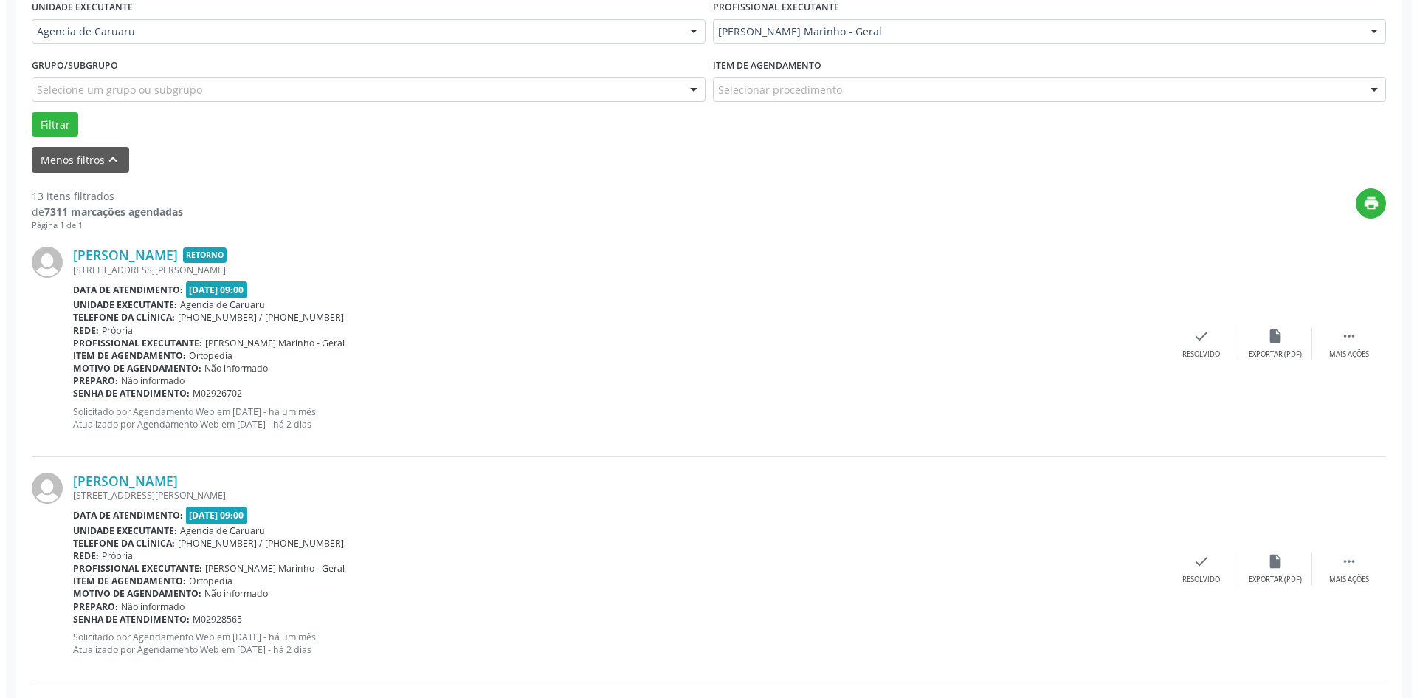
scroll to position [517, 0]
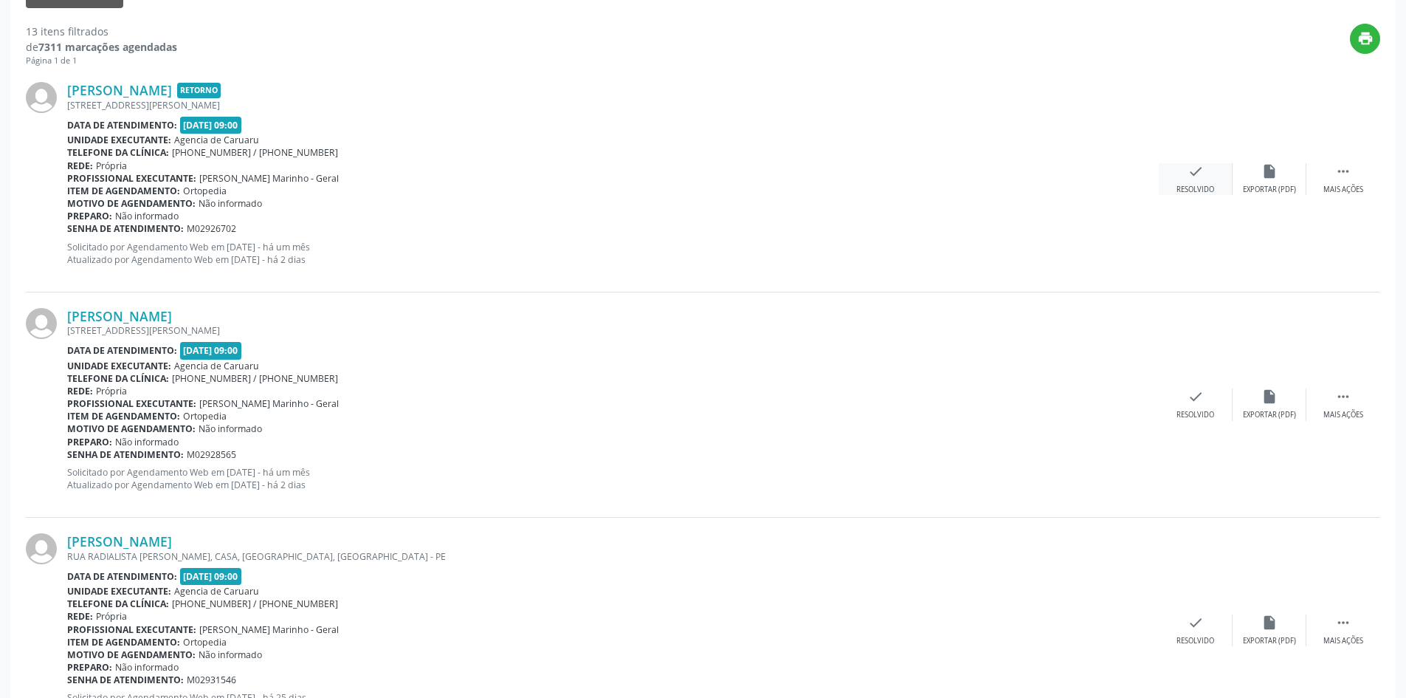
click at [1198, 179] on icon "check" at bounding box center [1196, 171] width 16 height 16
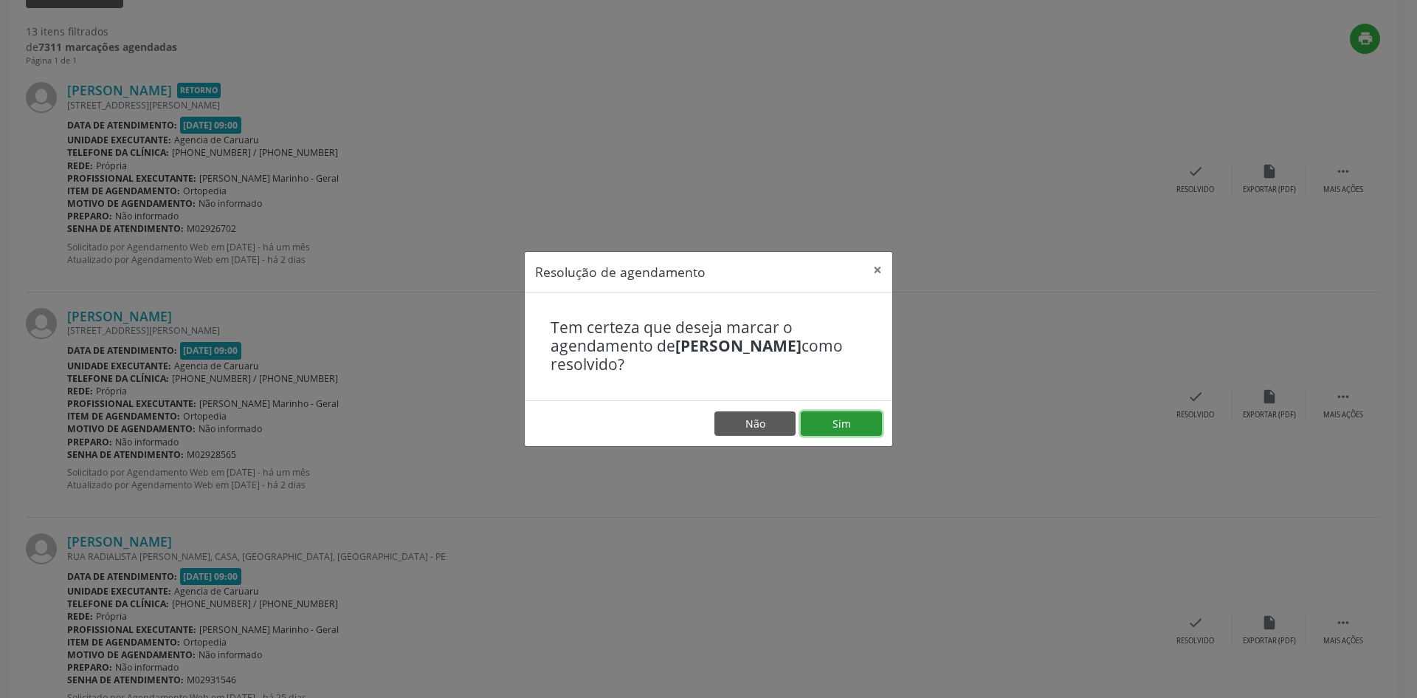
click at [851, 424] on button "Sim" at bounding box center [841, 423] width 81 height 25
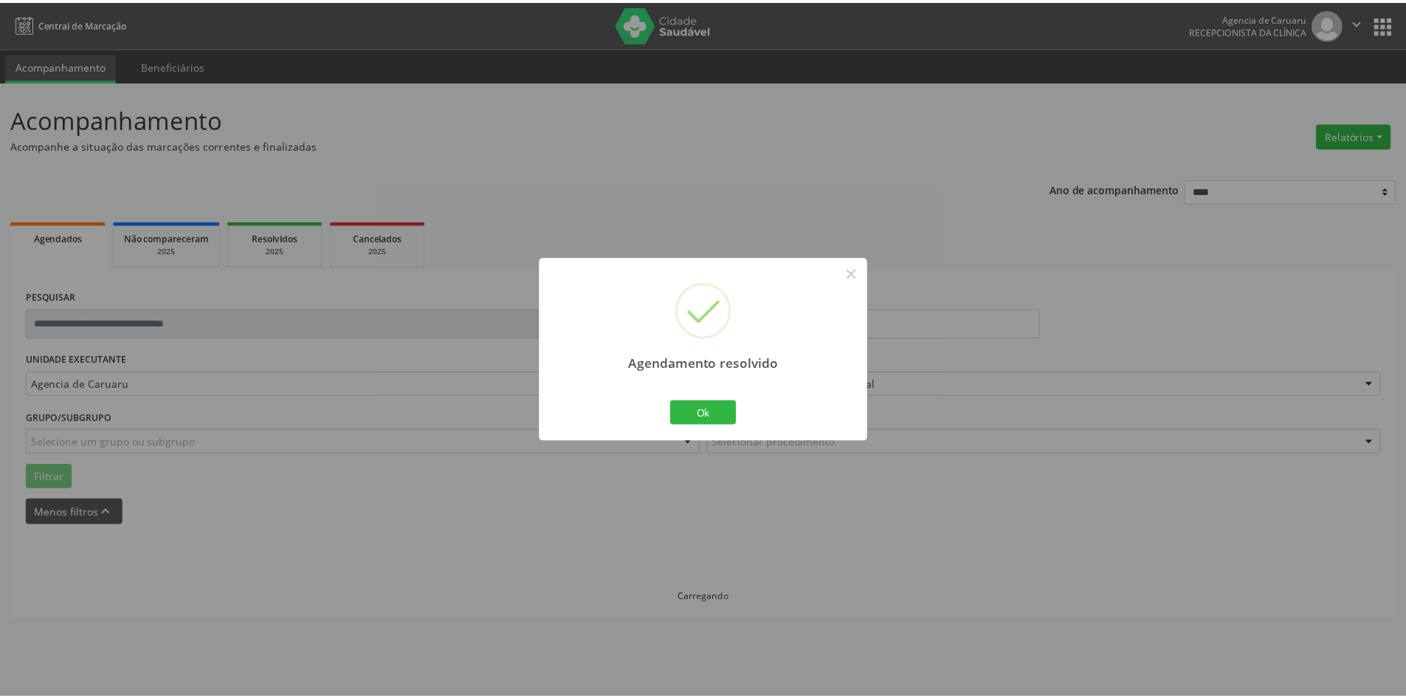
scroll to position [0, 0]
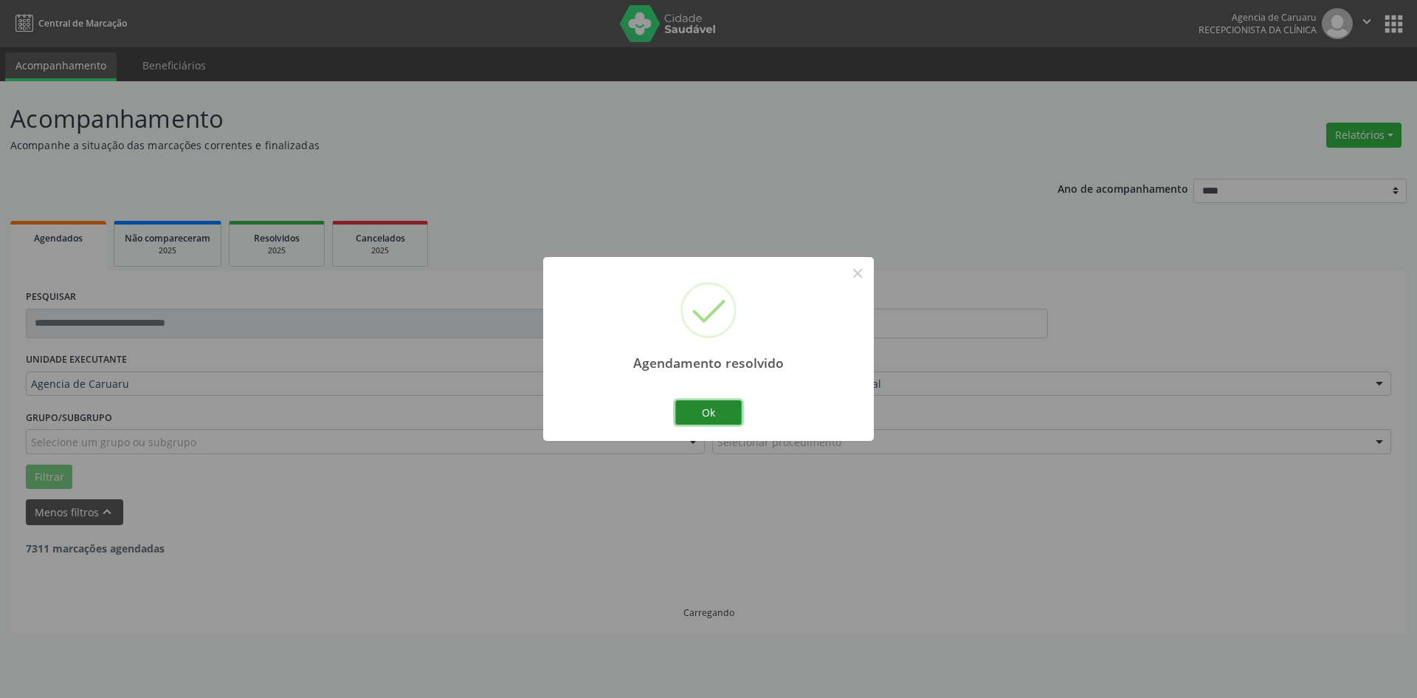
click at [726, 416] on button "Ok" at bounding box center [708, 412] width 66 height 25
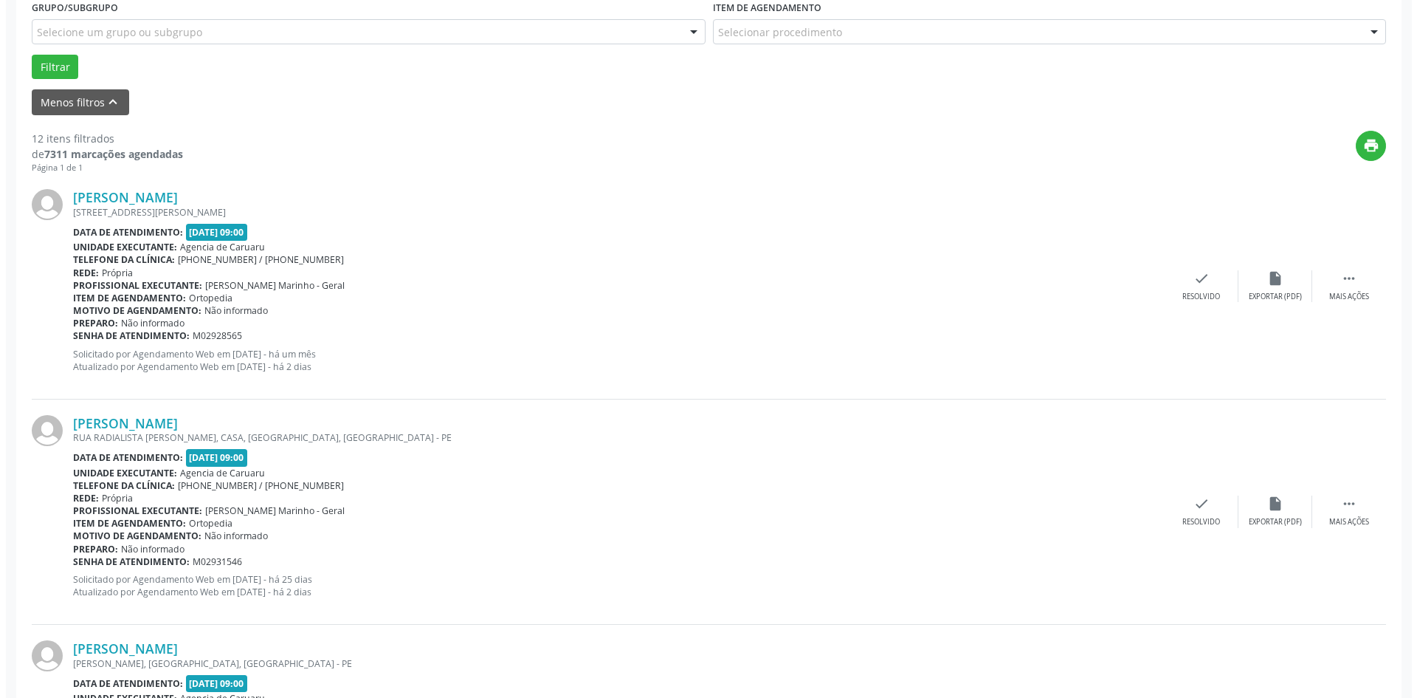
scroll to position [443, 0]
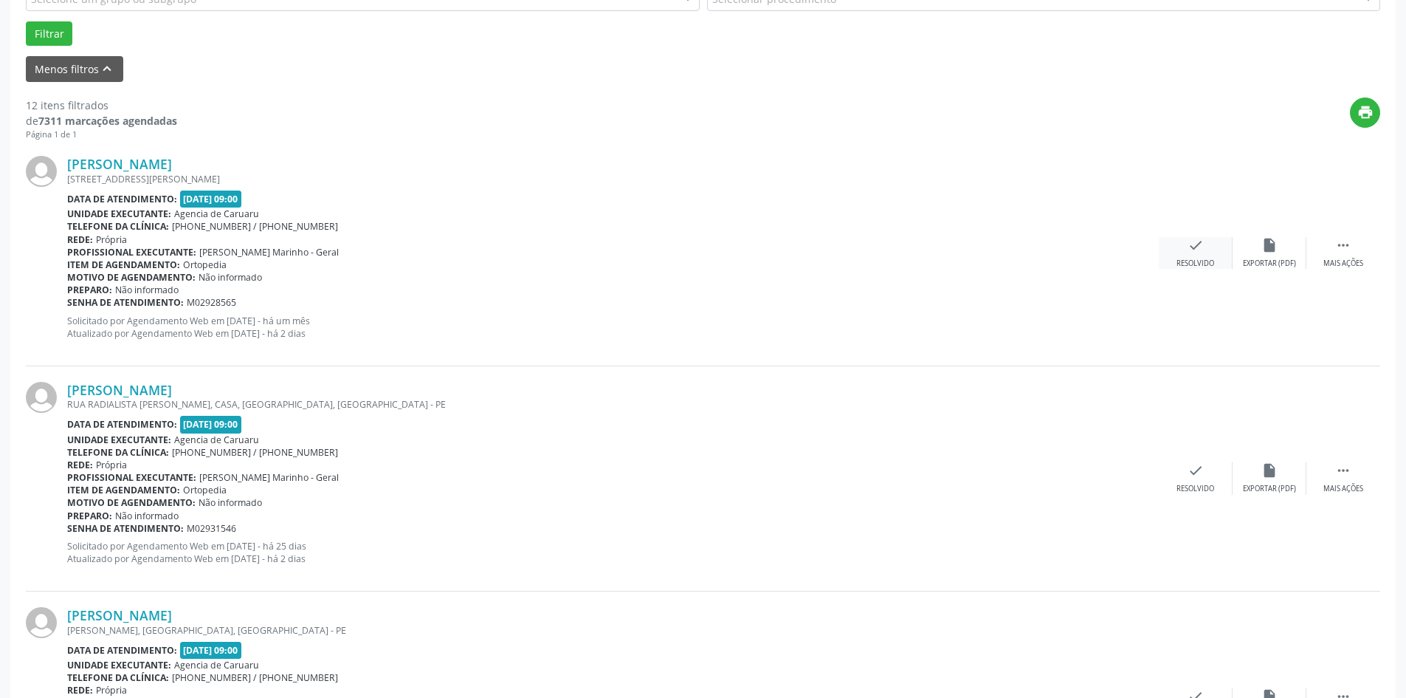
click at [1195, 259] on div "Resolvido" at bounding box center [1196, 263] width 38 height 10
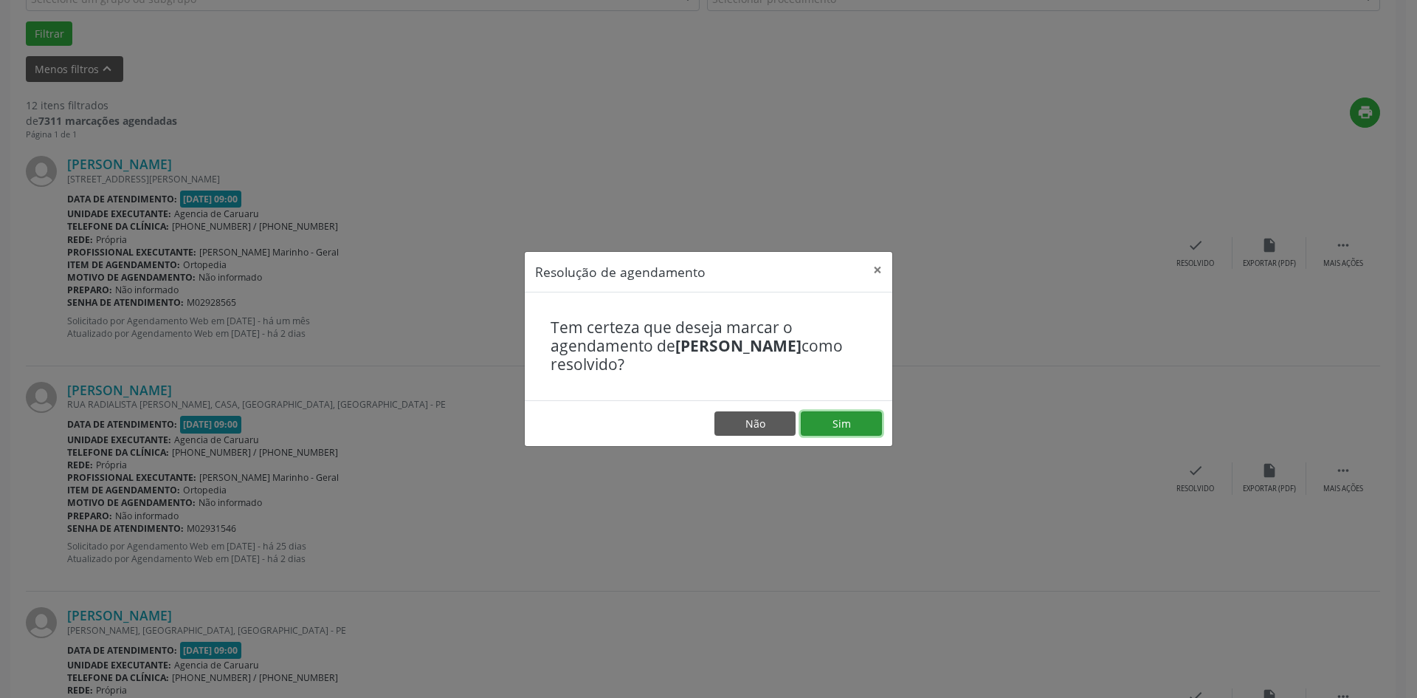
click at [832, 421] on button "Sim" at bounding box center [841, 423] width 81 height 25
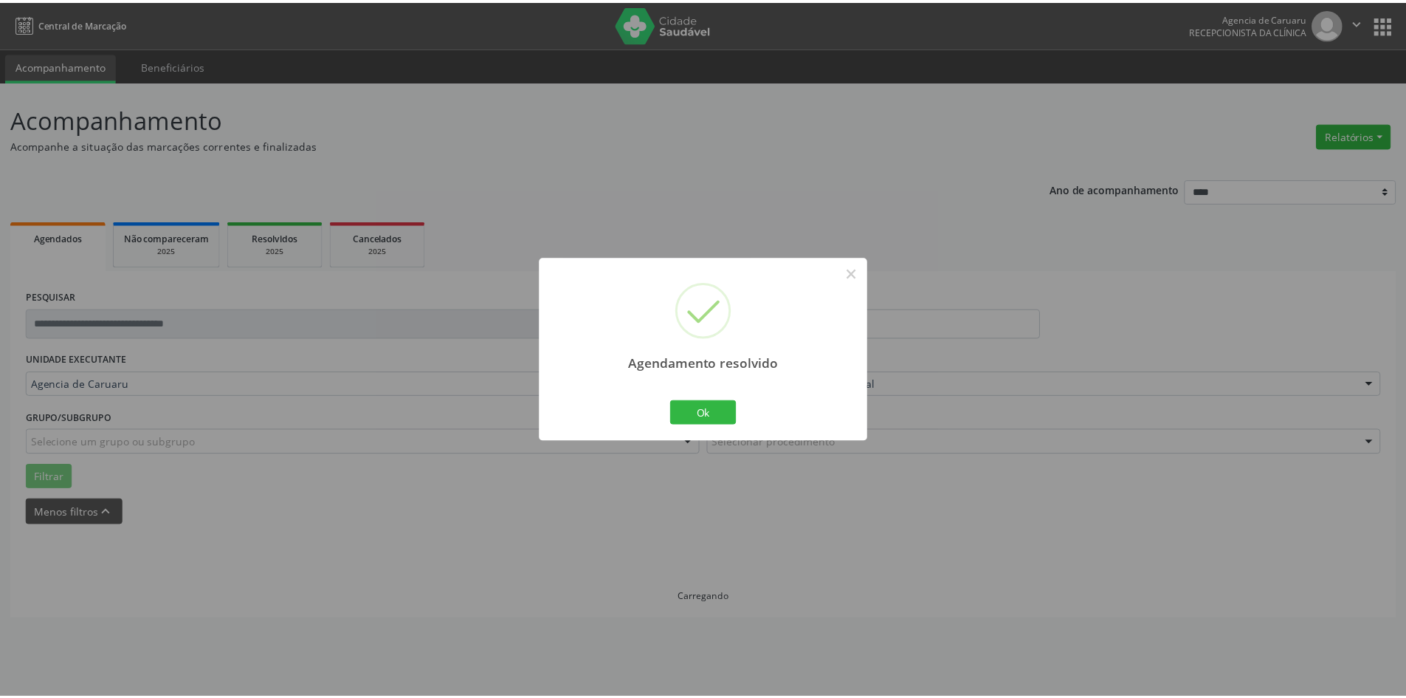
scroll to position [0, 0]
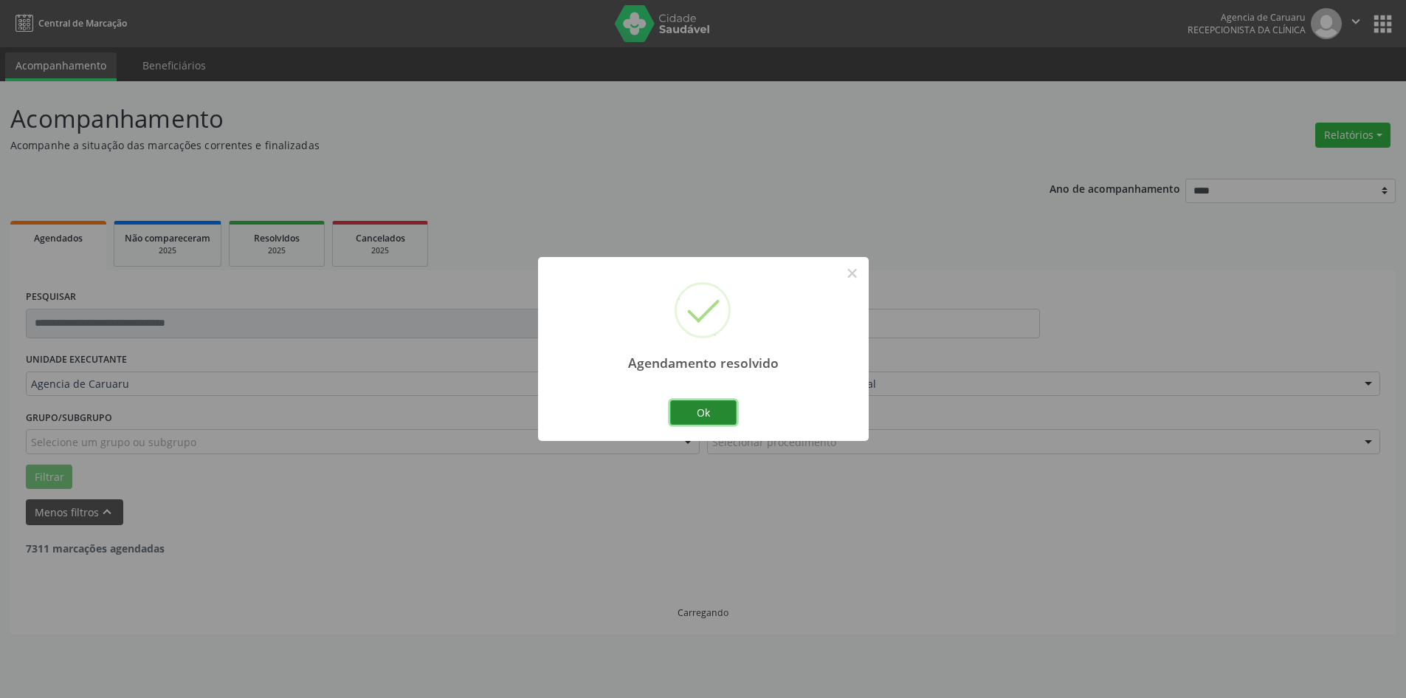
click at [715, 419] on button "Ok" at bounding box center [703, 412] width 66 height 25
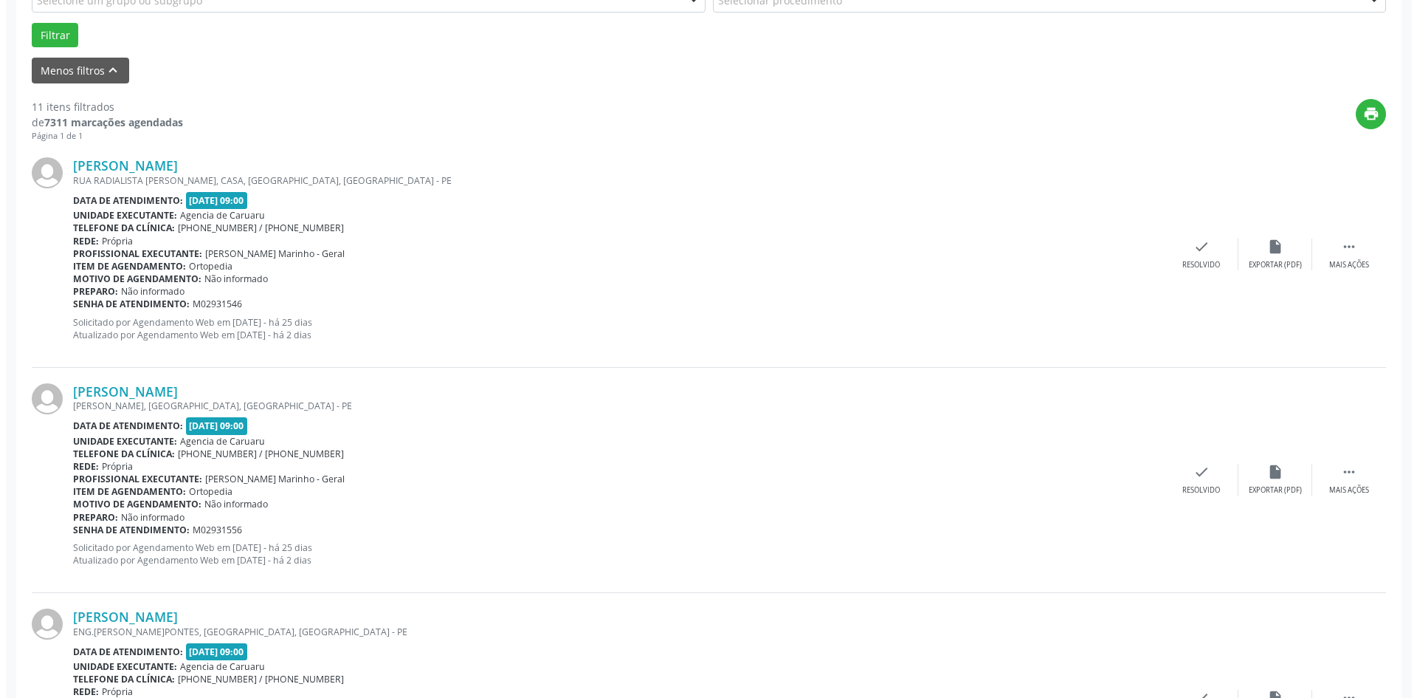
scroll to position [443, 0]
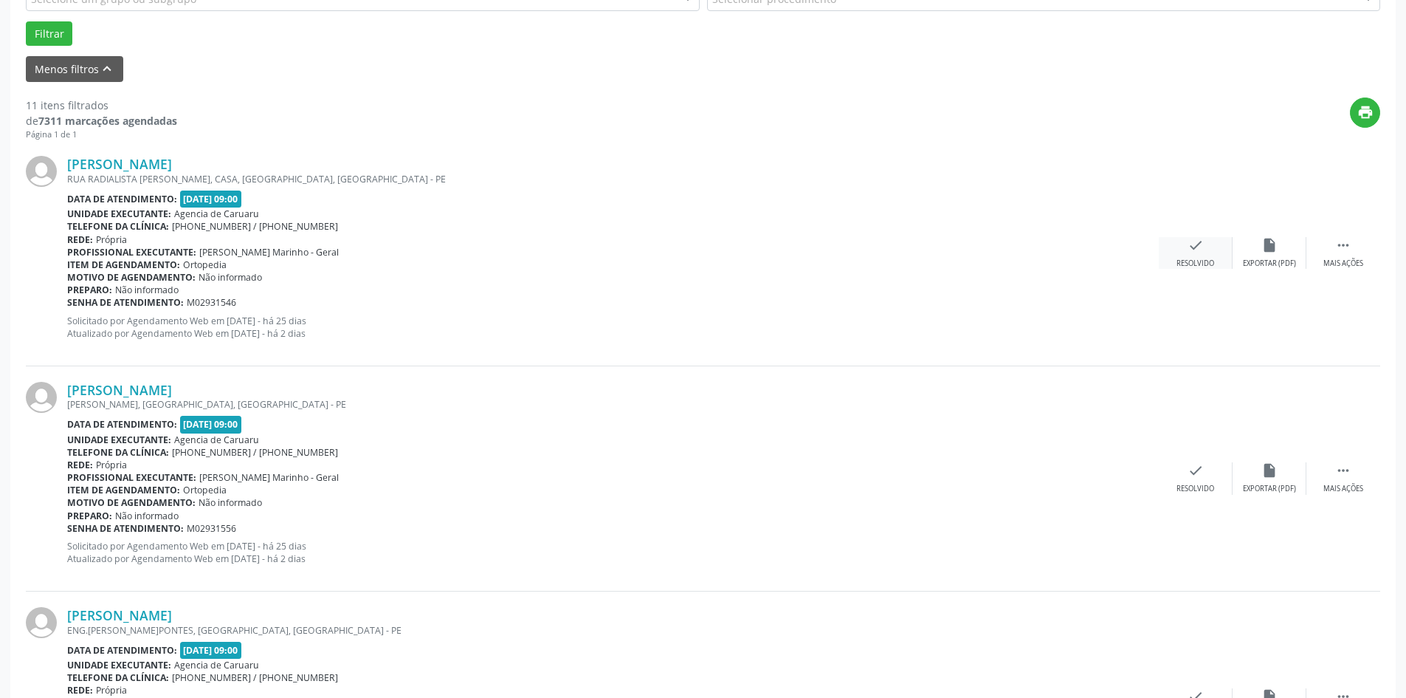
click at [1188, 252] on icon "check" at bounding box center [1196, 245] width 16 height 16
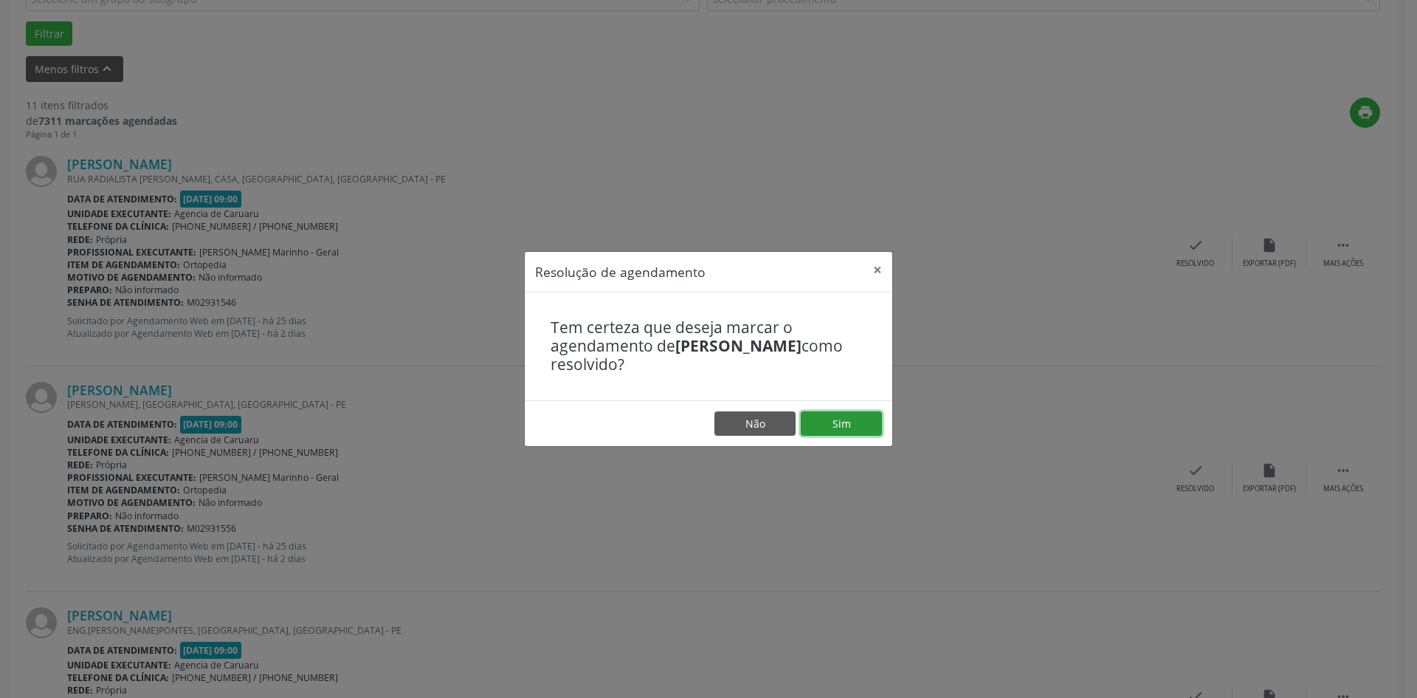
click at [832, 419] on button "Sim" at bounding box center [841, 423] width 81 height 25
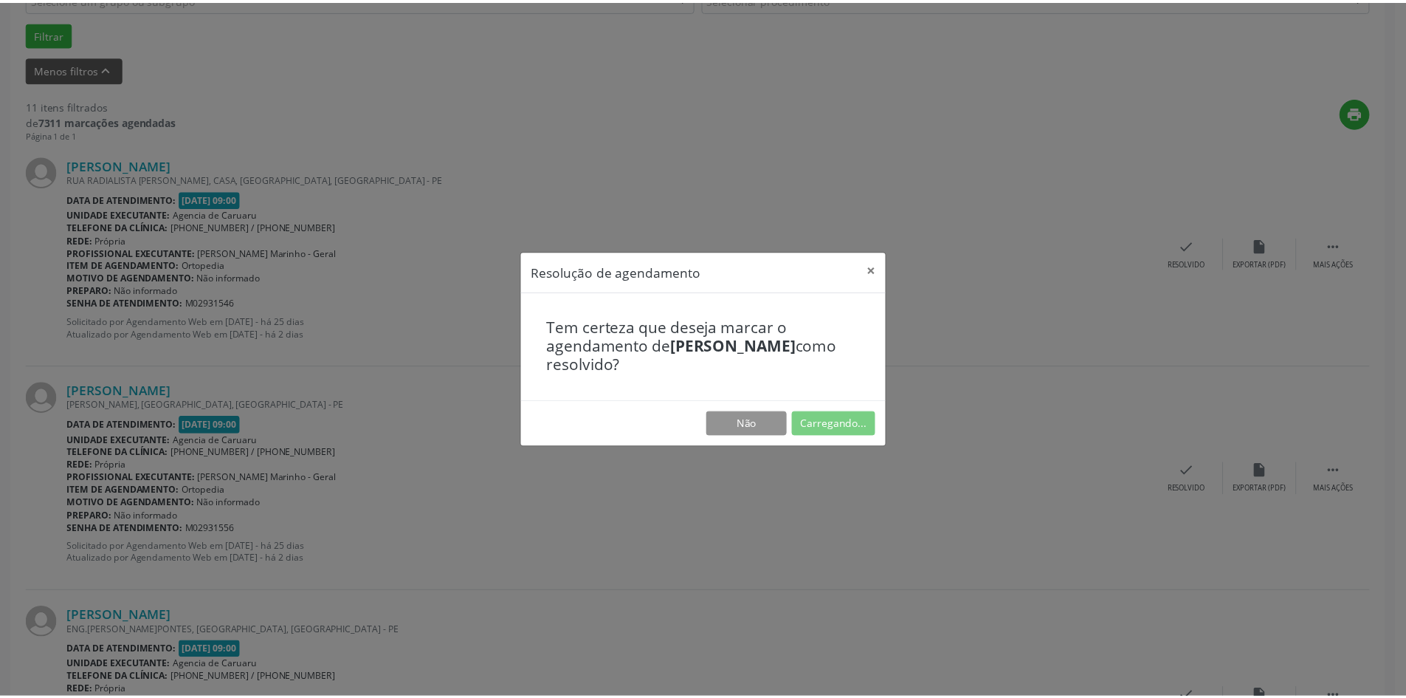
scroll to position [0, 0]
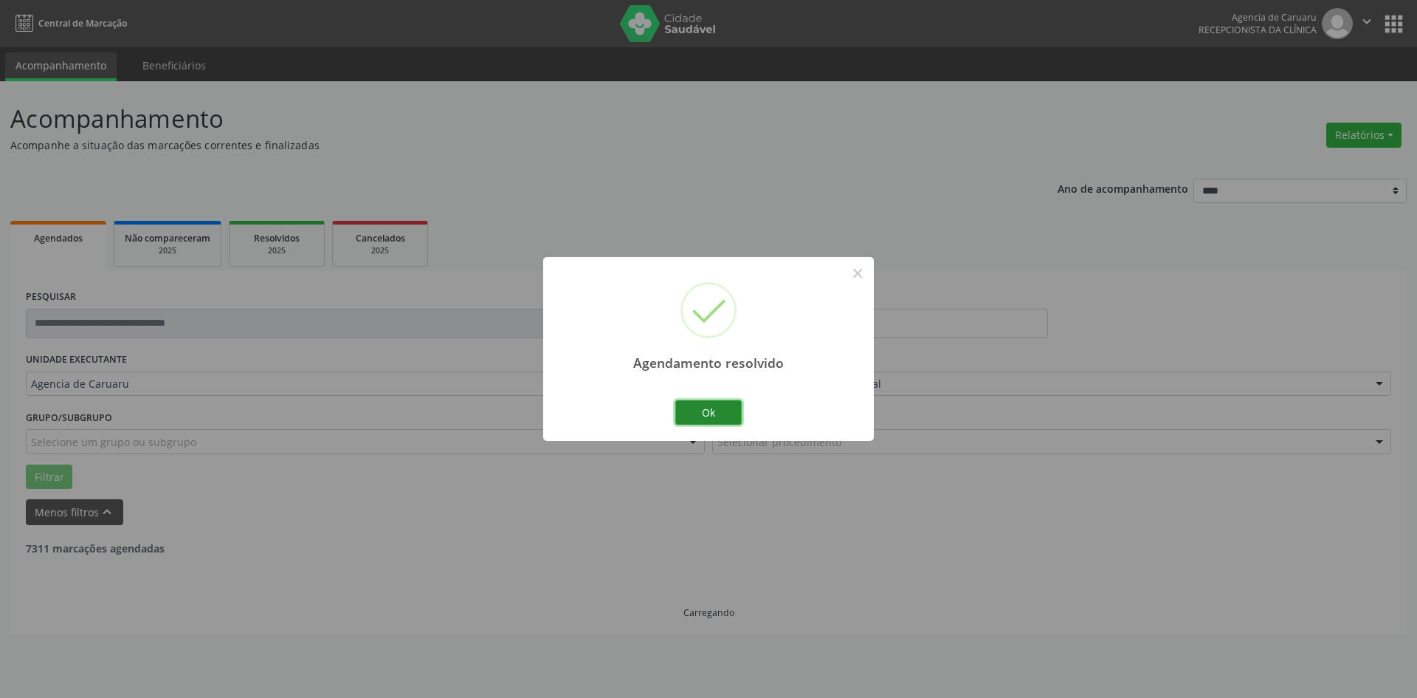
click at [709, 414] on button "Ok" at bounding box center [708, 412] width 66 height 25
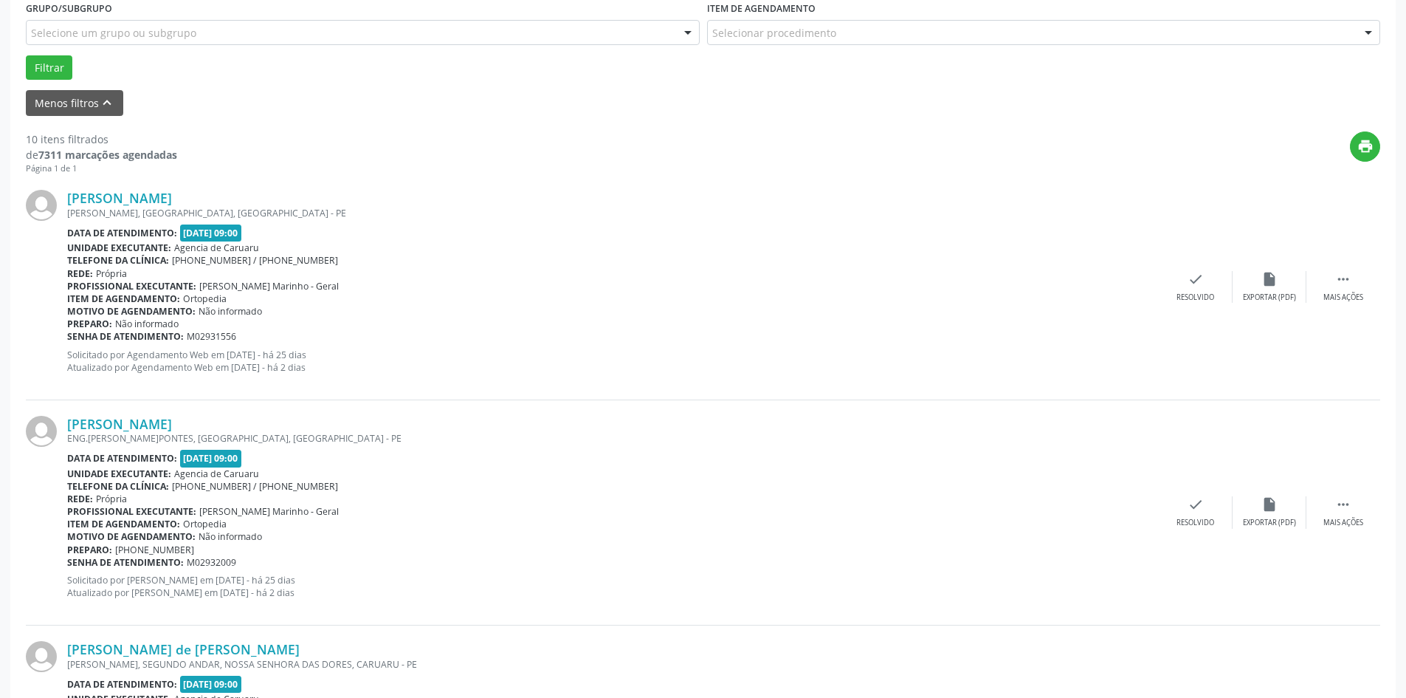
scroll to position [443, 0]
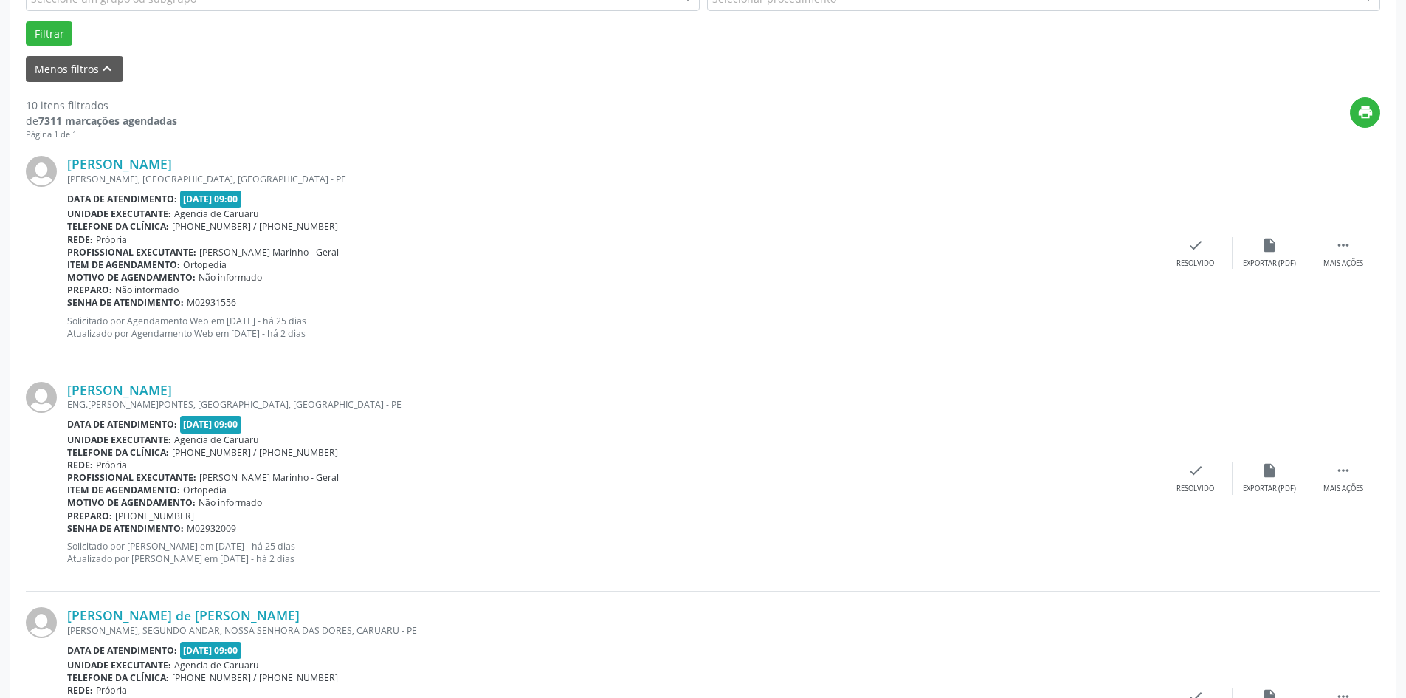
drag, startPoint x: 1338, startPoint y: 260, endPoint x: 1311, endPoint y: 273, distance: 30.4
click at [1338, 261] on div "Mais ações" at bounding box center [1343, 263] width 40 height 10
click at [1270, 255] on div "alarm_off Não compareceu" at bounding box center [1270, 253] width 74 height 32
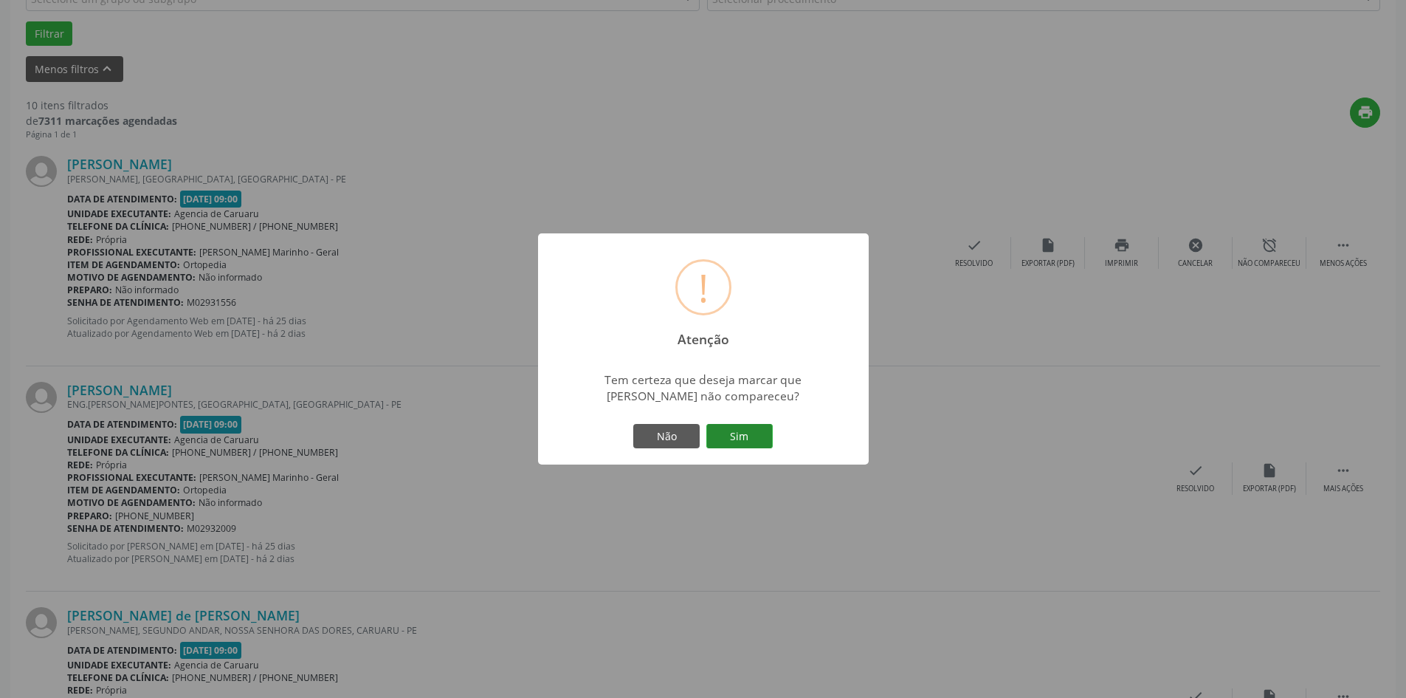
click at [724, 442] on button "Sim" at bounding box center [739, 436] width 66 height 25
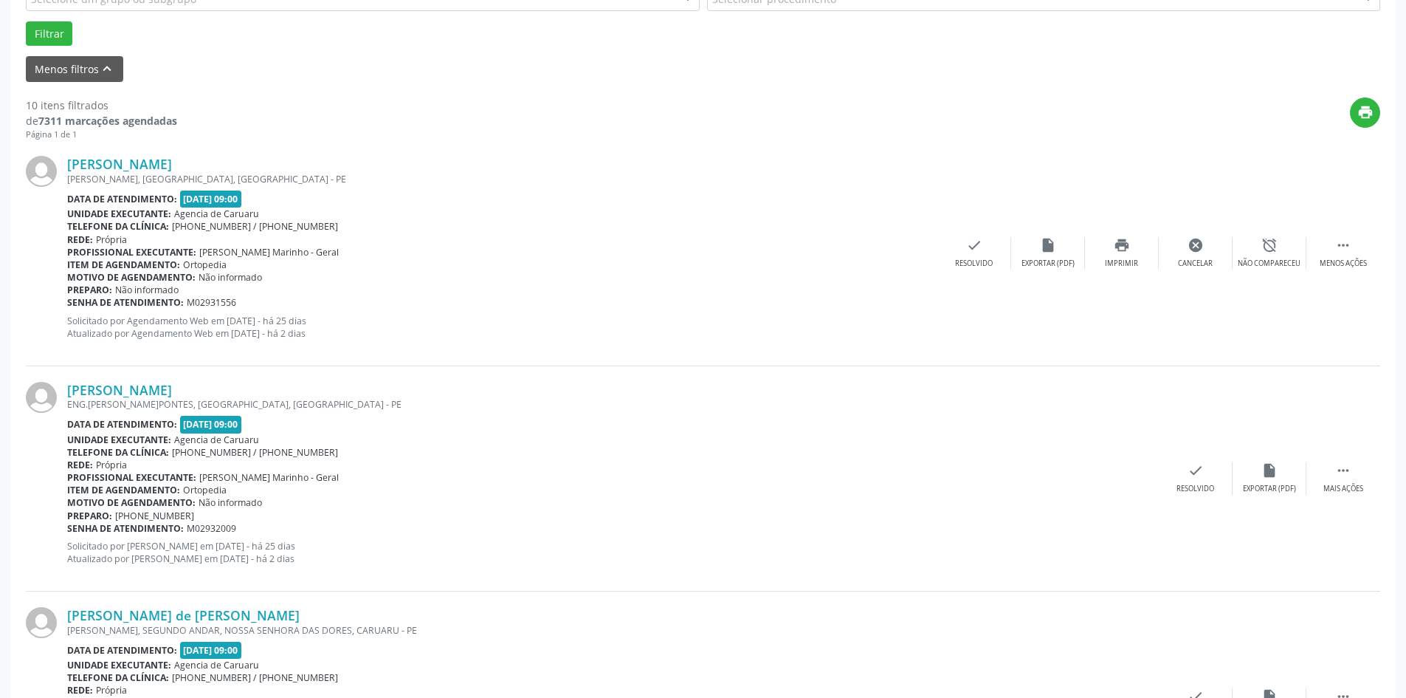
scroll to position [0, 0]
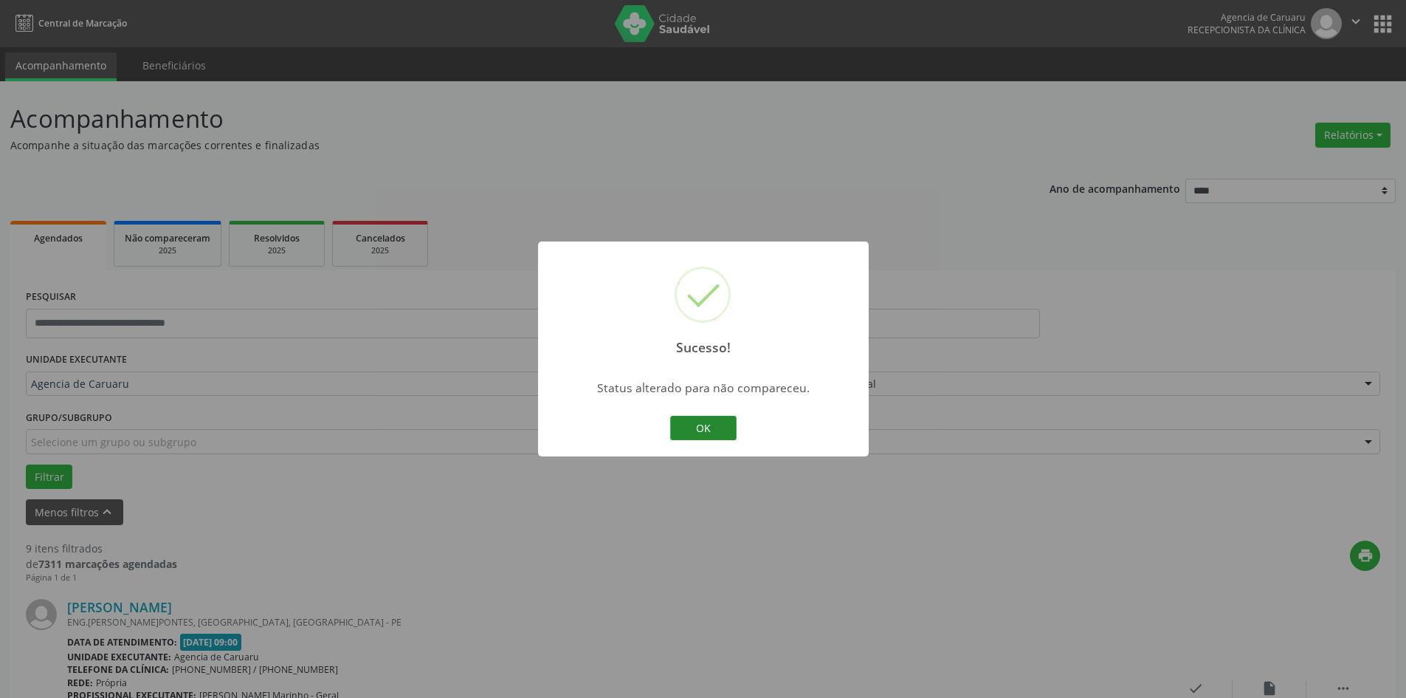
click at [723, 435] on button "OK" at bounding box center [703, 428] width 66 height 25
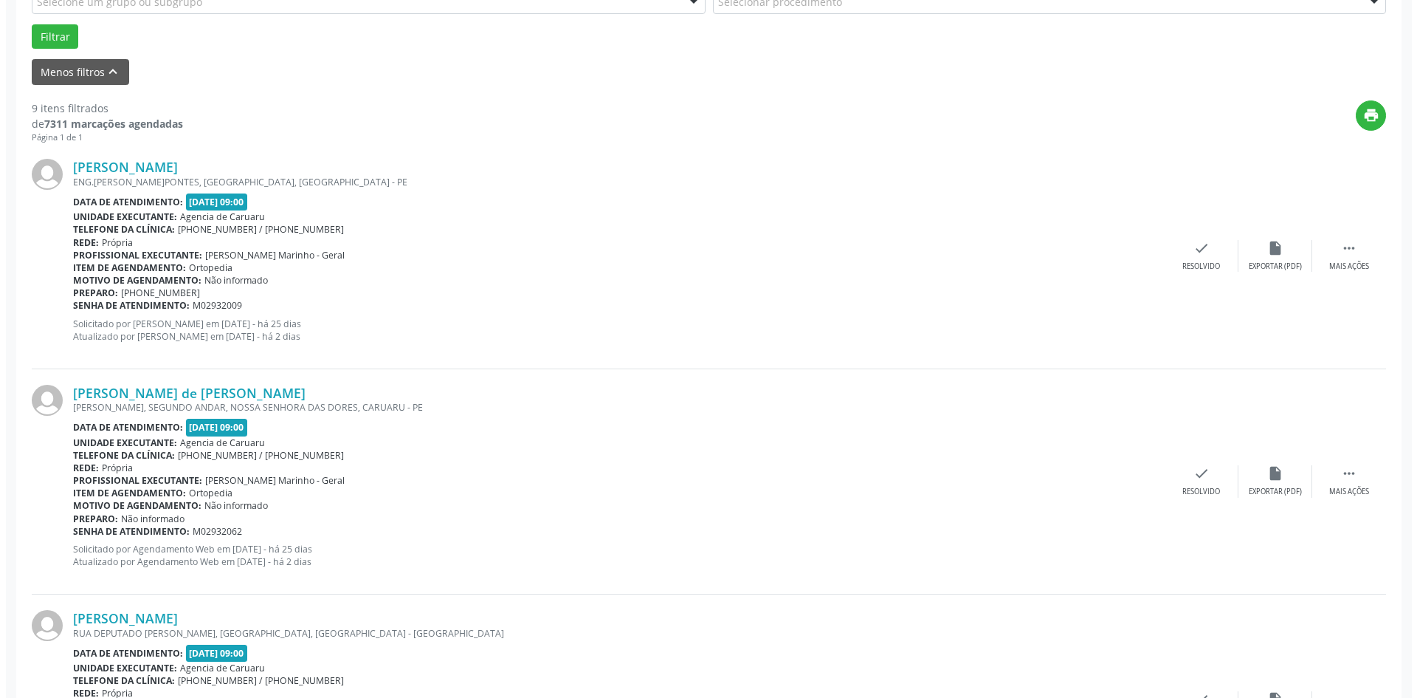
scroll to position [517, 0]
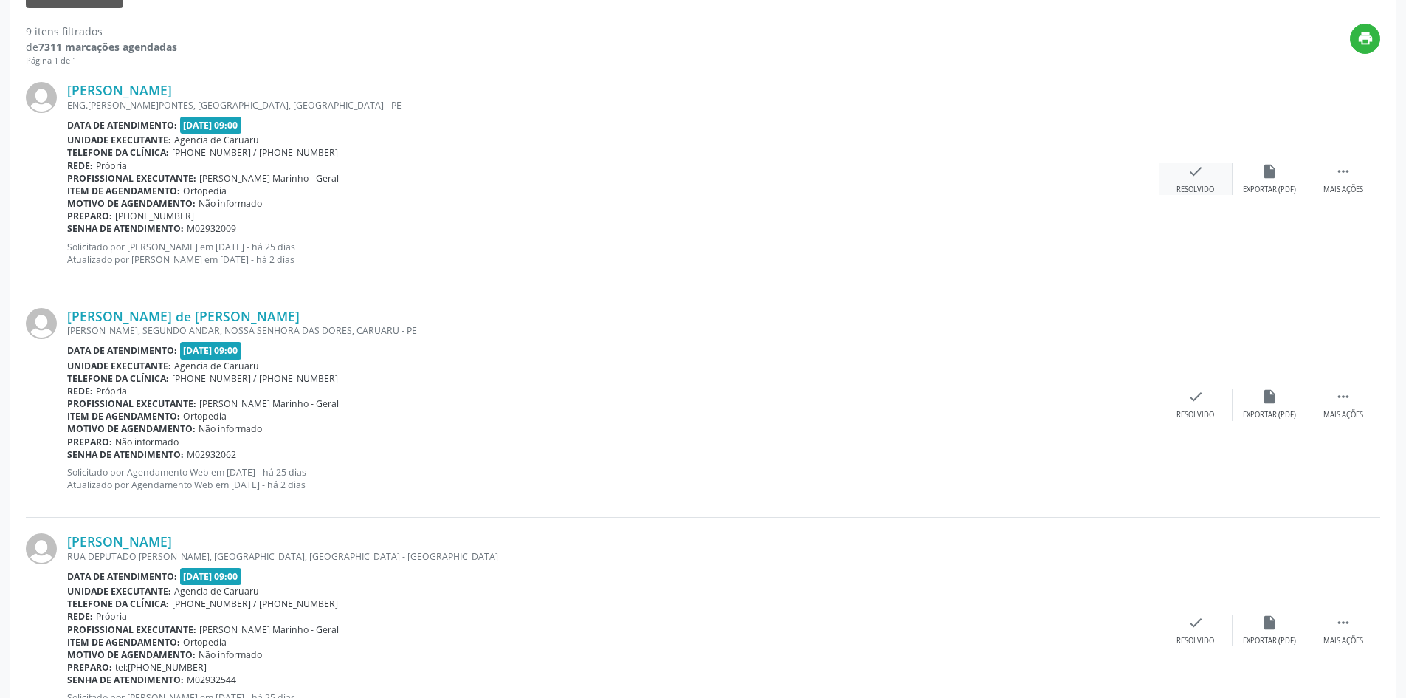
click at [1202, 184] on div "check Resolvido" at bounding box center [1196, 179] width 74 height 32
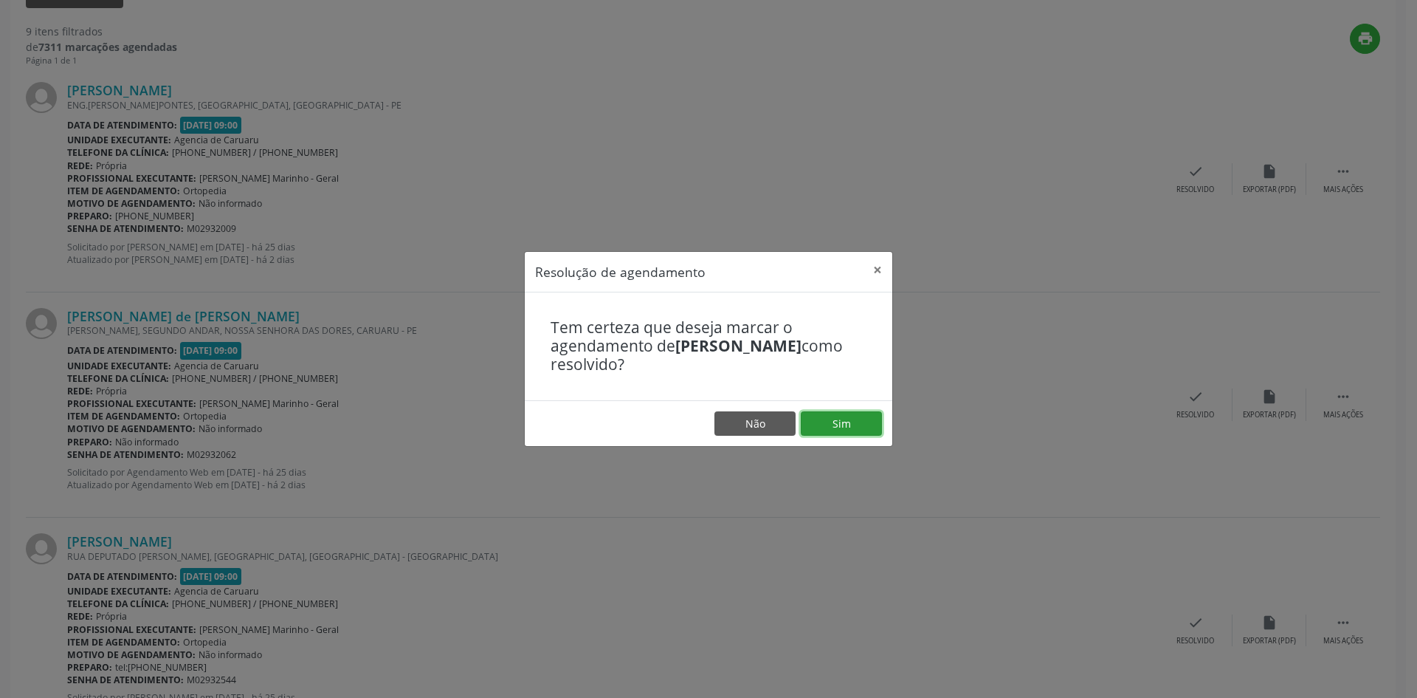
click at [827, 429] on button "Sim" at bounding box center [841, 423] width 81 height 25
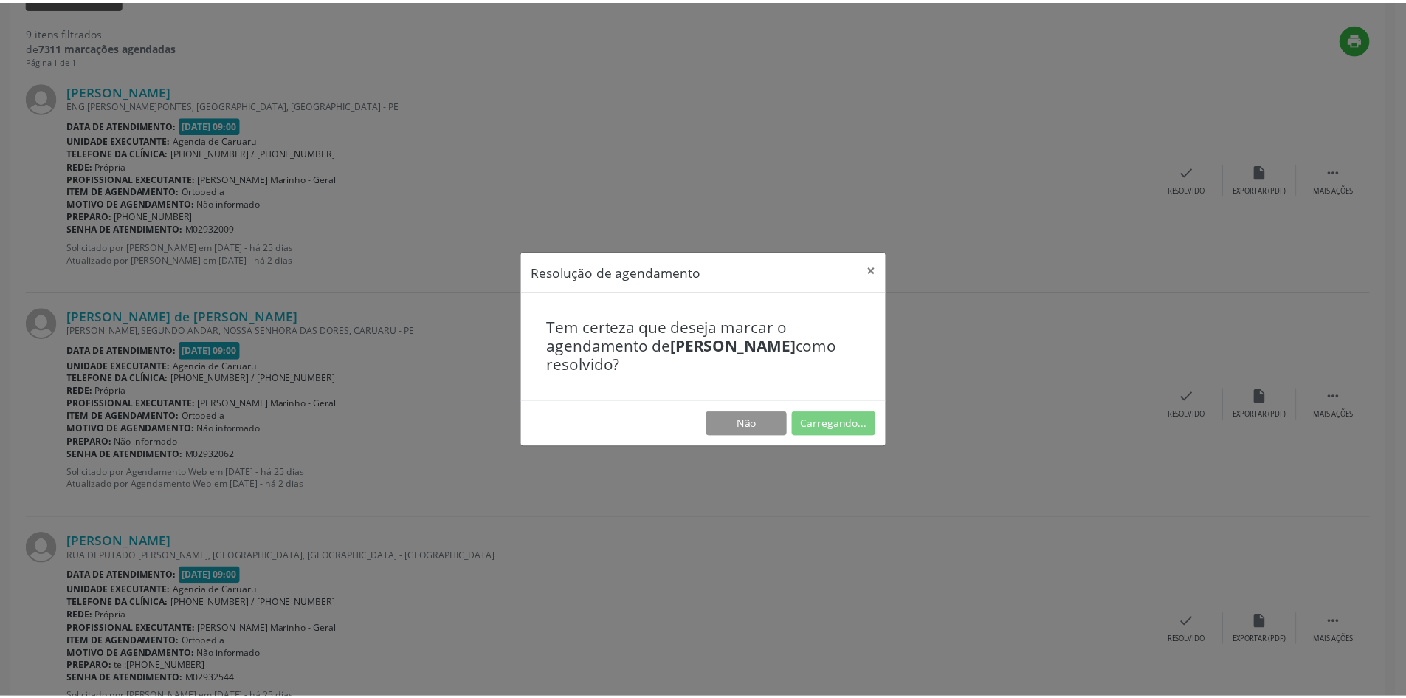
scroll to position [0, 0]
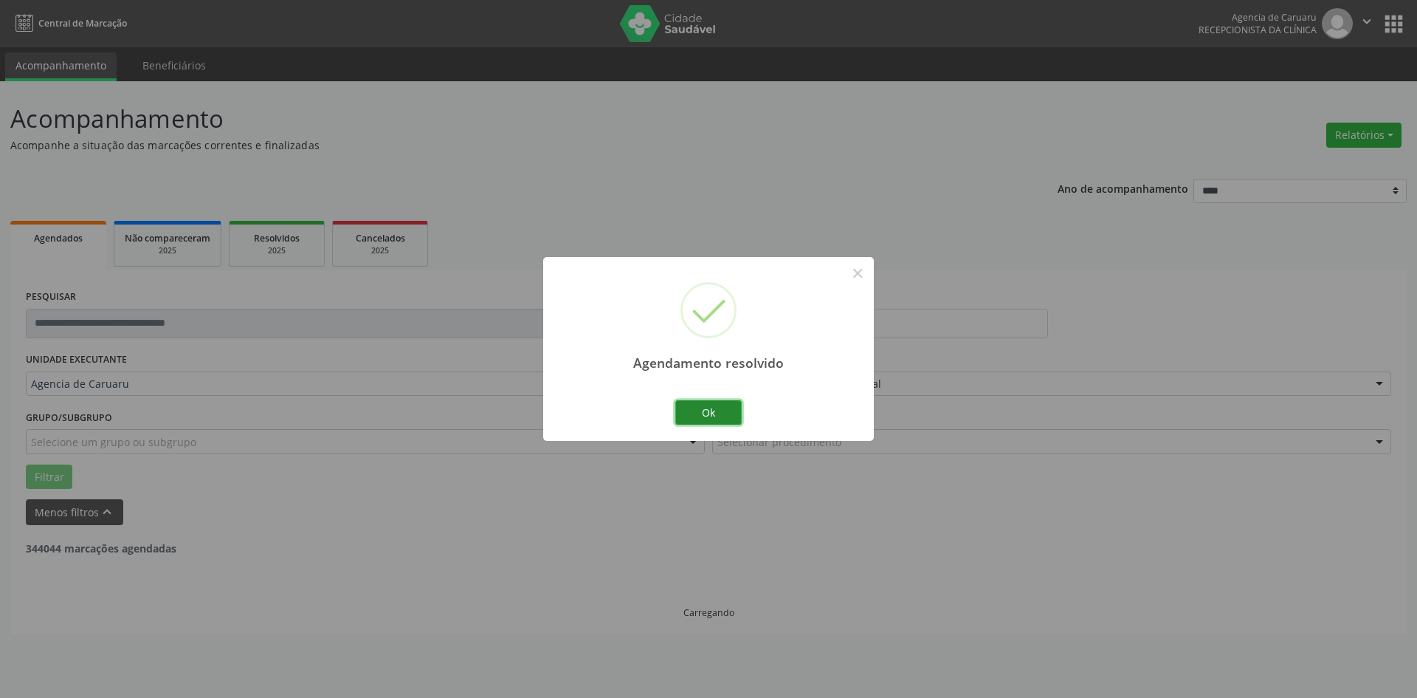
click at [729, 416] on button "Ok" at bounding box center [708, 412] width 66 height 25
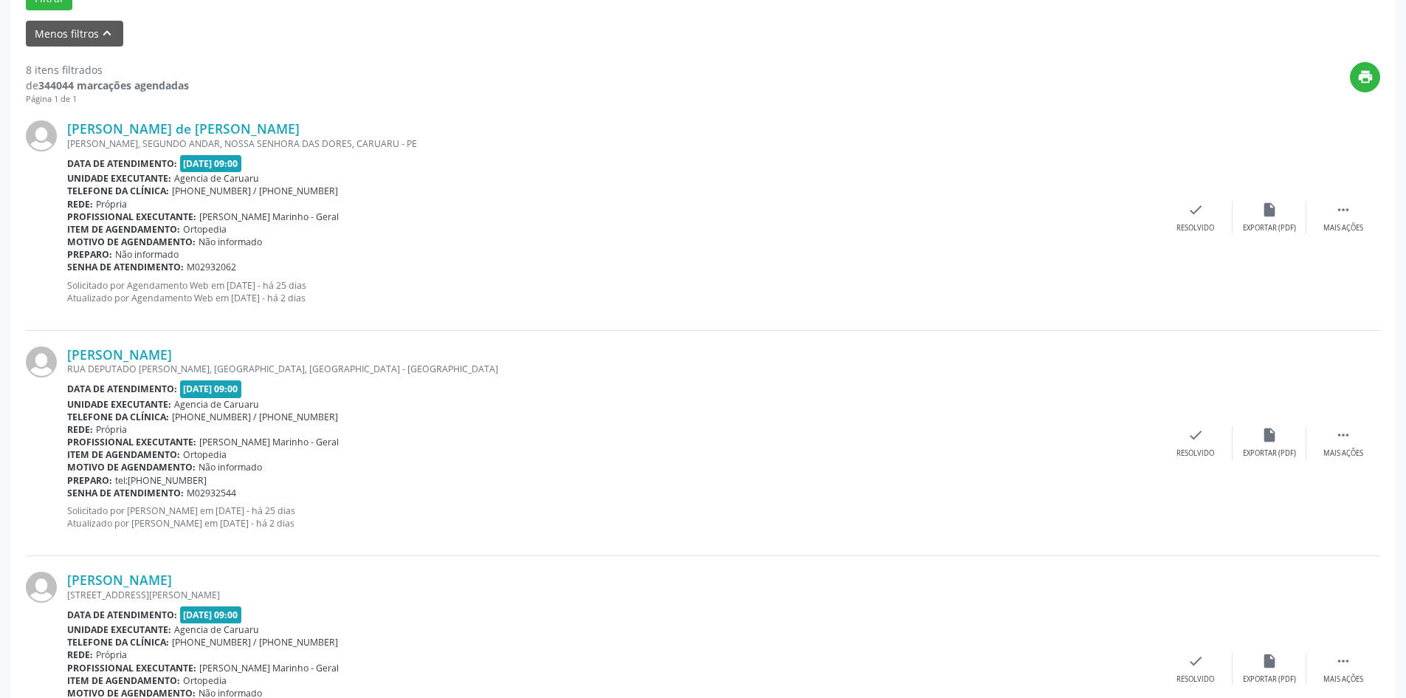
scroll to position [517, 0]
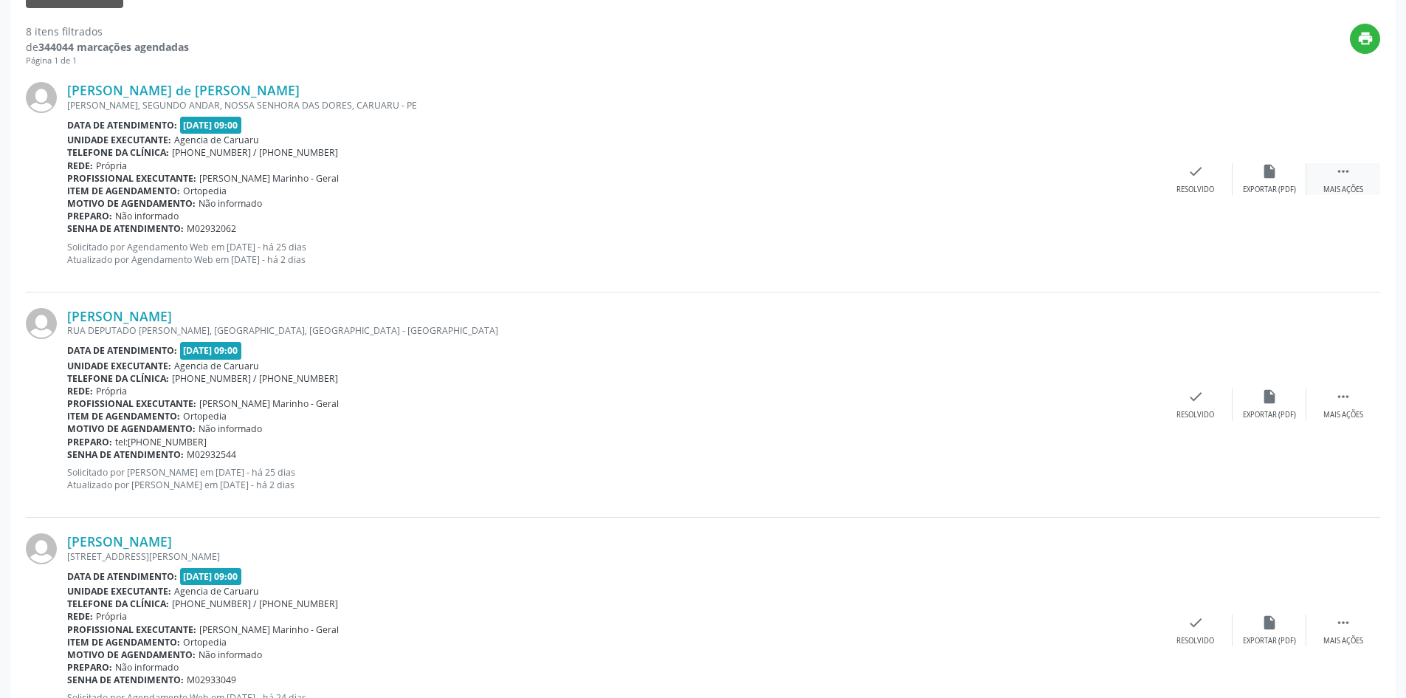
click at [1343, 190] on div "Mais ações" at bounding box center [1343, 190] width 40 height 10
click at [1258, 184] on div "alarm_off Não compareceu" at bounding box center [1270, 179] width 74 height 32
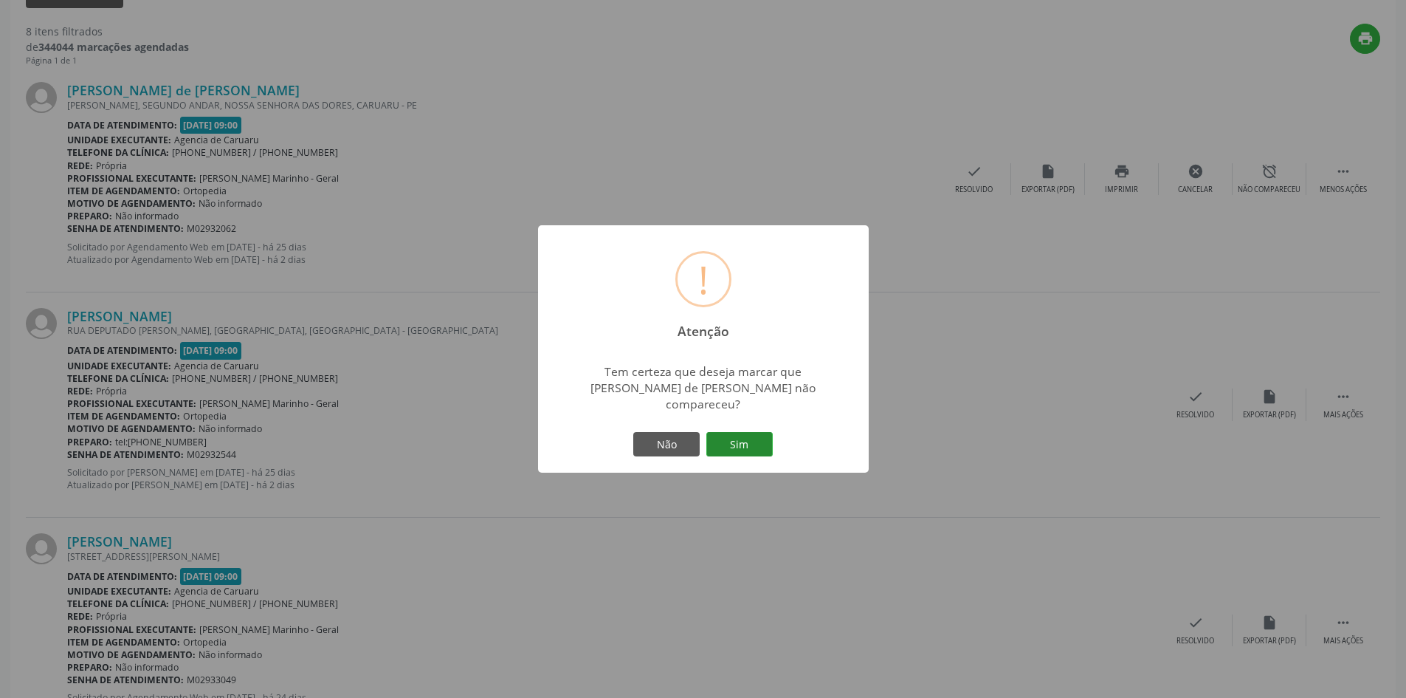
click at [754, 432] on button "Sim" at bounding box center [739, 444] width 66 height 25
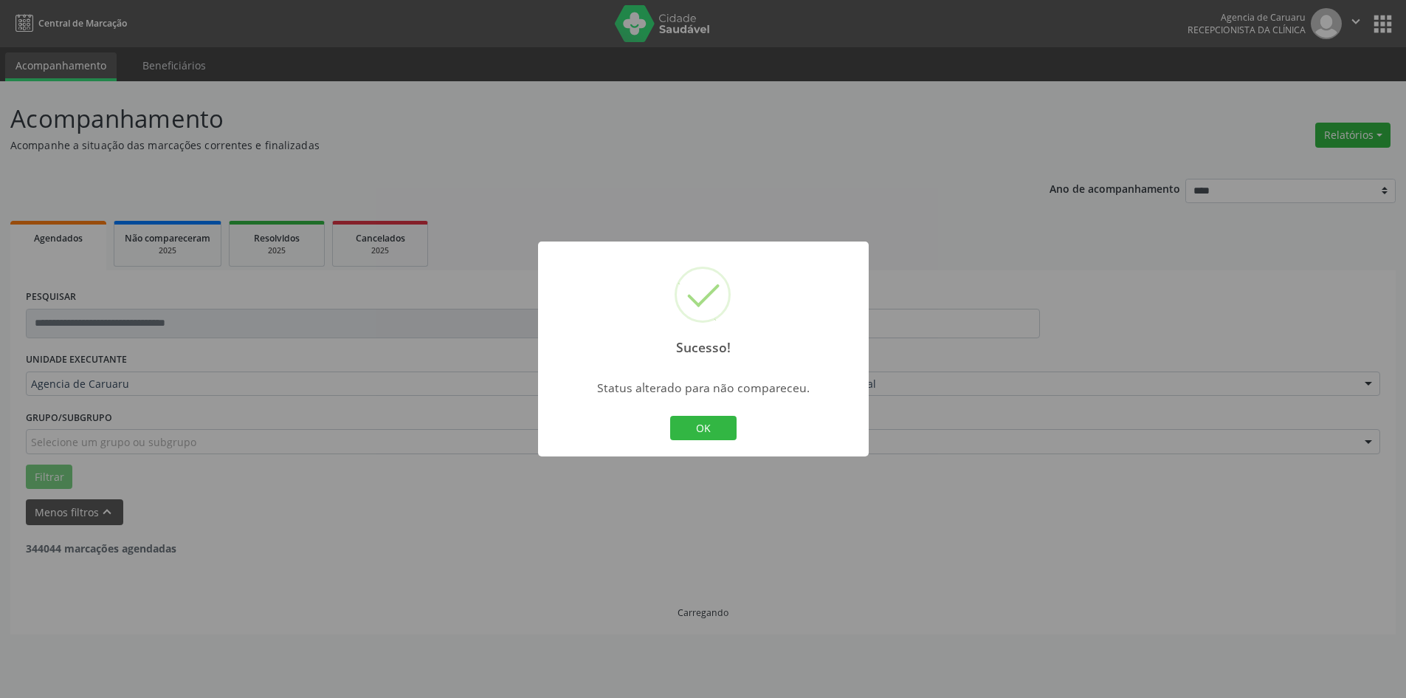
scroll to position [0, 0]
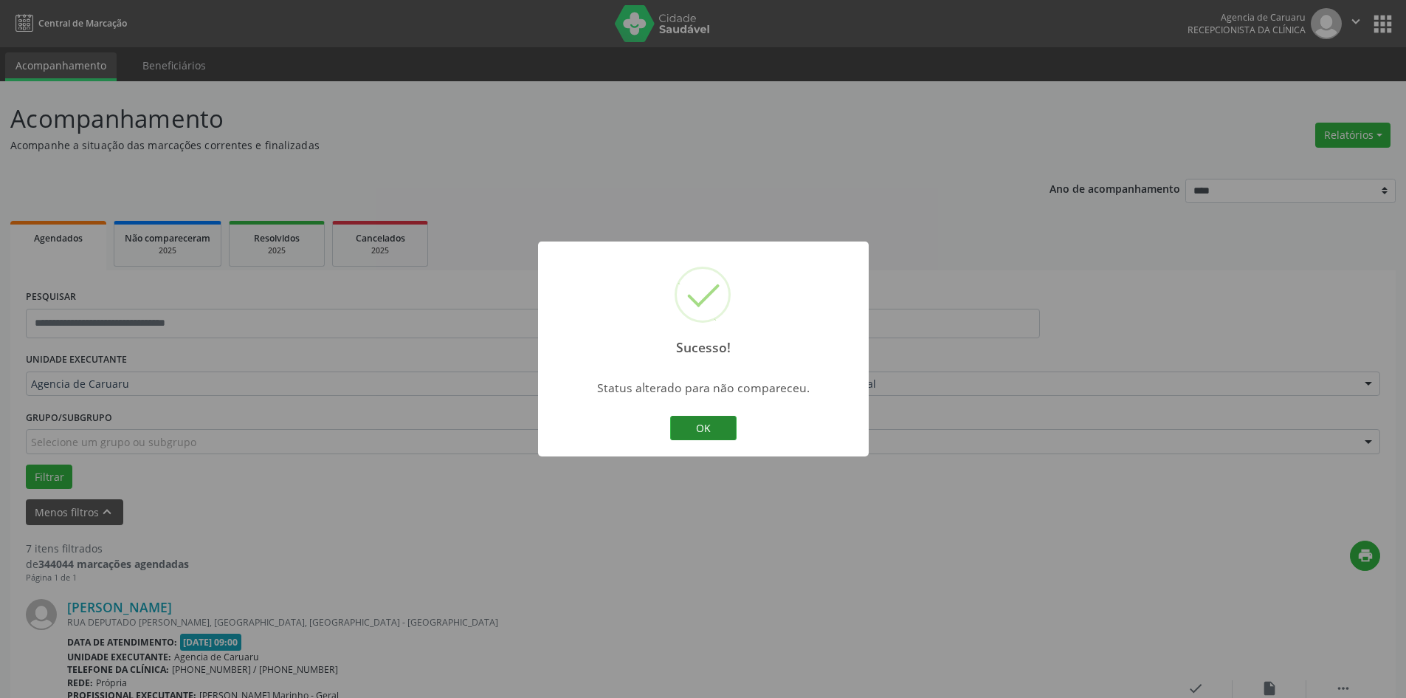
click at [733, 427] on button "OK" at bounding box center [703, 428] width 66 height 25
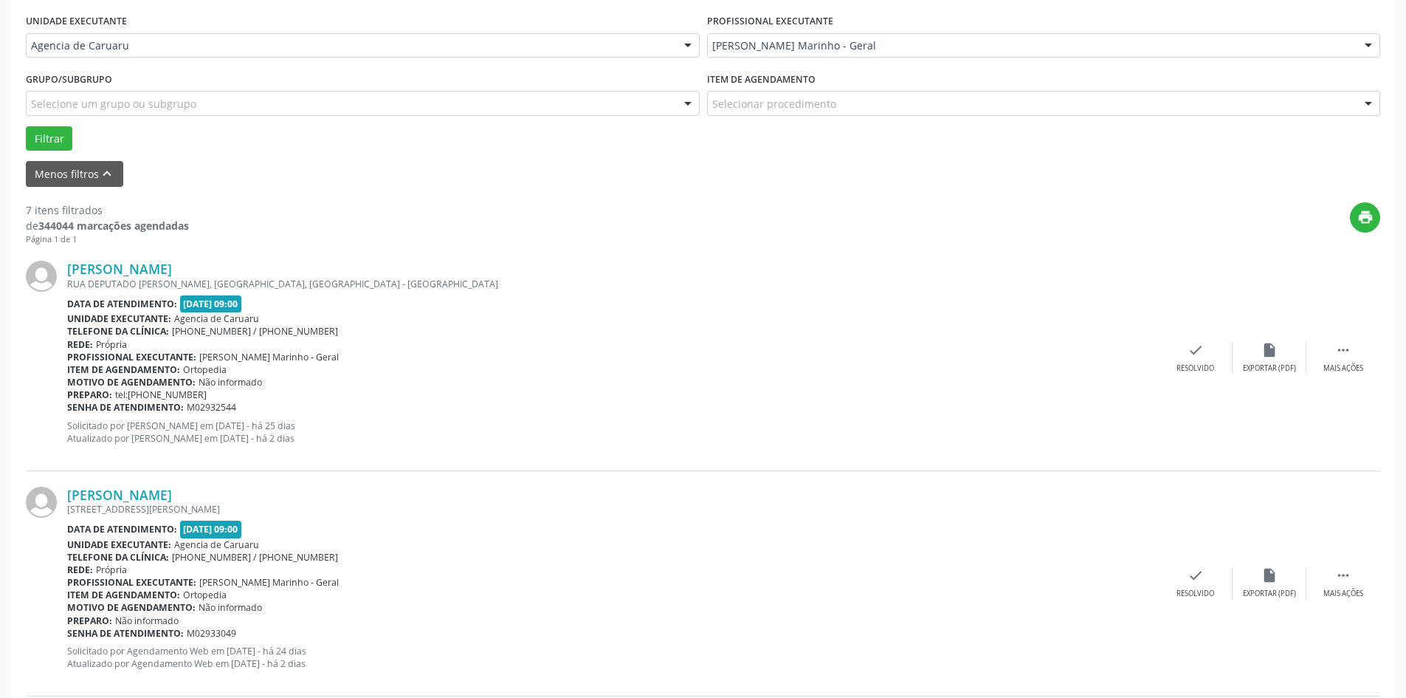
scroll to position [443, 0]
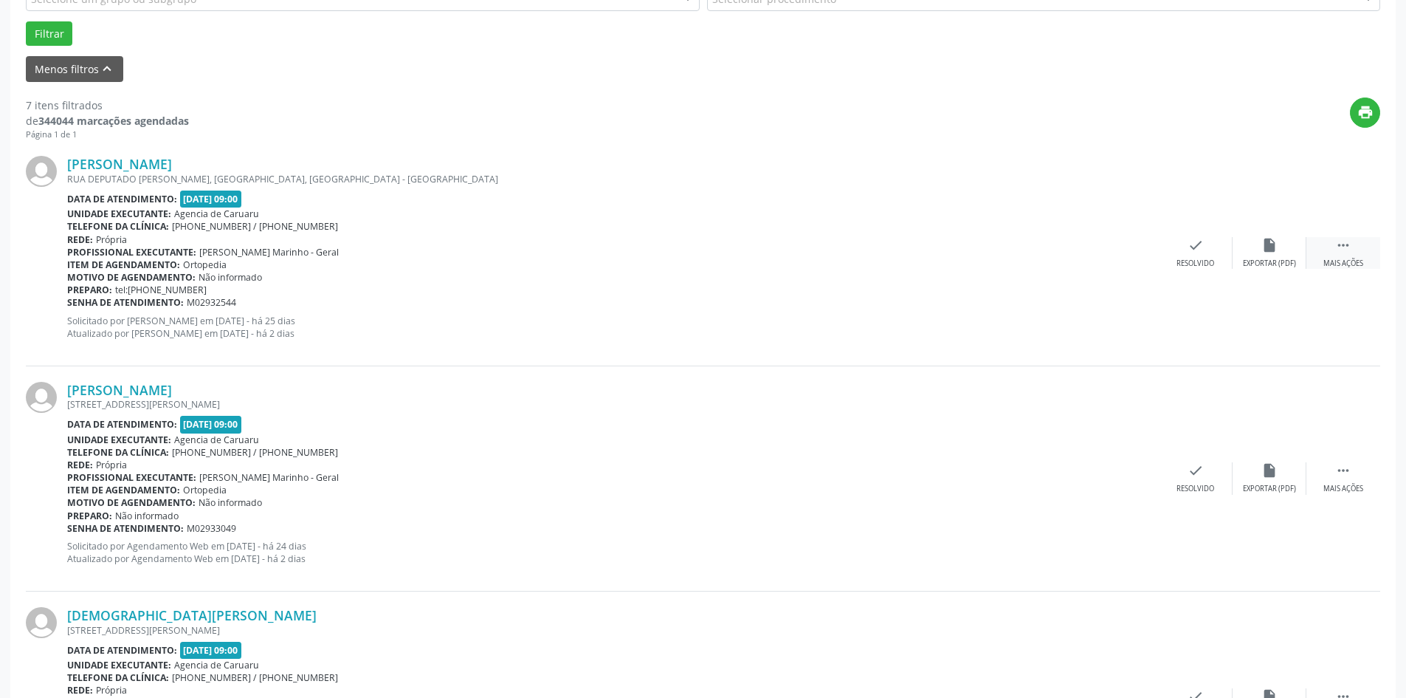
click at [1335, 250] on icon "" at bounding box center [1343, 245] width 16 height 16
click at [1253, 248] on div "alarm_off Não compareceu" at bounding box center [1270, 253] width 74 height 32
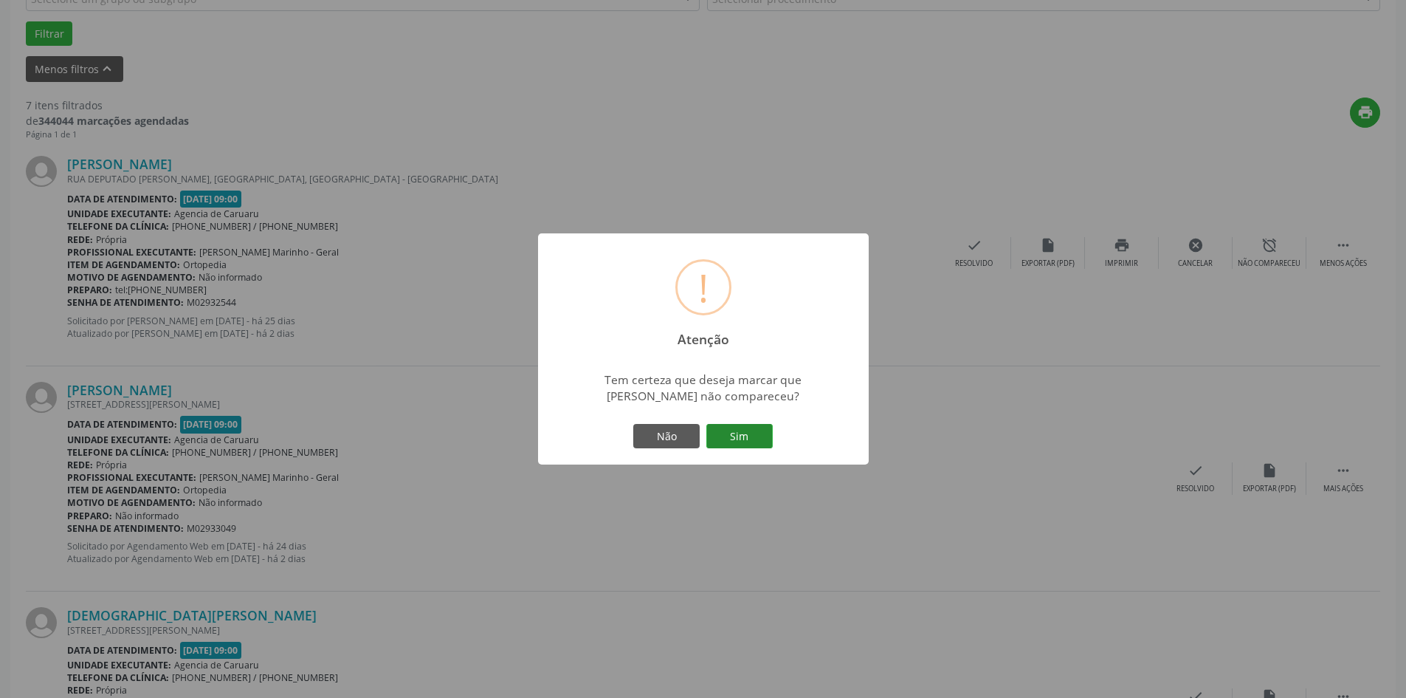
click at [747, 438] on button "Sim" at bounding box center [739, 436] width 66 height 25
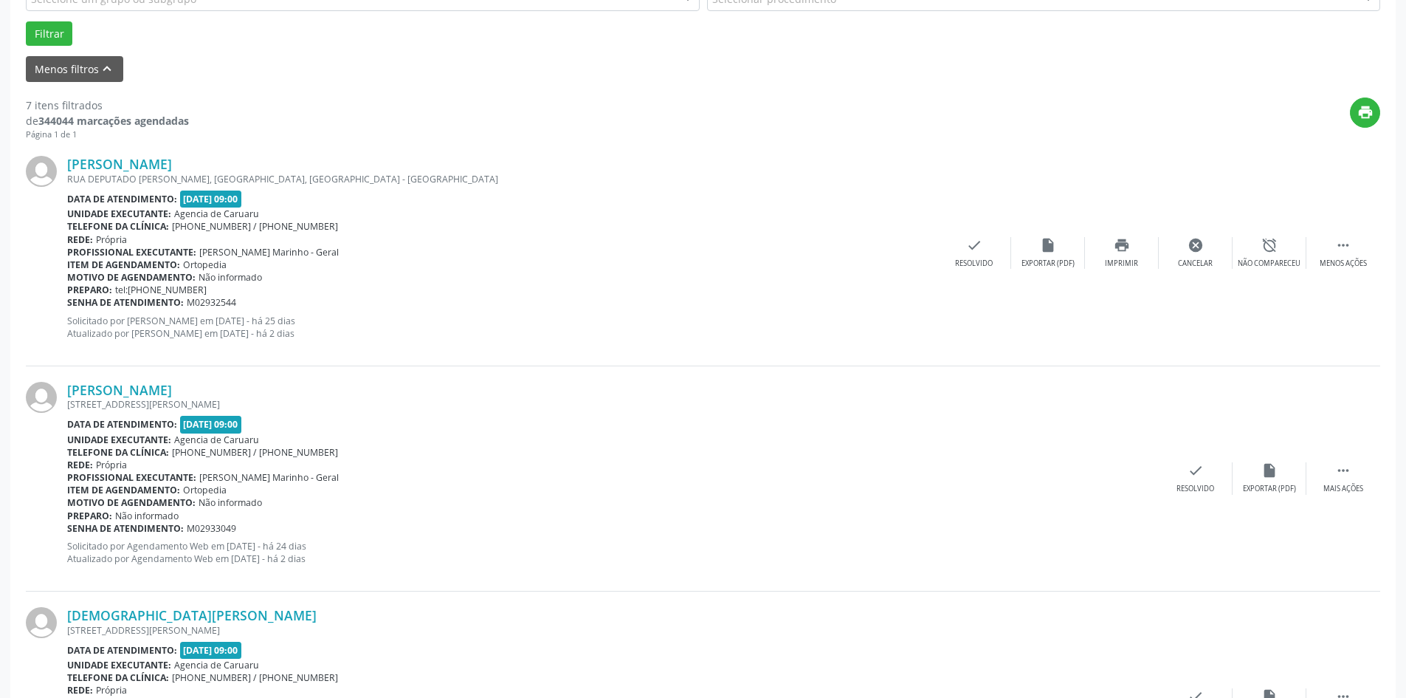
scroll to position [0, 0]
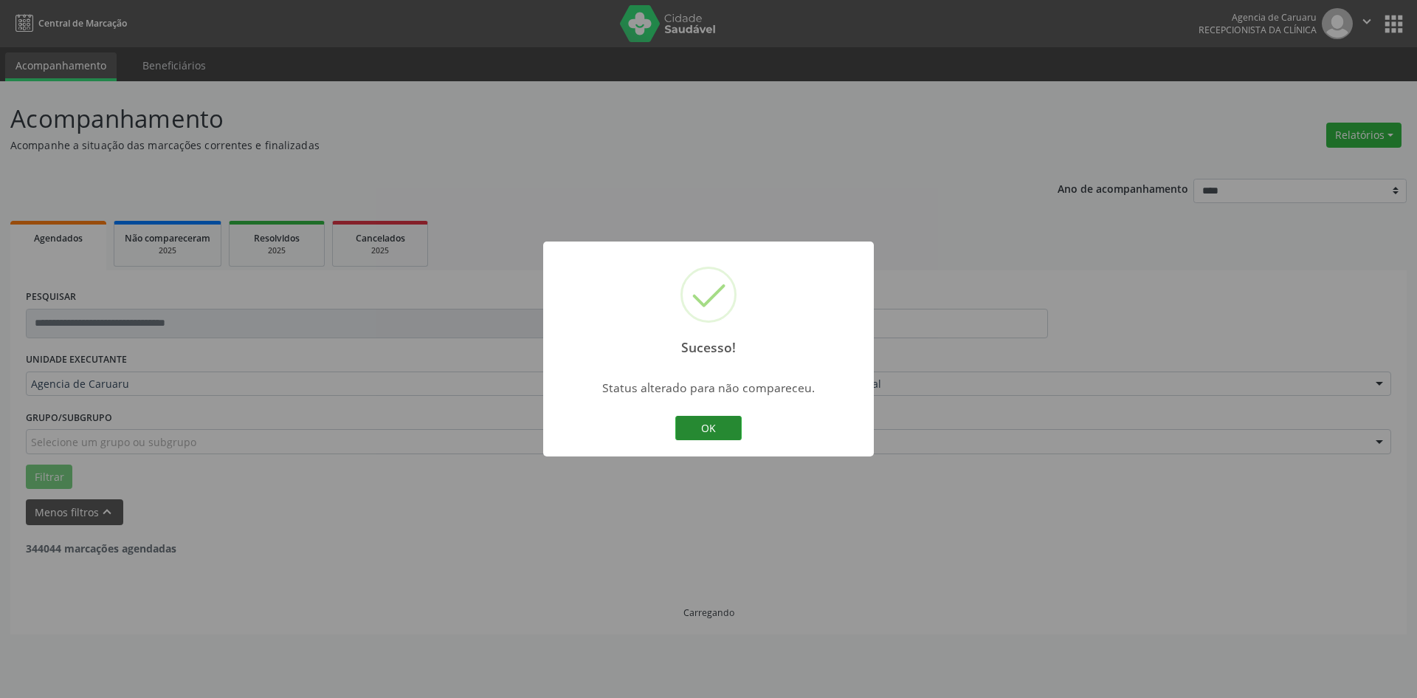
click at [732, 429] on button "OK" at bounding box center [708, 428] width 66 height 25
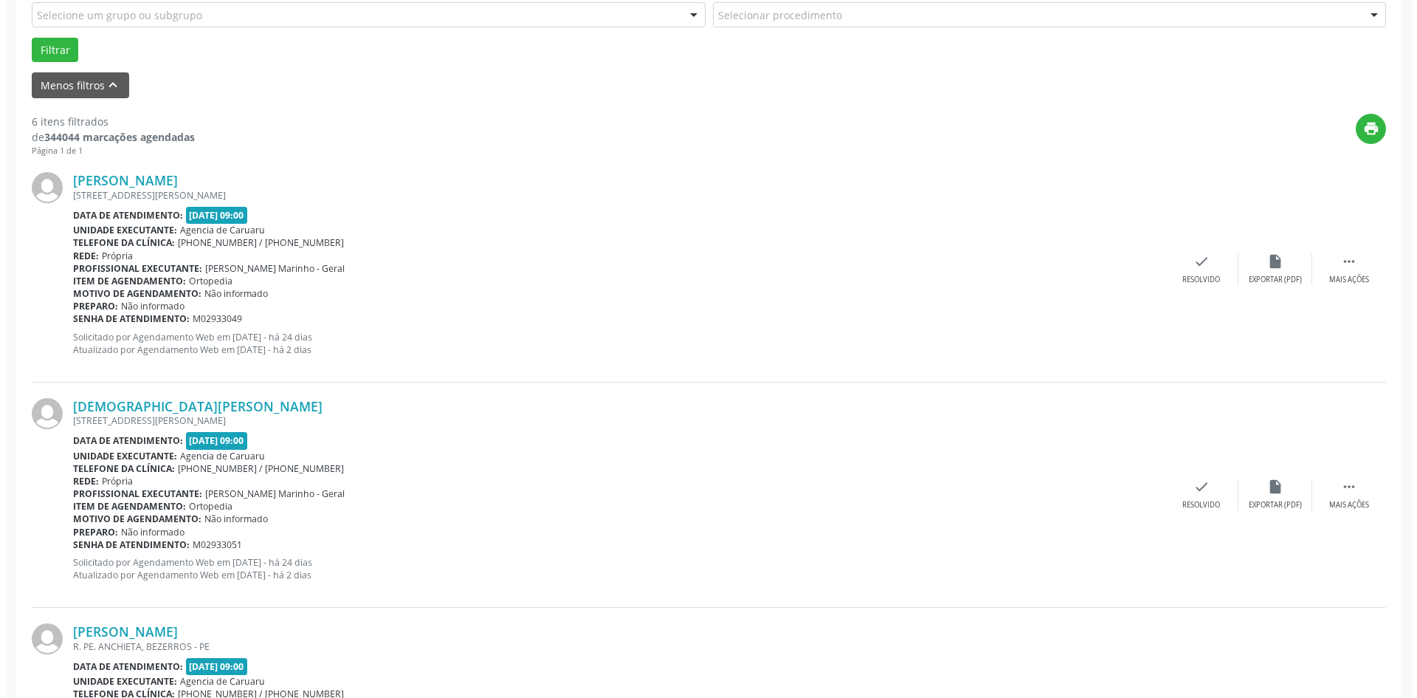
scroll to position [443, 0]
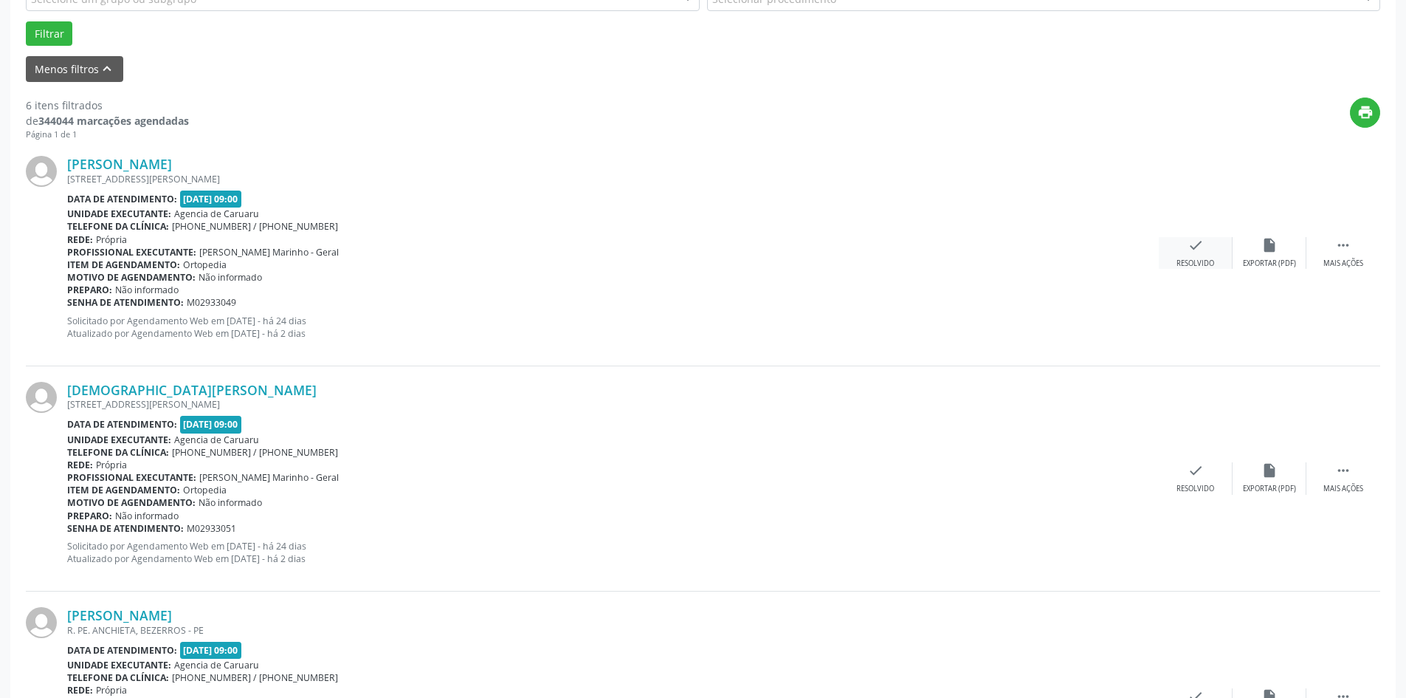
click at [1205, 258] on div "check Resolvido" at bounding box center [1196, 253] width 74 height 32
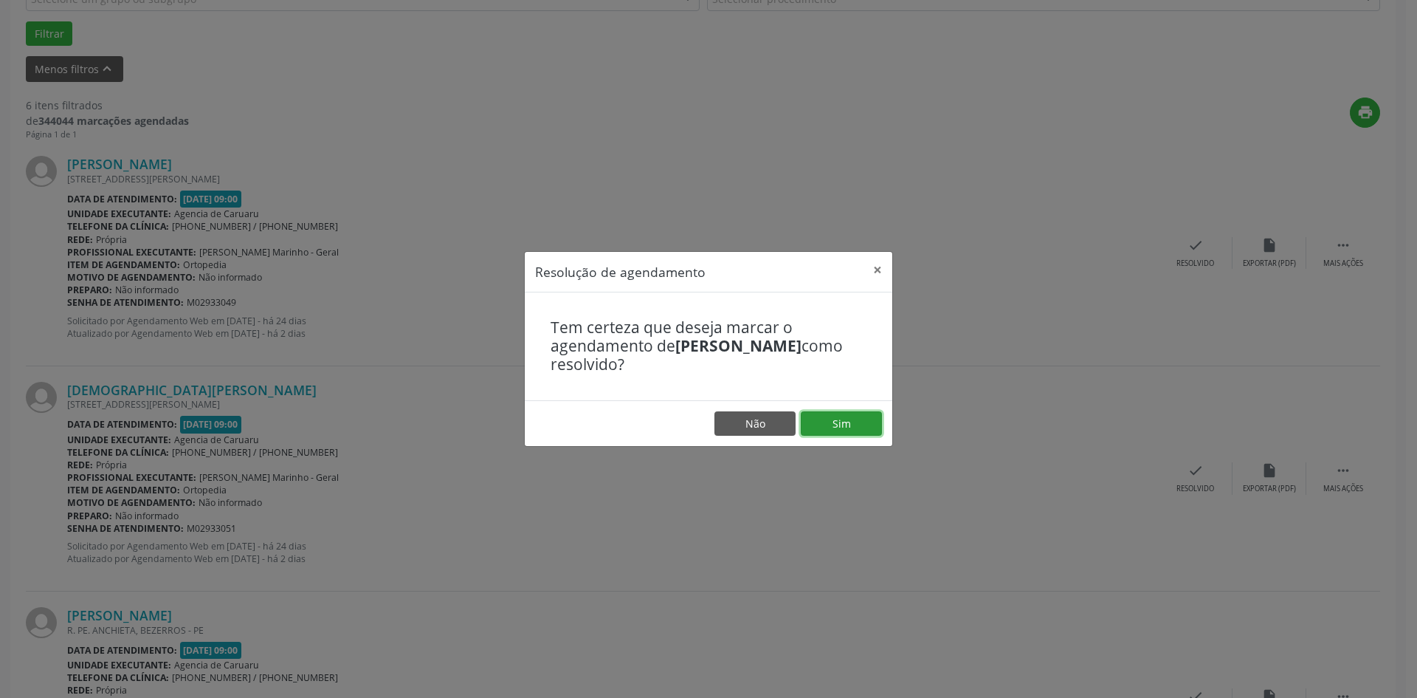
click at [828, 420] on button "Sim" at bounding box center [841, 423] width 81 height 25
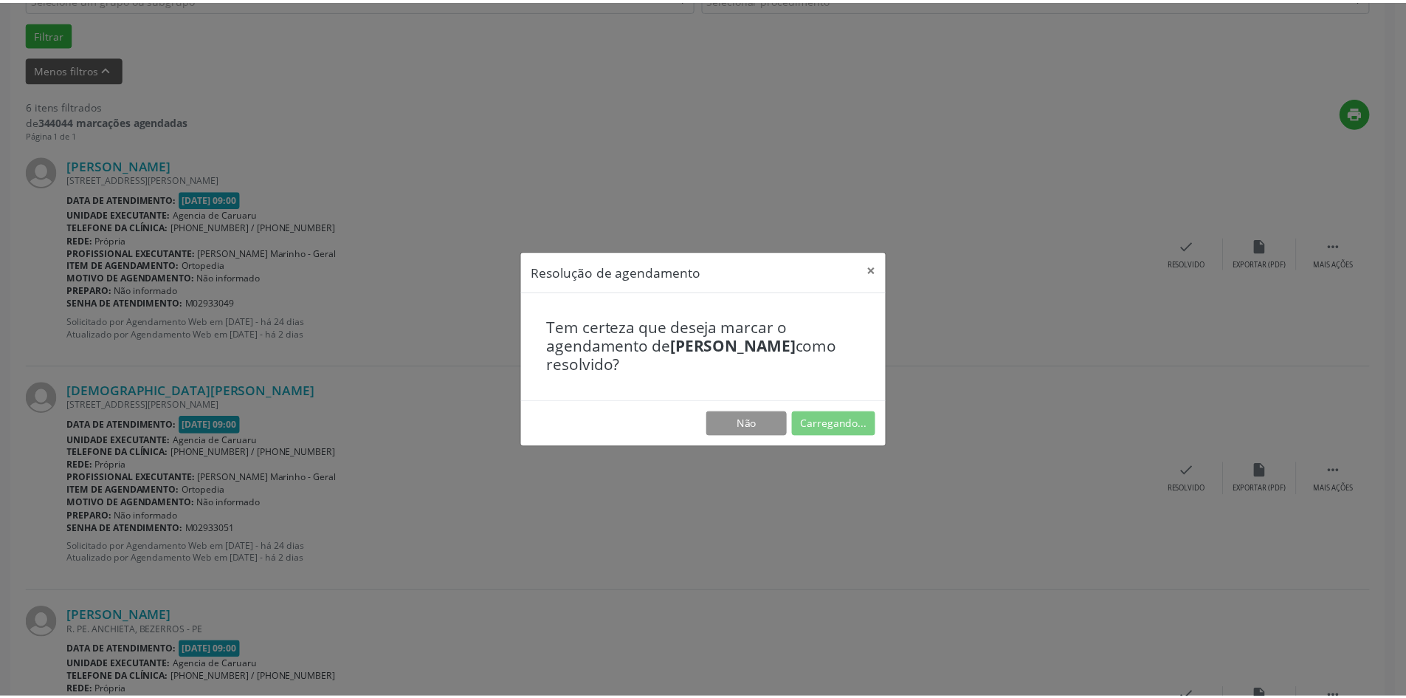
scroll to position [0, 0]
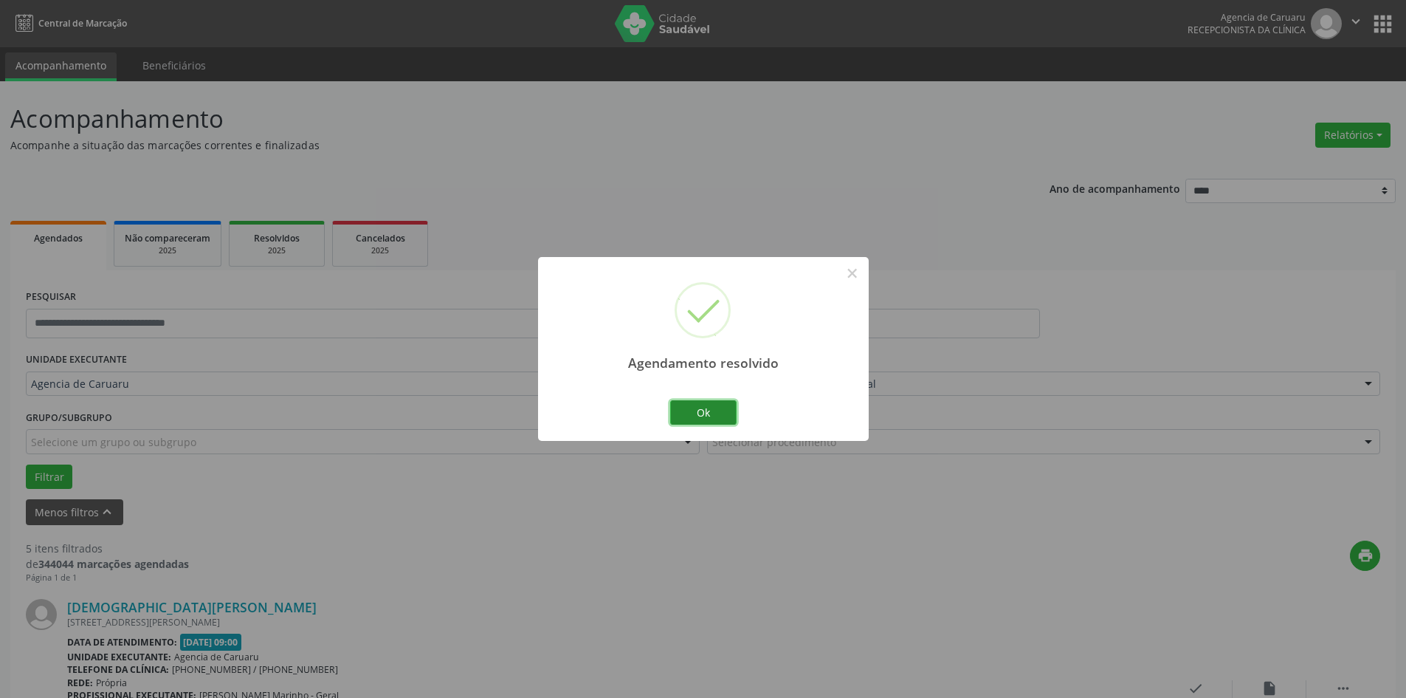
click at [693, 407] on button "Ok" at bounding box center [703, 412] width 66 height 25
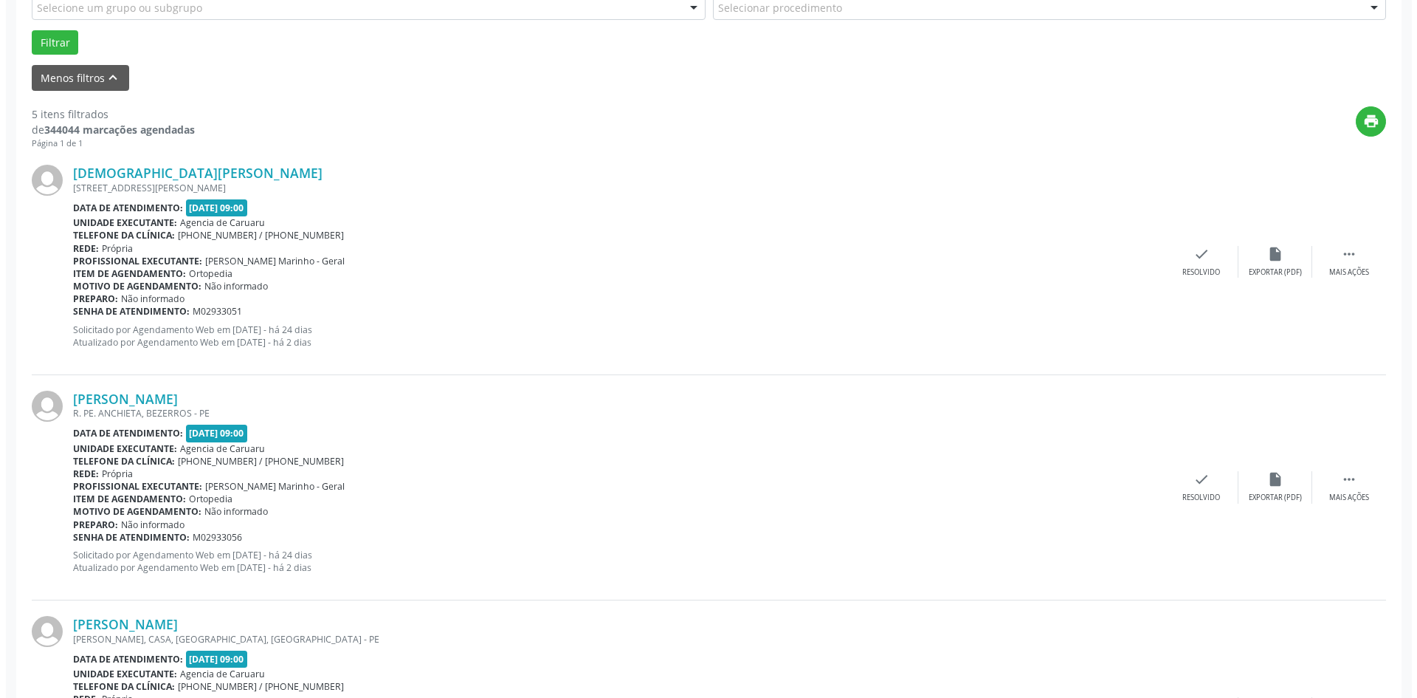
scroll to position [443, 0]
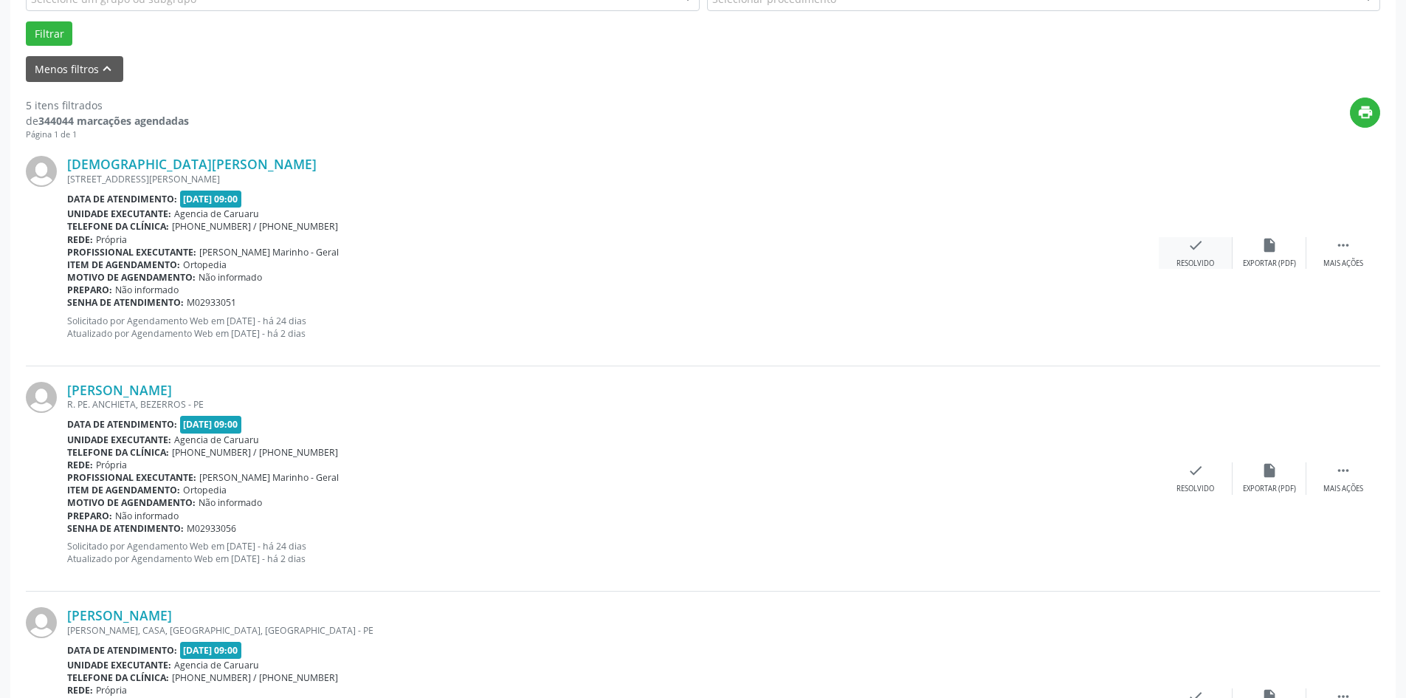
click at [1193, 249] on icon "check" at bounding box center [1196, 245] width 16 height 16
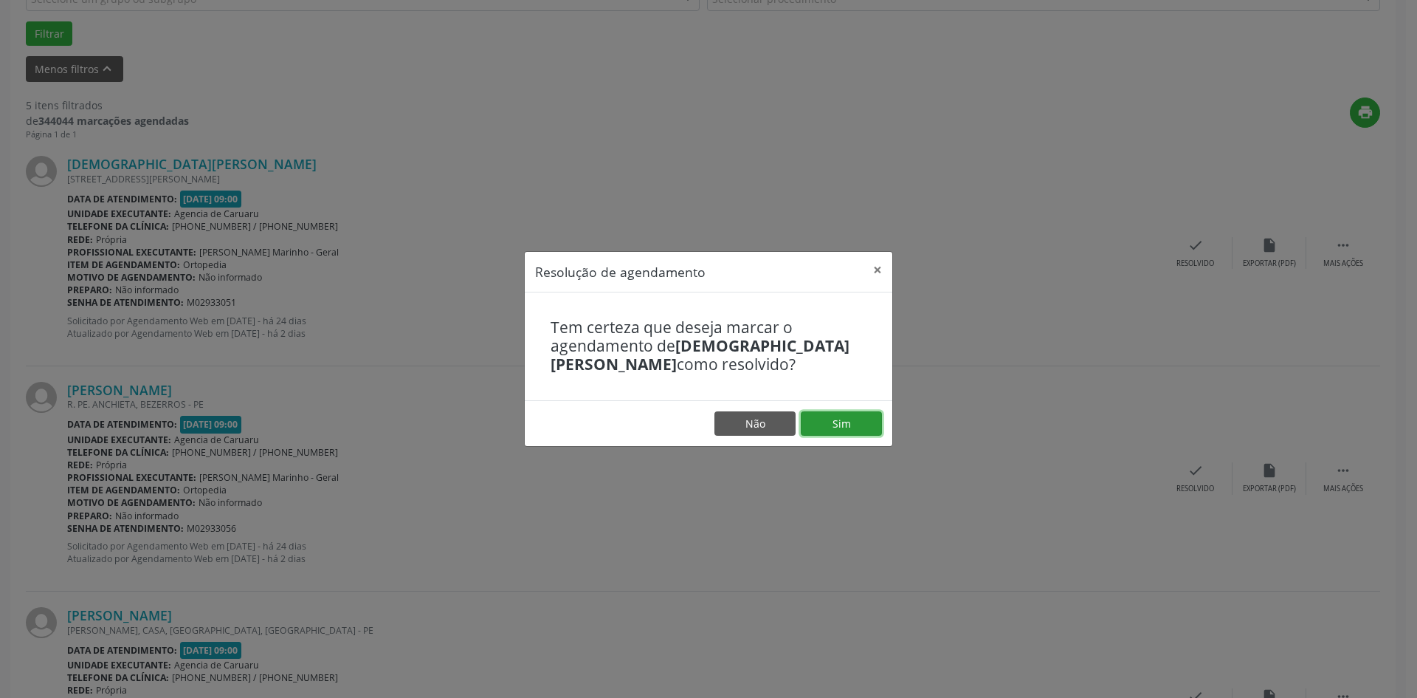
click at [833, 429] on button "Sim" at bounding box center [841, 423] width 81 height 25
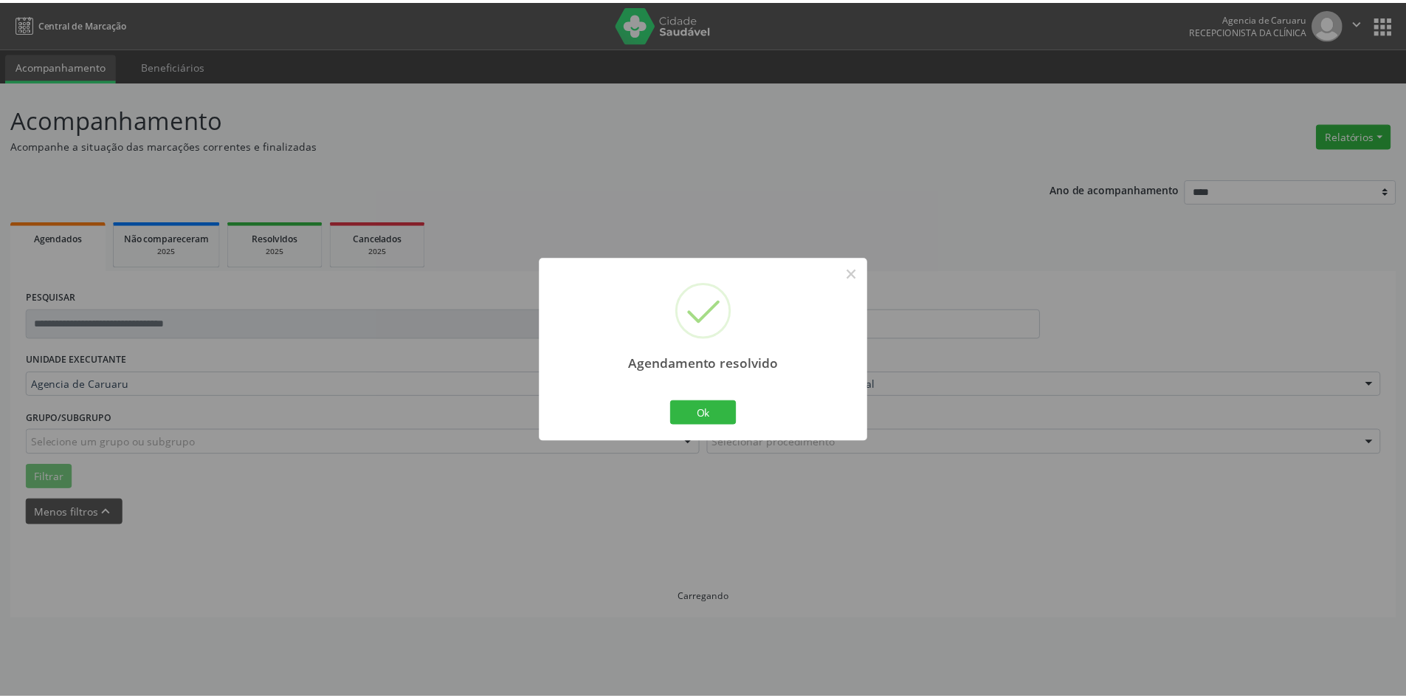
scroll to position [0, 0]
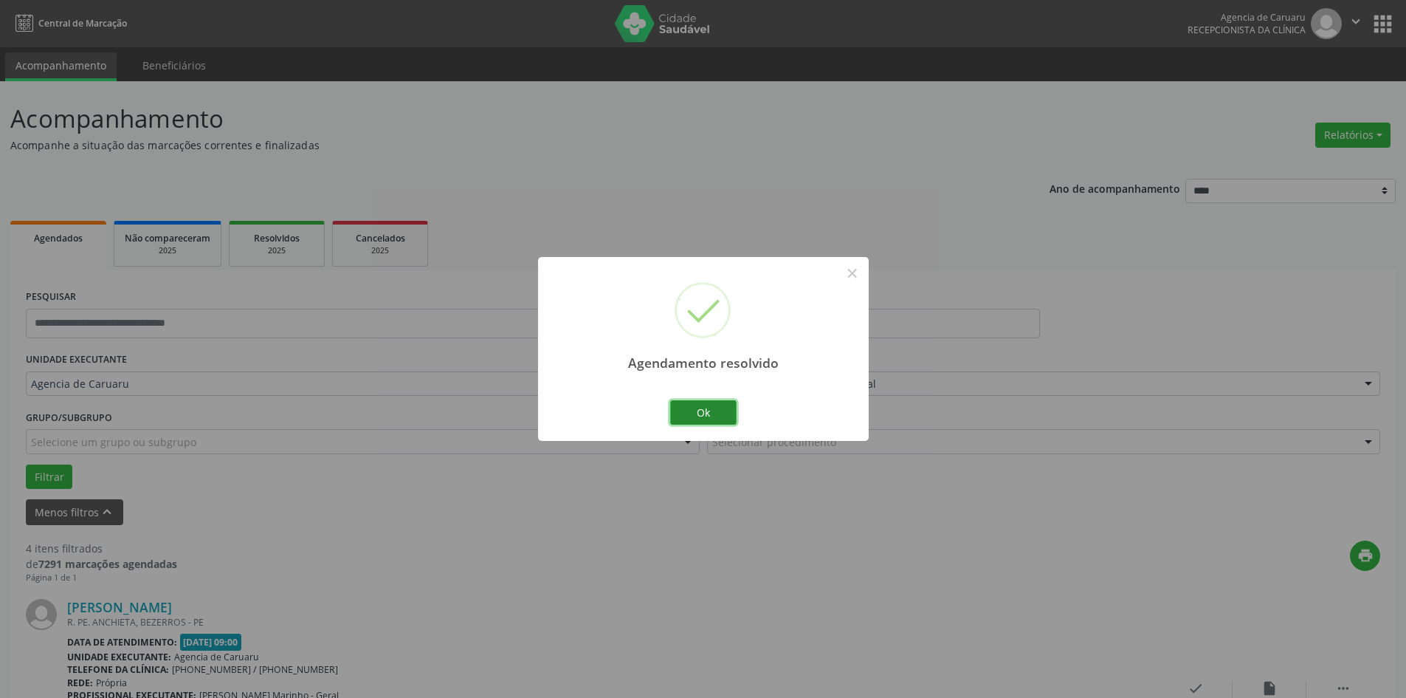
click at [703, 413] on button "Ok" at bounding box center [703, 412] width 66 height 25
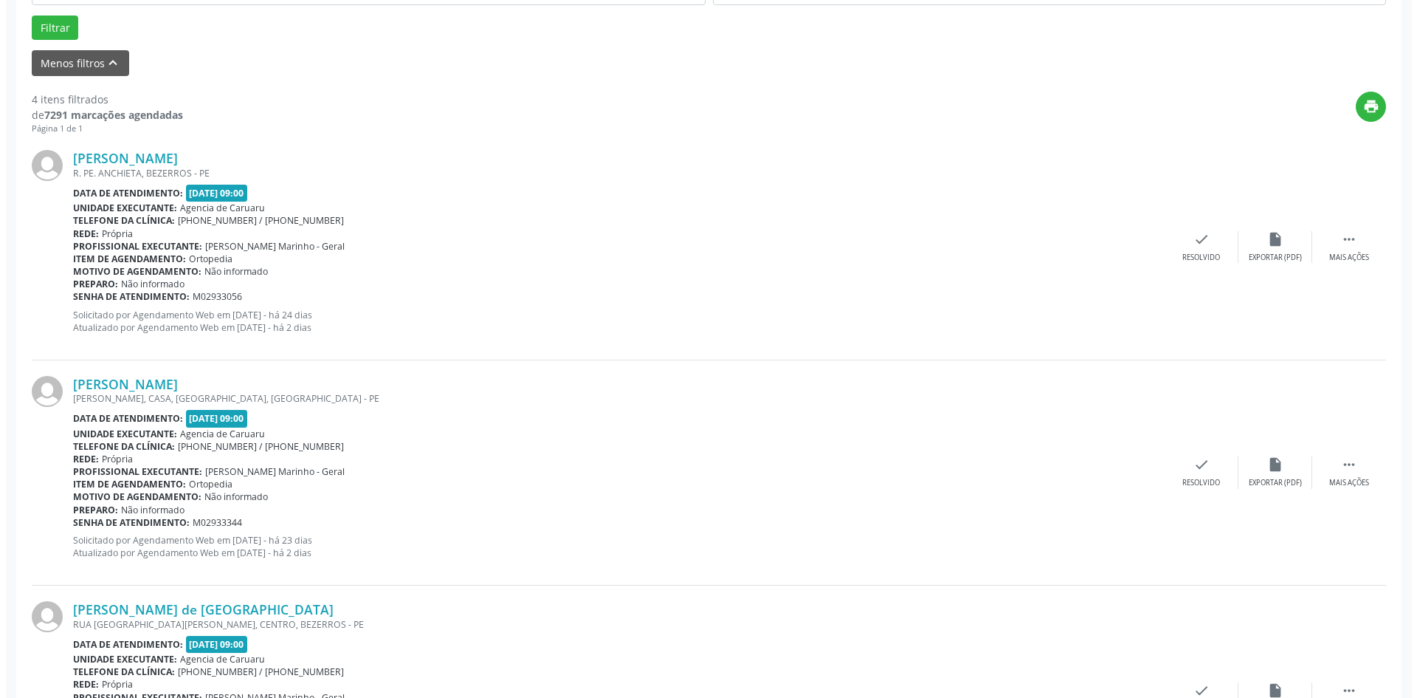
scroll to position [517, 0]
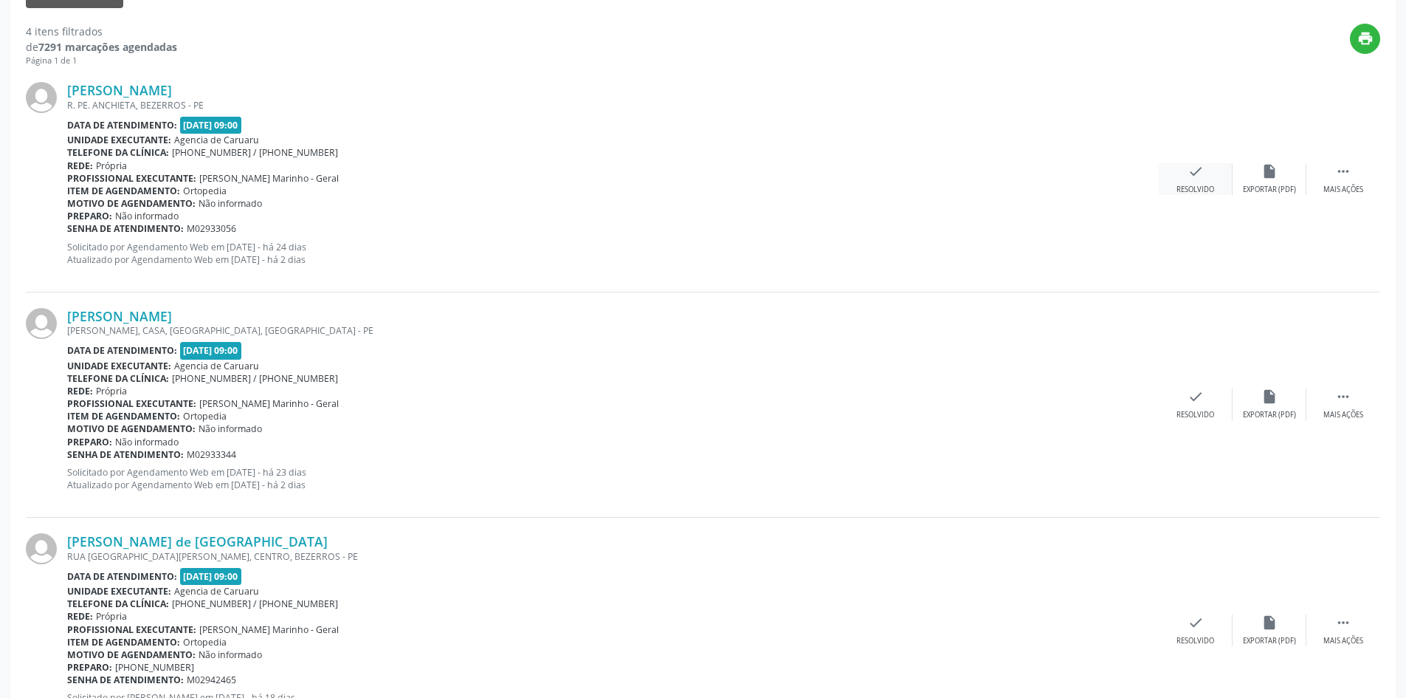
click at [1199, 181] on div "check Resolvido" at bounding box center [1196, 179] width 74 height 32
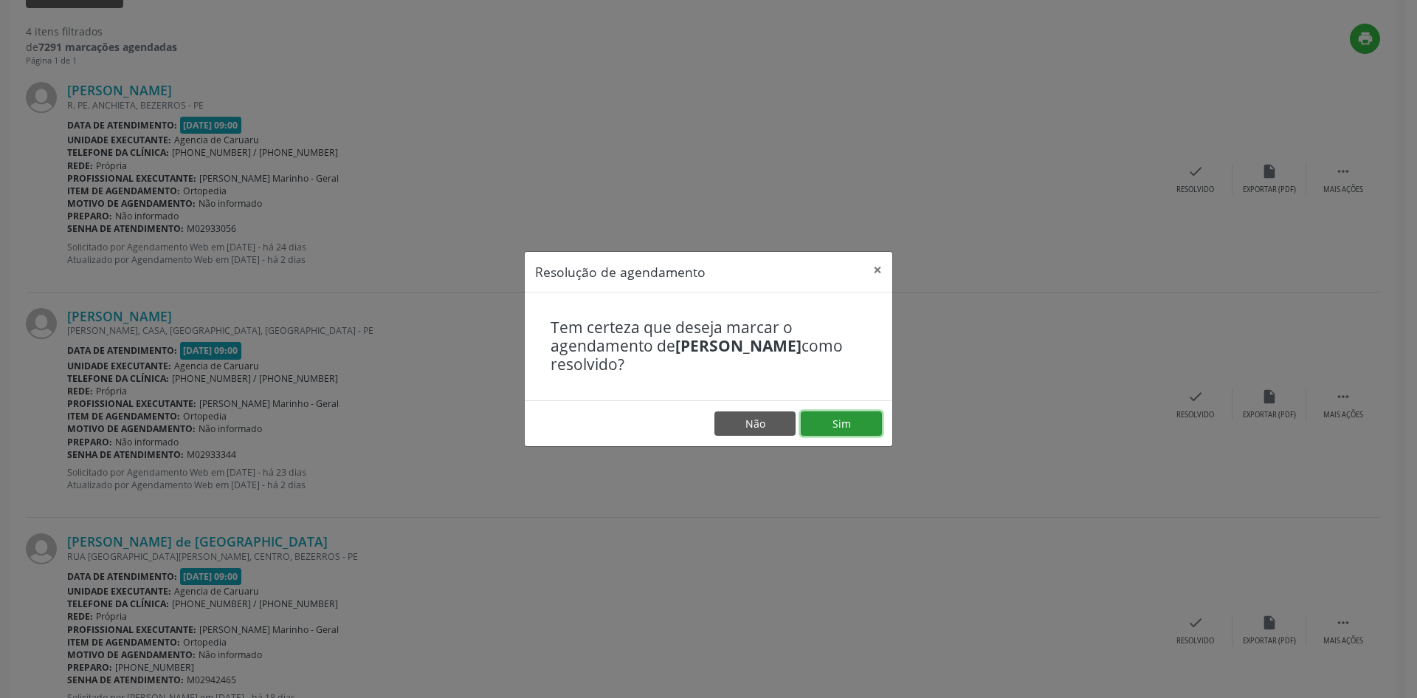
click at [853, 427] on button "Sim" at bounding box center [841, 423] width 81 height 25
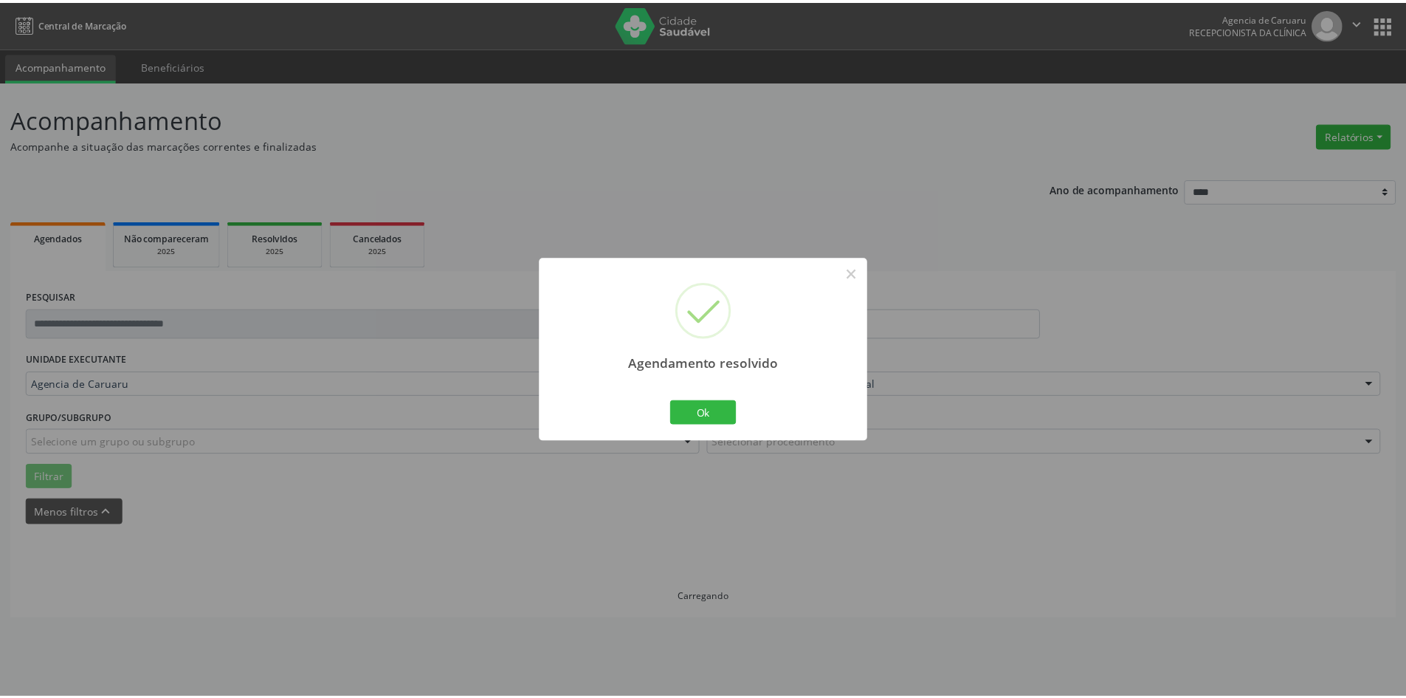
scroll to position [0, 0]
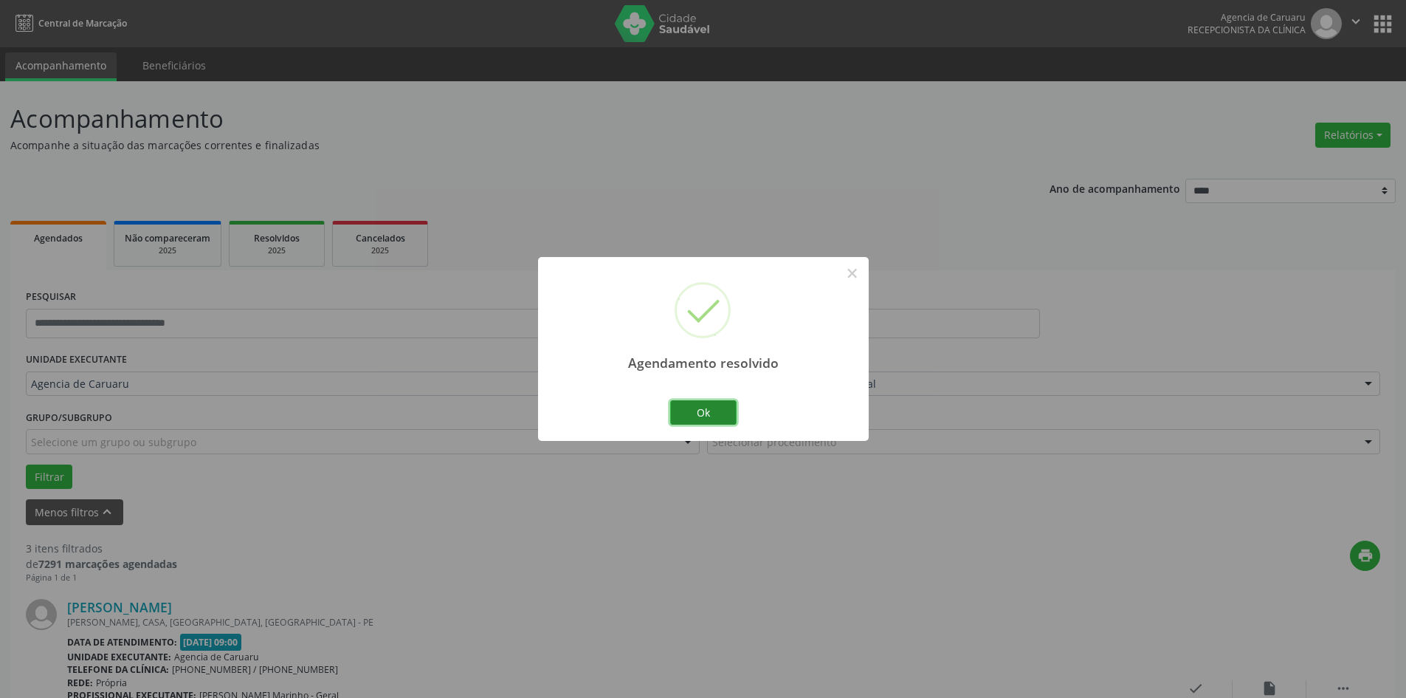
click at [709, 409] on button "Ok" at bounding box center [703, 412] width 66 height 25
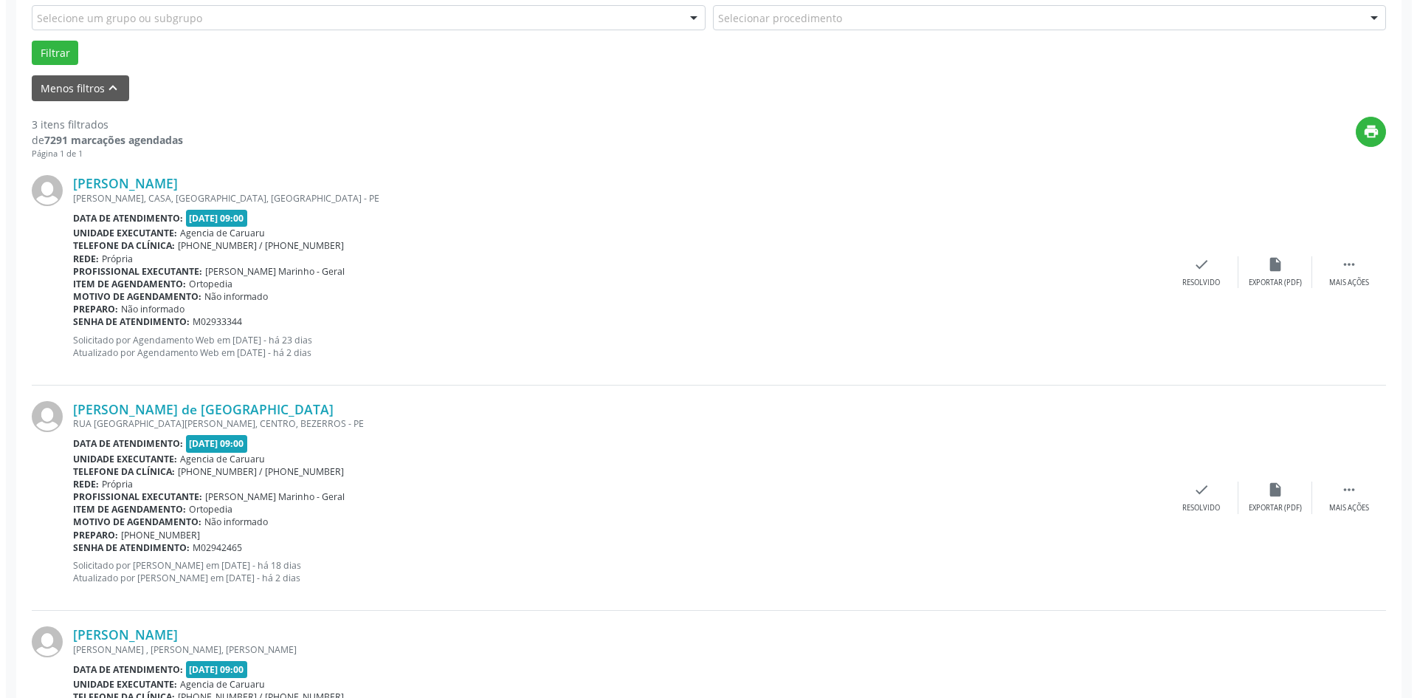
scroll to position [517, 0]
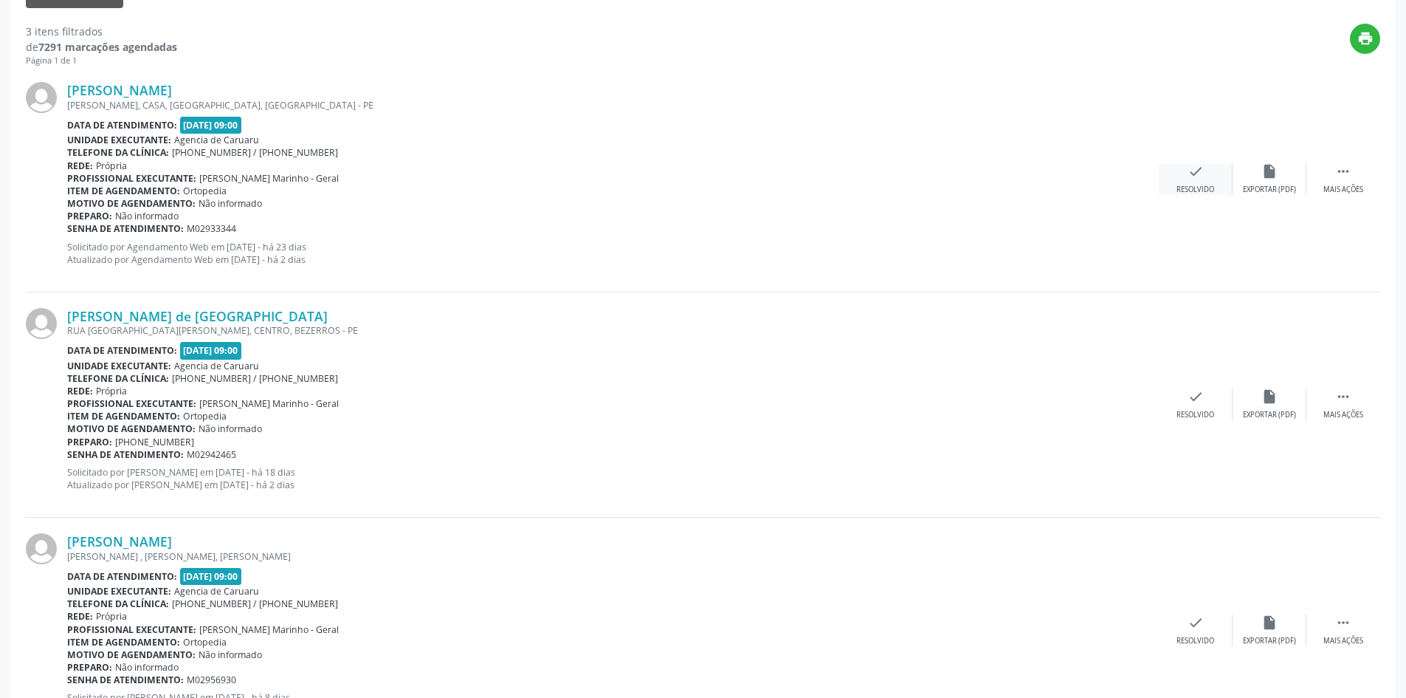
click at [1194, 184] on div "check Resolvido" at bounding box center [1196, 179] width 74 height 32
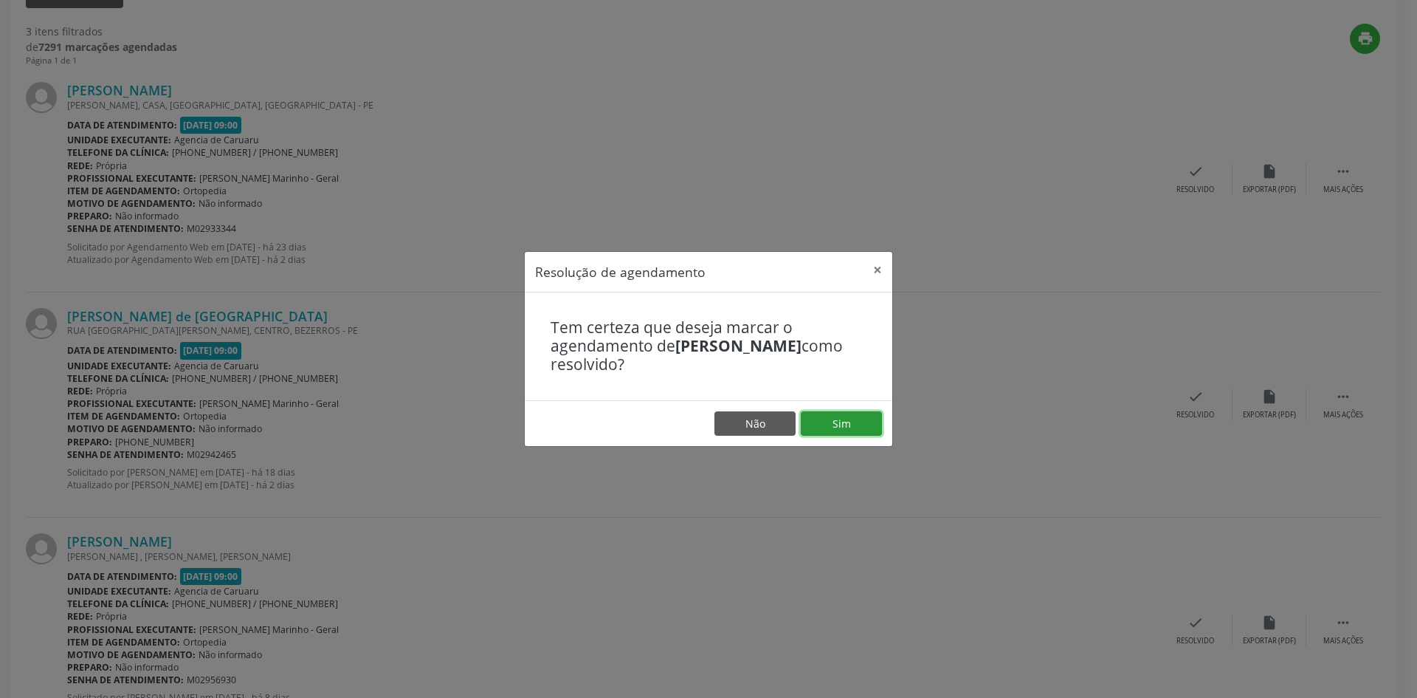
click at [856, 419] on button "Sim" at bounding box center [841, 423] width 81 height 25
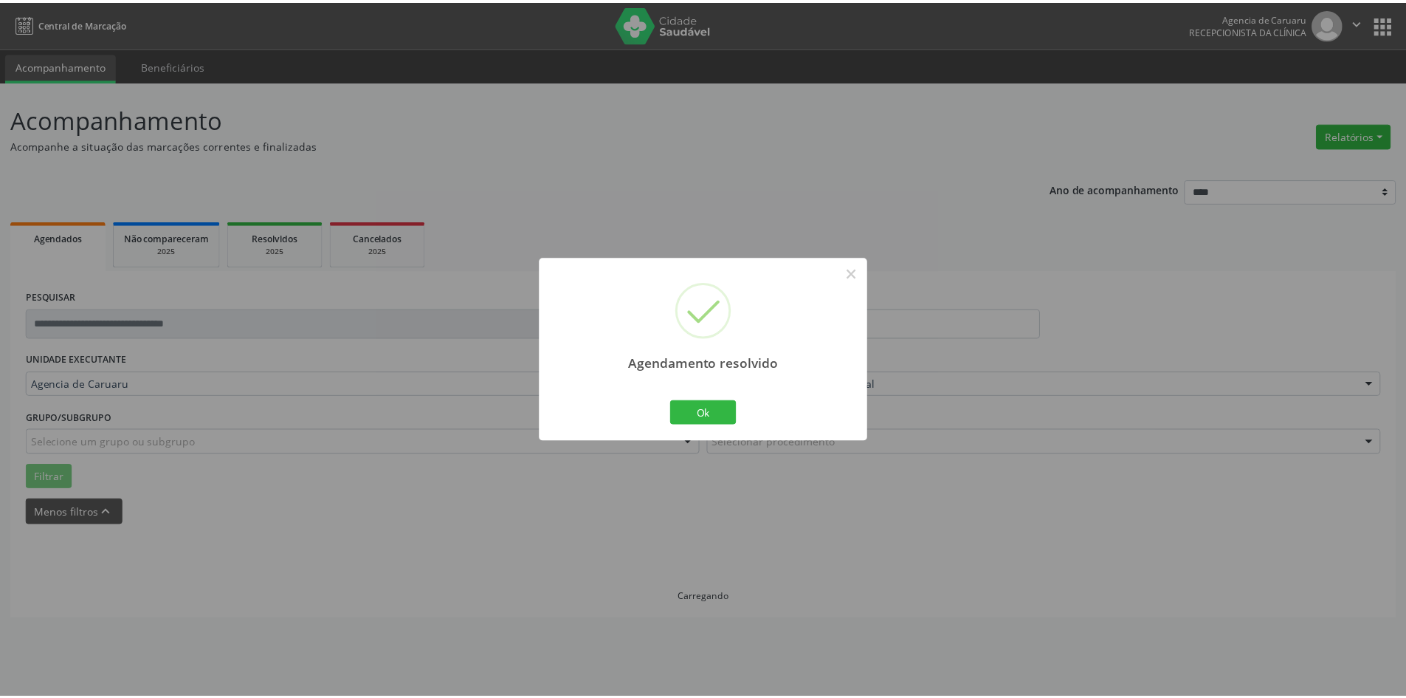
scroll to position [0, 0]
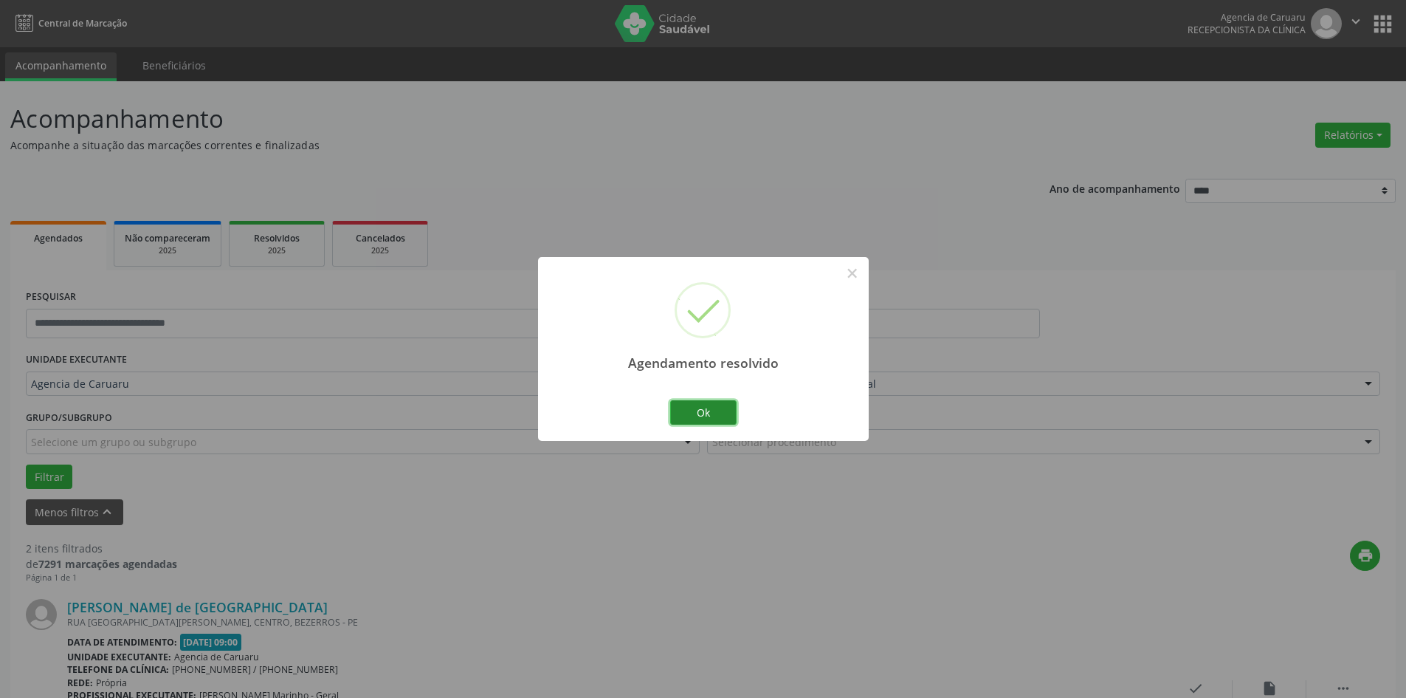
click at [712, 417] on button "Ok" at bounding box center [703, 412] width 66 height 25
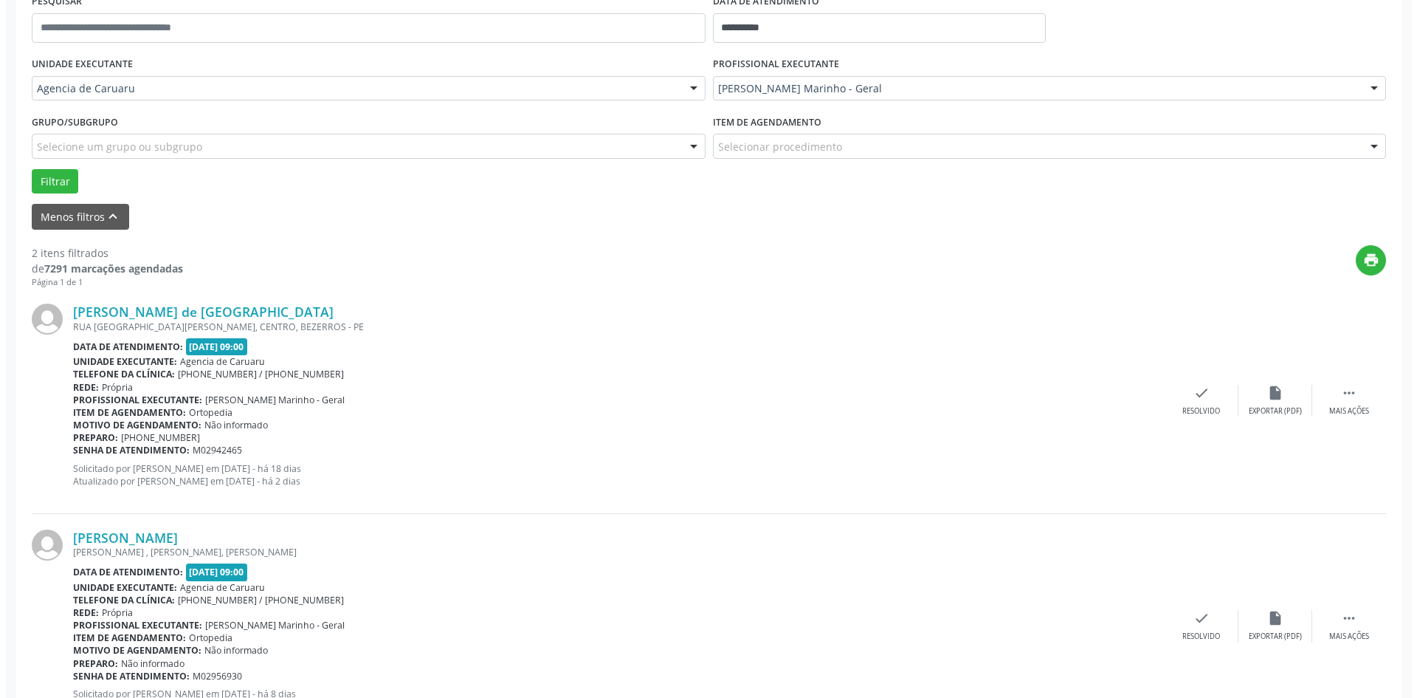
scroll to position [362, 0]
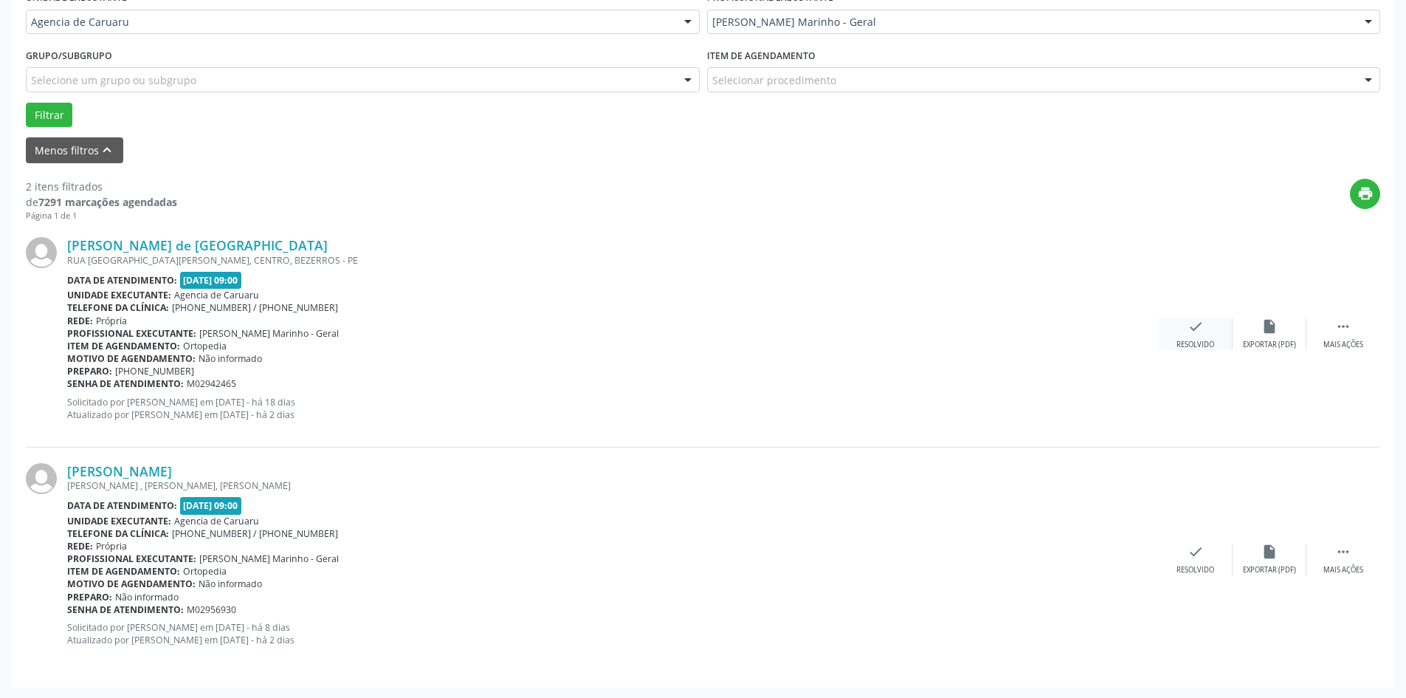
click at [1196, 331] on icon "check" at bounding box center [1196, 326] width 16 height 16
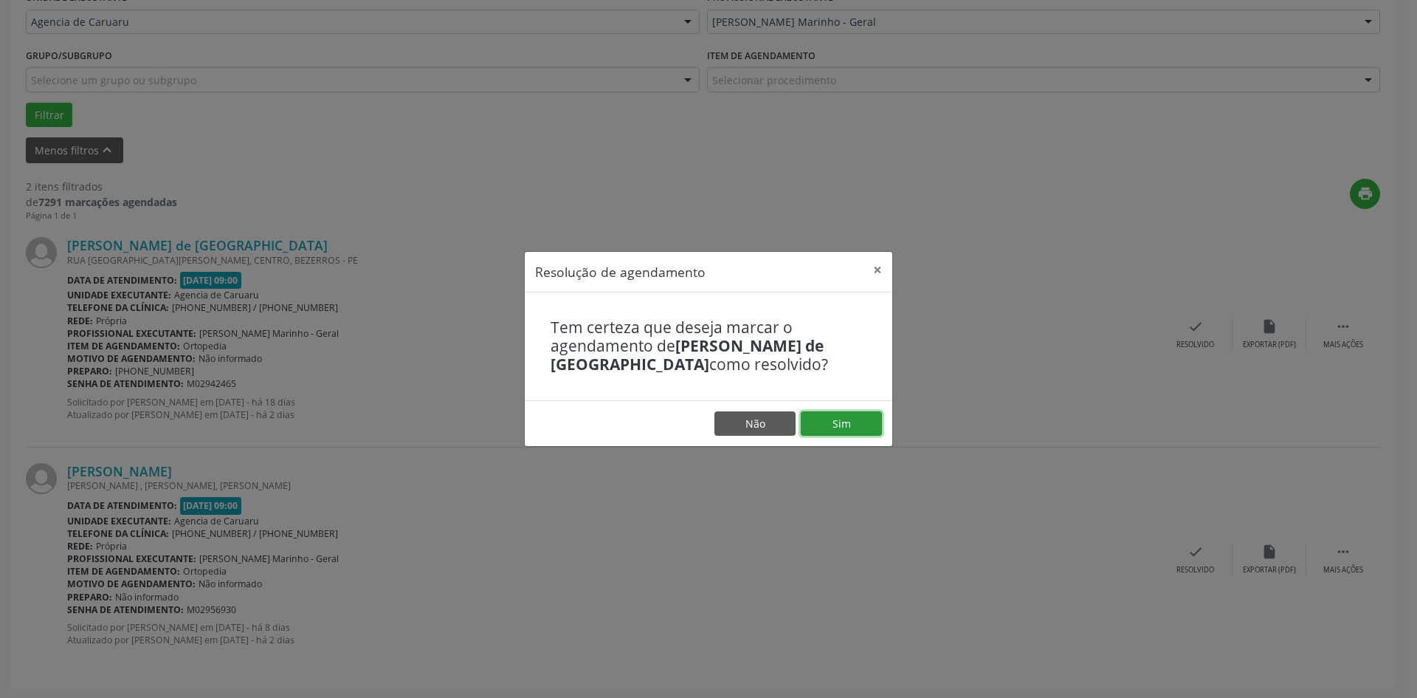
click at [858, 424] on button "Sim" at bounding box center [841, 423] width 81 height 25
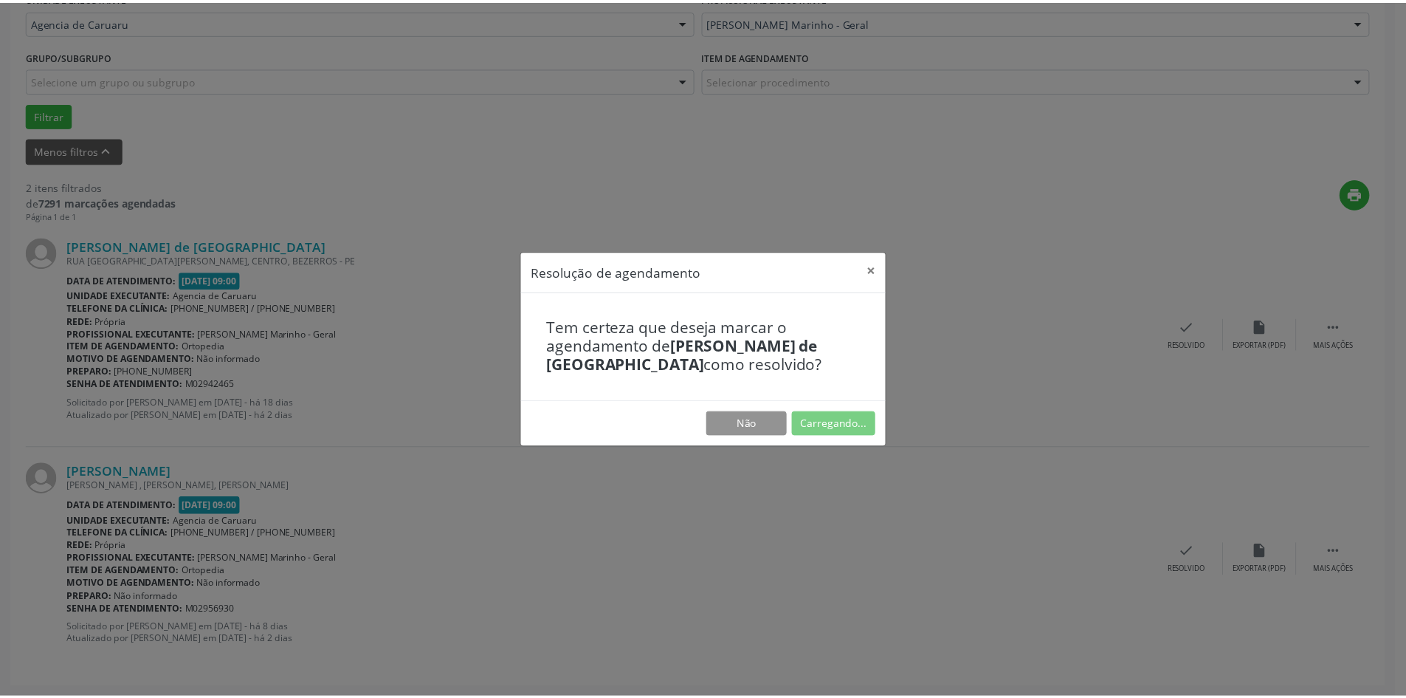
scroll to position [0, 0]
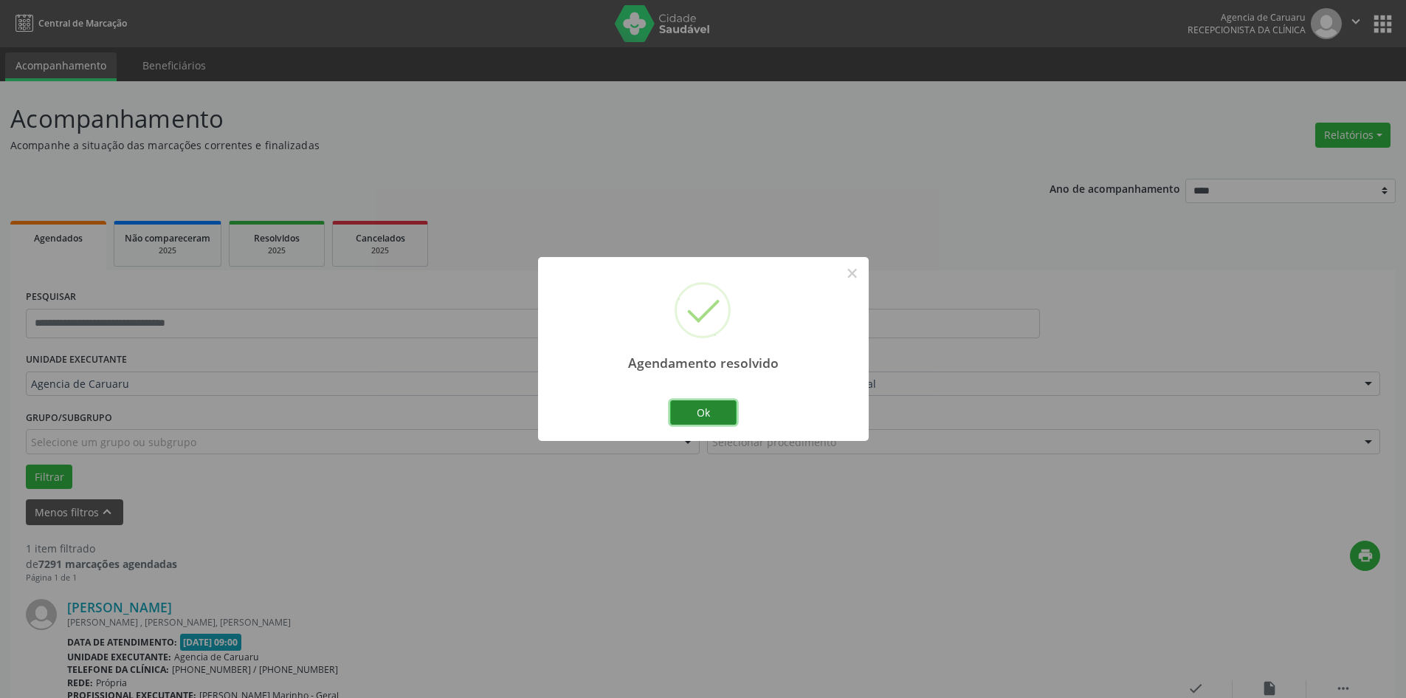
click at [729, 407] on button "Ok" at bounding box center [703, 412] width 66 height 25
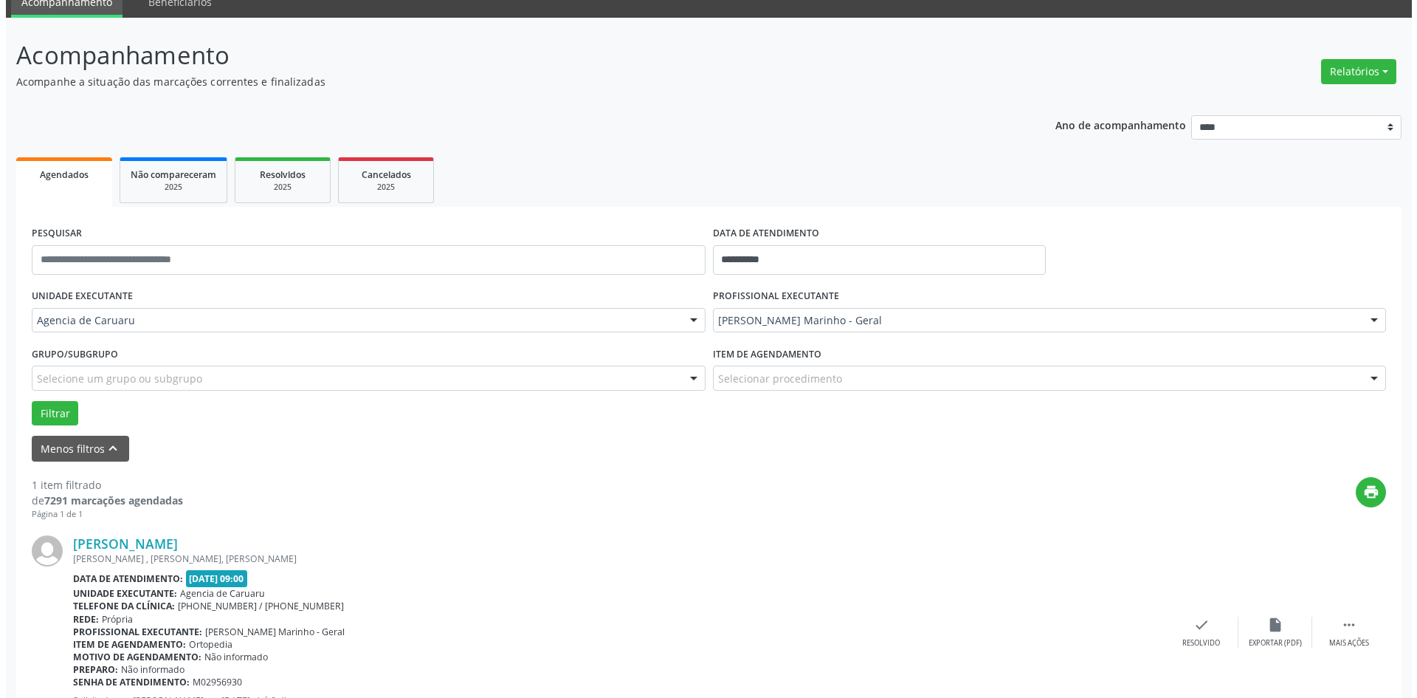
scroll to position [137, 0]
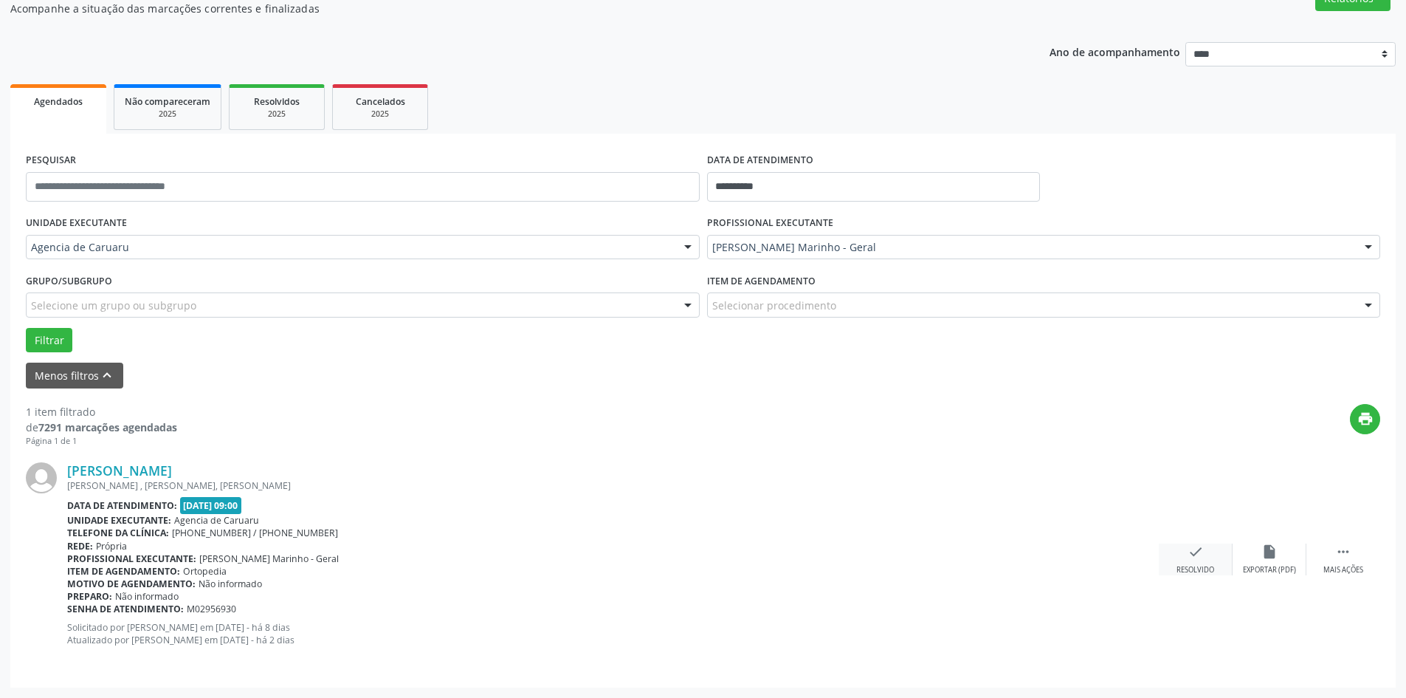
click at [1206, 556] on div "check Resolvido" at bounding box center [1196, 559] width 74 height 32
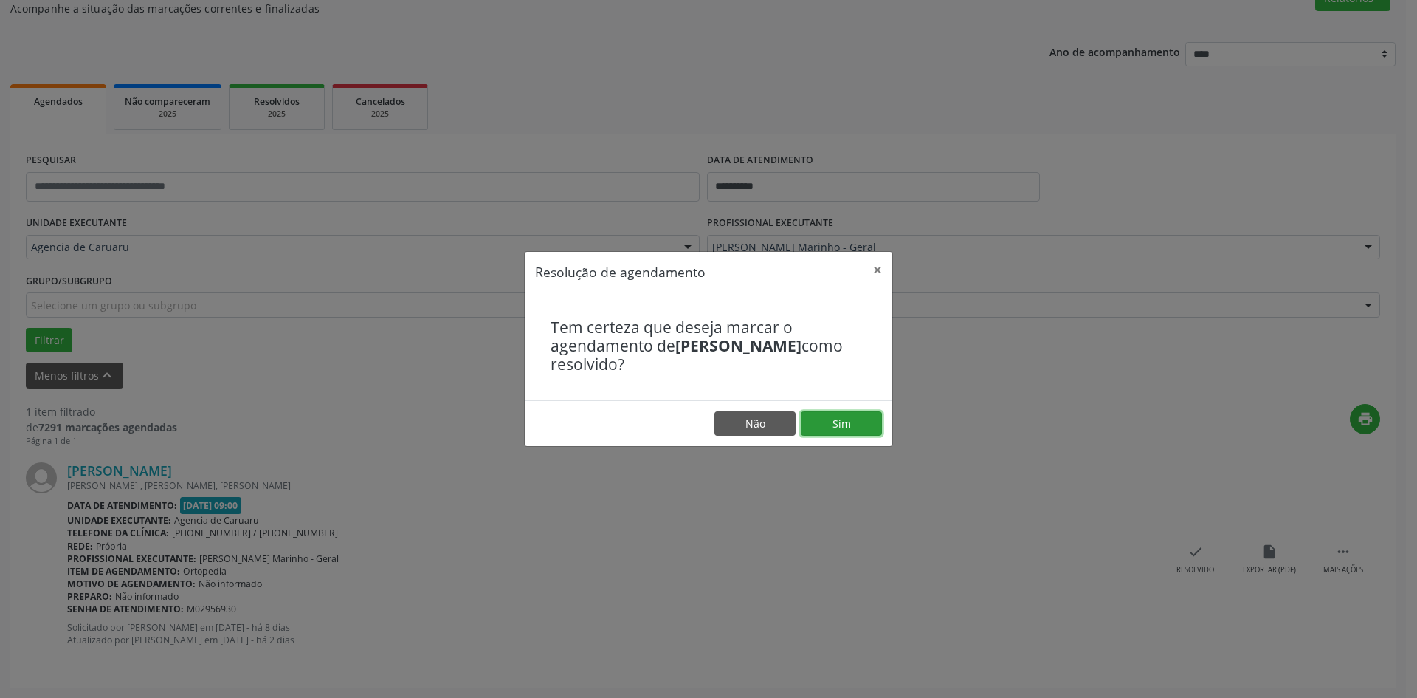
click at [856, 426] on button "Sim" at bounding box center [841, 423] width 81 height 25
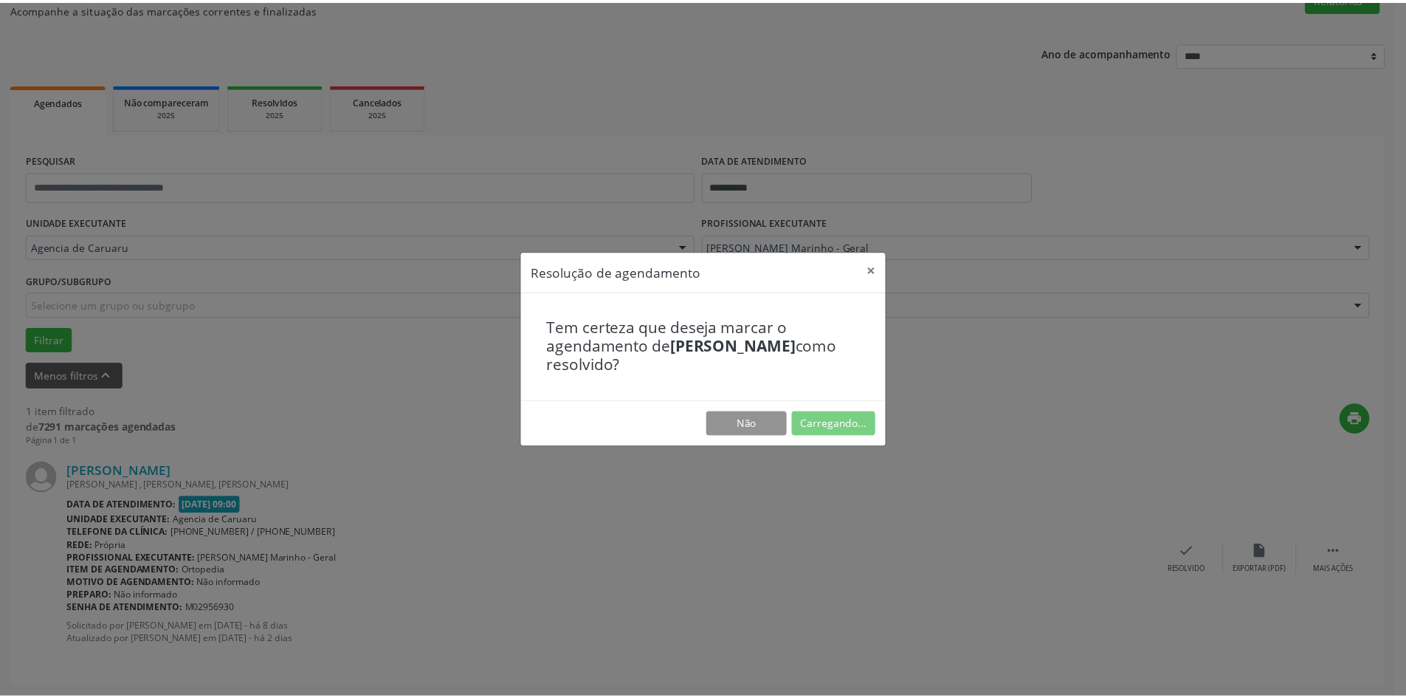
scroll to position [0, 0]
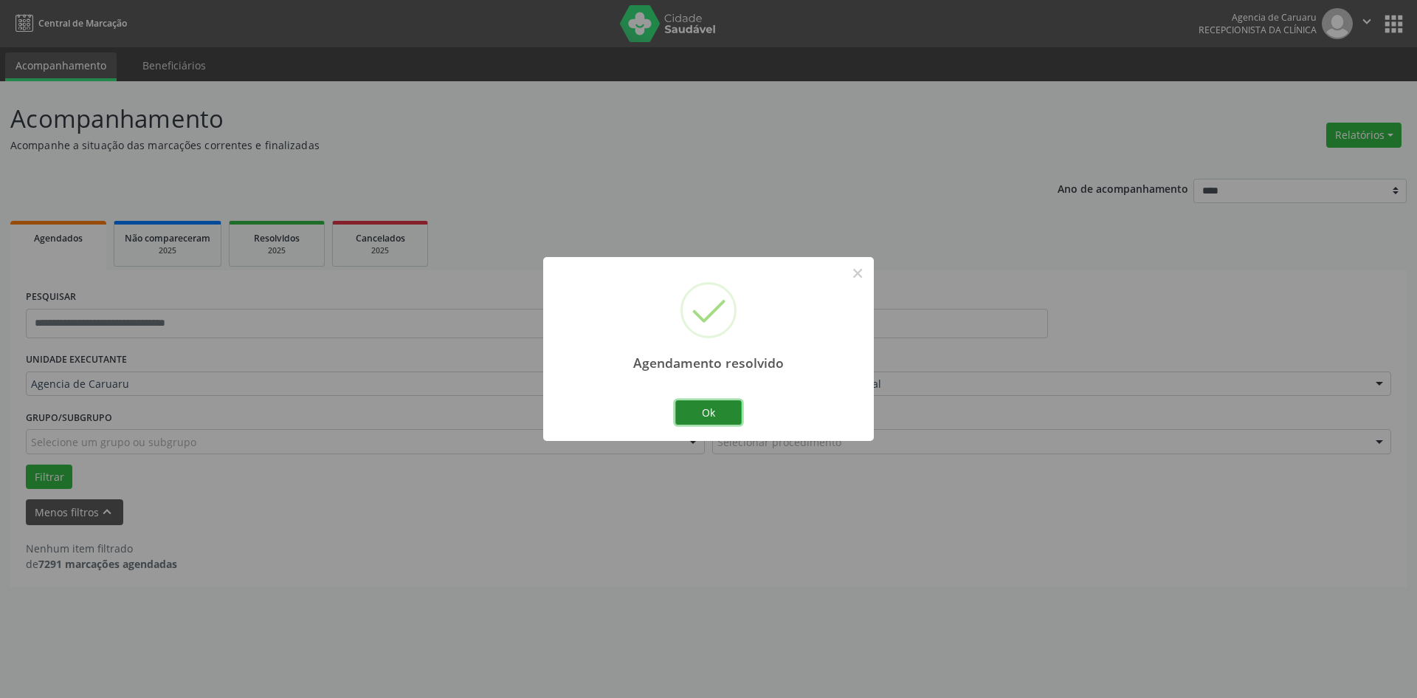
click at [713, 417] on button "Ok" at bounding box center [708, 412] width 66 height 25
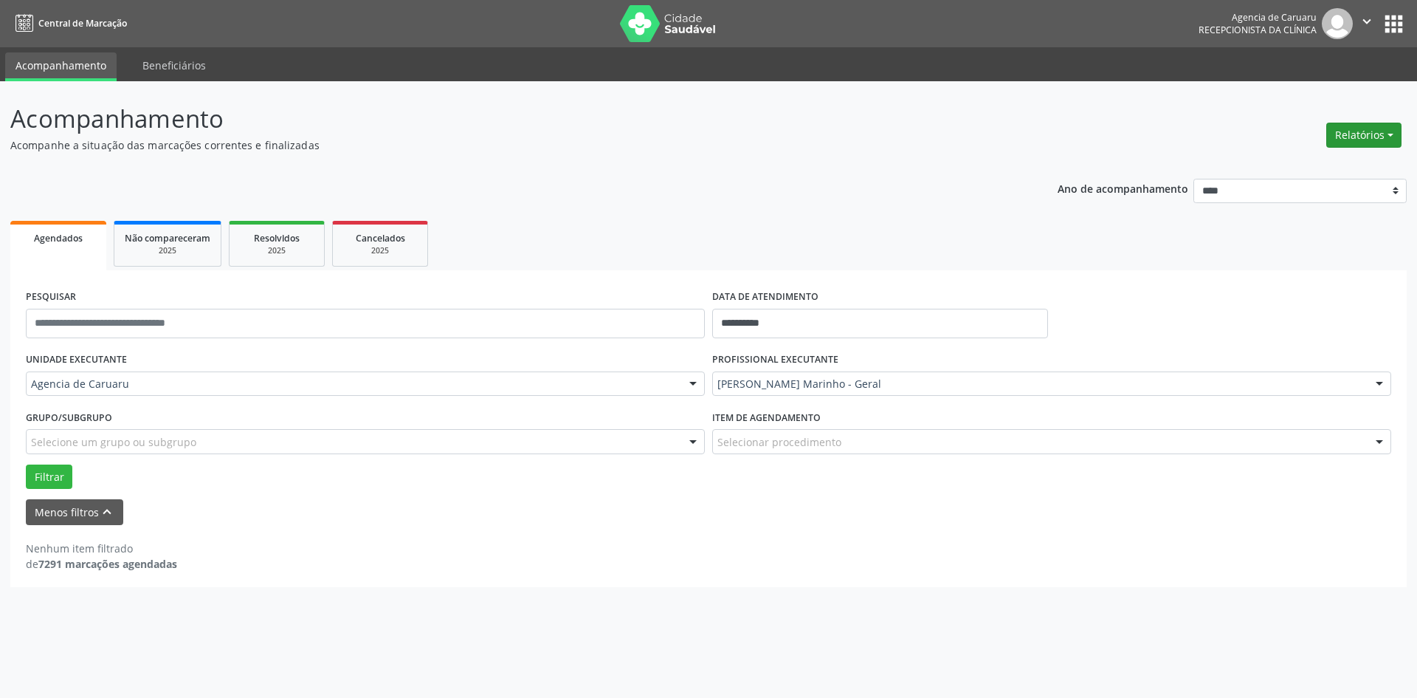
click at [1337, 139] on button "Relatórios" at bounding box center [1363, 135] width 75 height 25
click at [1133, 121] on header "Acompanhamento Acompanhe a situação das marcações correntes e finalizadas Relat…" at bounding box center [708, 126] width 1397 height 52
click at [85, 520] on button "Menos filtros keyboard_arrow_up" at bounding box center [74, 512] width 97 height 26
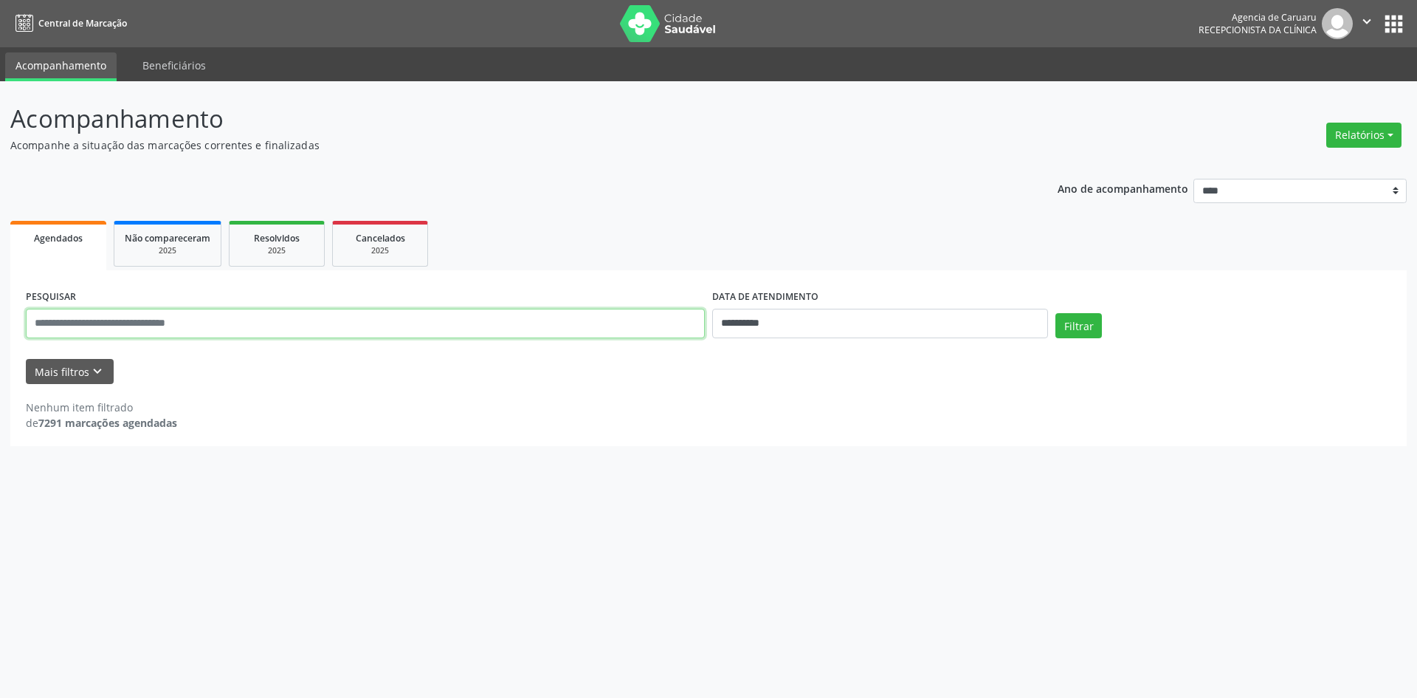
click at [154, 326] on input "text" at bounding box center [365, 324] width 679 height 30
type input "**********"
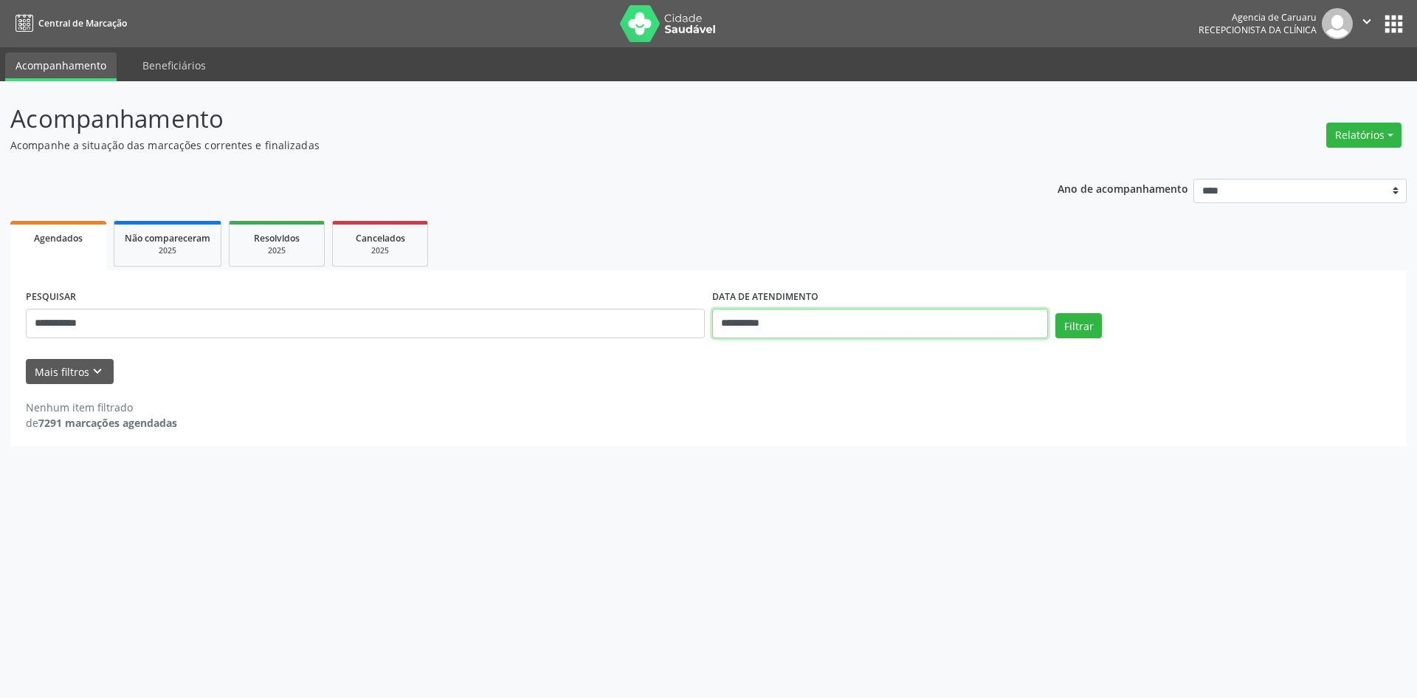
click at [789, 320] on input "**********" at bounding box center [880, 324] width 336 height 30
click at [1084, 328] on button "Filtrar" at bounding box center [1079, 325] width 47 height 25
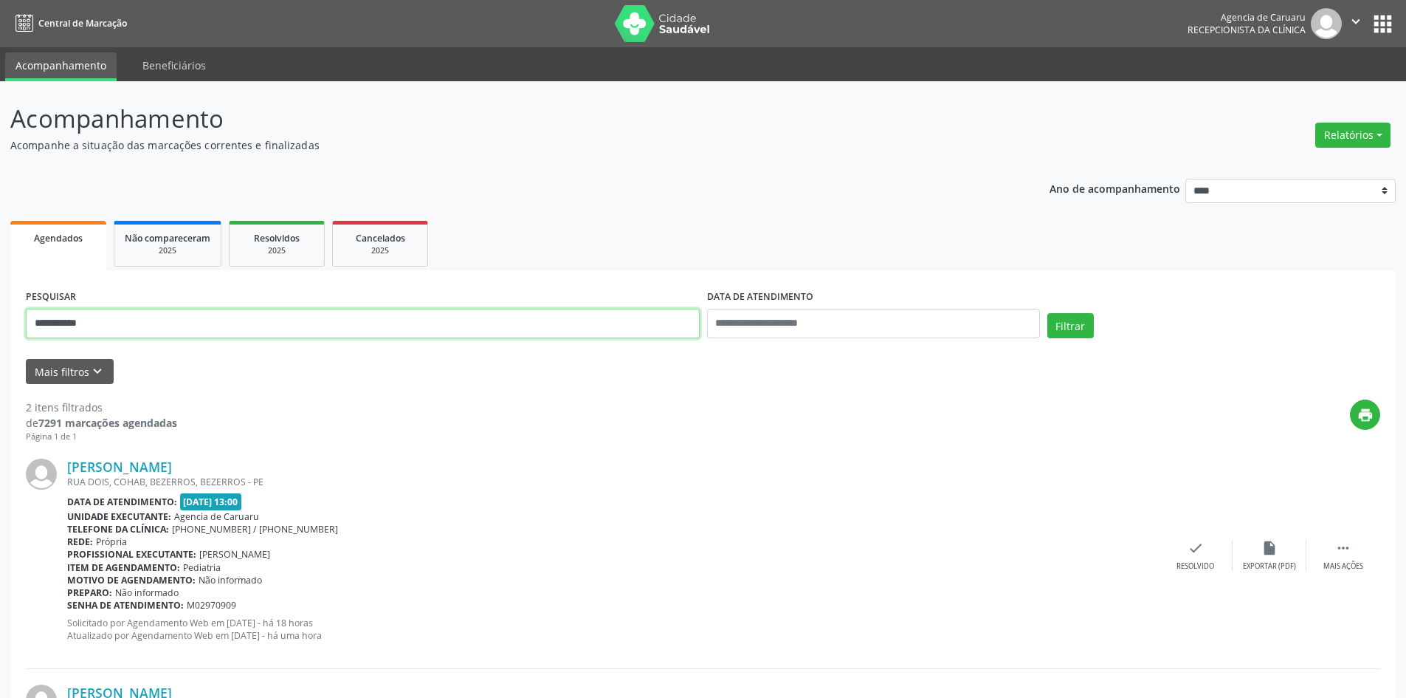
drag, startPoint x: 131, startPoint y: 326, endPoint x: 0, endPoint y: 325, distance: 131.4
click at [0, 325] on div "**********" at bounding box center [703, 493] width 1406 height 825
